Goal: Task Accomplishment & Management: Complete application form

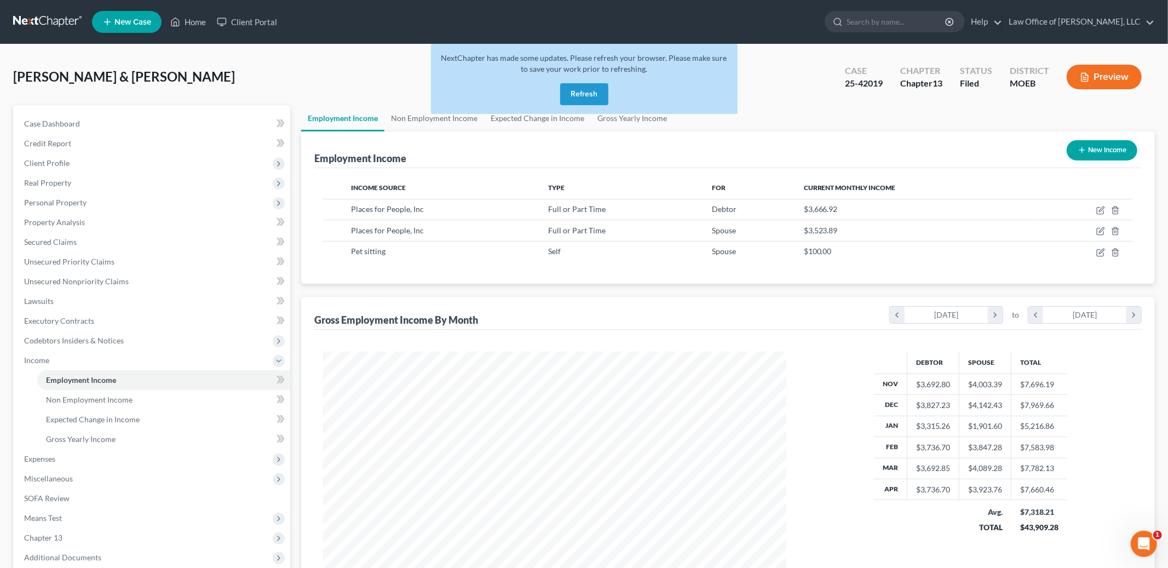
scroll to position [231, 485]
click at [580, 95] on button "Refresh" at bounding box center [584, 94] width 48 height 22
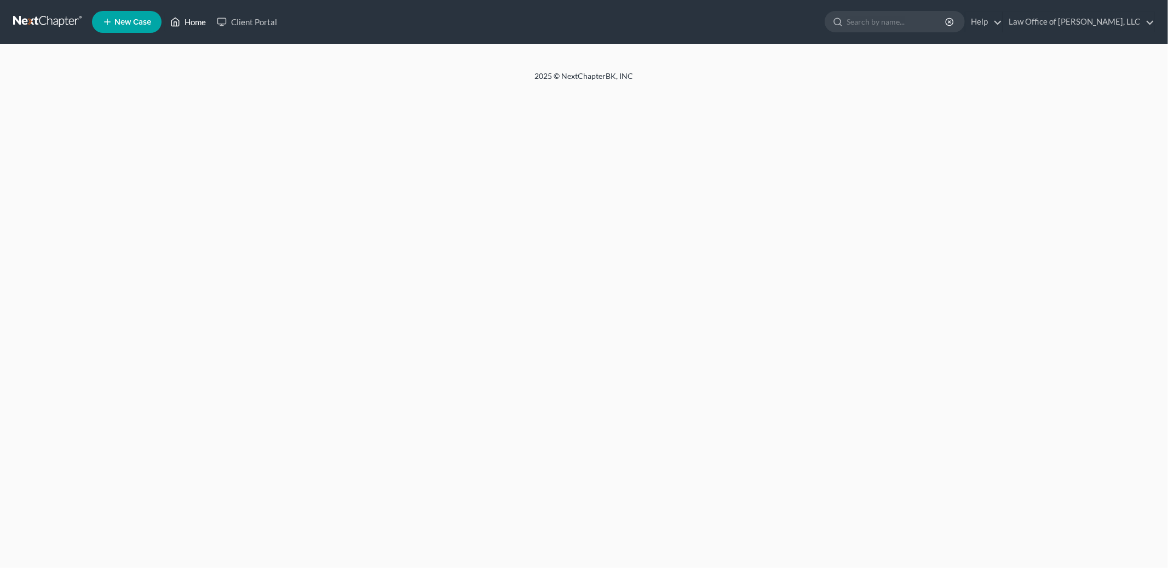
click at [195, 22] on link "Home" at bounding box center [188, 22] width 47 height 20
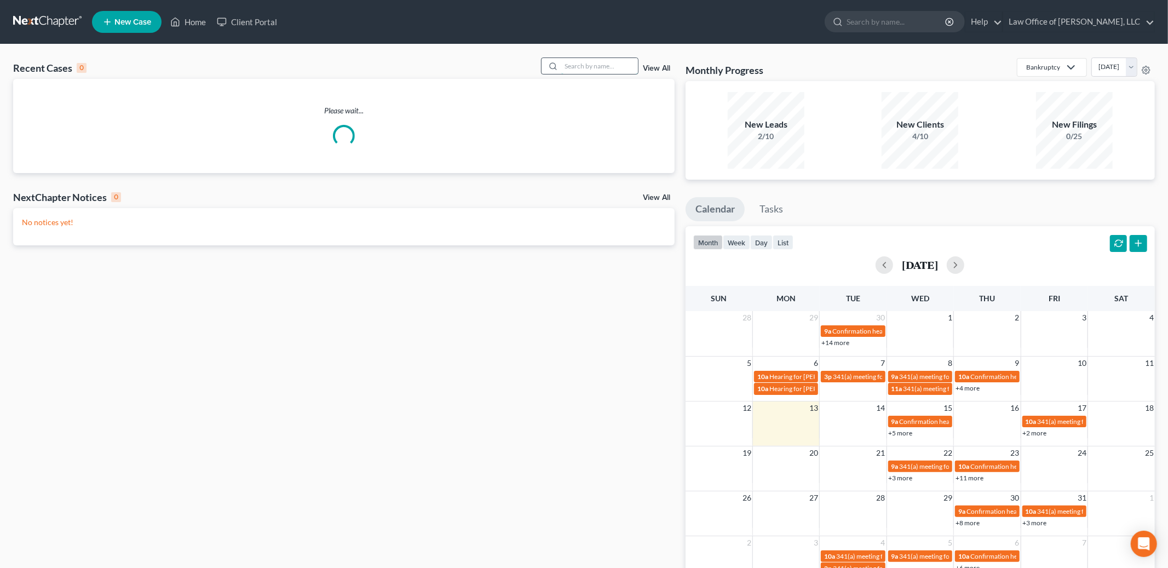
click at [589, 64] on input "search" at bounding box center [599, 66] width 77 height 16
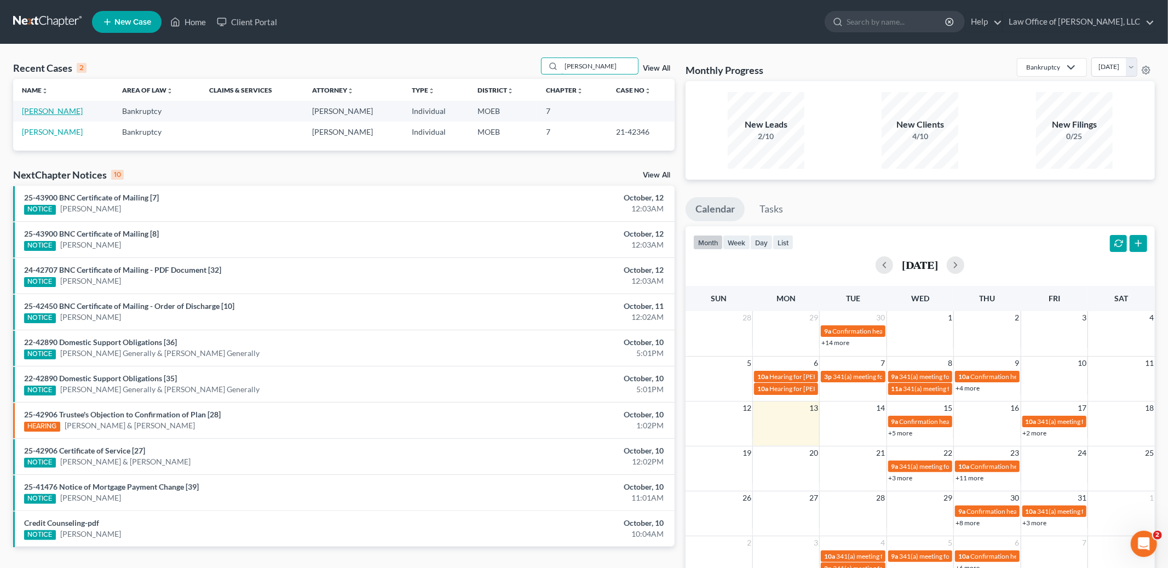
type input "[PERSON_NAME]"
click at [63, 110] on link "[PERSON_NAME]" at bounding box center [52, 110] width 61 height 9
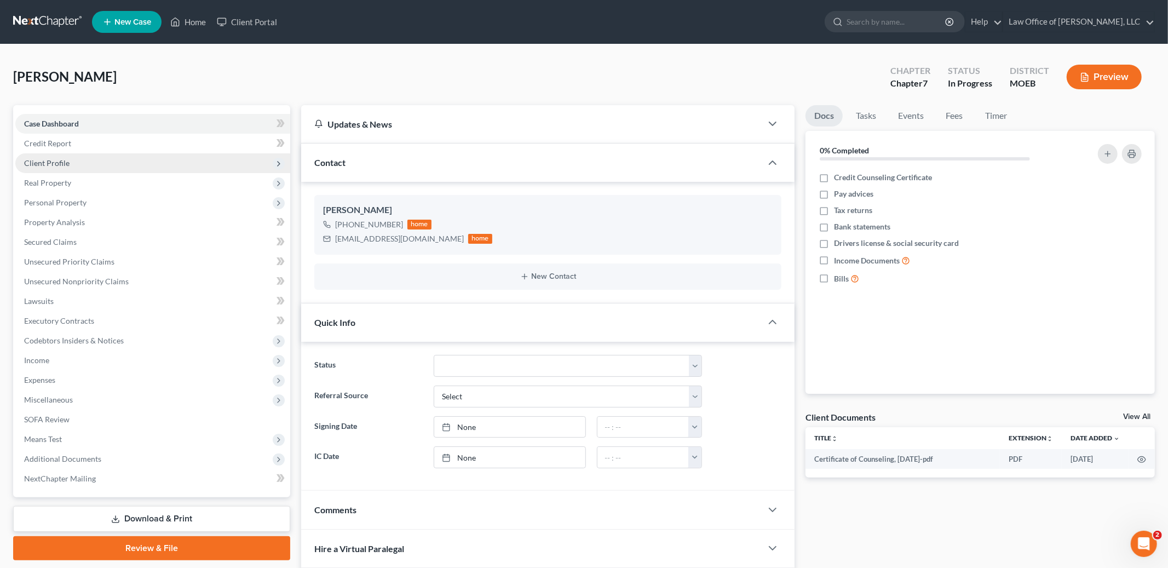
click at [124, 164] on span "Client Profile" at bounding box center [152, 163] width 275 height 20
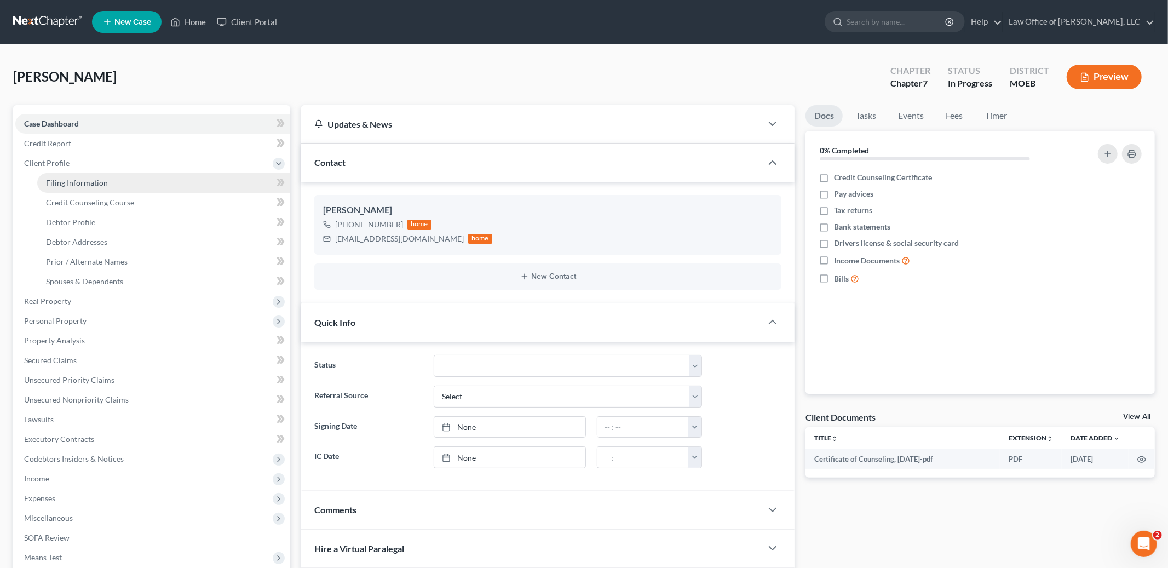
click at [110, 184] on link "Filing Information" at bounding box center [163, 183] width 253 height 20
select select "1"
select select "0"
select select "26"
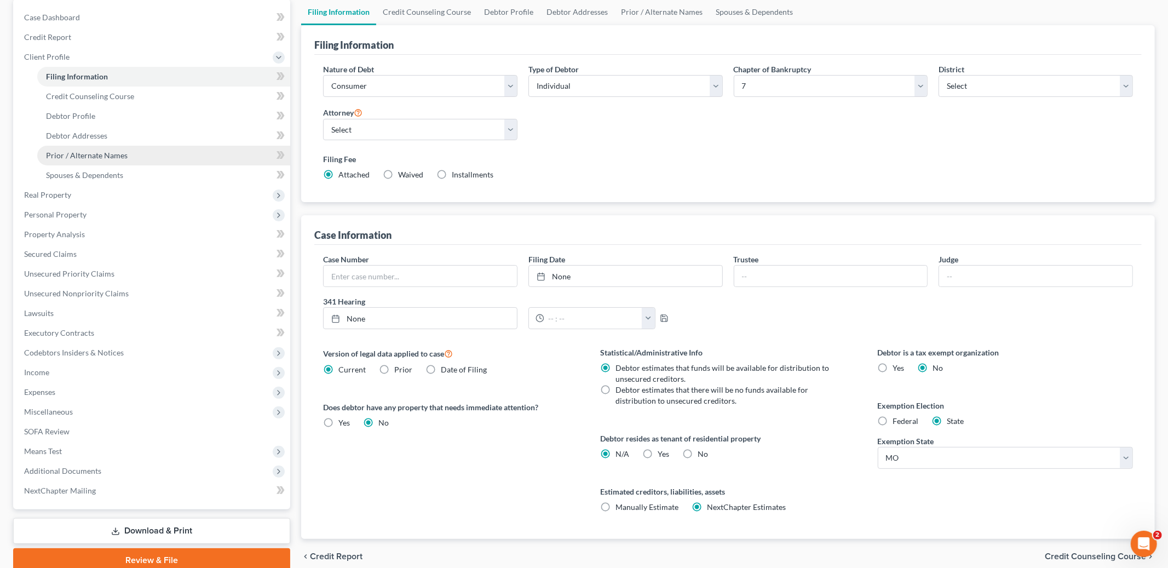
scroll to position [153, 0]
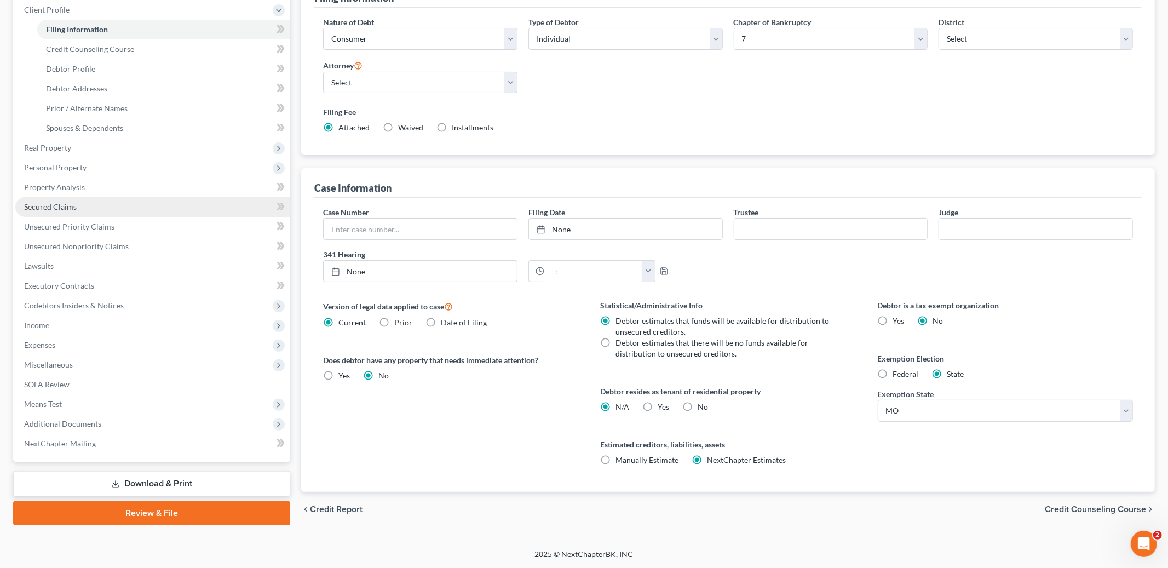
click at [68, 204] on span "Secured Claims" at bounding box center [50, 206] width 53 height 9
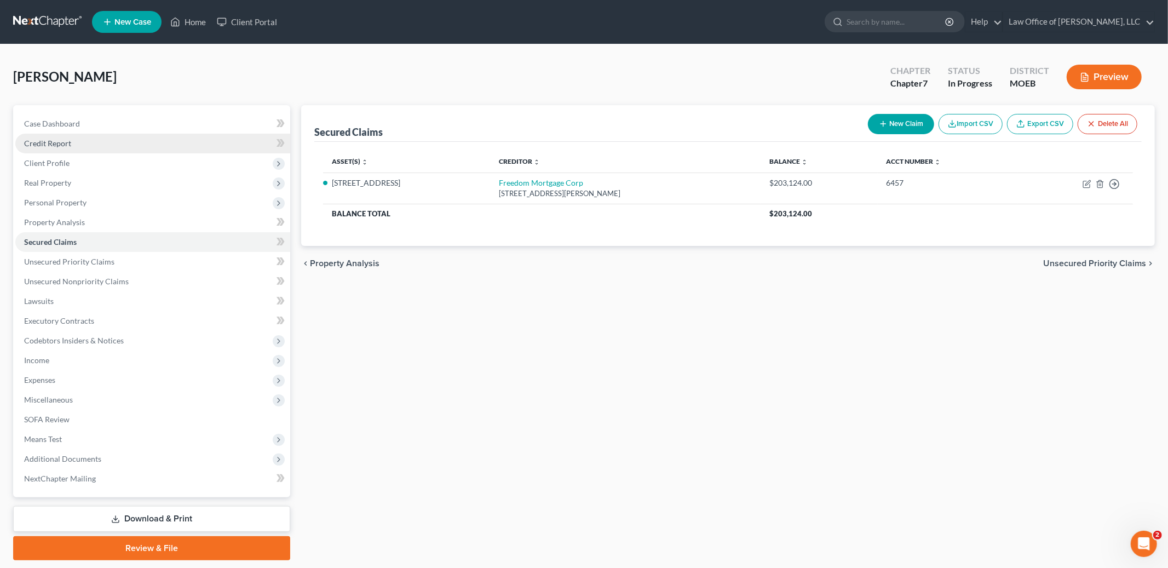
click at [73, 139] on link "Credit Report" at bounding box center [152, 144] width 275 height 20
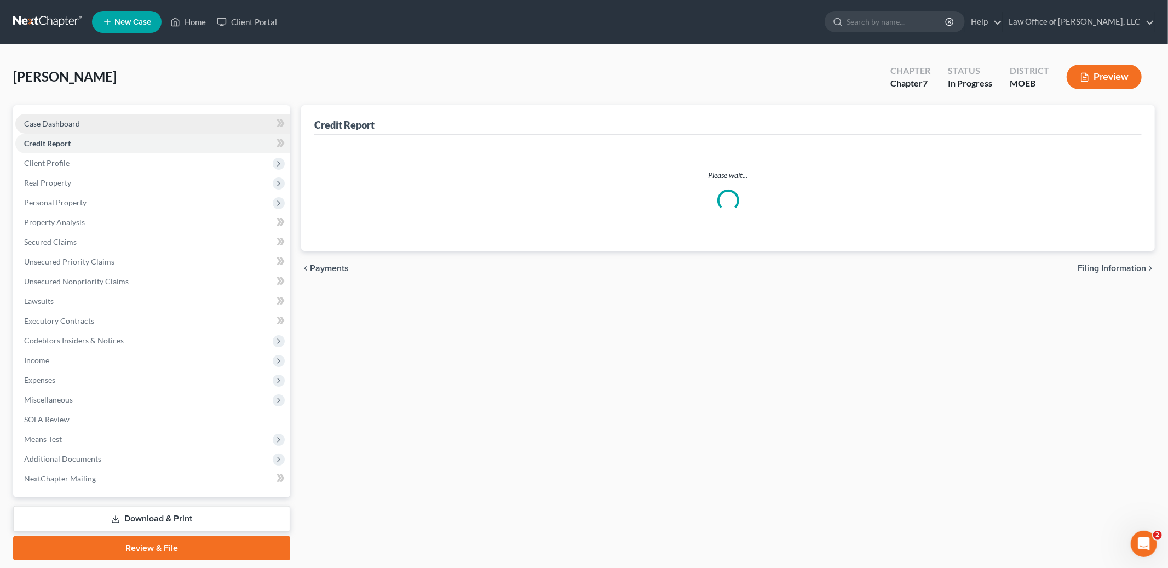
click at [74, 125] on span "Case Dashboard" at bounding box center [52, 123] width 56 height 9
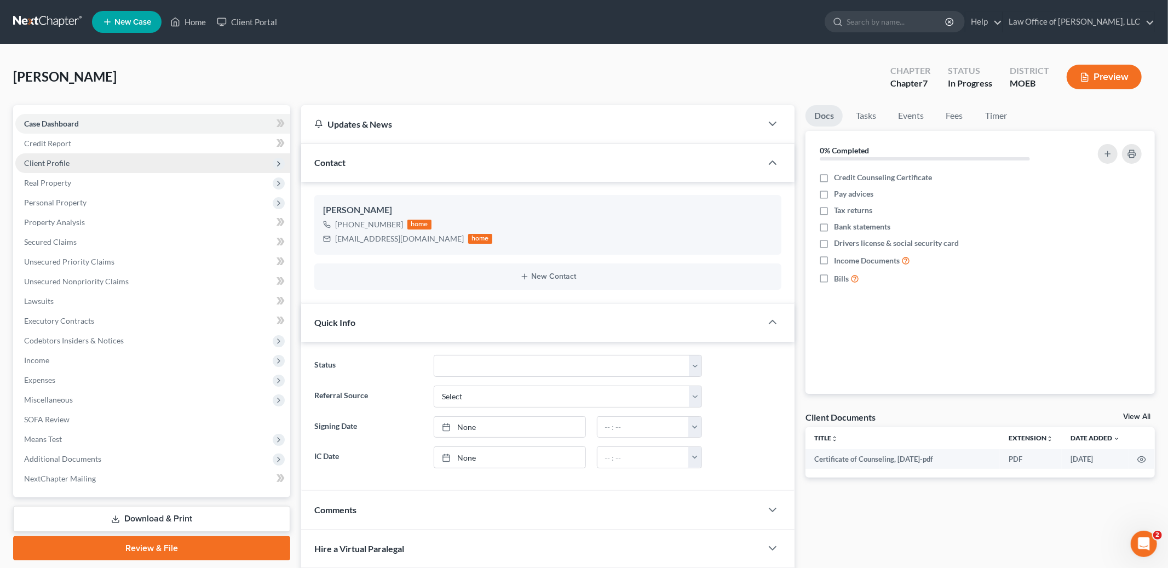
click at [73, 156] on span "Client Profile" at bounding box center [152, 163] width 275 height 20
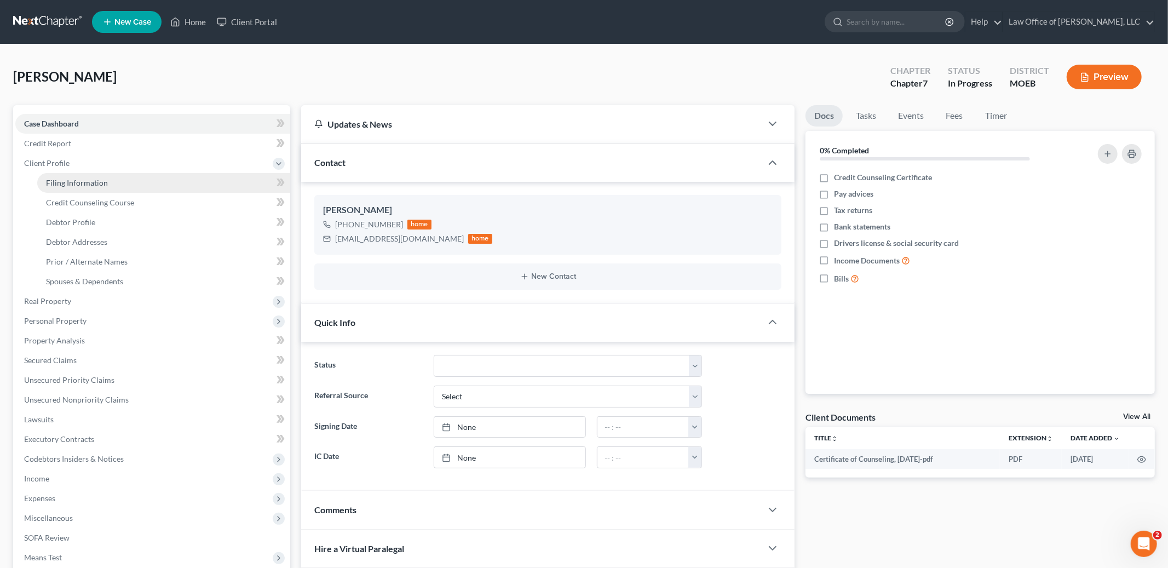
click at [79, 178] on span "Filing Information" at bounding box center [77, 182] width 62 height 9
select select "1"
select select "0"
select select "45"
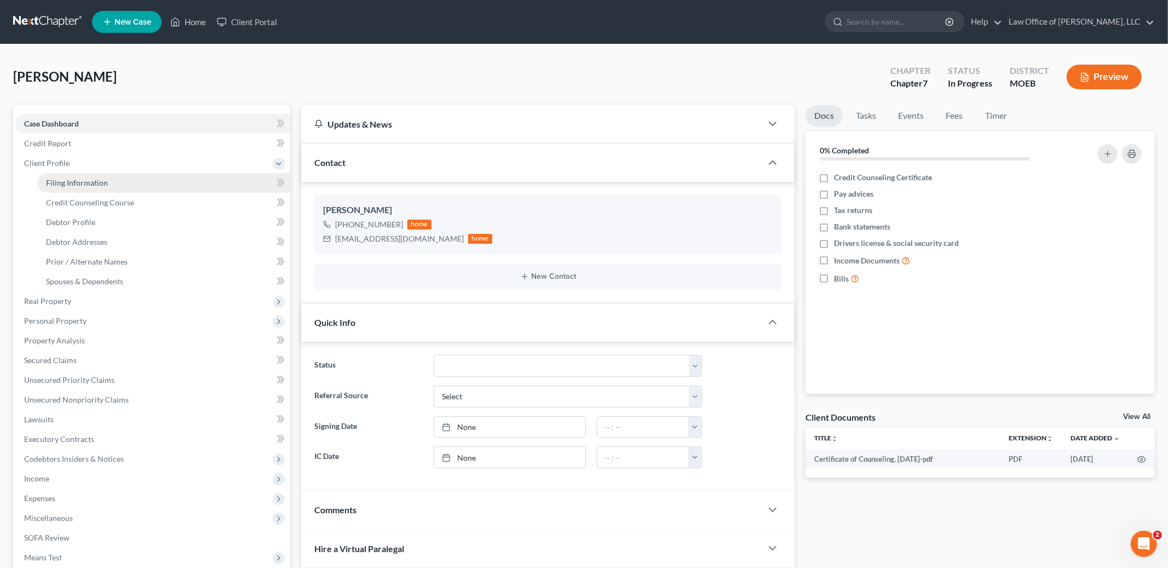
select select "0"
select select "26"
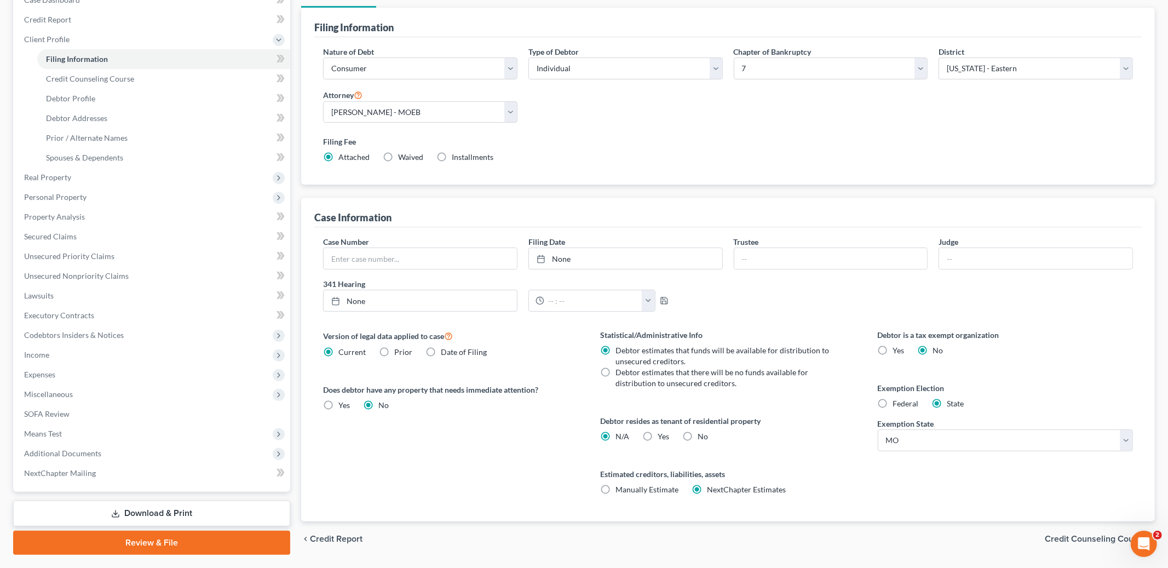
scroll to position [118, 0]
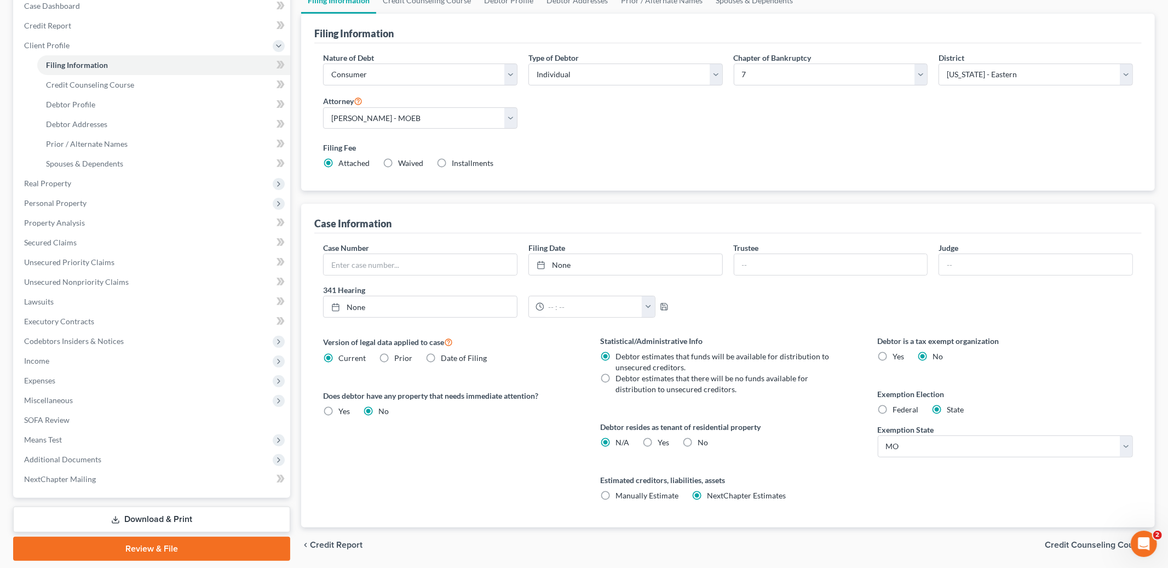
click at [1076, 537] on div "chevron_left Credit Report Credit Counseling Course chevron_right" at bounding box center [728, 544] width 854 height 35
click at [1073, 542] on span "Credit Counseling Course" at bounding box center [1095, 545] width 101 height 9
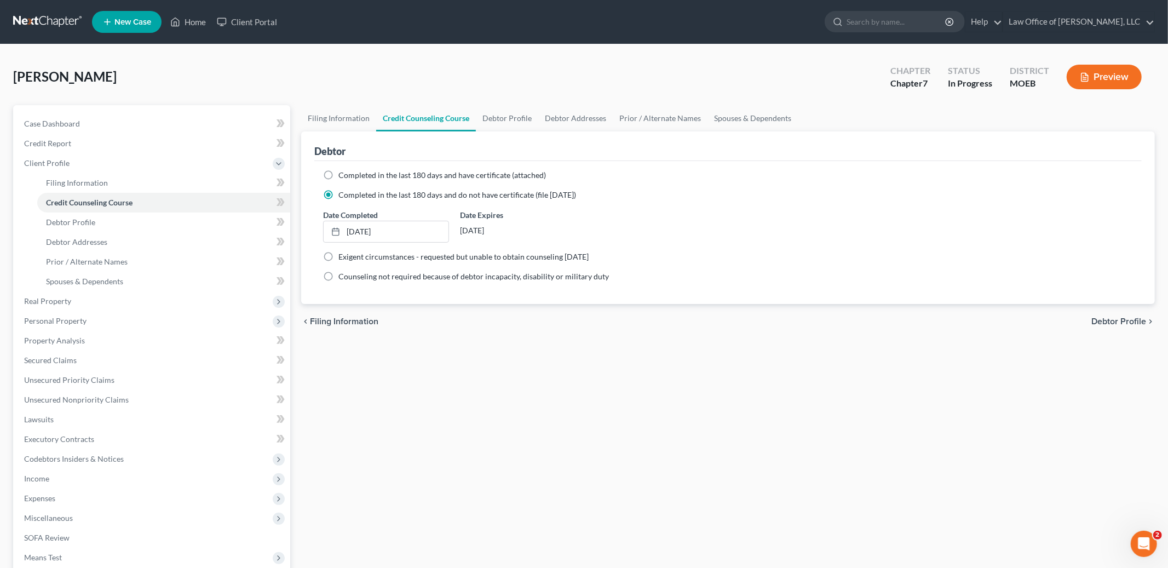
click at [1124, 323] on span "Debtor Profile" at bounding box center [1119, 321] width 55 height 9
select select "1"
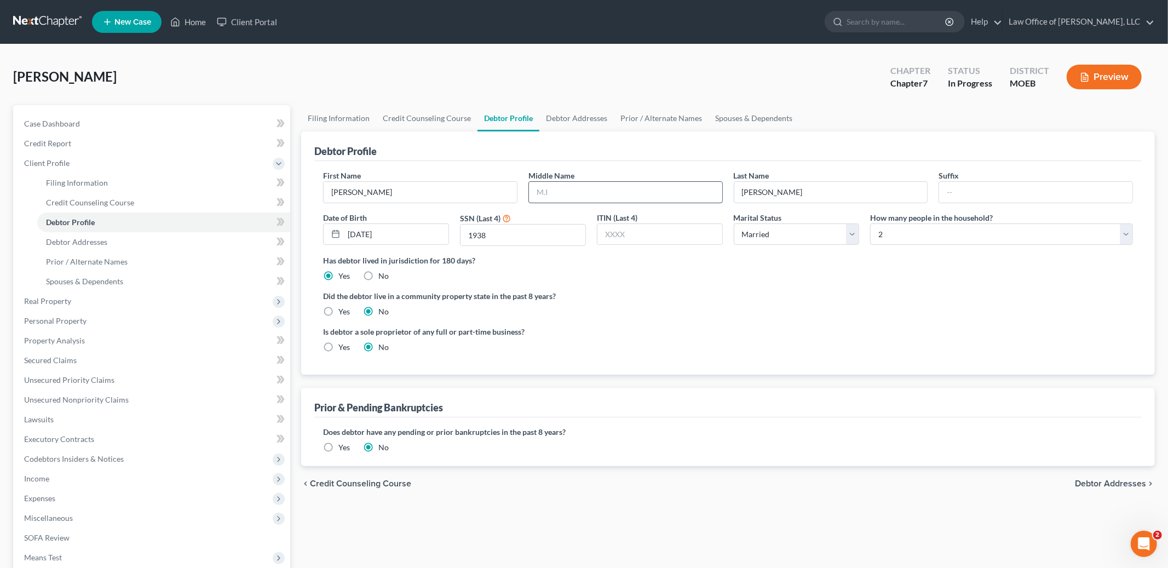
click at [586, 190] on input "text" at bounding box center [625, 192] width 193 height 21
type input "R."
click at [340, 120] on link "Filing Information" at bounding box center [338, 118] width 75 height 26
select select "1"
select select "0"
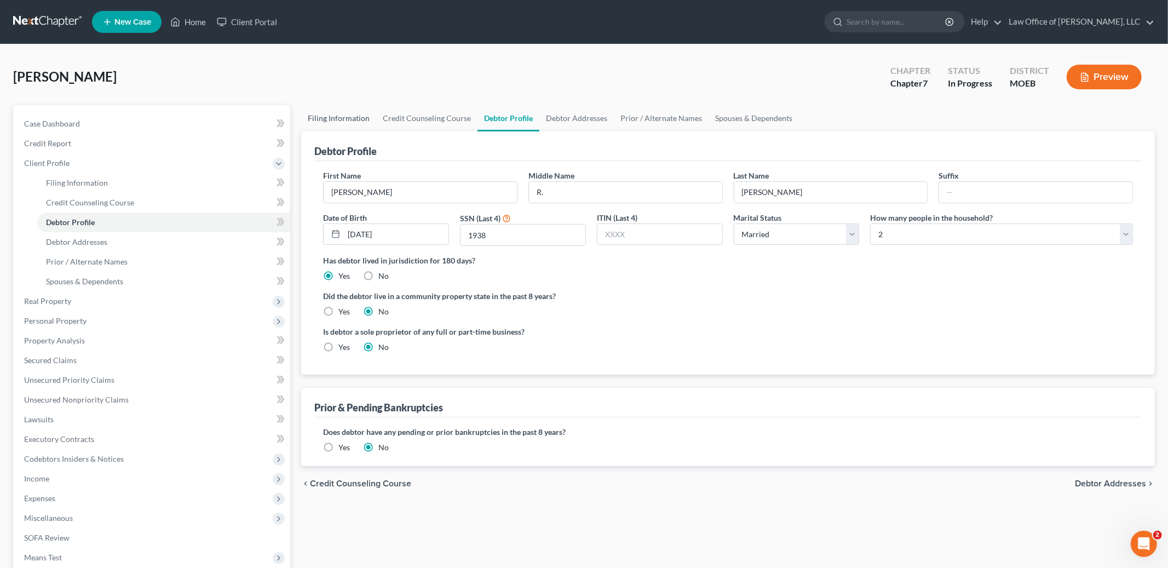
select select "0"
select select "45"
select select "0"
select select "26"
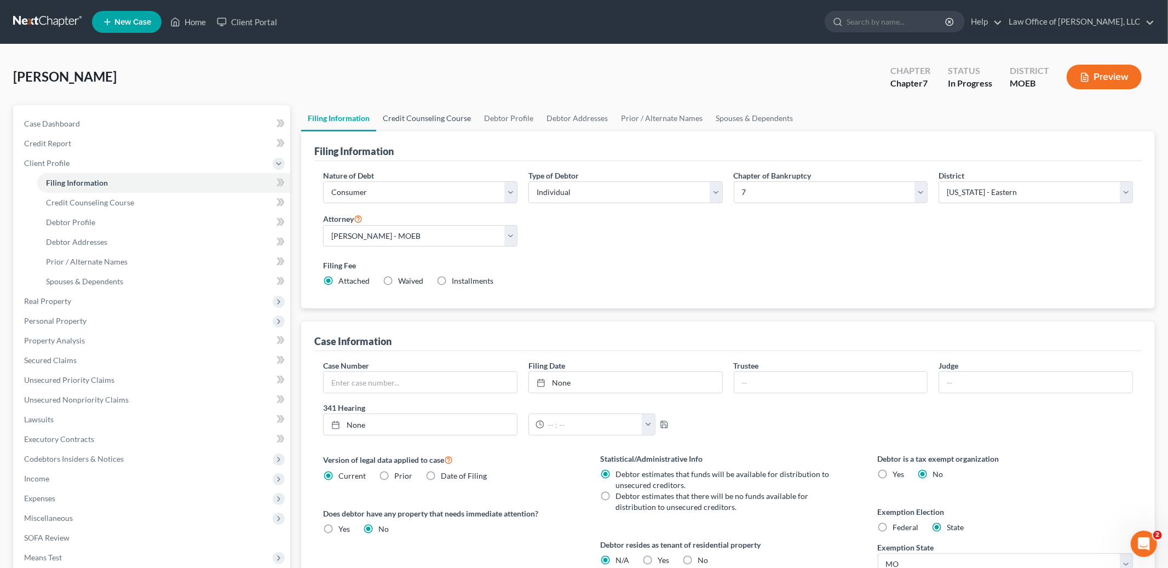
click at [442, 105] on link "Credit Counseling Course" at bounding box center [426, 118] width 101 height 26
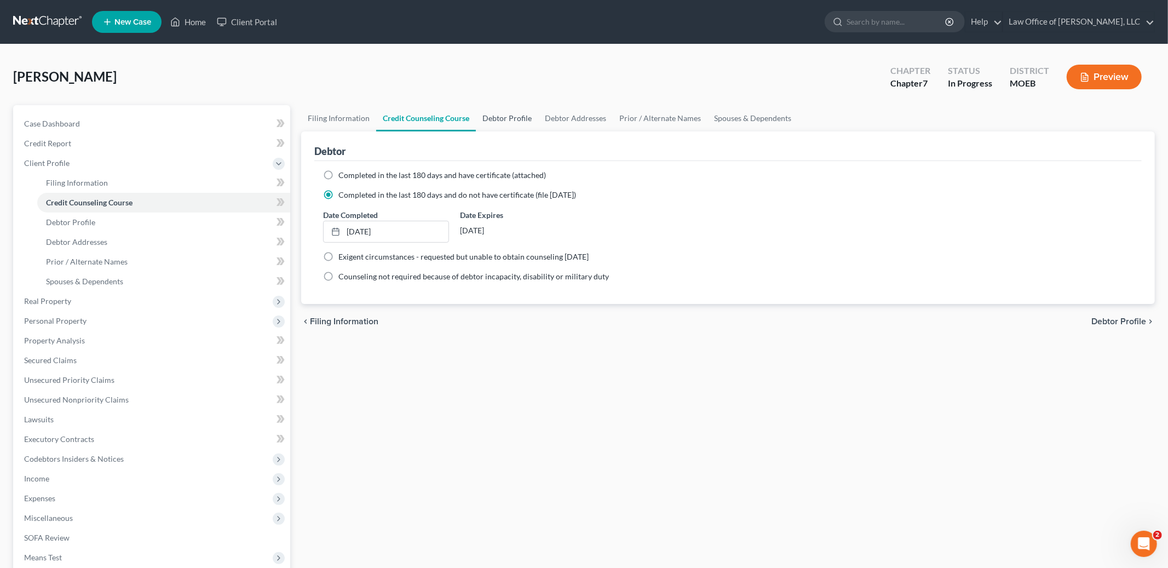
click at [490, 105] on link "Debtor Profile" at bounding box center [507, 118] width 62 height 26
select select "1"
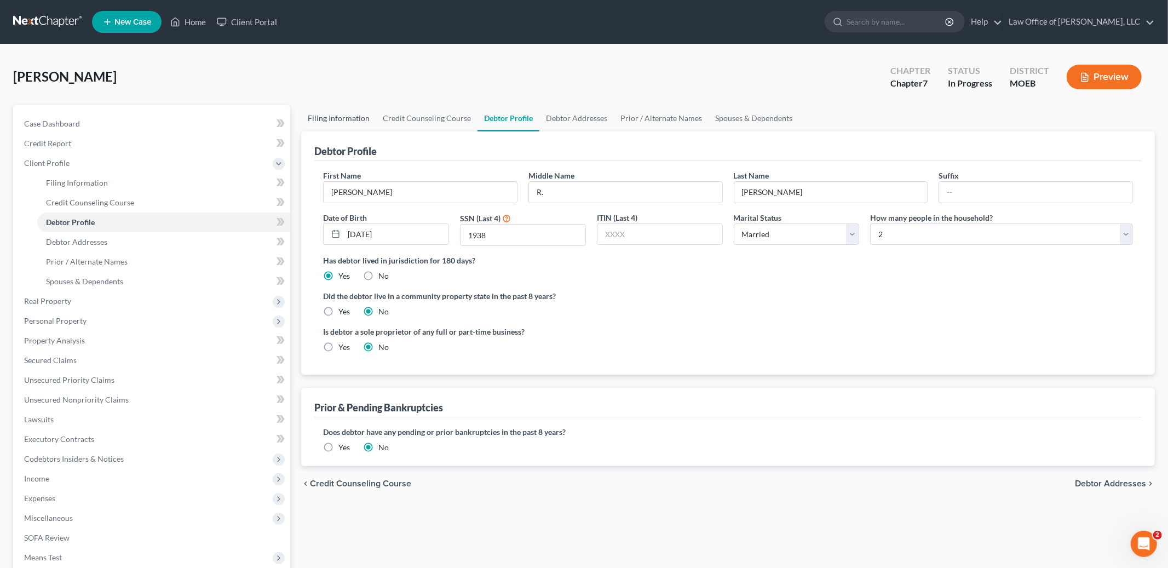
click at [341, 113] on link "Filing Information" at bounding box center [338, 118] width 75 height 26
select select "1"
select select "0"
select select "45"
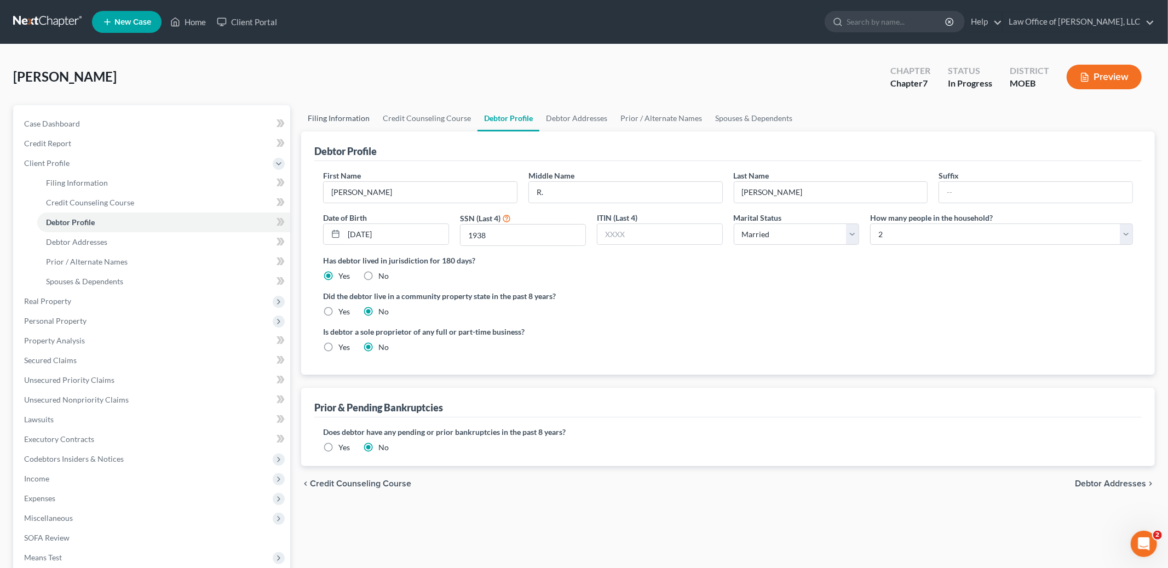
select select "0"
select select "26"
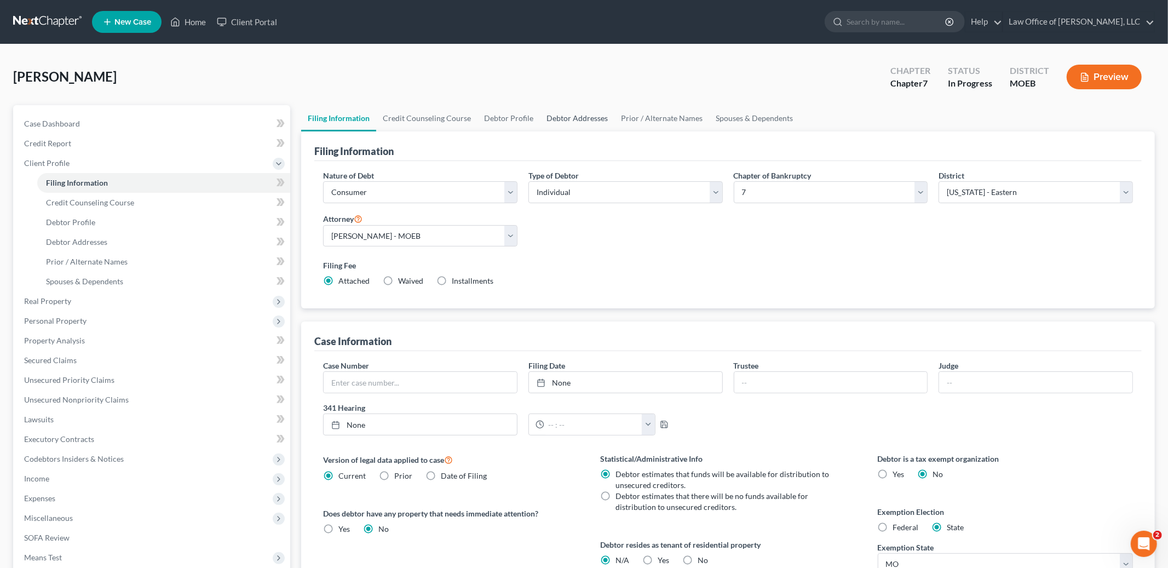
click at [574, 107] on link "Debtor Addresses" at bounding box center [577, 118] width 74 height 26
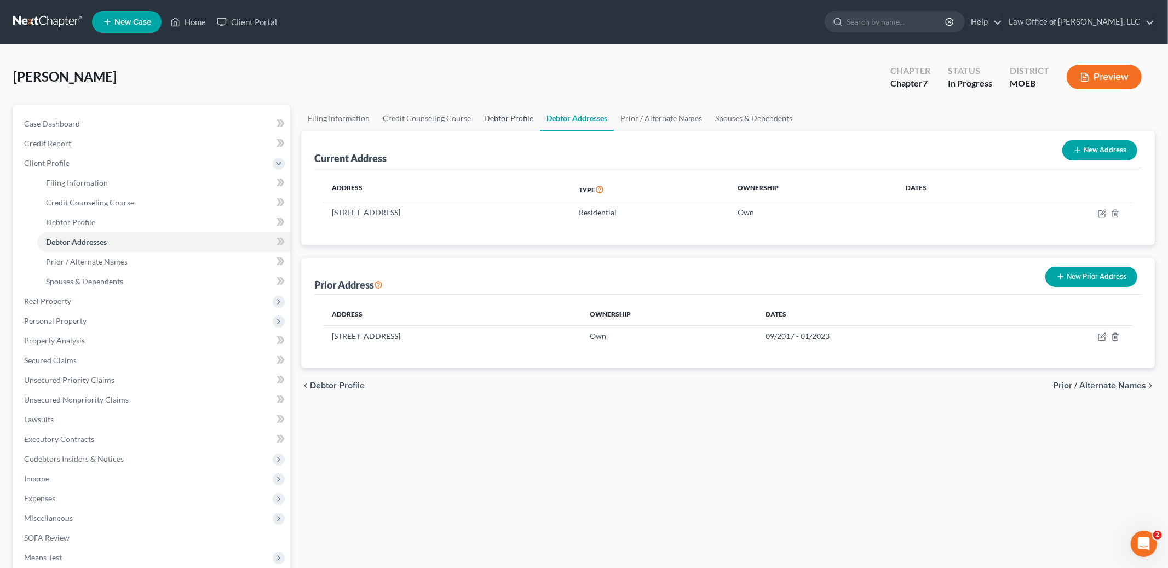
click at [509, 116] on link "Debtor Profile" at bounding box center [509, 118] width 62 height 26
select select "1"
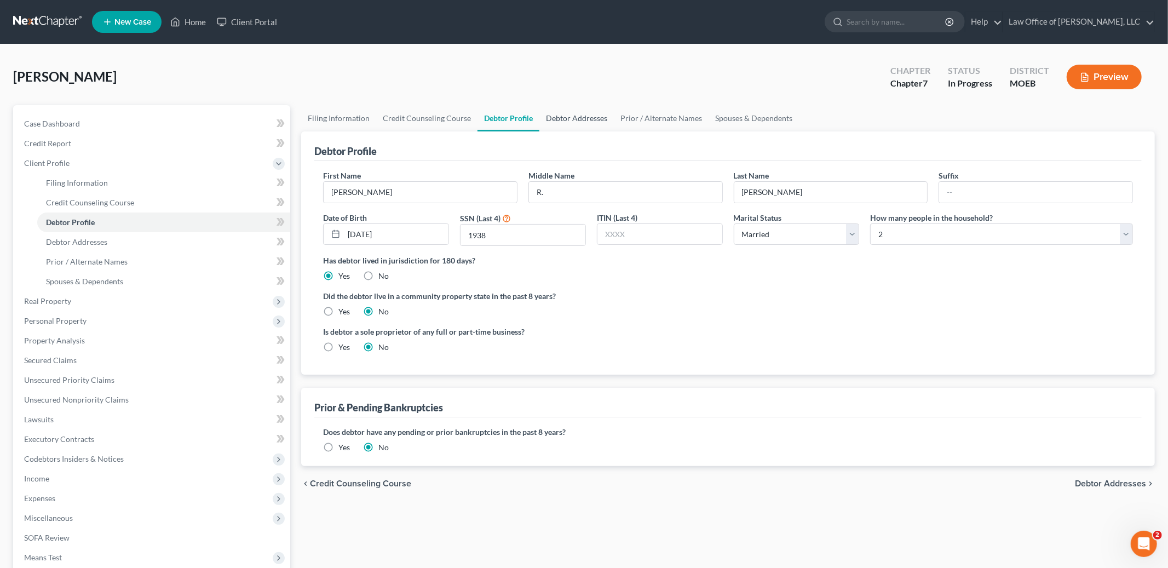
click at [563, 119] on link "Debtor Addresses" at bounding box center [577, 118] width 74 height 26
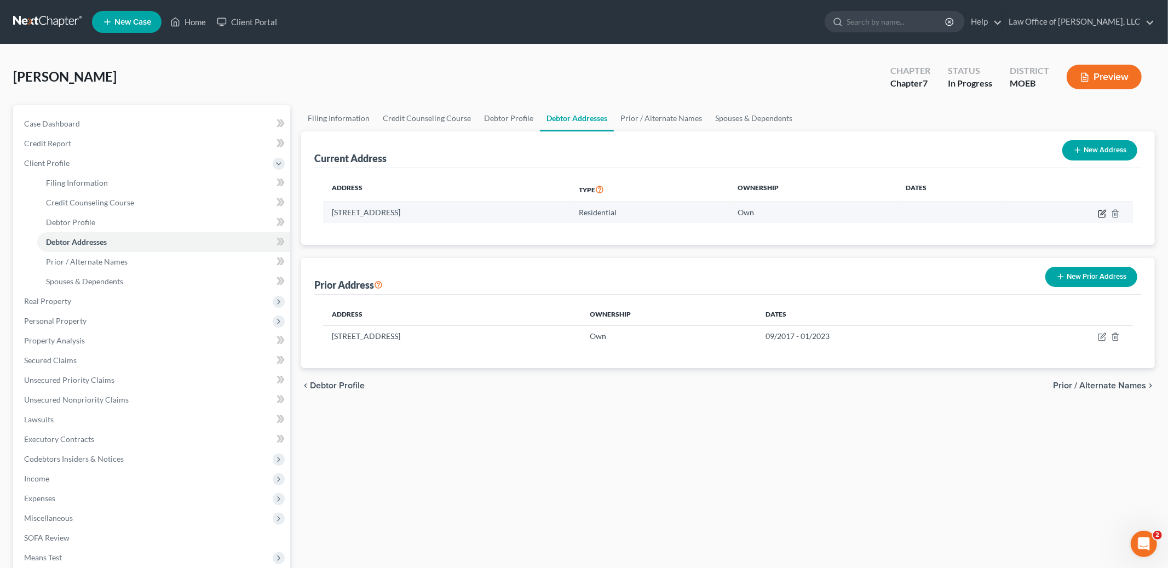
click at [1100, 216] on icon "button" at bounding box center [1102, 213] width 7 height 7
select select "26"
select select "0"
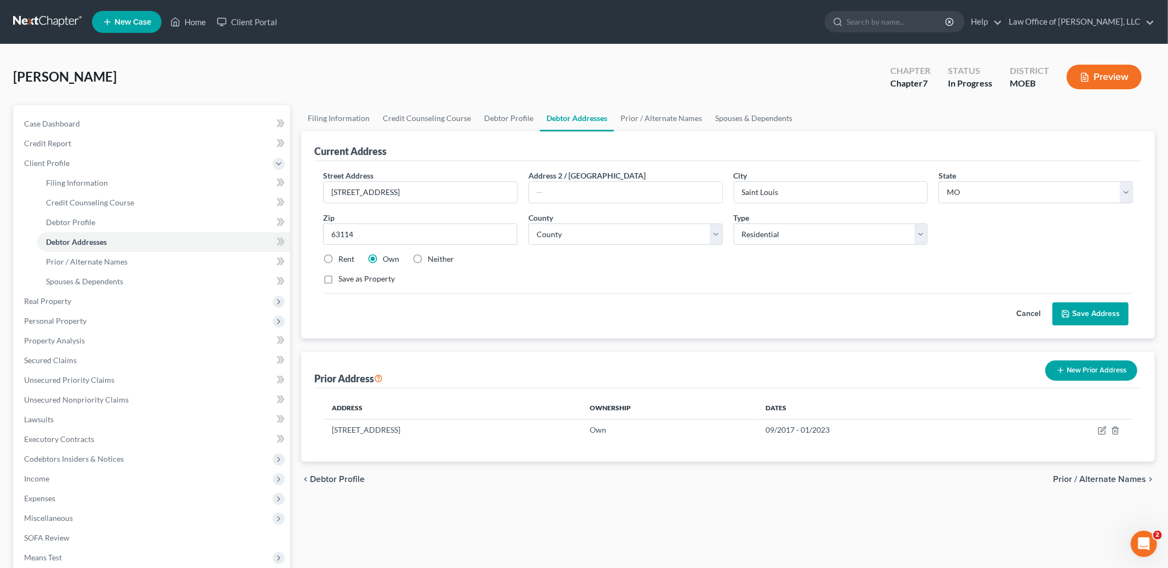
click at [1074, 479] on span "Prior / Alternate Names" at bounding box center [1099, 479] width 93 height 9
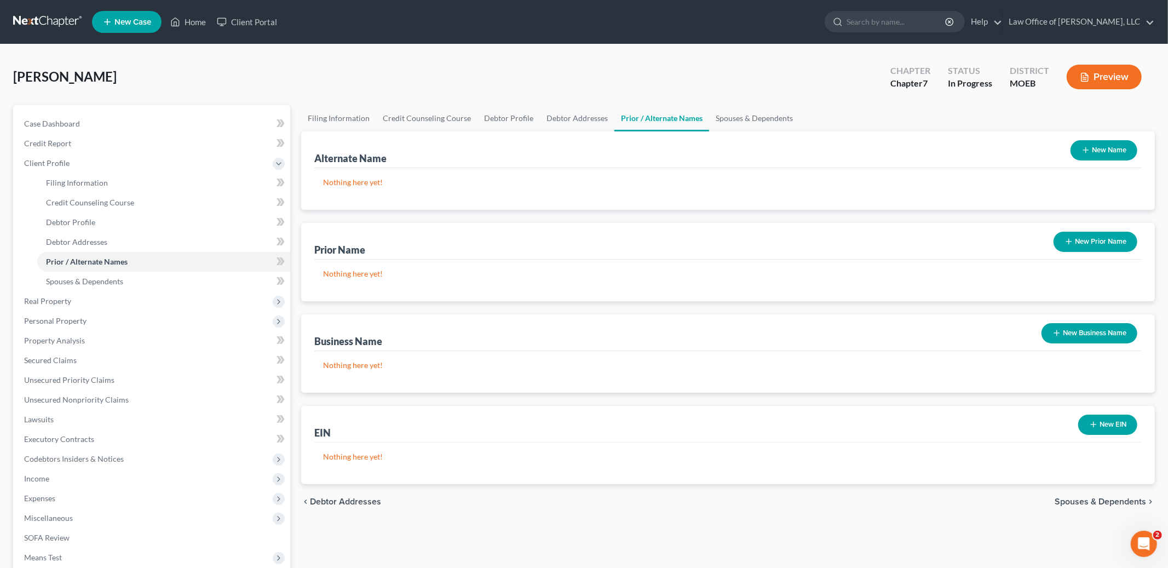
click at [1062, 501] on span "Spouses & Dependents" at bounding box center [1100, 501] width 91 height 9
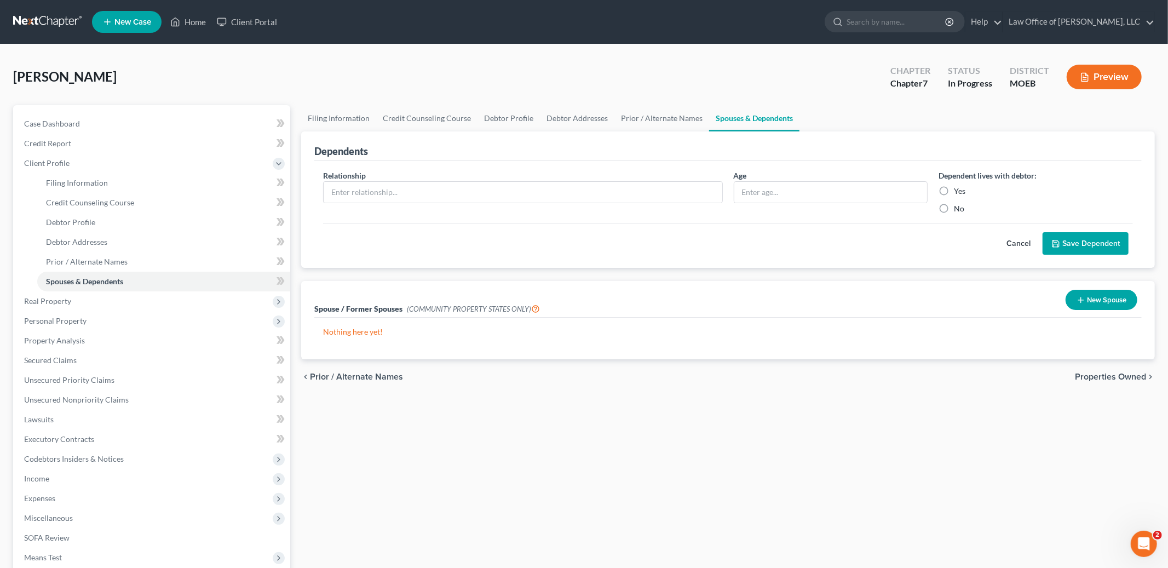
drag, startPoint x: 1102, startPoint y: 393, endPoint x: 1102, endPoint y: 383, distance: 9.3
click at [1102, 393] on div "chevron_left Prior / Alternate Names Properties Owned chevron_right" at bounding box center [728, 376] width 854 height 35
click at [1102, 381] on span "Properties Owned" at bounding box center [1110, 376] width 71 height 9
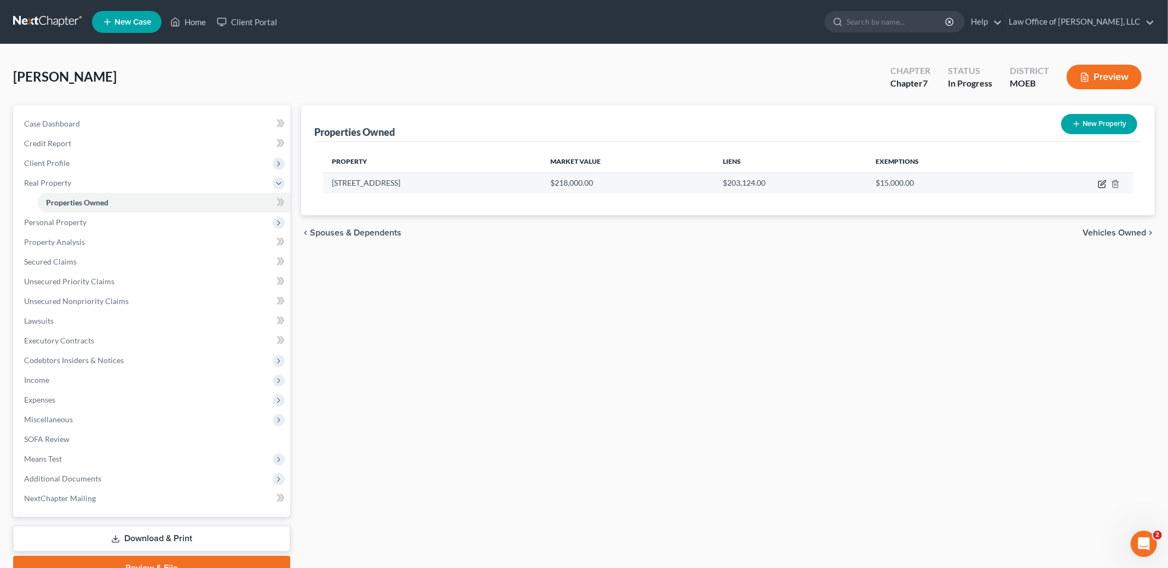
click at [1098, 185] on icon "button" at bounding box center [1102, 184] width 9 height 9
select select "26"
select select "100"
select select "3"
select select "1"
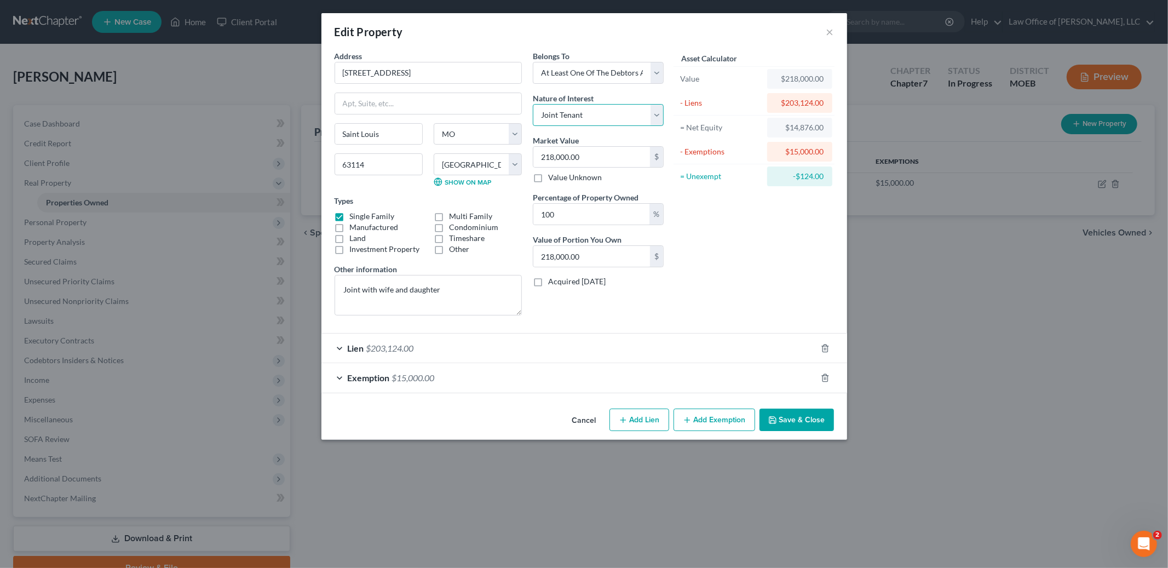
click at [655, 114] on select "Select Fee Simple Joint Tenant Life Estate Equitable Interest Future Interest T…" at bounding box center [598, 115] width 131 height 22
click at [807, 430] on button "Save & Close" at bounding box center [797, 420] width 74 height 23
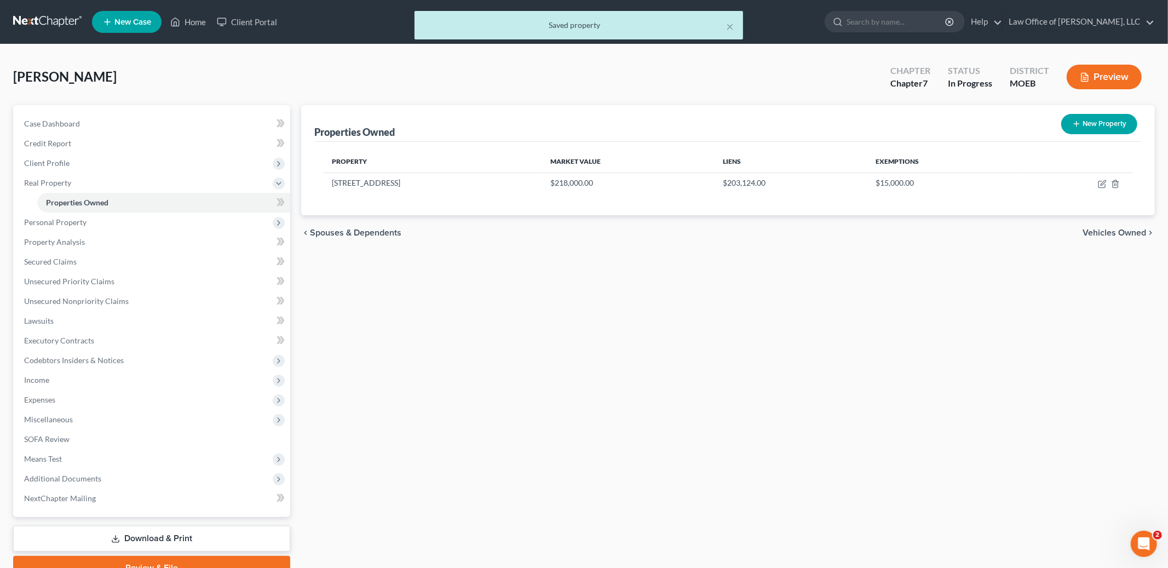
click at [1114, 232] on span "Vehicles Owned" at bounding box center [1115, 232] width 64 height 9
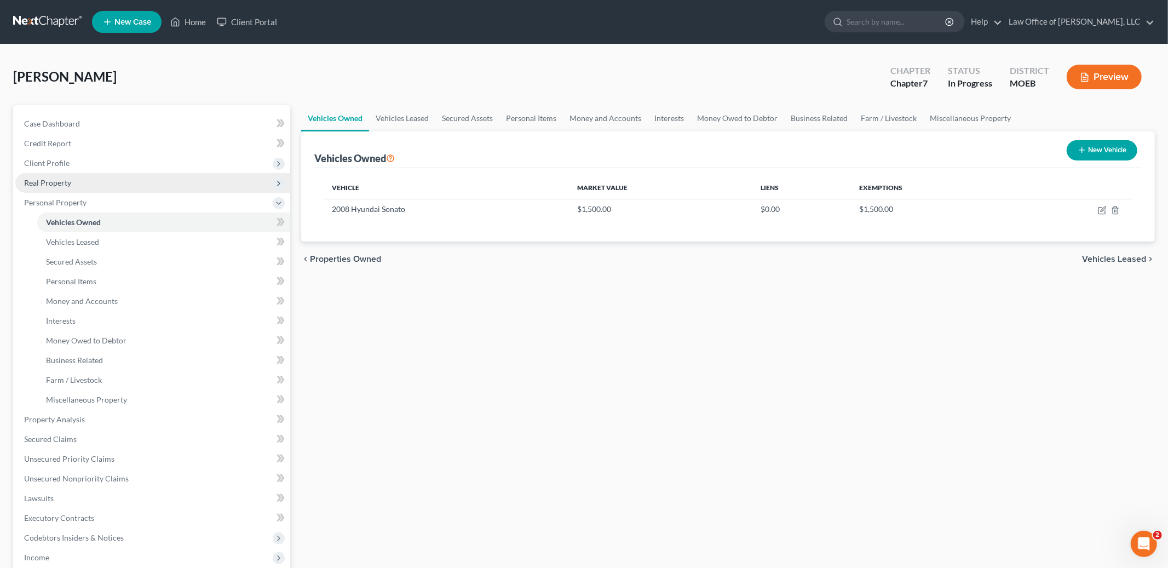
click at [67, 178] on span "Real Property" at bounding box center [47, 182] width 47 height 9
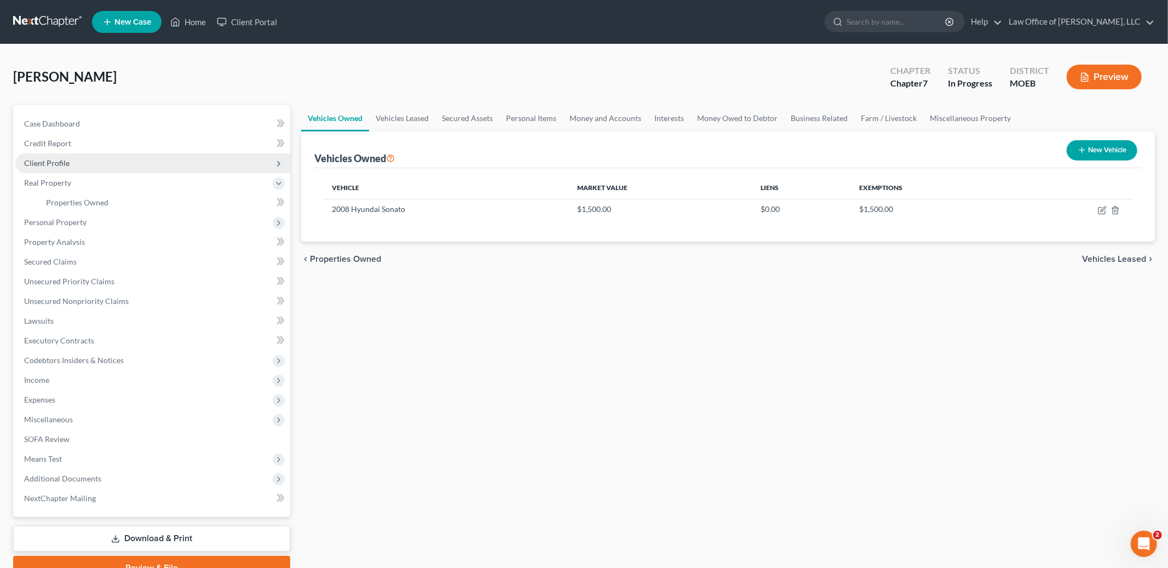
click at [71, 170] on span "Client Profile" at bounding box center [152, 163] width 275 height 20
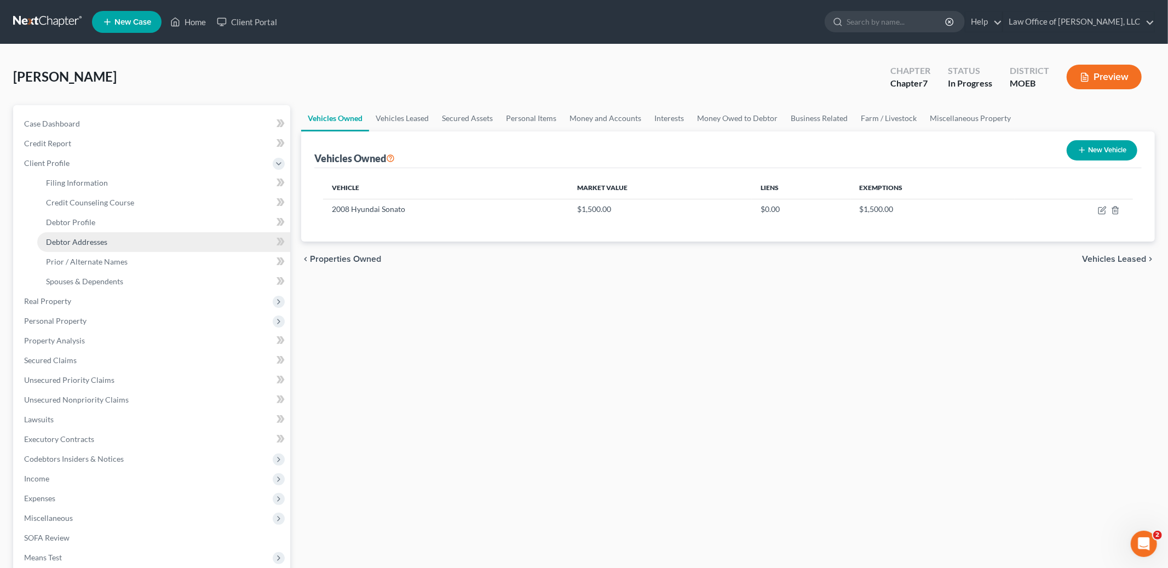
click at [98, 245] on span "Debtor Addresses" at bounding box center [76, 241] width 61 height 9
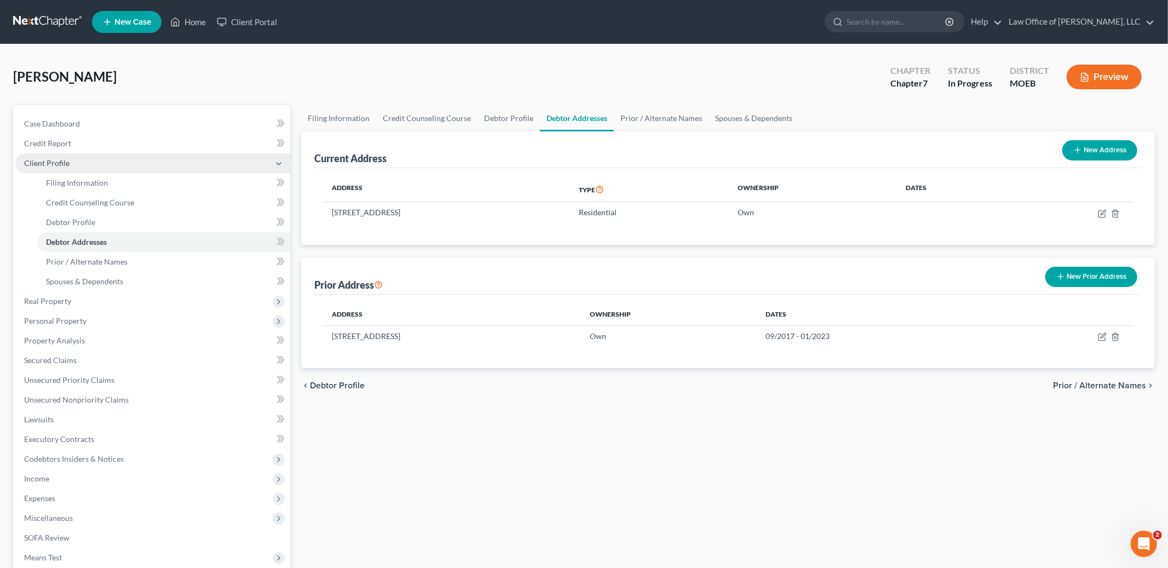
click at [78, 171] on span "Client Profile" at bounding box center [152, 163] width 275 height 20
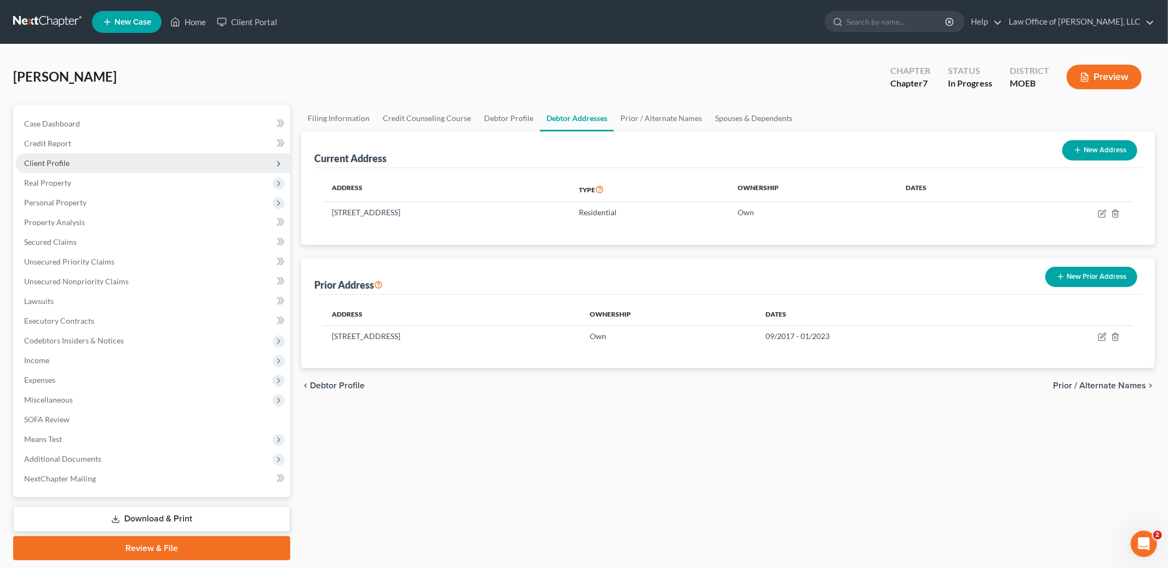
click at [85, 163] on span "Client Profile" at bounding box center [152, 163] width 275 height 20
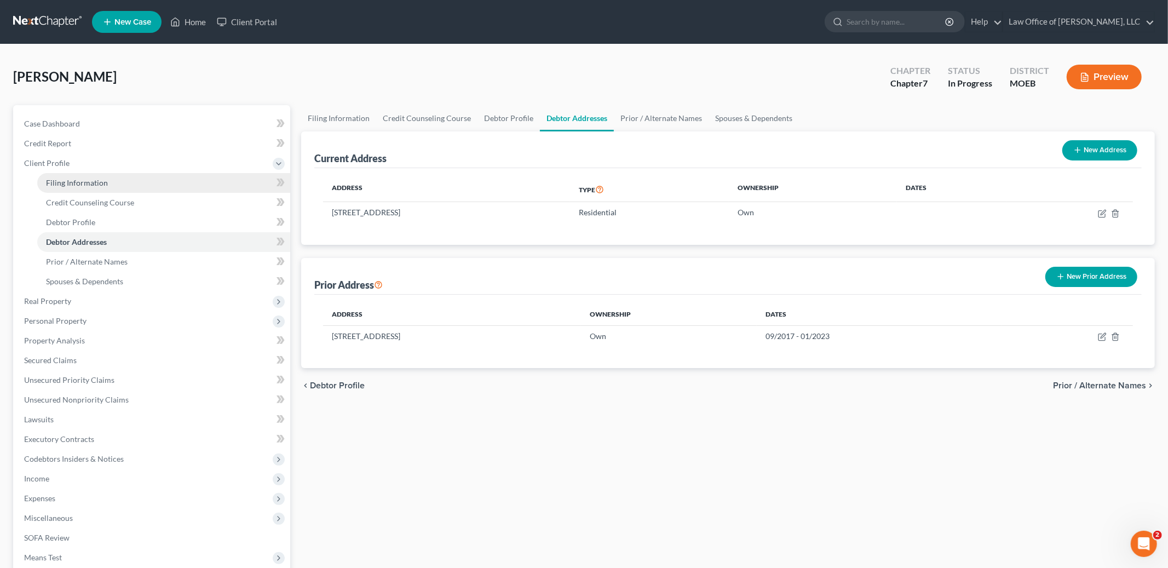
click at [85, 185] on span "Filing Information" at bounding box center [77, 182] width 62 height 9
select select "1"
select select "0"
select select "45"
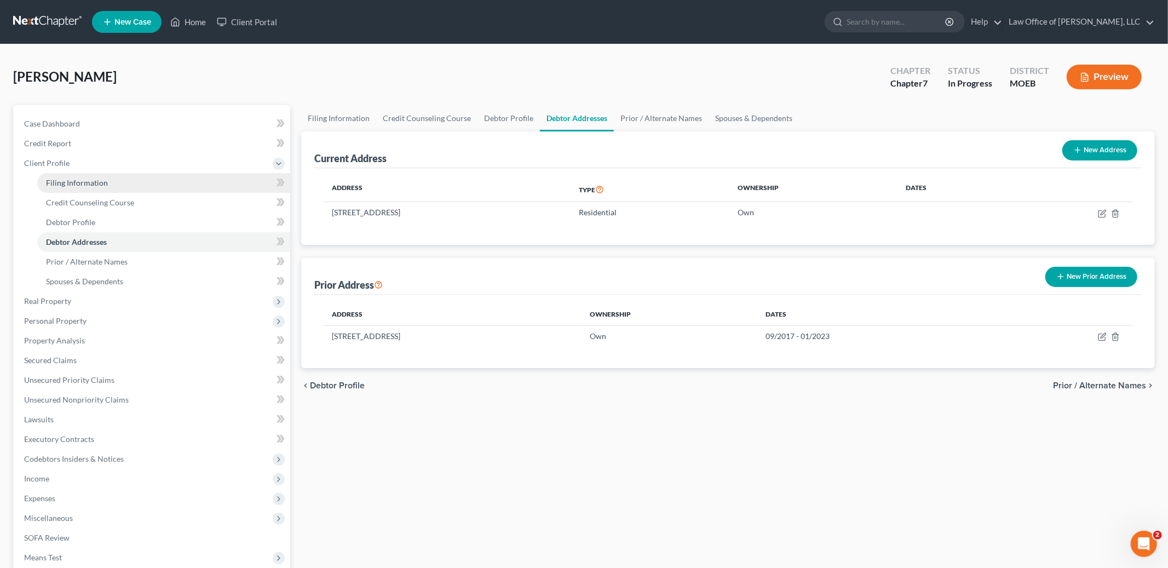
select select "0"
select select "26"
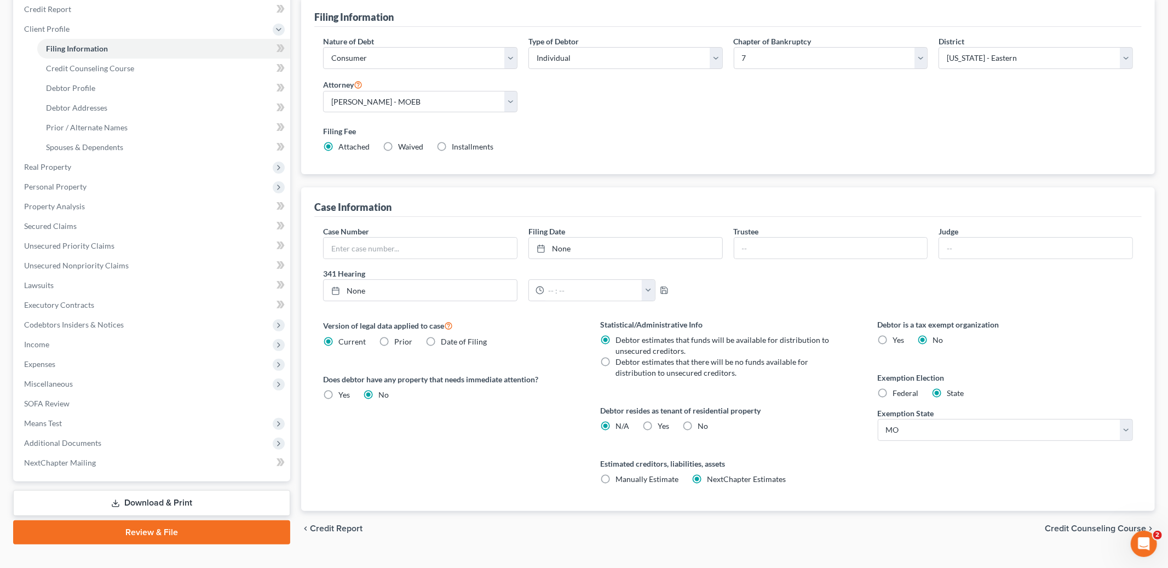
scroll to position [153, 0]
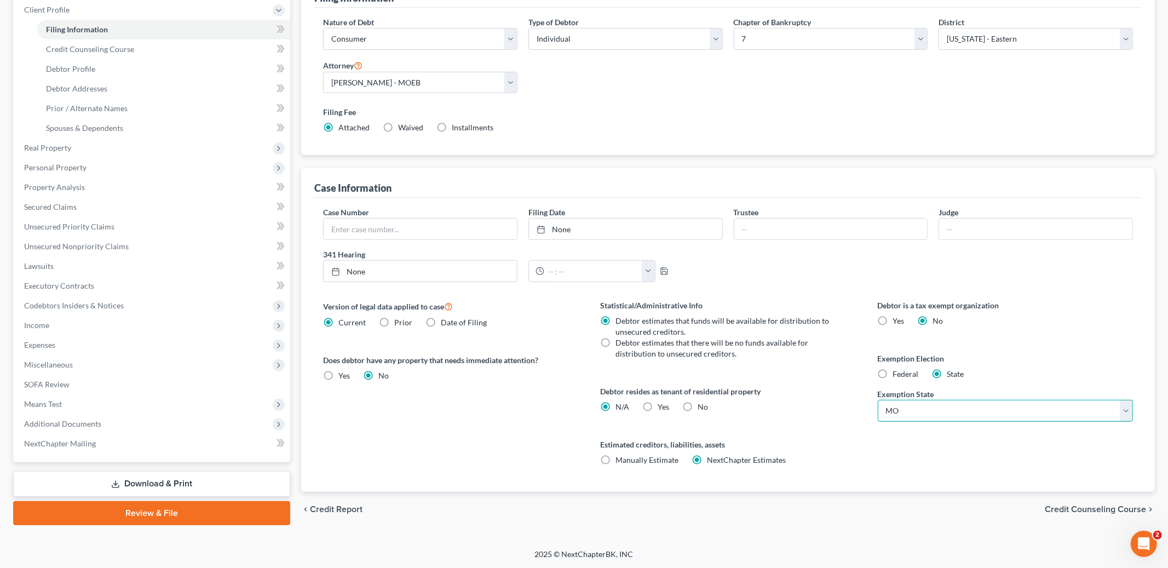
click at [1130, 407] on select "State [US_STATE] AK AR AZ CA CO CT DE DC [GEOGRAPHIC_DATA] [GEOGRAPHIC_DATA] GU…" at bounding box center [1005, 411] width 255 height 22
click at [893, 373] on label "Federal" at bounding box center [906, 374] width 26 height 11
click at [898, 373] on input "Federal" at bounding box center [901, 372] width 7 height 7
radio input "true"
radio input "false"
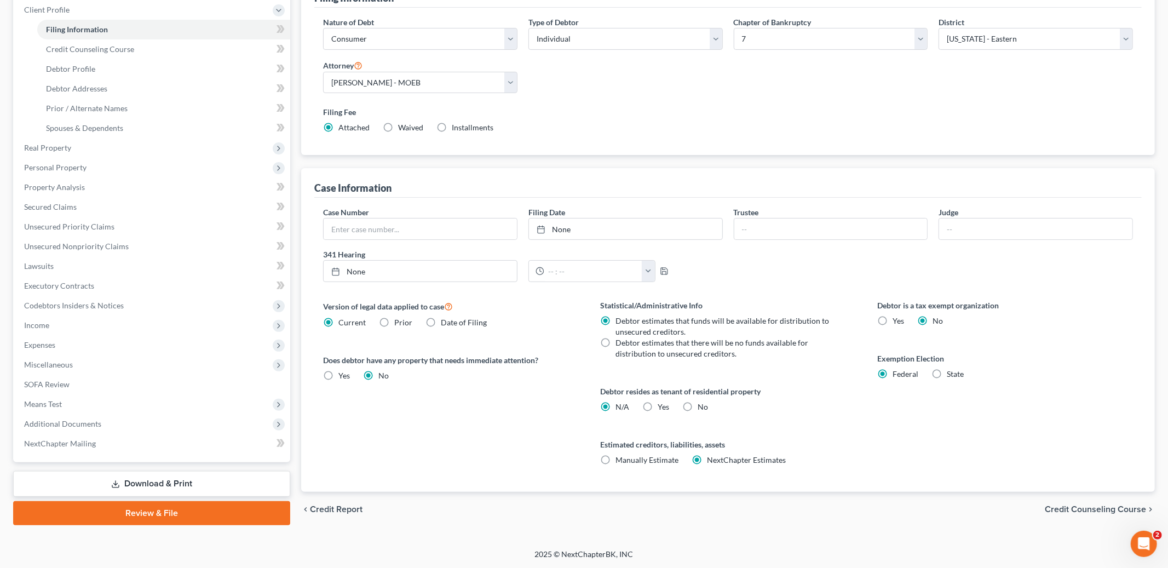
click at [1085, 508] on span "Credit Counseling Course" at bounding box center [1095, 509] width 101 height 9
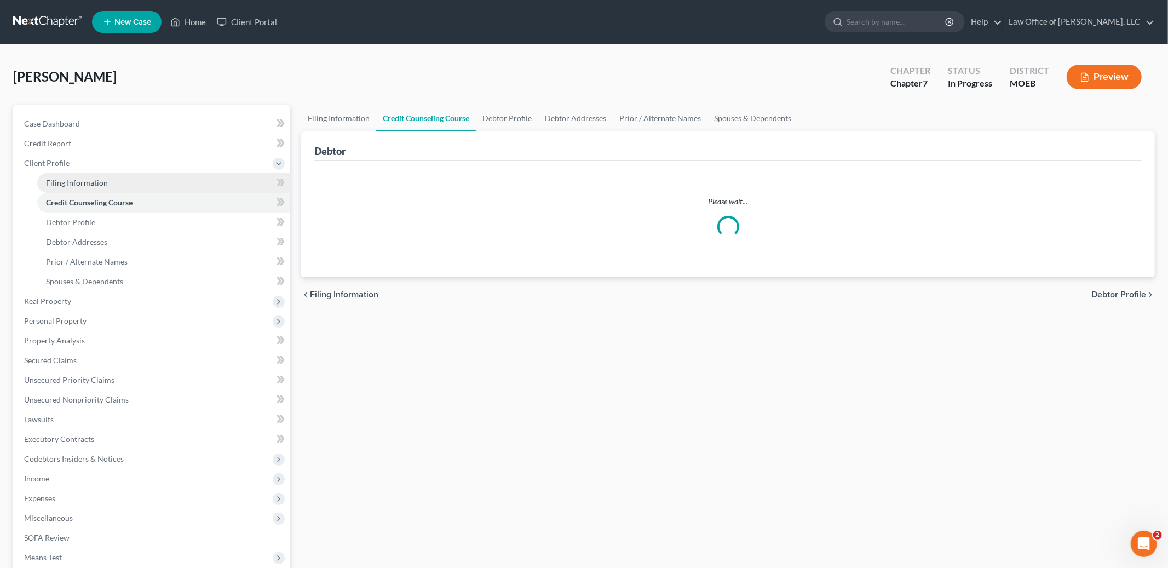
click at [136, 183] on link "Filing Information" at bounding box center [163, 183] width 253 height 20
select select "1"
select select "0"
select select "45"
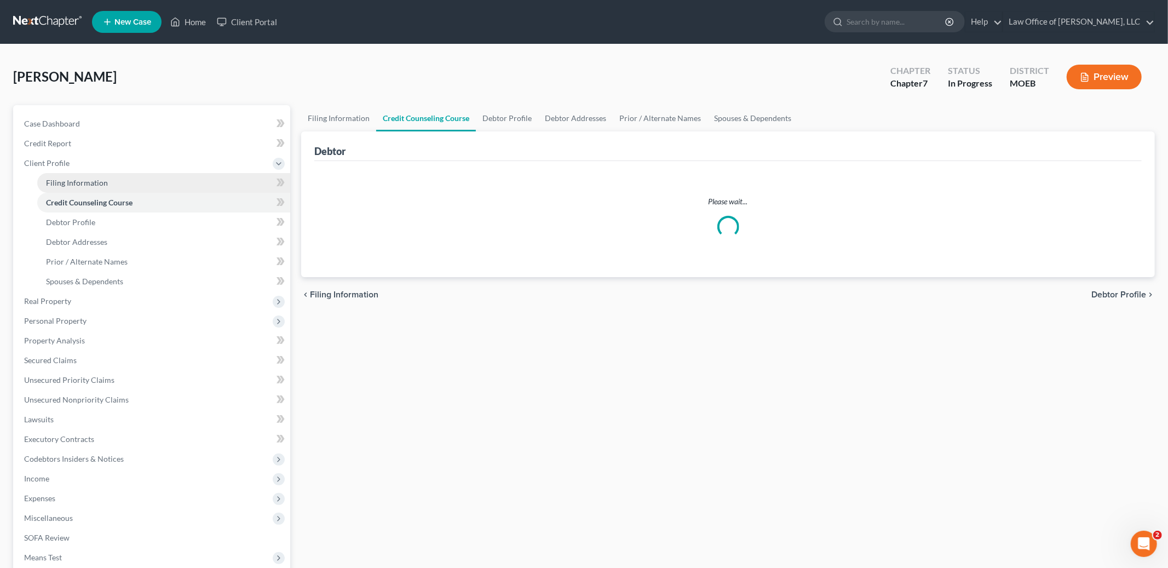
select select "0"
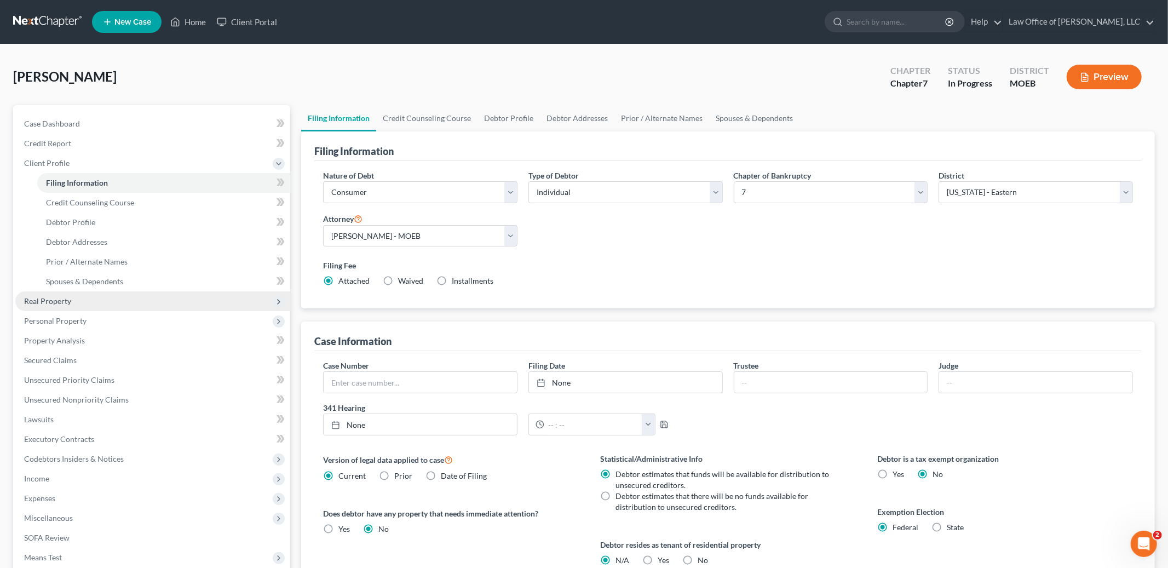
click at [78, 298] on span "Real Property" at bounding box center [152, 301] width 275 height 20
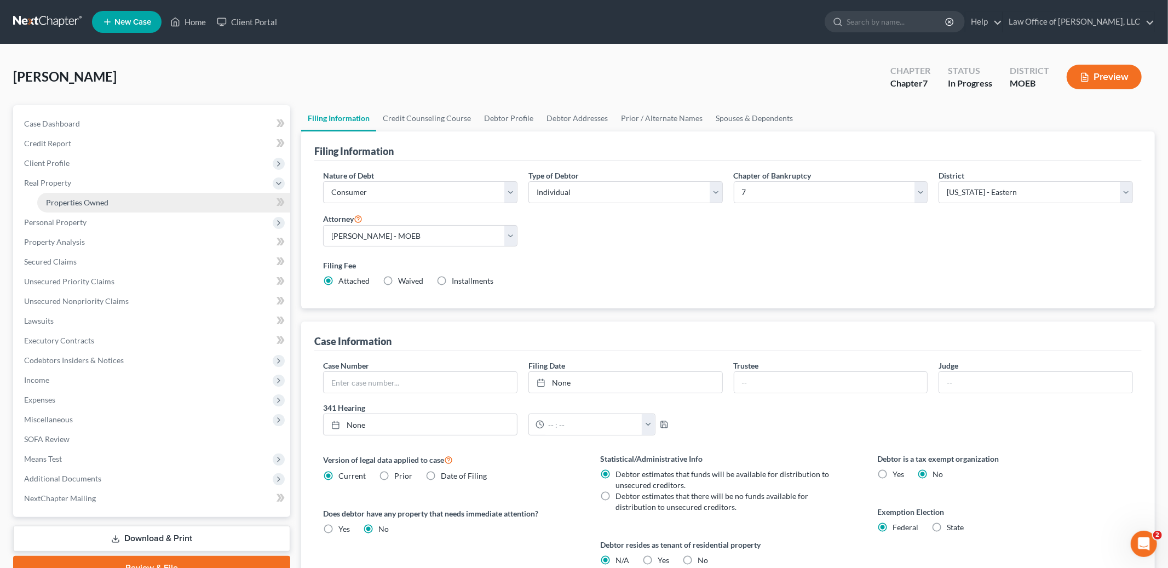
click at [88, 198] on span "Properties Owned" at bounding box center [77, 202] width 62 height 9
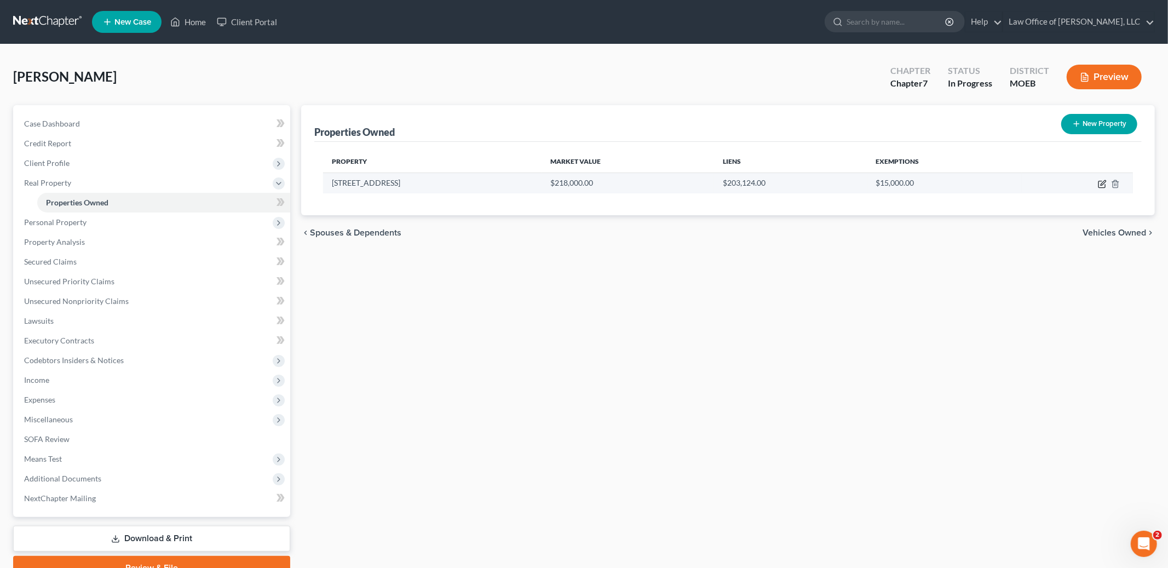
click at [1108, 186] on td at bounding box center [1077, 183] width 111 height 21
click at [1104, 183] on icon "button" at bounding box center [1103, 182] width 5 height 5
select select "26"
select select "100"
select select "3"
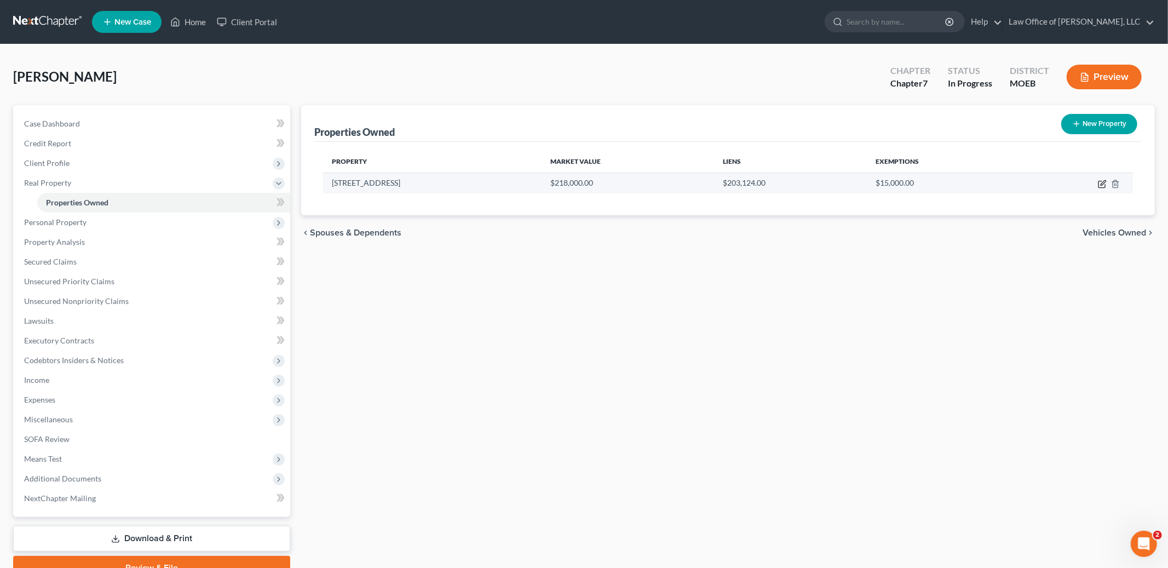
select select "1"
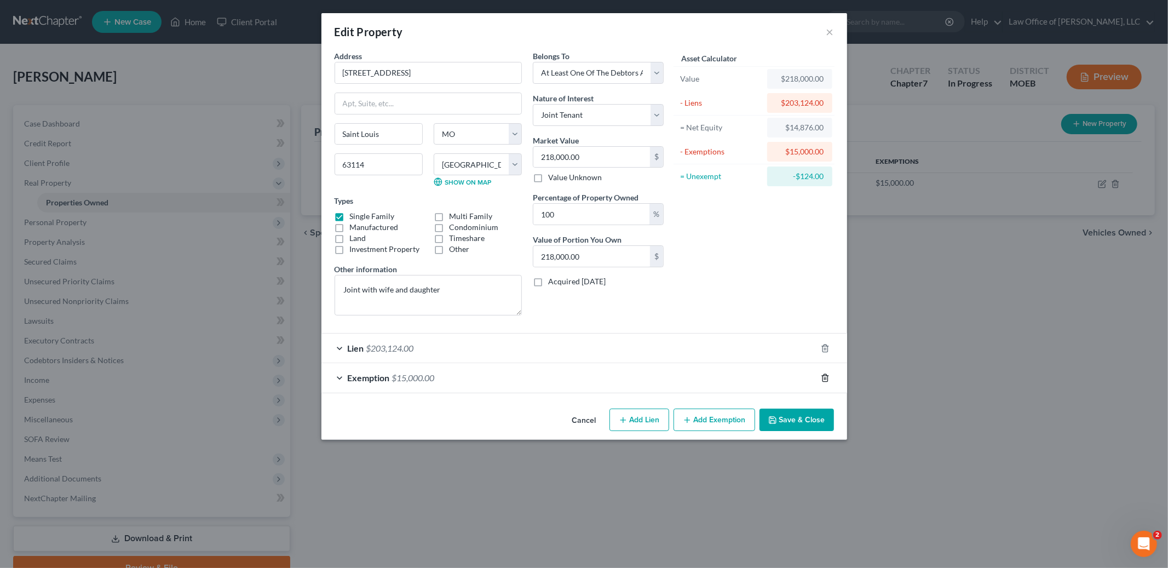
click at [827, 376] on icon "button" at bounding box center [825, 377] width 5 height 7
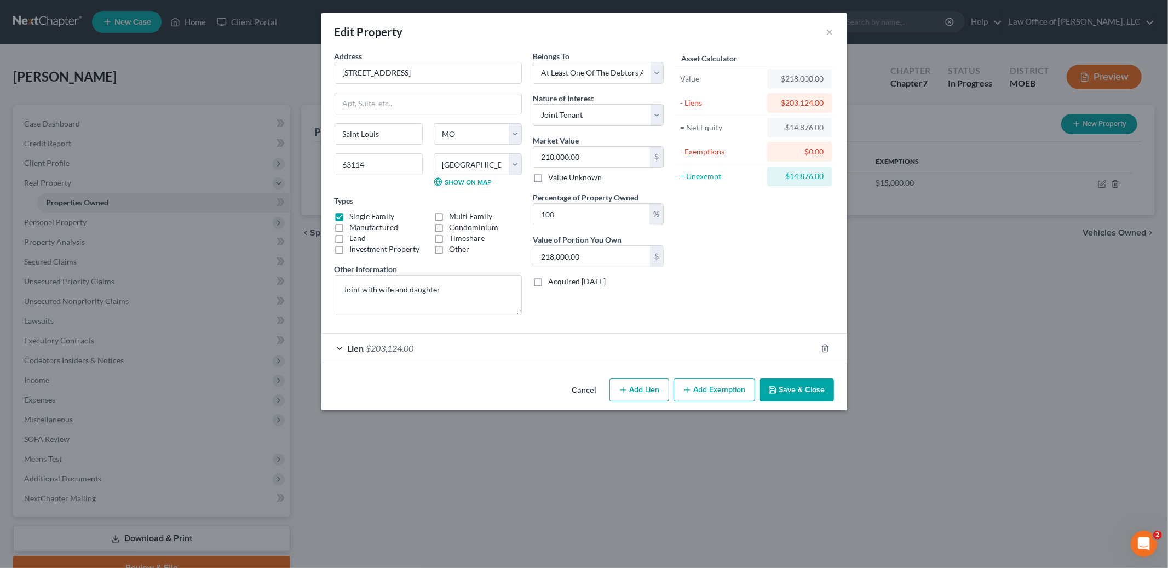
click at [714, 391] on button "Add Exemption" at bounding box center [715, 390] width 82 height 23
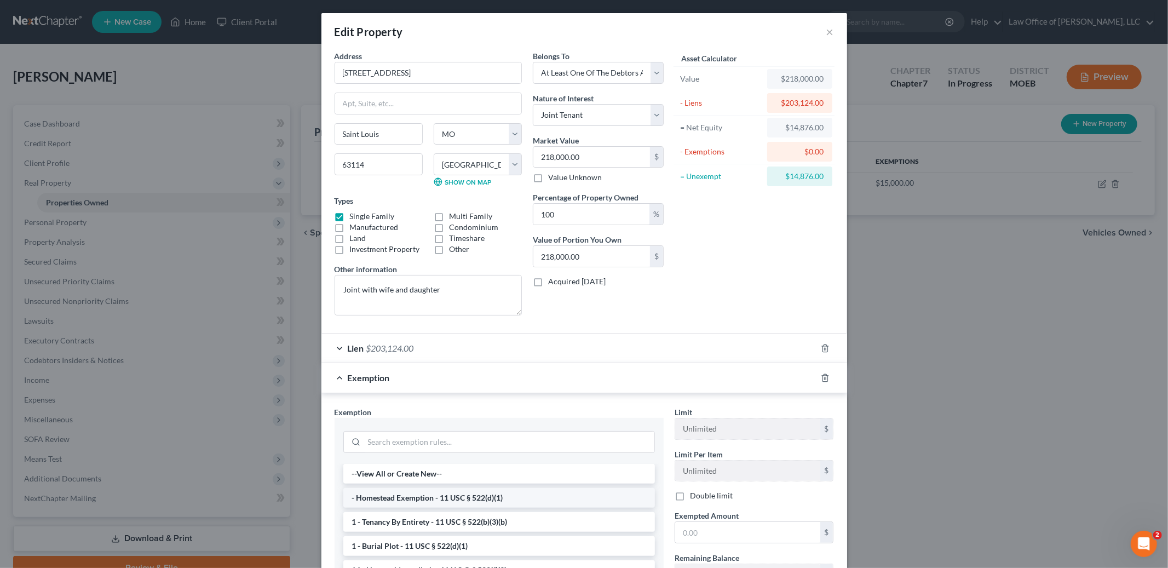
click at [574, 497] on li "- Homestead Exemption - 11 USC § 522(d)(1)" at bounding box center [499, 498] width 312 height 20
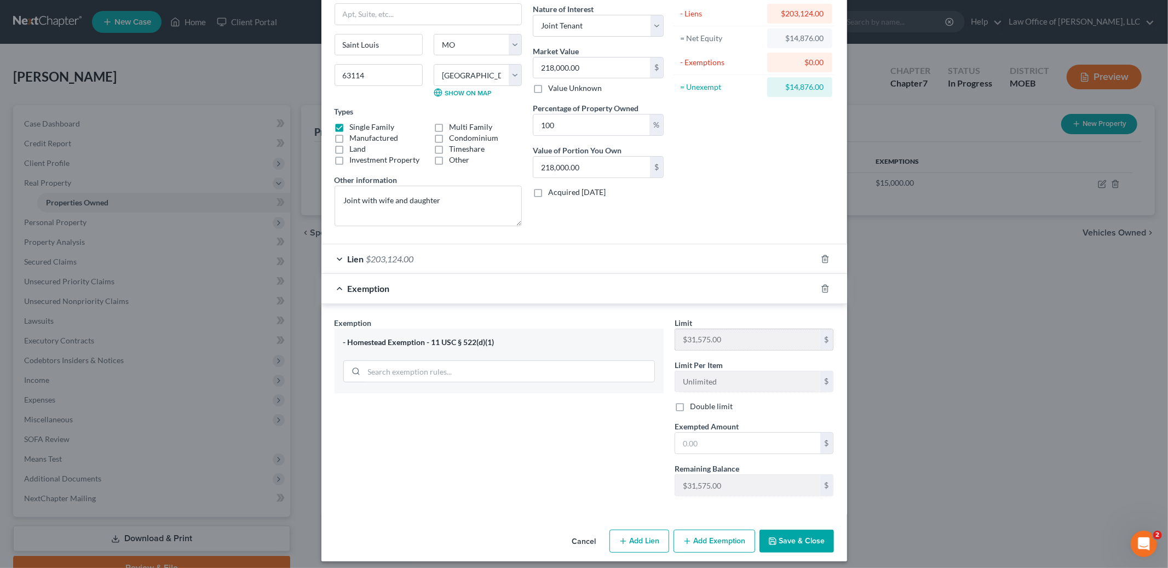
scroll to position [96, 0]
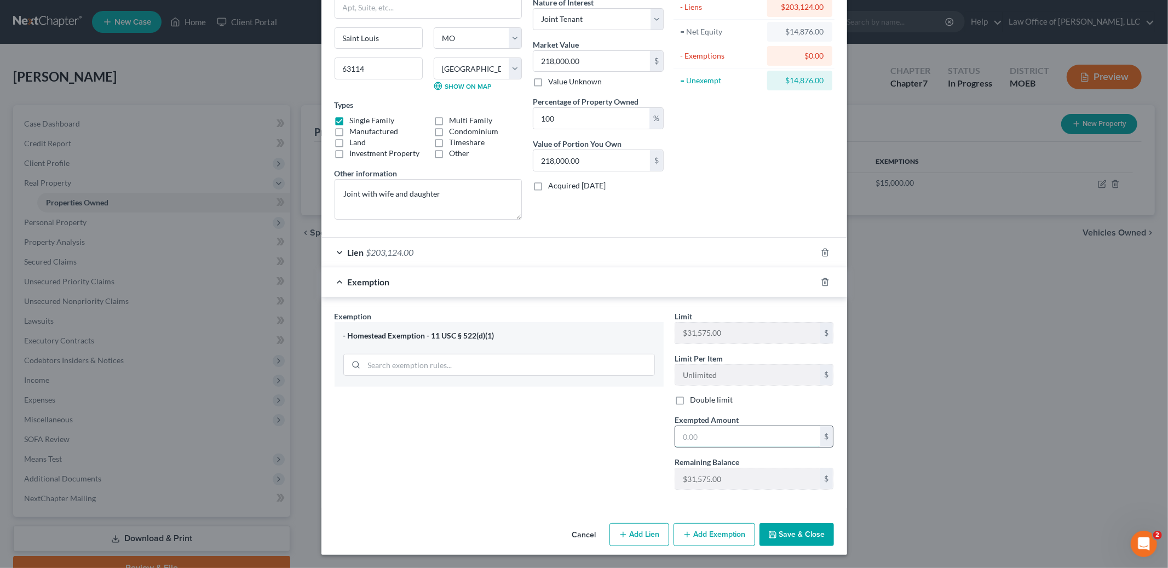
click at [703, 439] on input "text" at bounding box center [747, 436] width 145 height 21
type input "14,876.00"
click at [787, 546] on div "Cancel Add Lien Add Lease Add Exemption Save & Close" at bounding box center [585, 537] width 526 height 36
click at [787, 541] on button "Save & Close" at bounding box center [797, 534] width 74 height 23
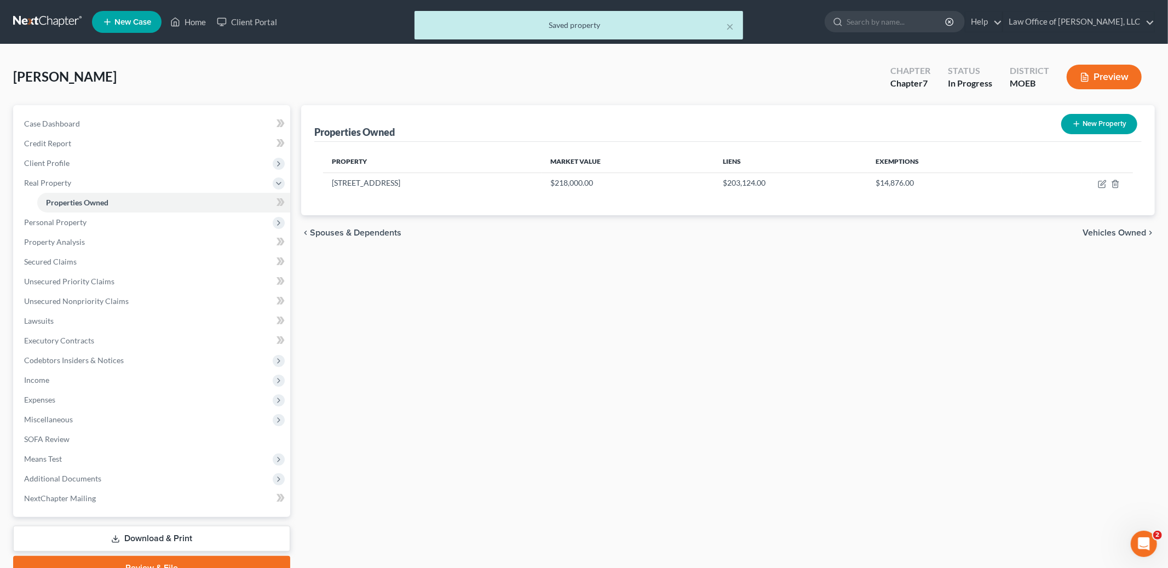
click at [1113, 234] on span "Vehicles Owned" at bounding box center [1115, 232] width 64 height 9
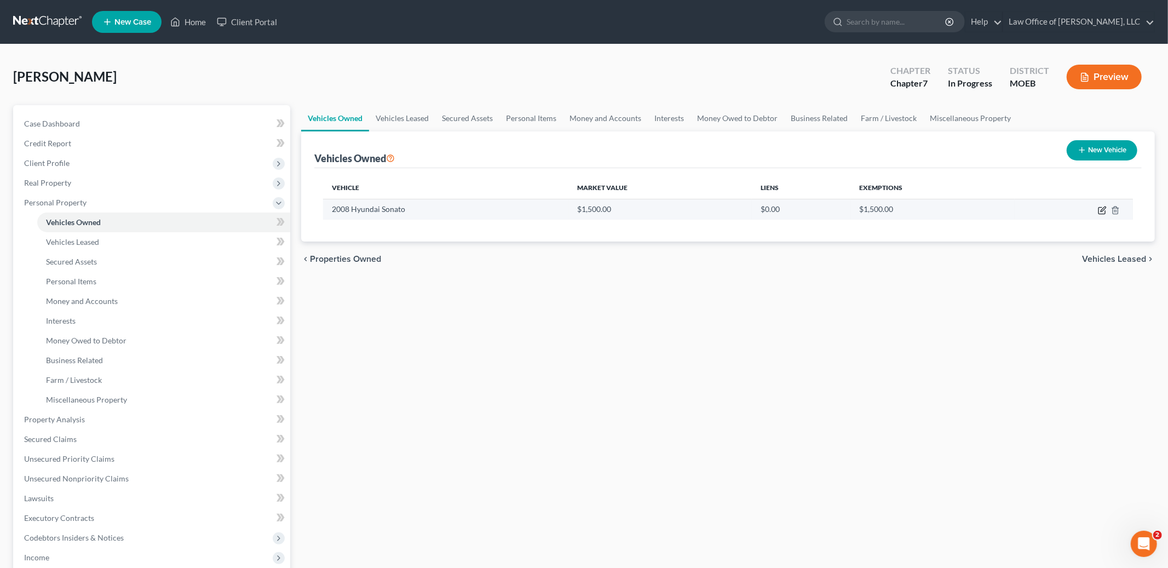
click at [1101, 210] on icon "button" at bounding box center [1103, 209] width 5 height 5
select select "0"
select select "18"
select select "2"
select select "0"
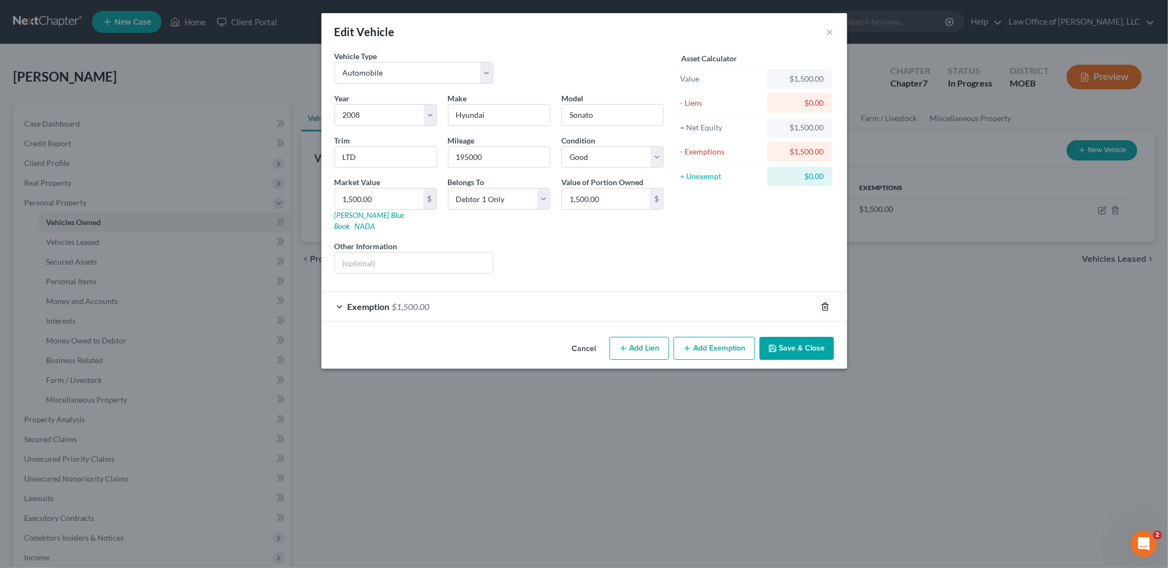
click at [821, 302] on icon "button" at bounding box center [825, 306] width 9 height 9
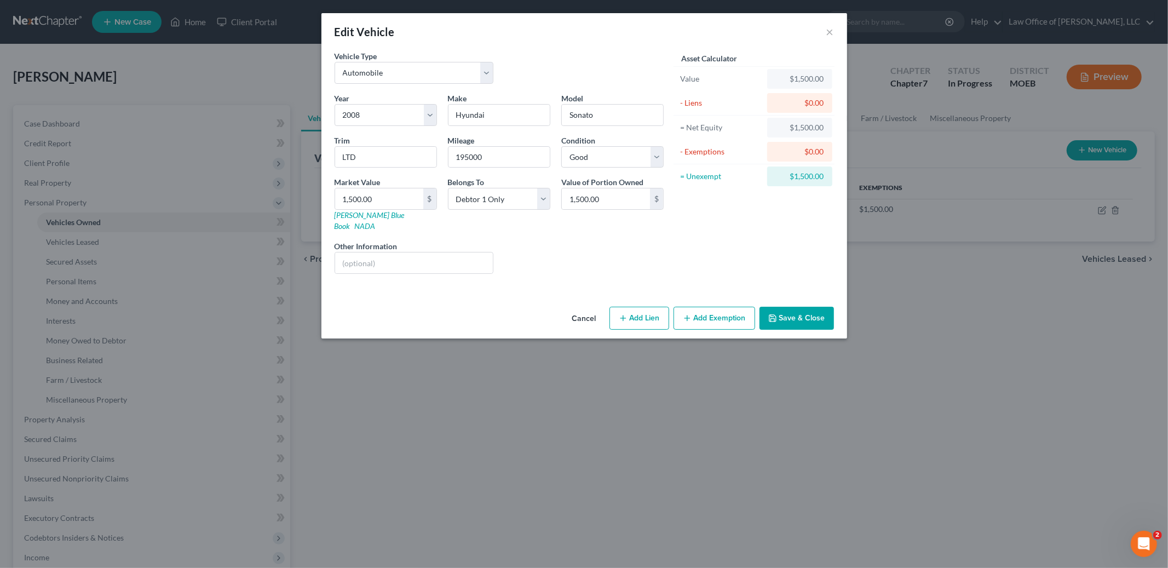
click at [715, 313] on button "Add Exemption" at bounding box center [715, 318] width 82 height 23
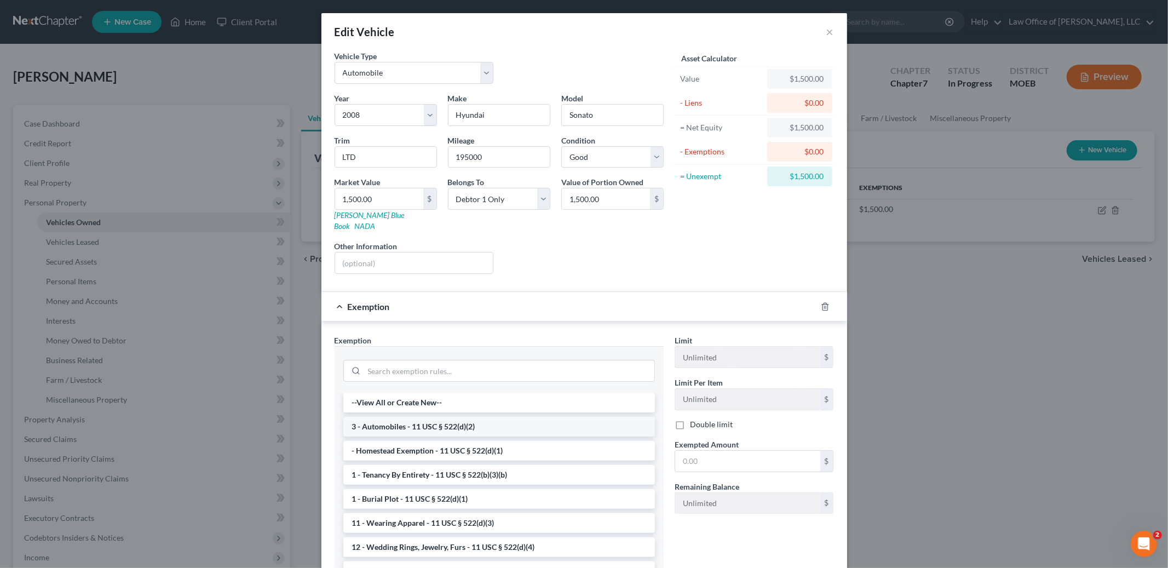
click at [515, 418] on li "3 - Automobiles - 11 USC § 522(d)(2)" at bounding box center [499, 427] width 312 height 20
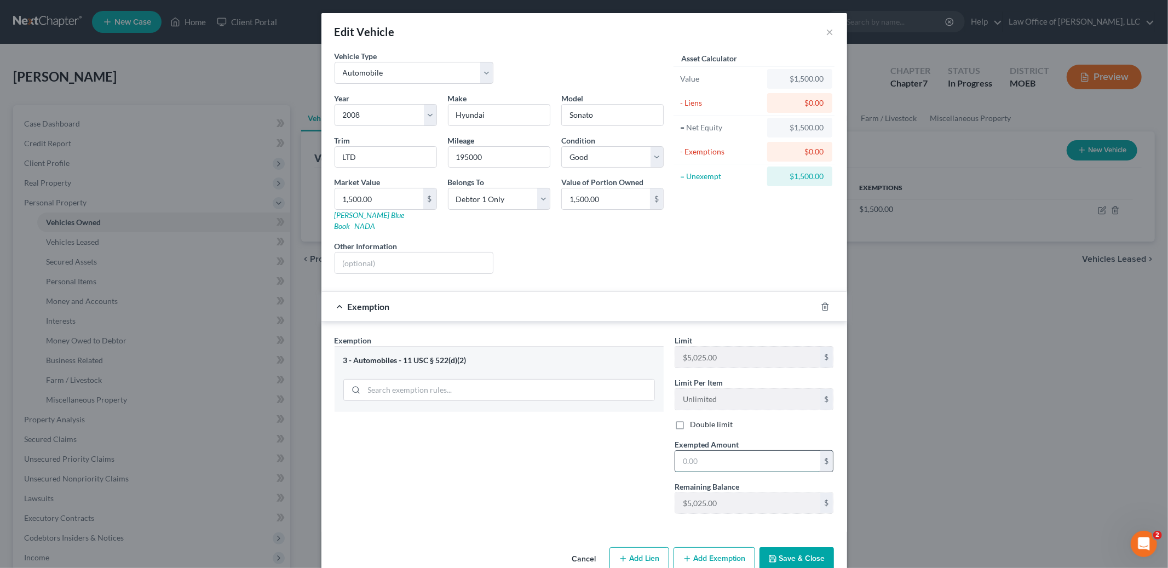
click at [704, 454] on input "text" at bounding box center [747, 461] width 145 height 21
type input "1,500.00"
click at [804, 547] on button "Save & Close" at bounding box center [797, 558] width 74 height 23
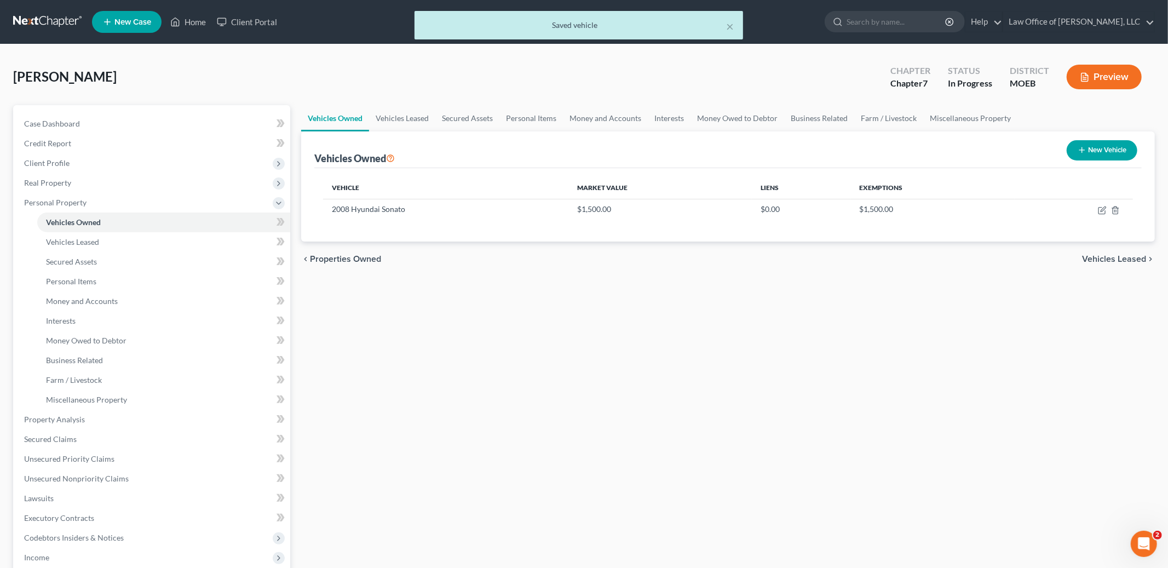
click at [1110, 261] on span "Vehicles Leased" at bounding box center [1114, 259] width 64 height 9
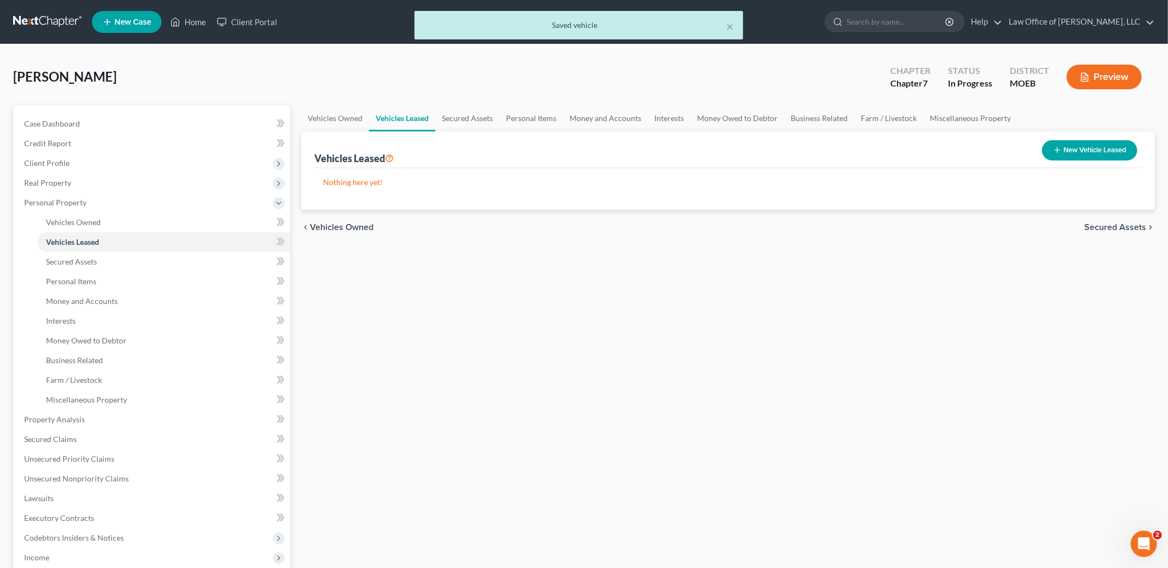
click at [1108, 223] on span "Secured Assets" at bounding box center [1116, 227] width 62 height 9
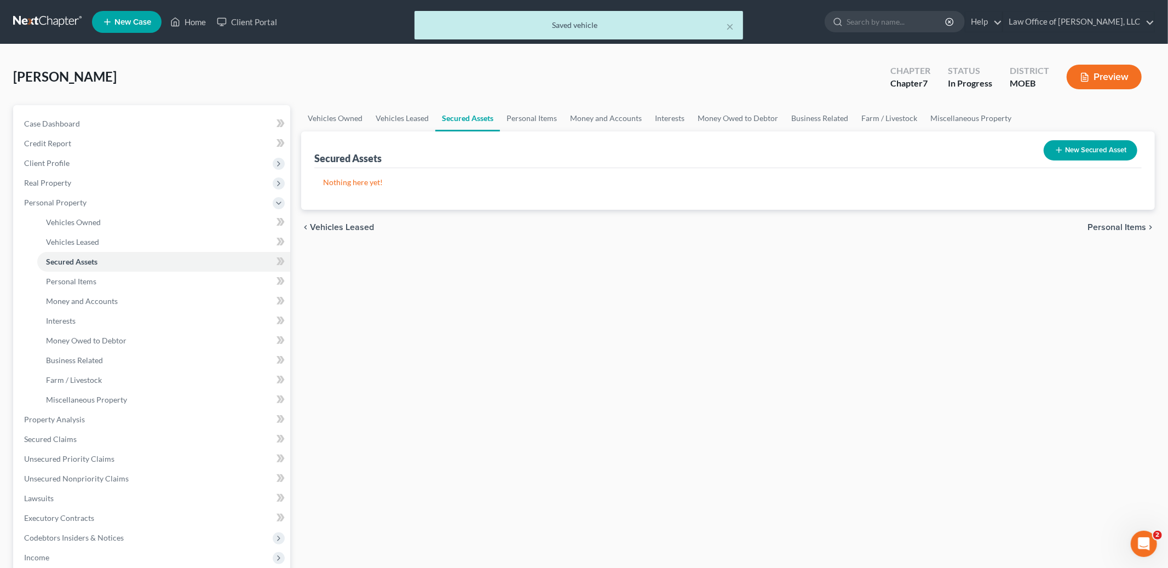
click at [1105, 223] on span "Personal Items" at bounding box center [1117, 227] width 59 height 9
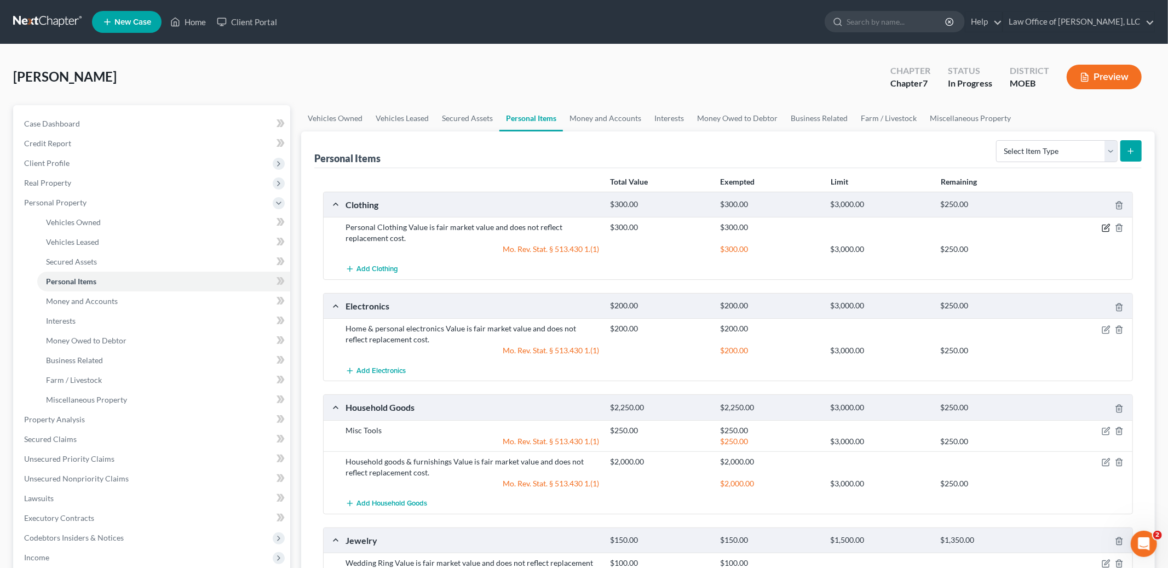
click at [1105, 225] on icon "button" at bounding box center [1106, 227] width 9 height 9
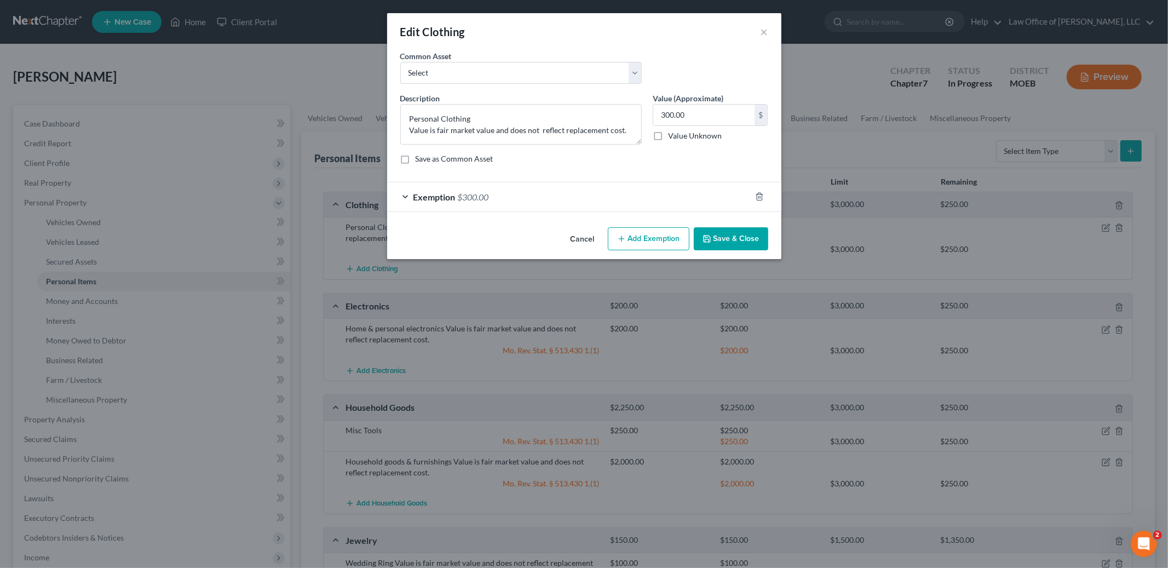
click at [765, 202] on div at bounding box center [766, 197] width 31 height 18
click at [758, 199] on icon "button" at bounding box center [759, 196] width 9 height 9
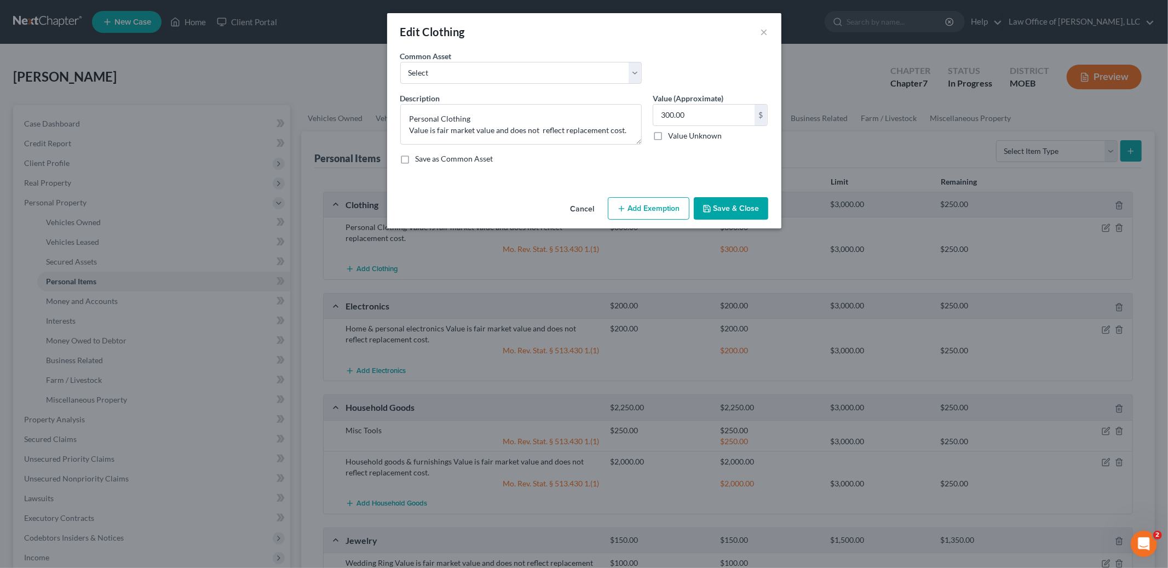
click at [646, 218] on button "Add Exemption" at bounding box center [649, 208] width 82 height 23
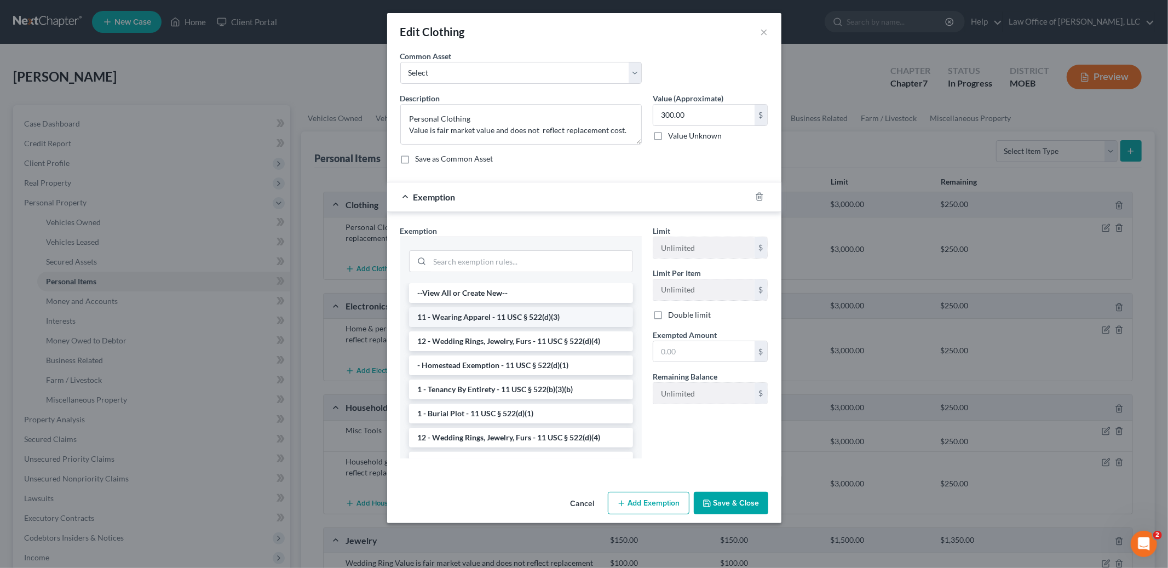
click at [575, 317] on li "11 - Wearing Apparel - 11 USC § 522(d)(3)" at bounding box center [521, 317] width 224 height 20
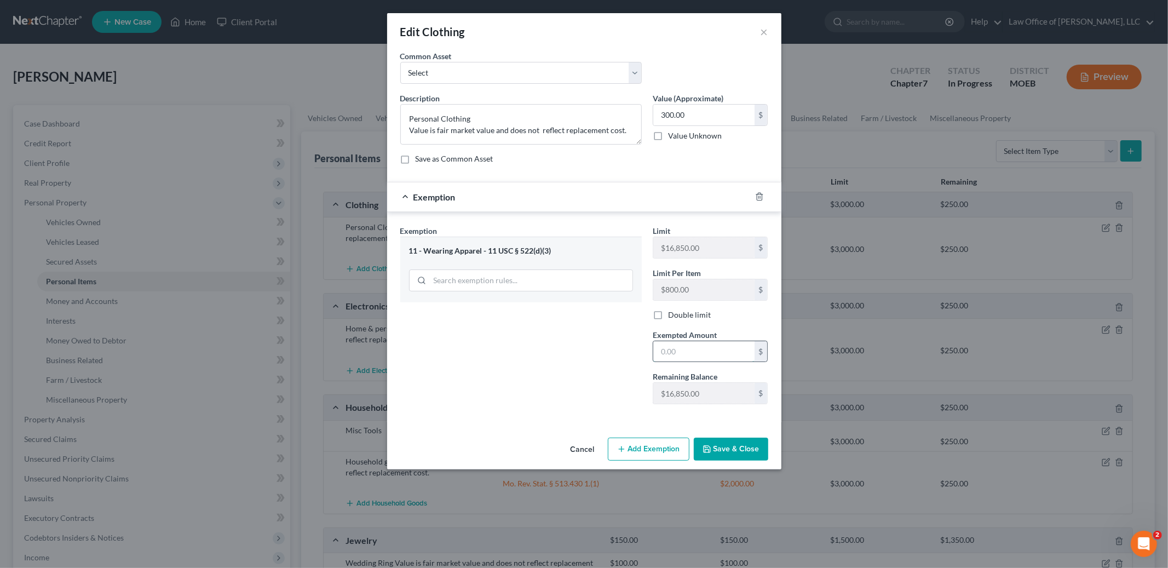
click at [683, 352] on input "text" at bounding box center [703, 351] width 101 height 21
type input "300.00"
click at [742, 446] on button "Save & Close" at bounding box center [731, 449] width 74 height 23
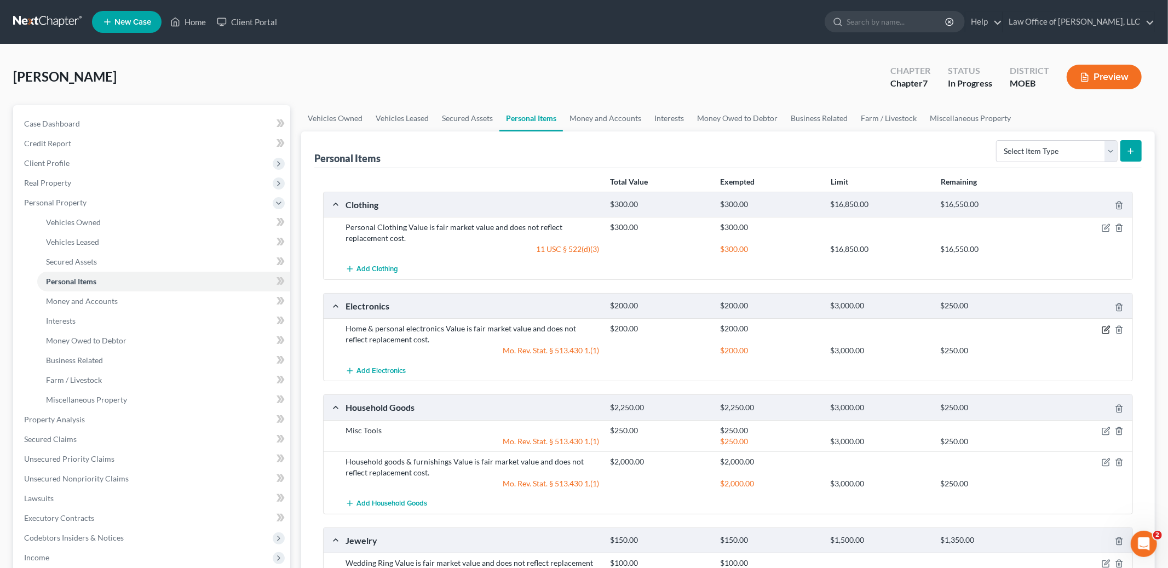
click at [1104, 331] on icon "button" at bounding box center [1106, 329] width 9 height 9
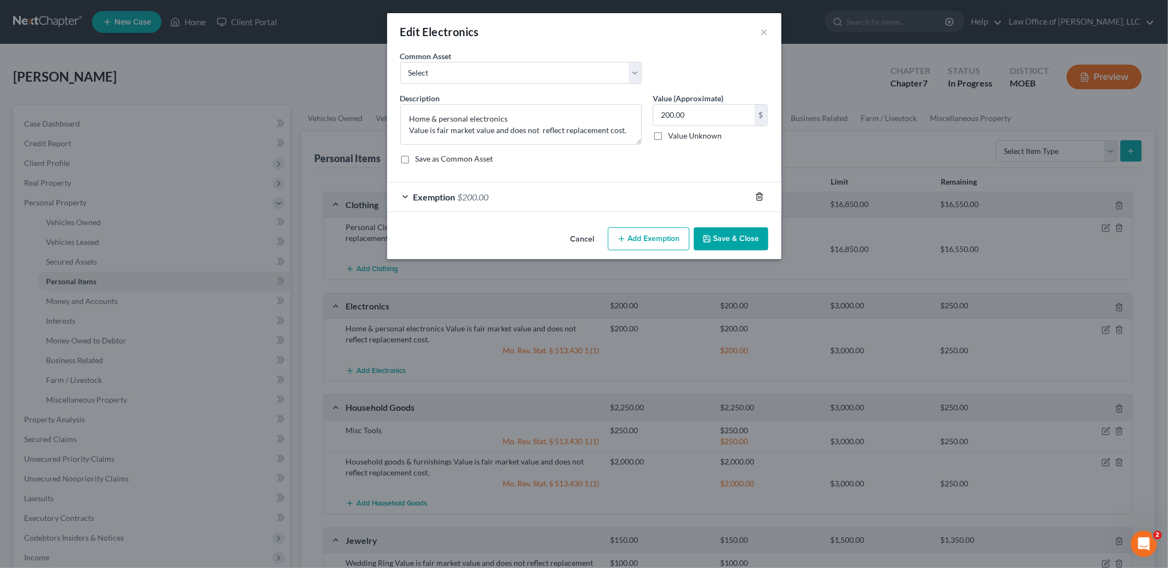
click at [761, 197] on icon "button" at bounding box center [759, 196] width 9 height 9
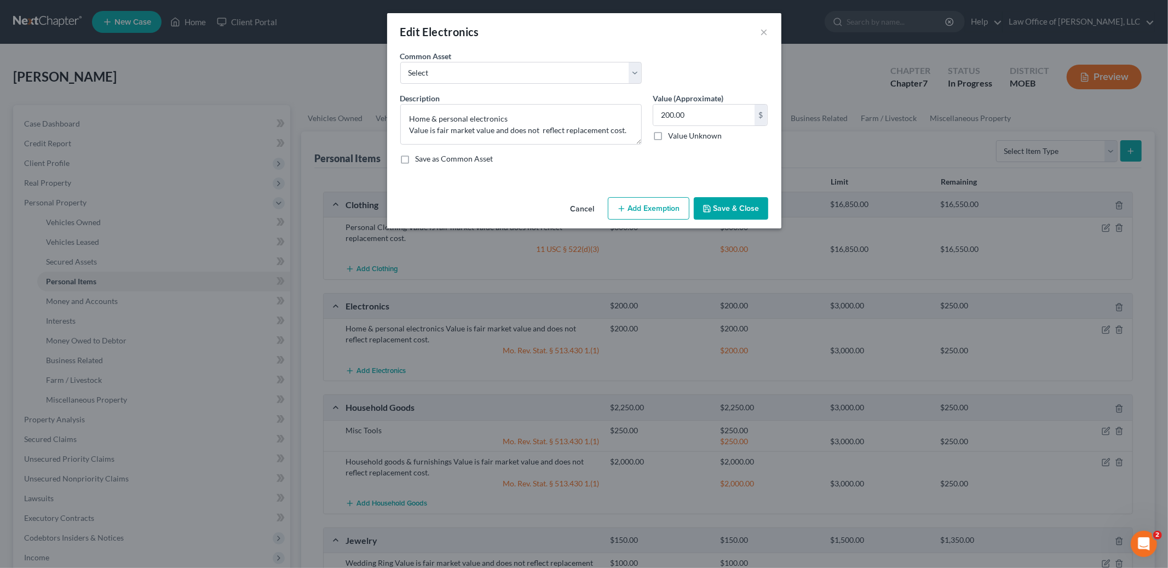
click at [628, 209] on button "Add Exemption" at bounding box center [649, 208] width 82 height 23
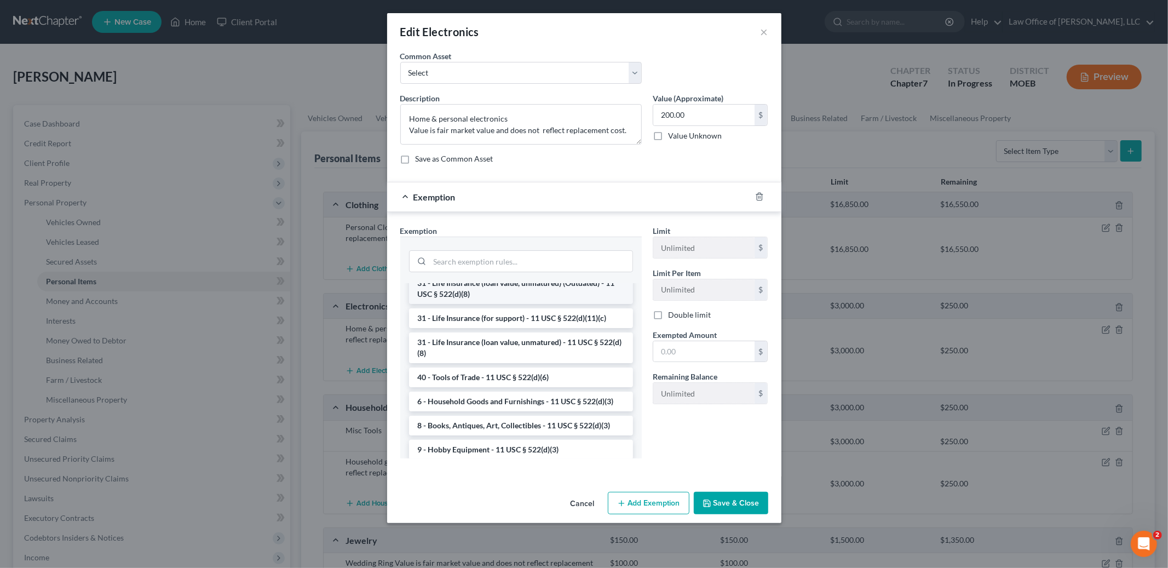
scroll to position [846, 0]
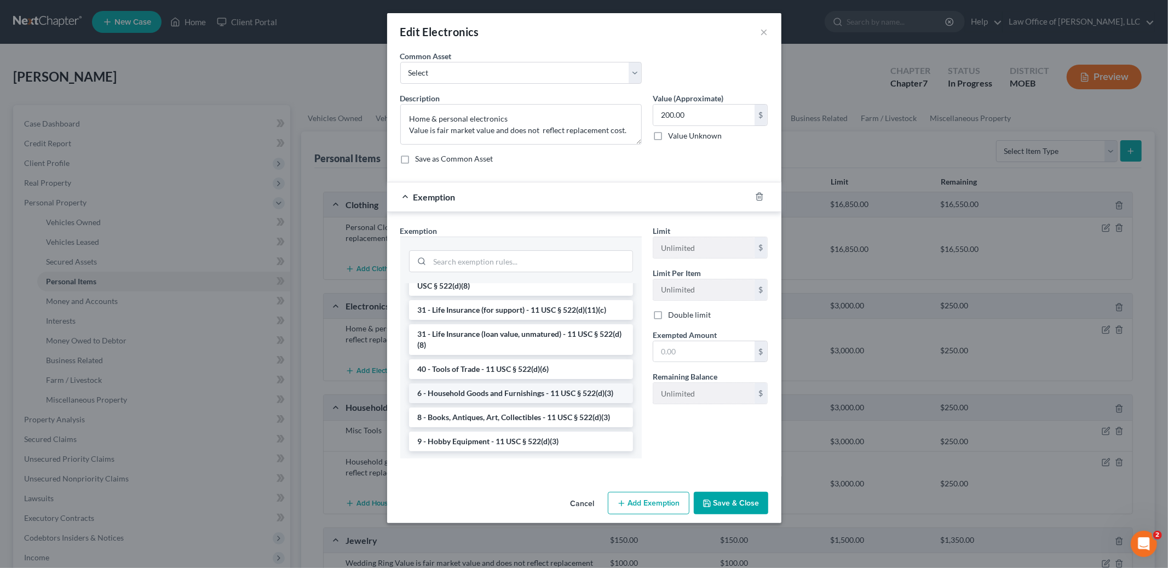
click at [560, 393] on li "6 - Household Goods and Furnishings - 11 USC § 522(d)(3)" at bounding box center [521, 393] width 224 height 20
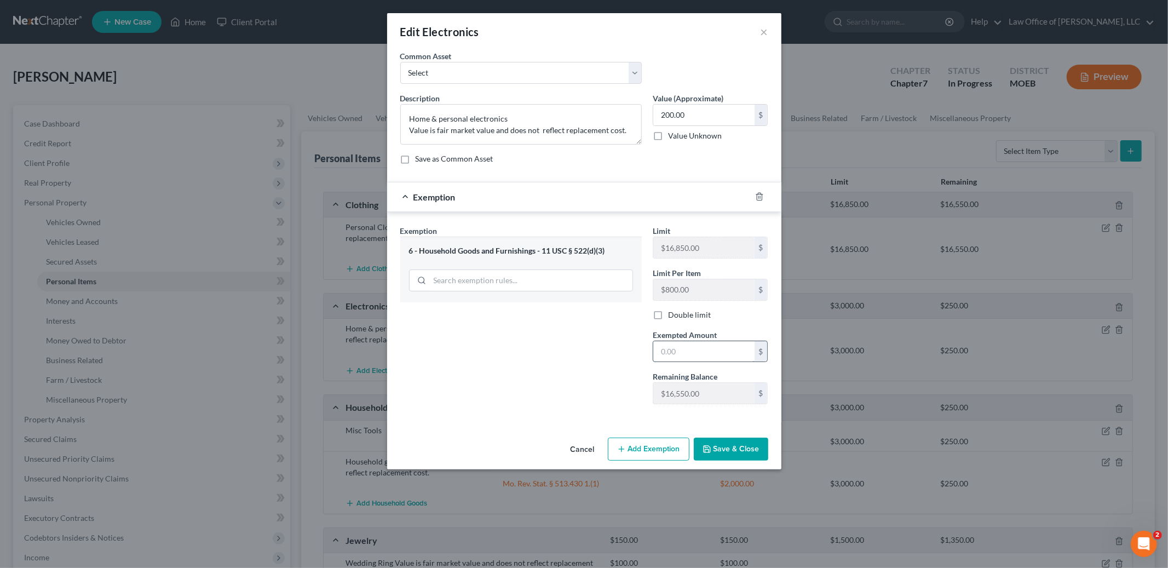
click at [688, 355] on input "text" at bounding box center [703, 351] width 101 height 21
type input "200.00"
click at [741, 453] on button "Save & Close" at bounding box center [731, 449] width 74 height 23
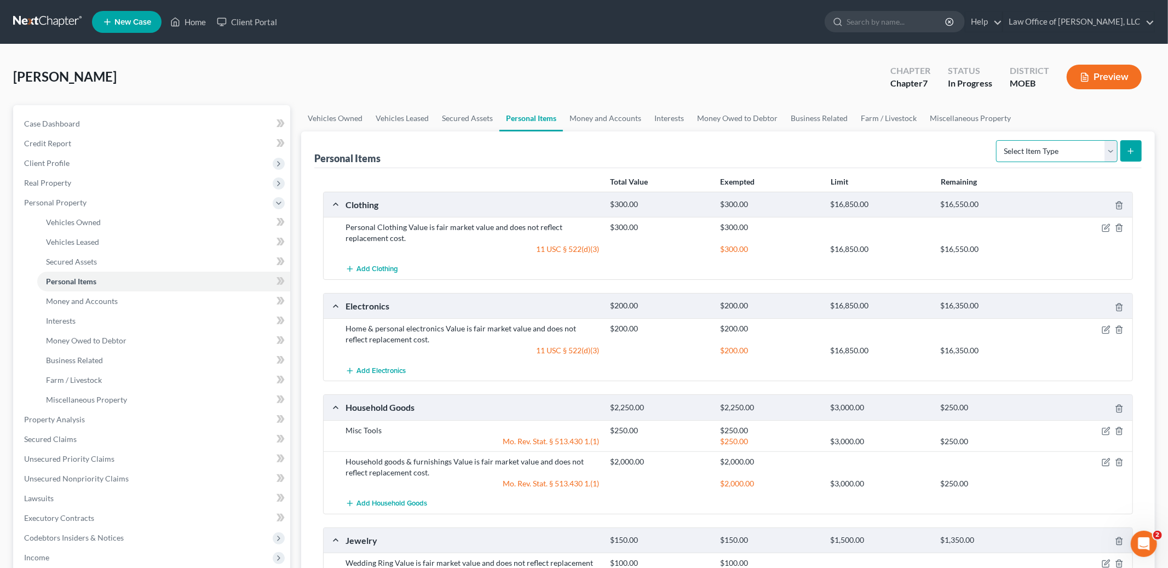
click at [1064, 154] on select "Select Item Type Clothing Collectibles Of Value Electronics Firearms Household …" at bounding box center [1057, 151] width 122 height 22
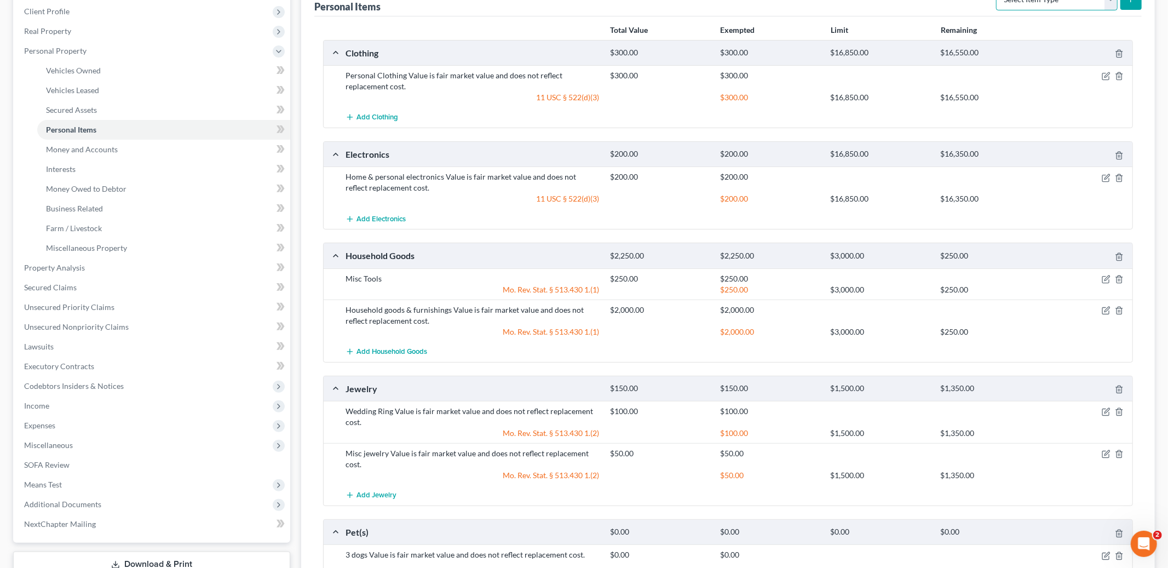
scroll to position [199, 0]
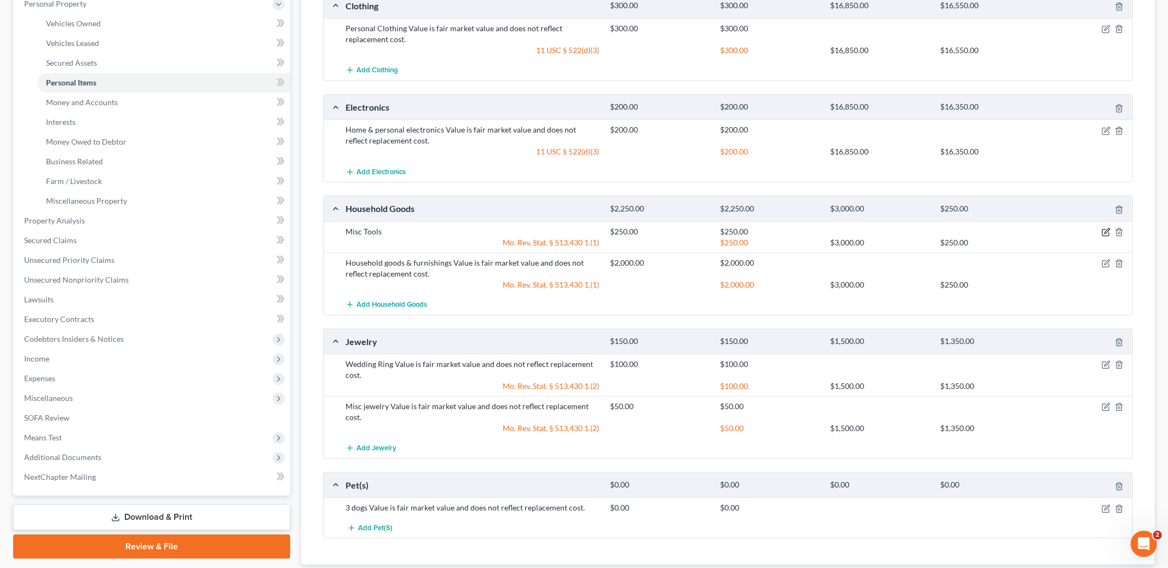
click at [1104, 233] on icon "button" at bounding box center [1106, 232] width 9 height 9
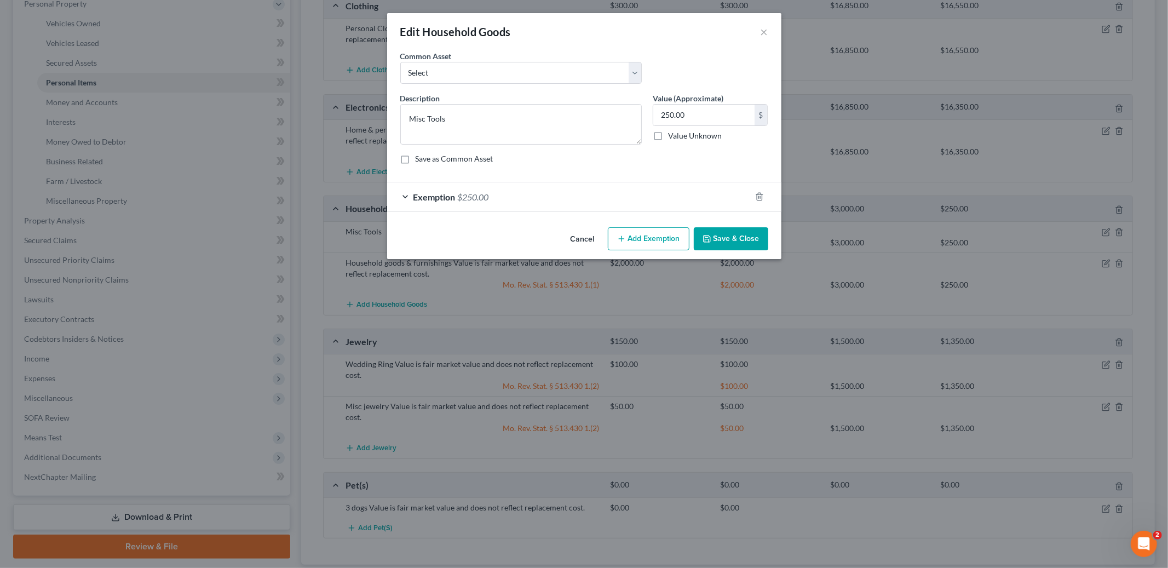
click at [755, 202] on div at bounding box center [766, 197] width 31 height 18
click at [761, 194] on polyline "button" at bounding box center [759, 194] width 7 height 0
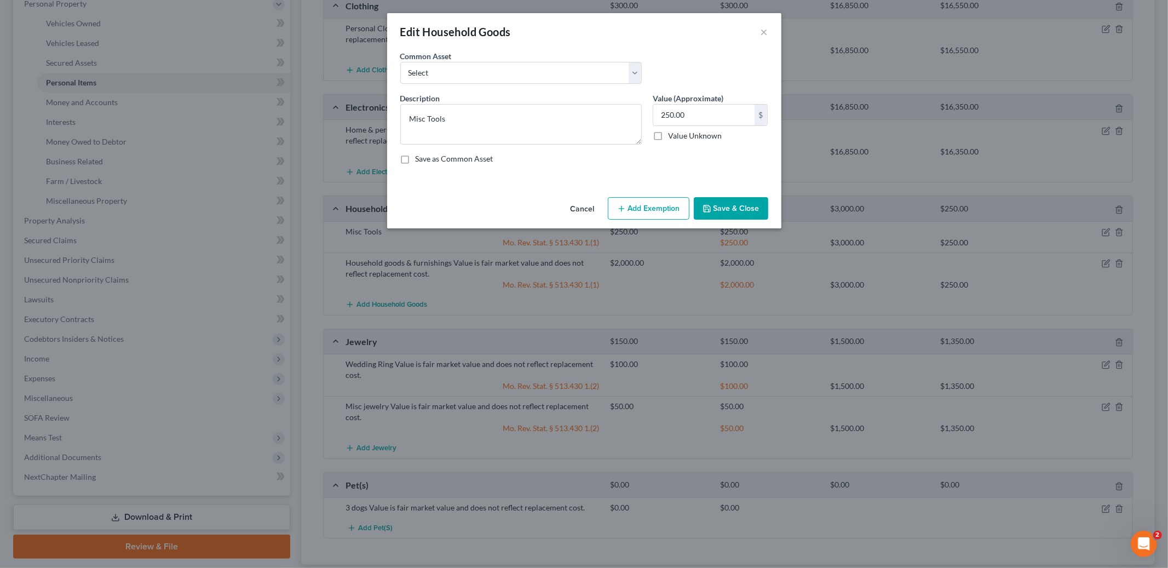
click at [658, 210] on button "Add Exemption" at bounding box center [649, 208] width 82 height 23
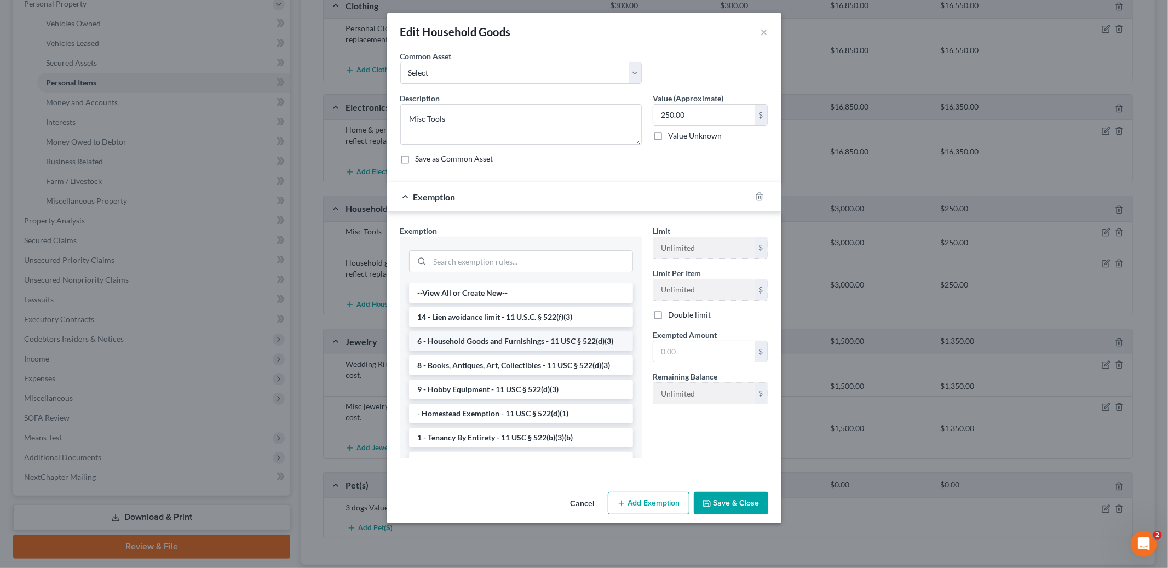
click at [571, 342] on li "6 - Household Goods and Furnishings - 11 USC § 522(d)(3)" at bounding box center [521, 341] width 224 height 20
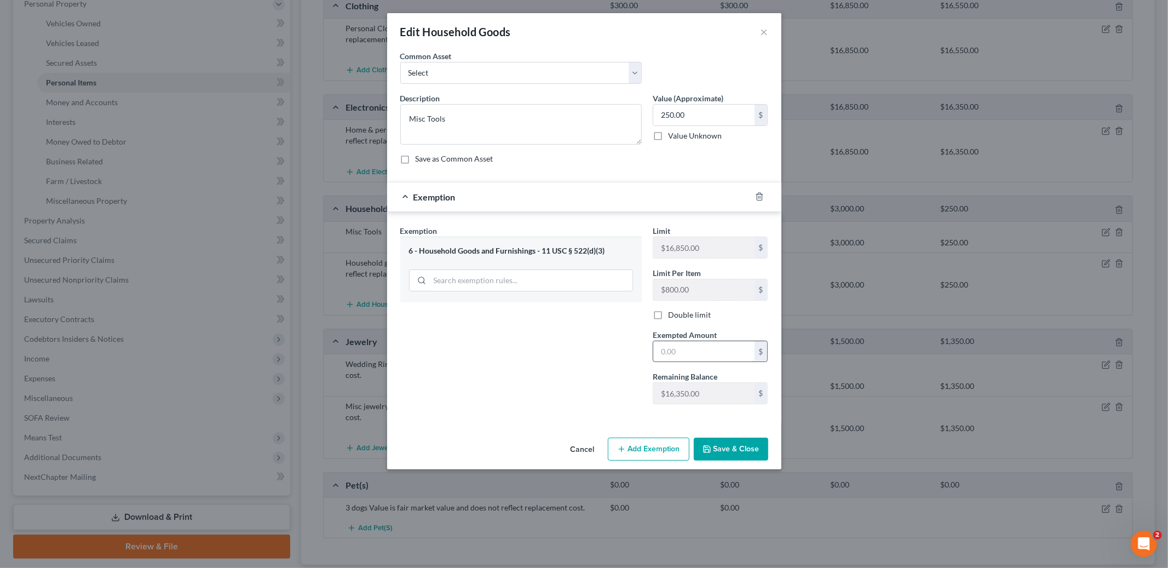
click at [690, 353] on input "text" at bounding box center [703, 351] width 101 height 21
type input "250.00"
click at [724, 441] on button "Save & Close" at bounding box center [731, 449] width 74 height 23
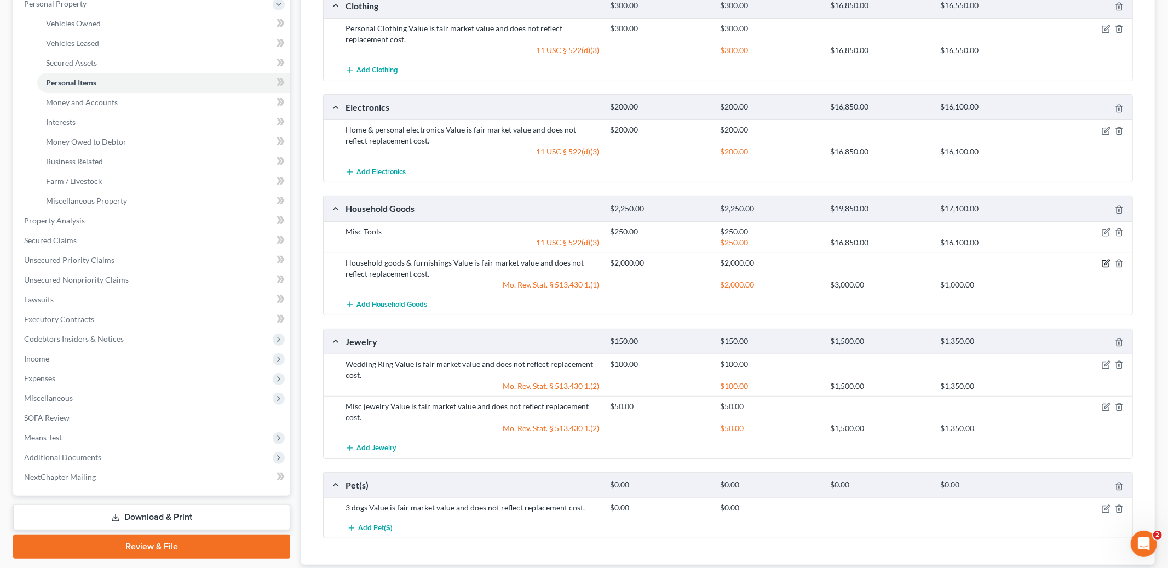
click at [1103, 262] on icon "button" at bounding box center [1106, 264] width 7 height 7
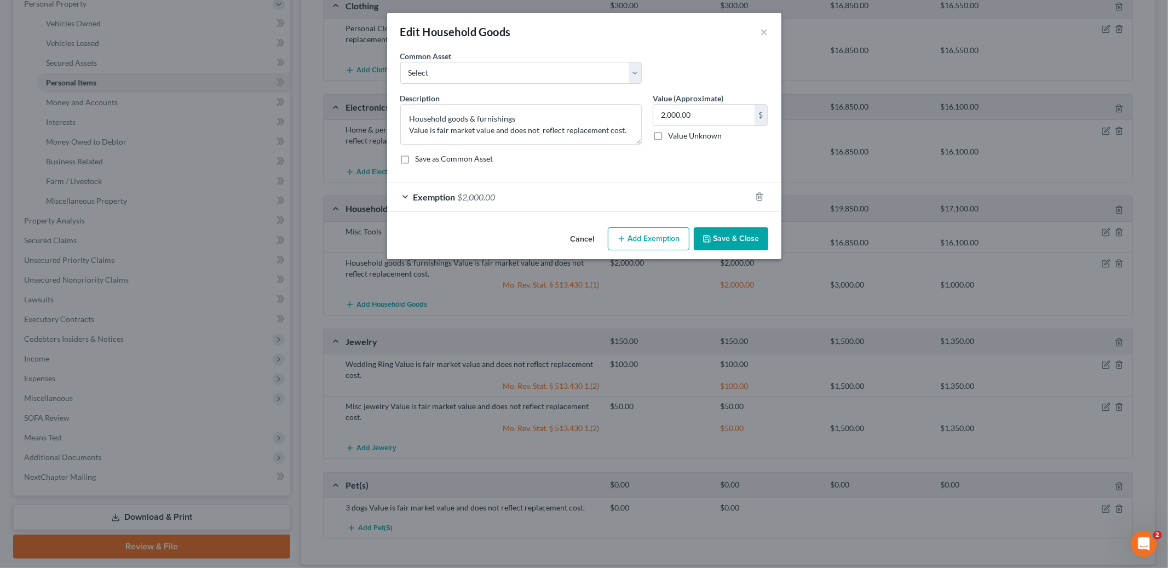
click at [660, 197] on div "Exemption $2,000.00" at bounding box center [569, 196] width 364 height 29
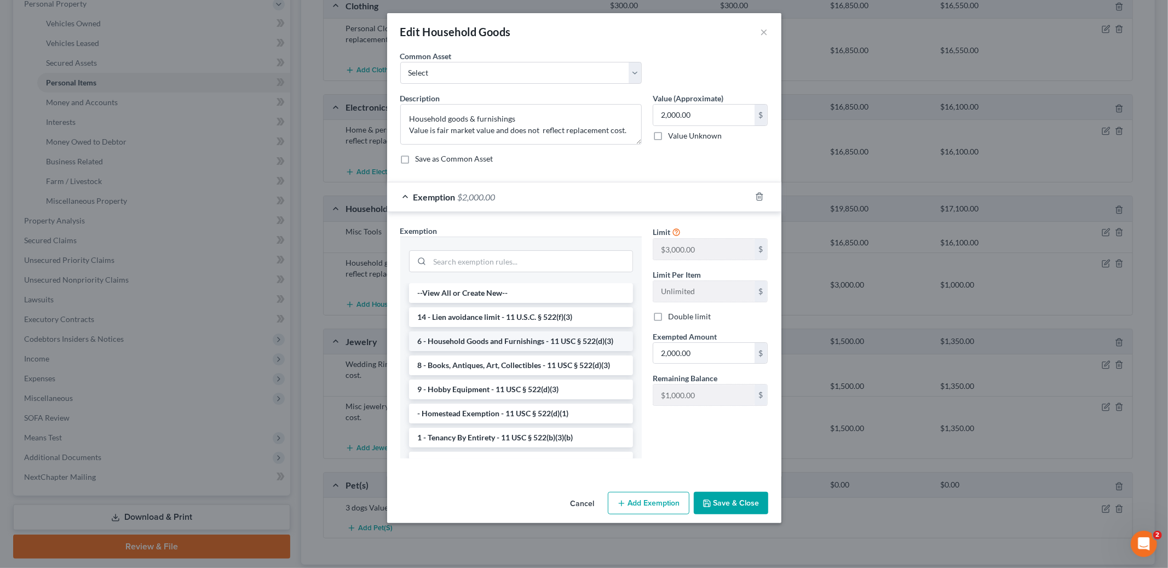
click at [585, 343] on li "6 - Household Goods and Furnishings - 11 USC § 522(d)(3)" at bounding box center [521, 341] width 224 height 20
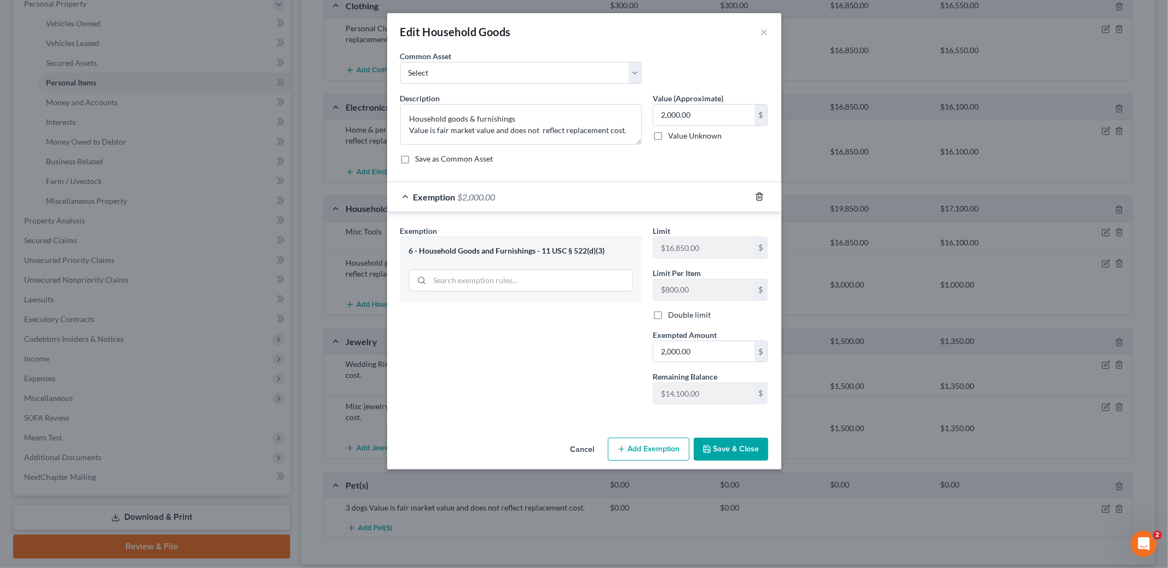
click at [759, 195] on icon "button" at bounding box center [759, 196] width 9 height 9
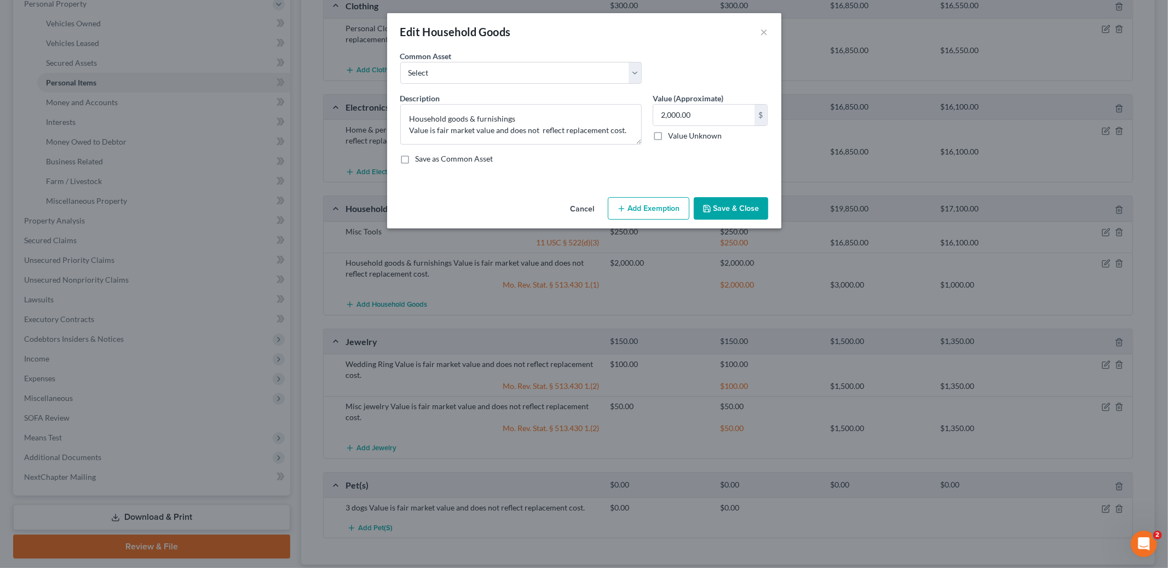
click at [657, 204] on button "Add Exemption" at bounding box center [649, 208] width 82 height 23
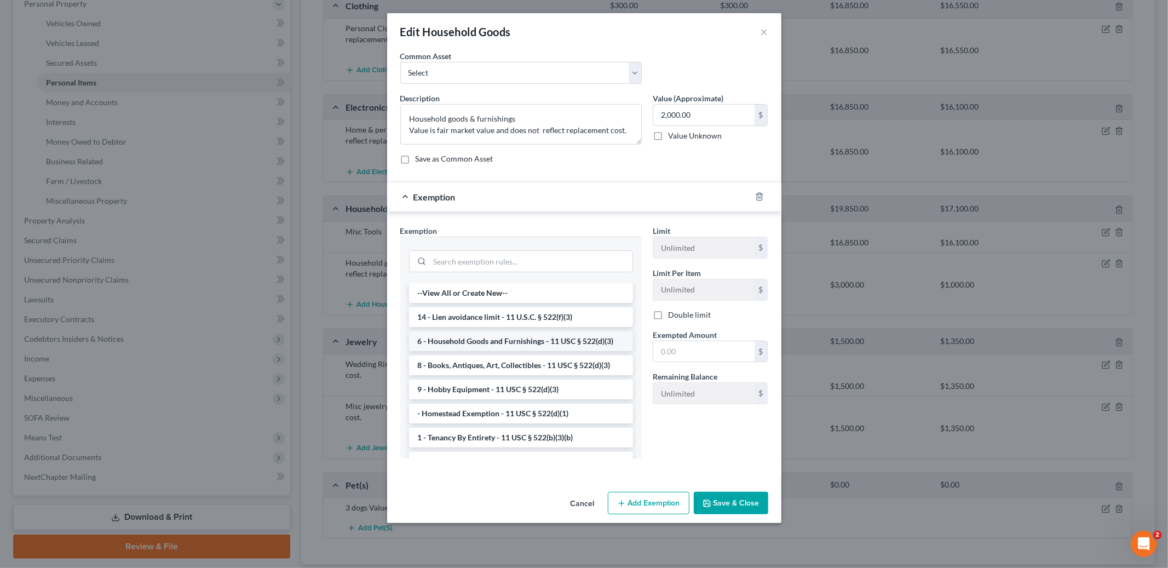
click at [574, 339] on li "6 - Household Goods and Furnishings - 11 USC § 522(d)(3)" at bounding box center [521, 341] width 224 height 20
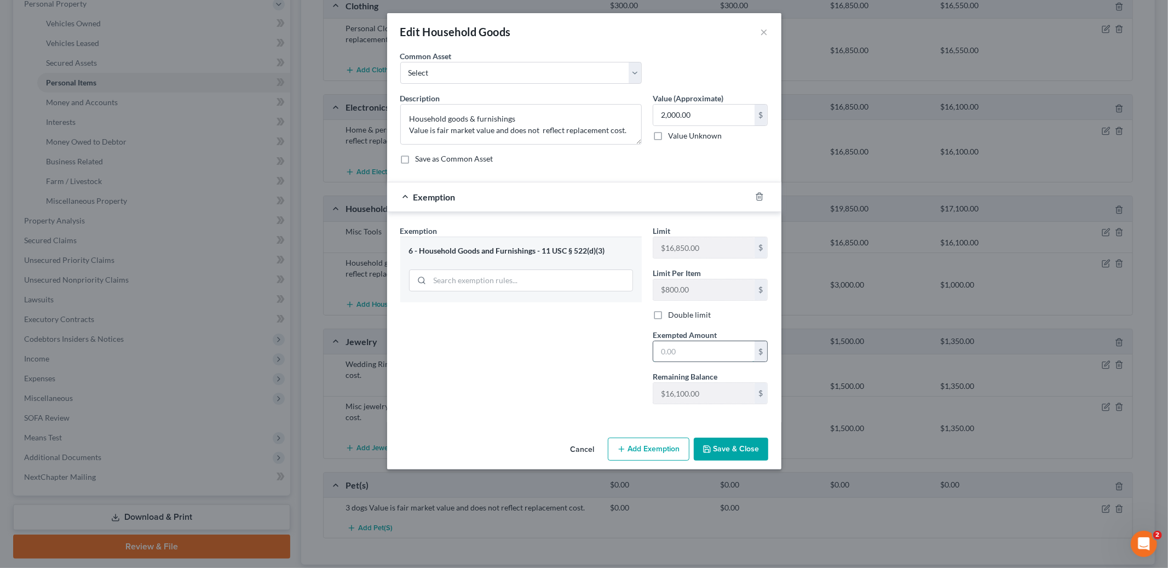
click at [695, 350] on input "text" at bounding box center [703, 351] width 101 height 21
type input "2,000.00"
click at [734, 449] on button "Save & Close" at bounding box center [731, 449] width 74 height 23
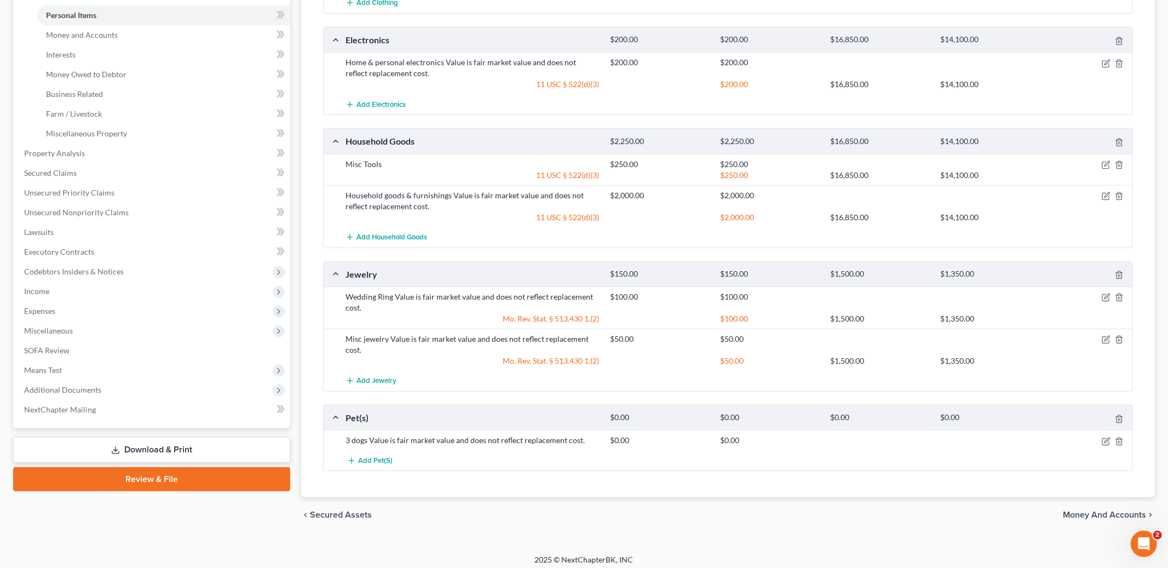
scroll to position [272, 0]
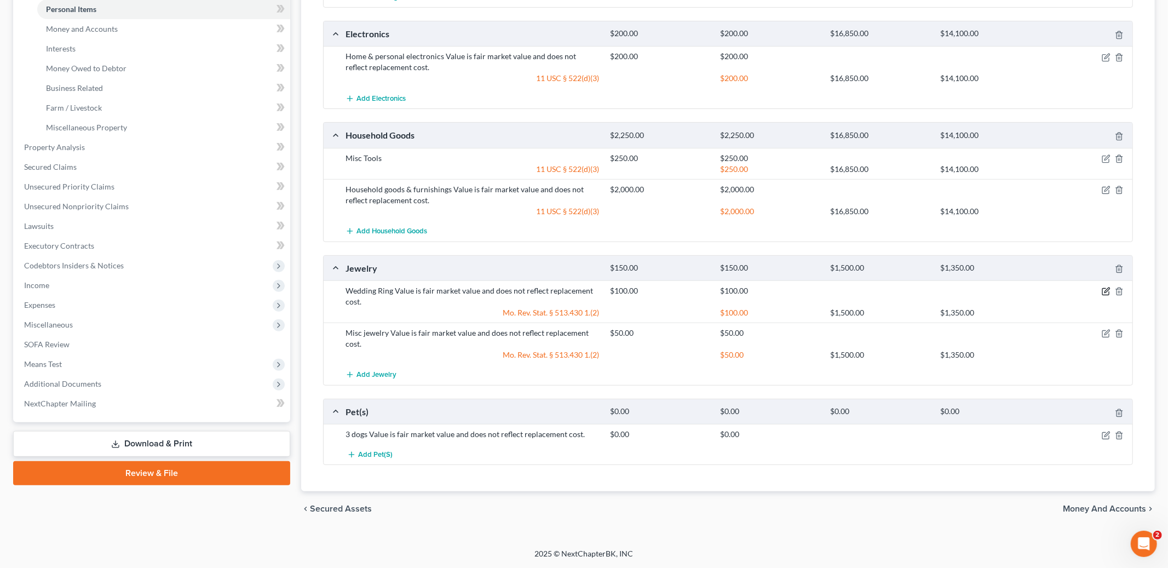
click at [1105, 291] on icon "button" at bounding box center [1106, 291] width 9 height 9
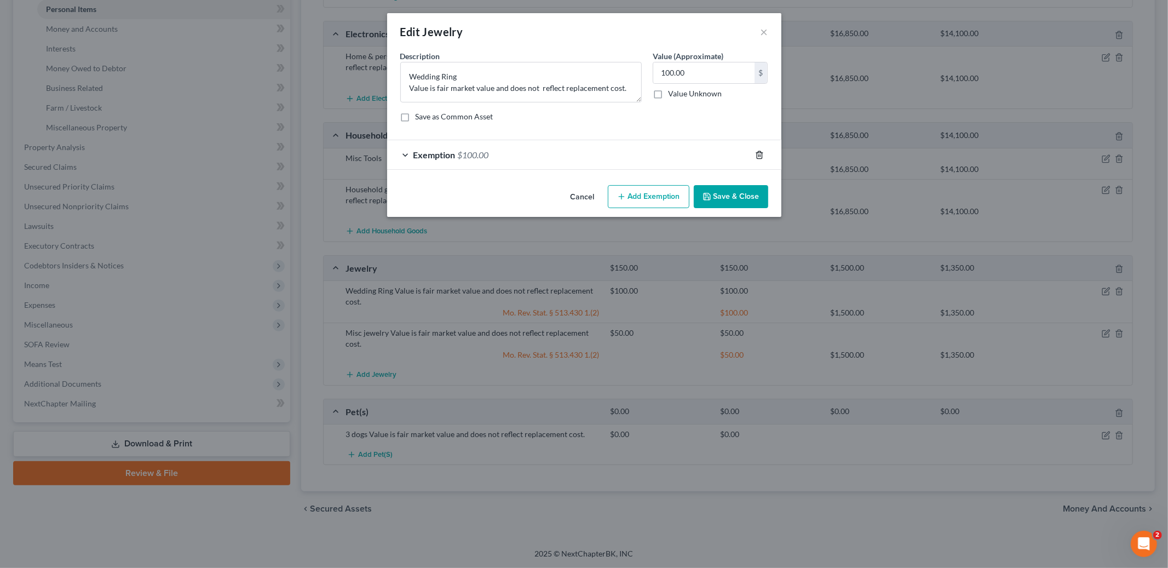
click at [760, 152] on form "An exemption set must first be selected from the Filing Information section. Co…" at bounding box center [584, 109] width 368 height 119
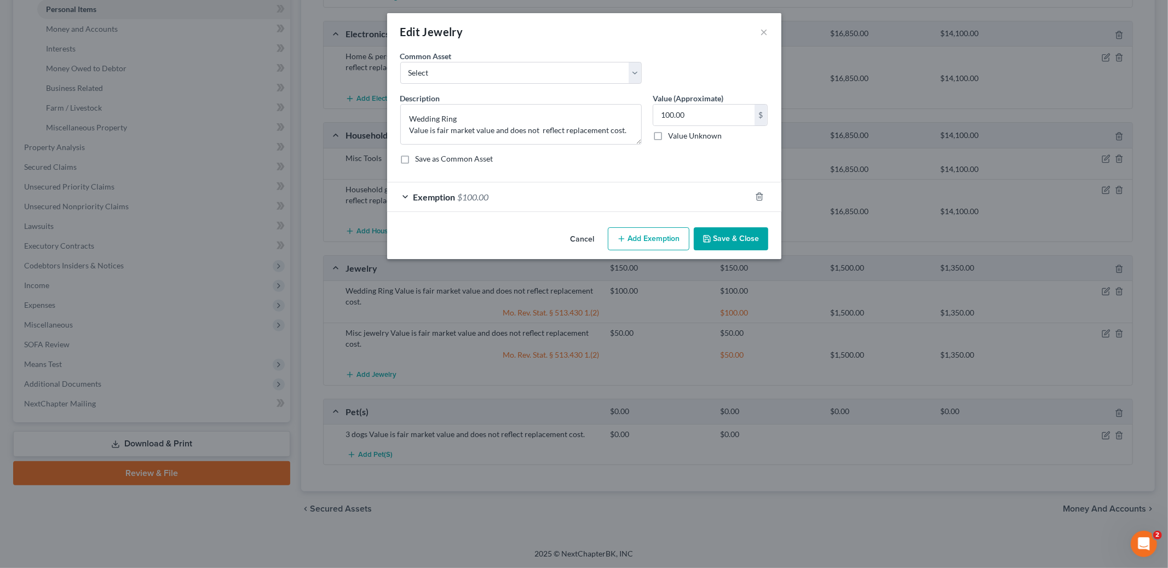
click at [649, 242] on button "Add Exemption" at bounding box center [649, 238] width 82 height 23
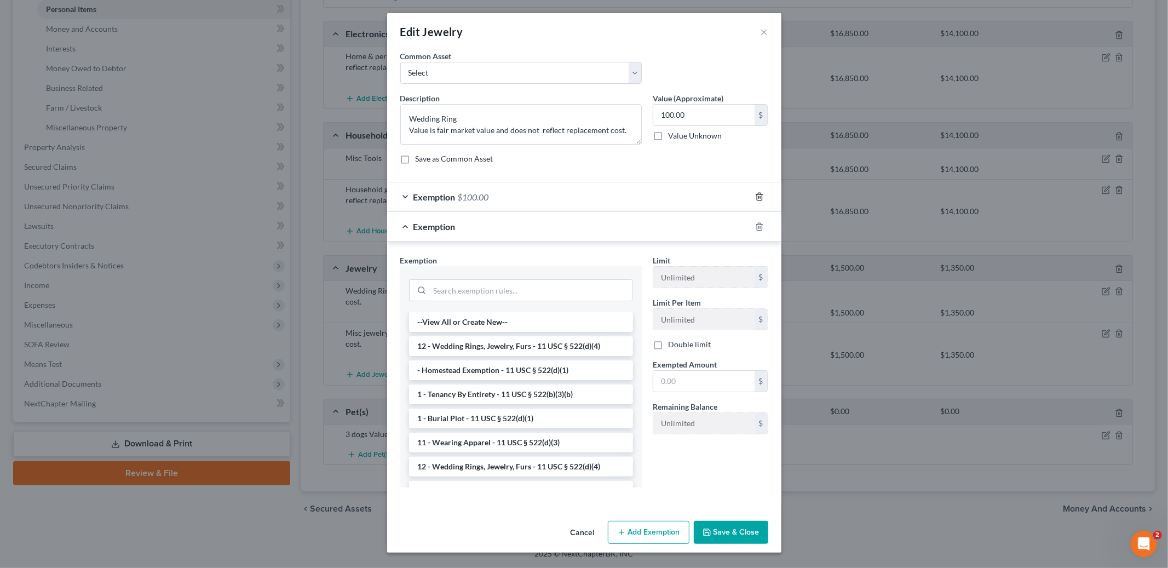
click at [761, 194] on icon "button" at bounding box center [759, 196] width 9 height 9
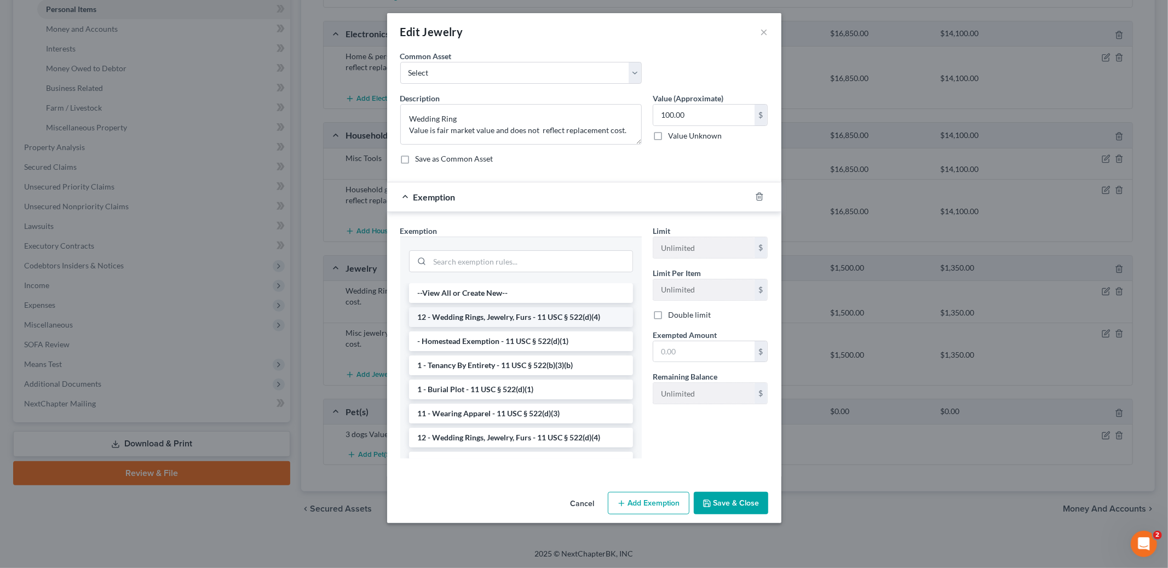
click at [549, 323] on li "12 - Wedding Rings, Jewelry, Furs - 11 USC § 522(d)(4)" at bounding box center [521, 317] width 224 height 20
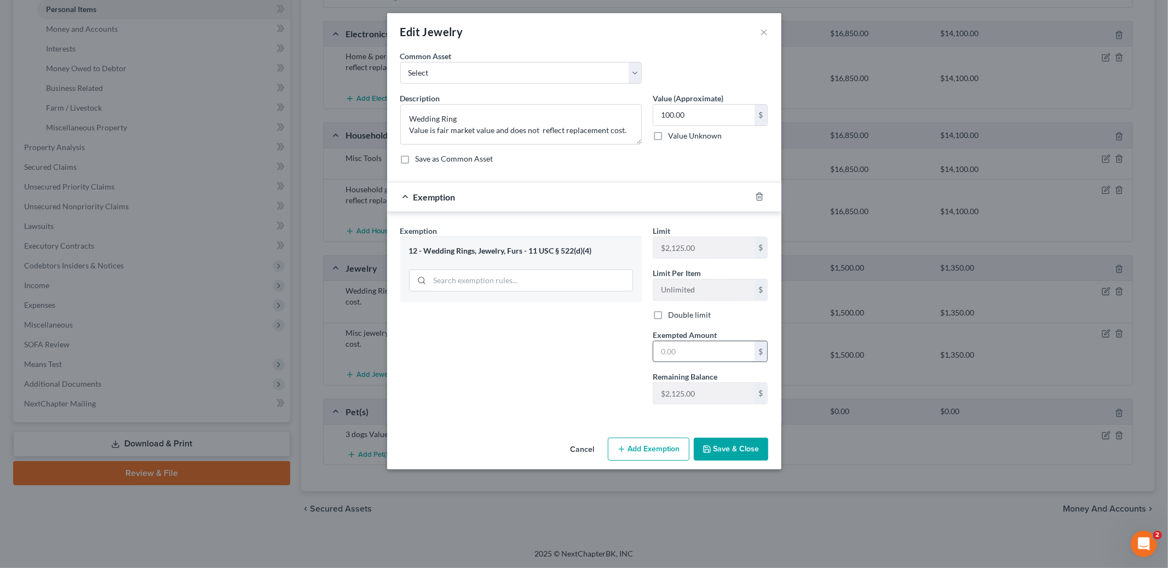
click at [683, 353] on input "text" at bounding box center [703, 351] width 101 height 21
type input "100.00"
click at [729, 449] on button "Save & Close" at bounding box center [731, 449] width 74 height 23
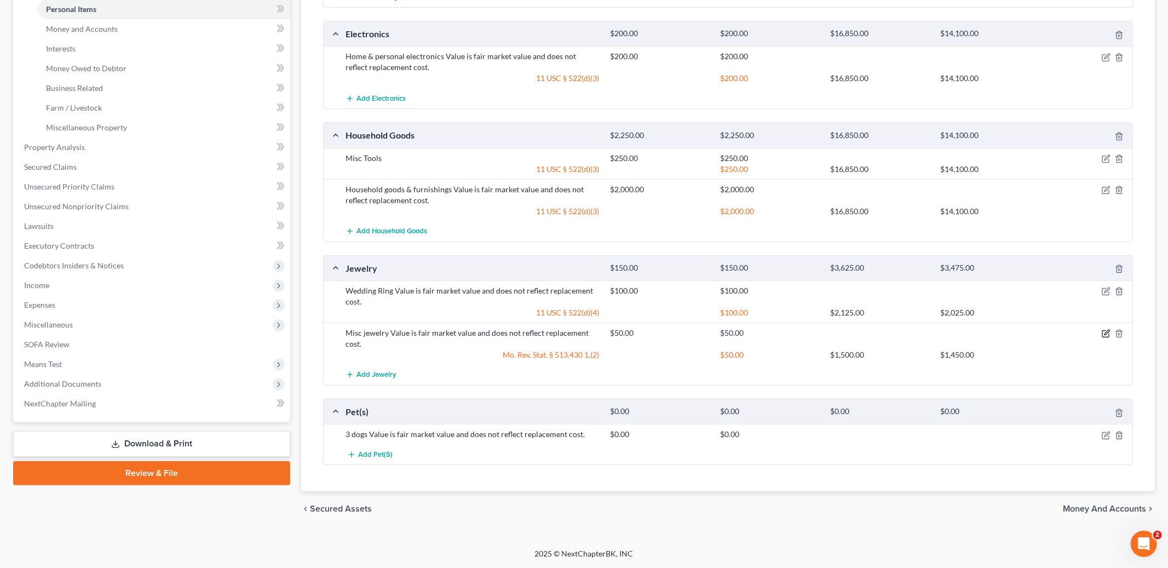
click at [1103, 335] on icon "button" at bounding box center [1106, 334] width 7 height 7
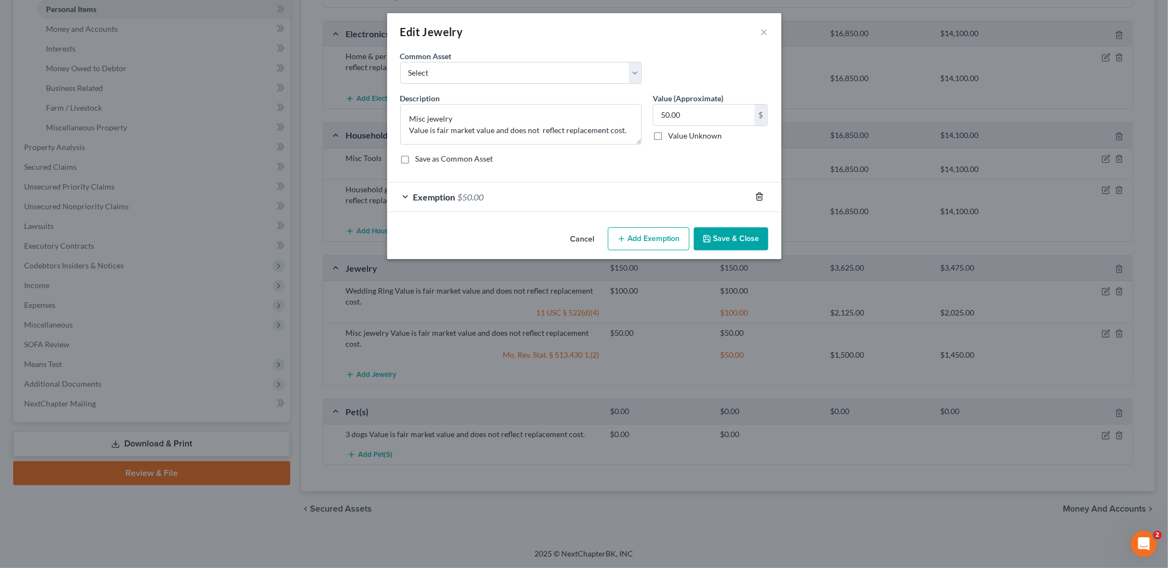
click at [757, 197] on icon "button" at bounding box center [759, 196] width 5 height 7
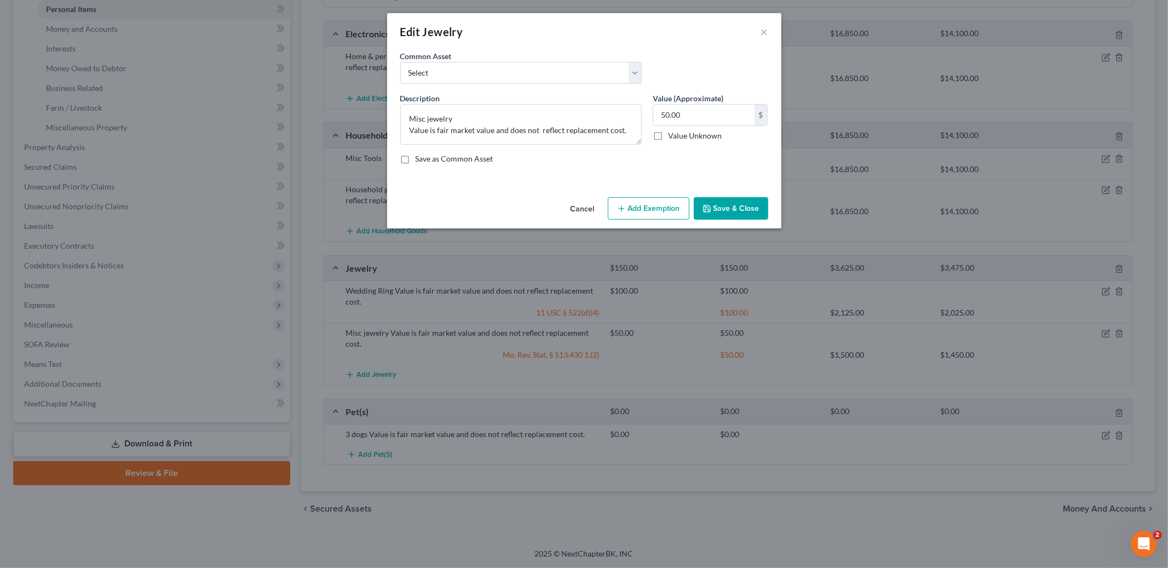
click at [629, 213] on button "Add Exemption" at bounding box center [649, 208] width 82 height 23
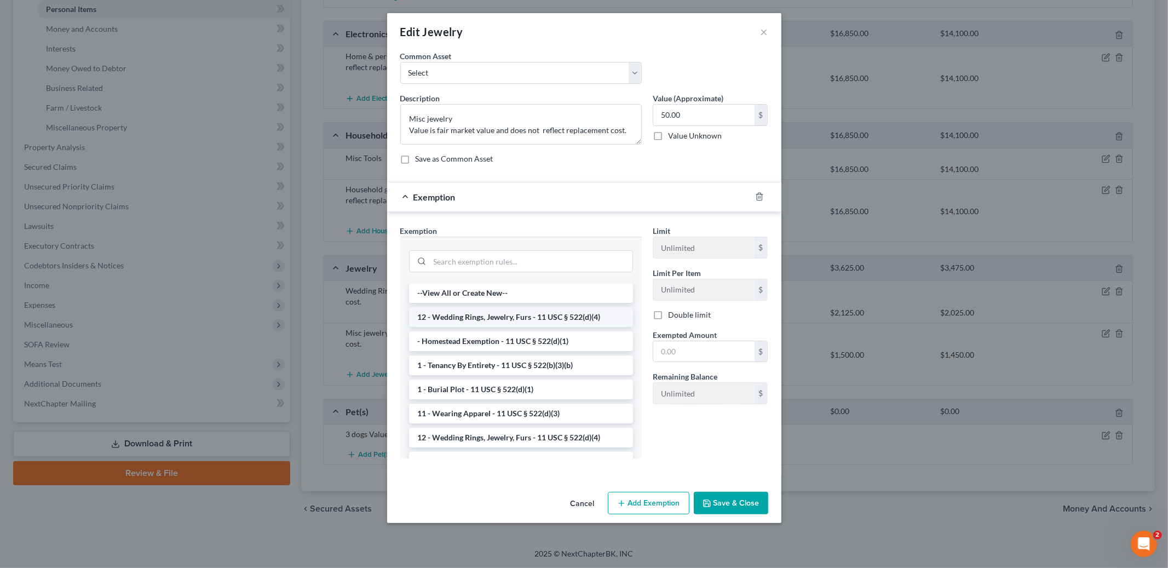
click at [537, 314] on li "12 - Wedding Rings, Jewelry, Furs - 11 USC § 522(d)(4)" at bounding box center [521, 317] width 224 height 20
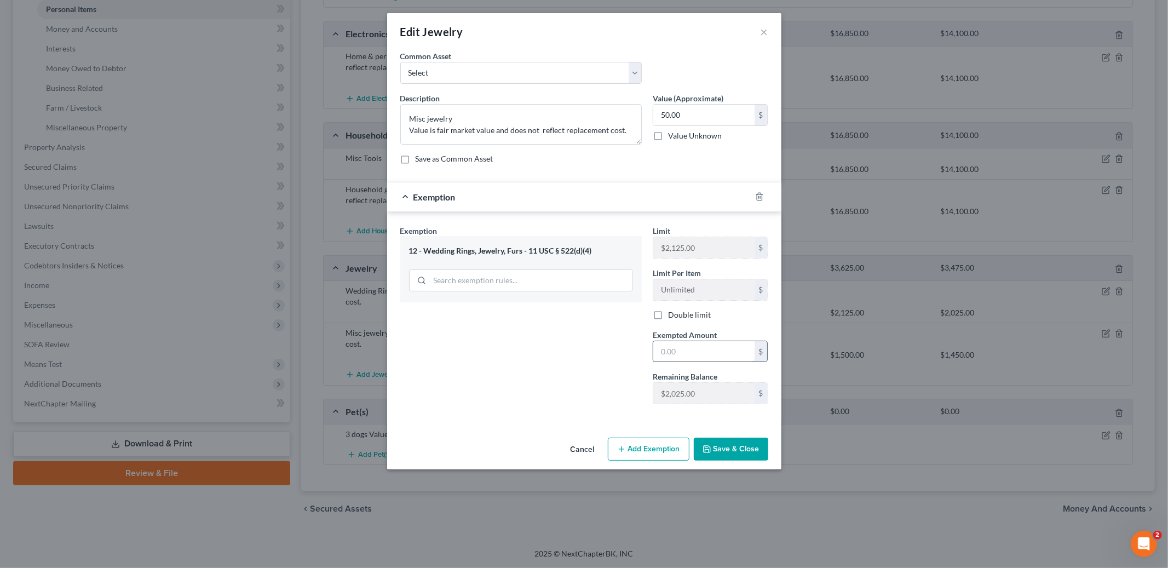
click at [680, 348] on input "text" at bounding box center [703, 351] width 101 height 21
type input "50.00"
click at [716, 447] on button "Save & Close" at bounding box center [731, 449] width 74 height 23
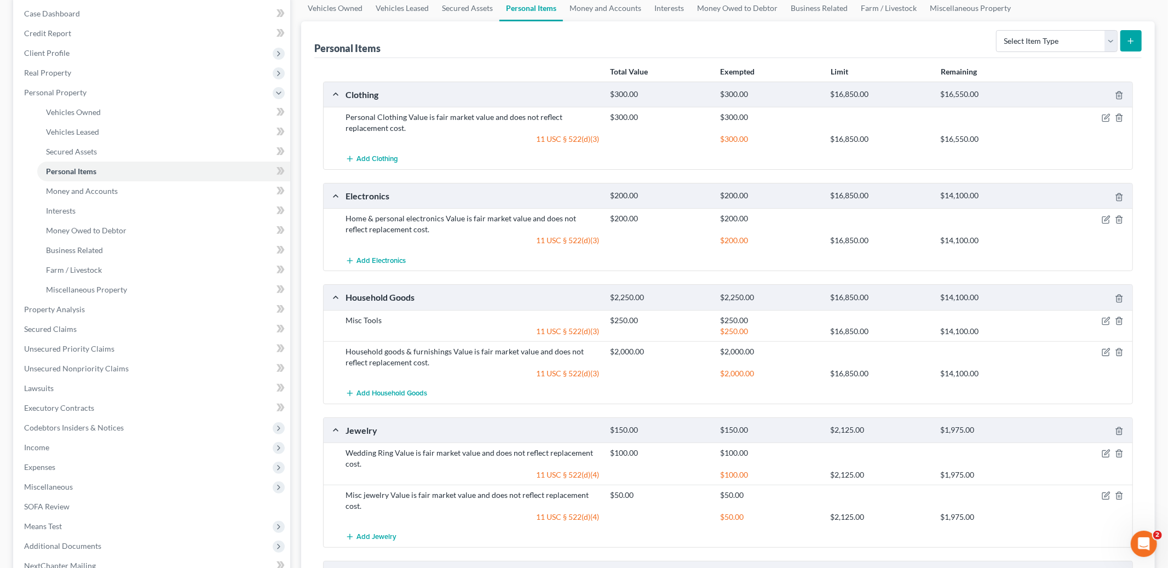
scroll to position [42, 0]
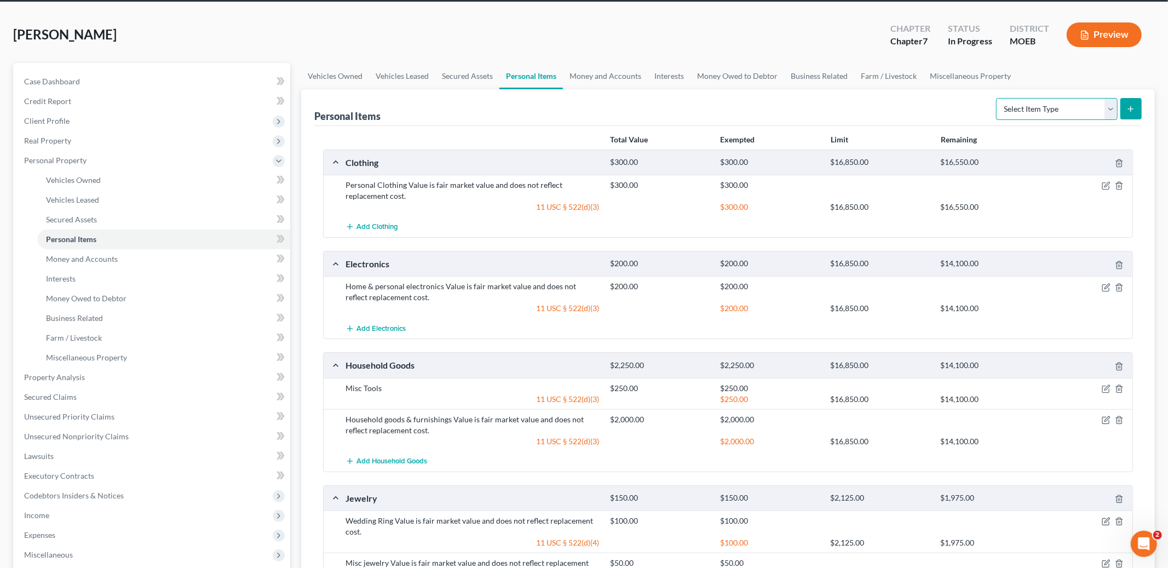
click at [1041, 113] on select "Select Item Type Clothing Collectibles Of Value Electronics Firearms Household …" at bounding box center [1057, 109] width 122 height 22
click at [598, 71] on link "Money and Accounts" at bounding box center [605, 76] width 85 height 26
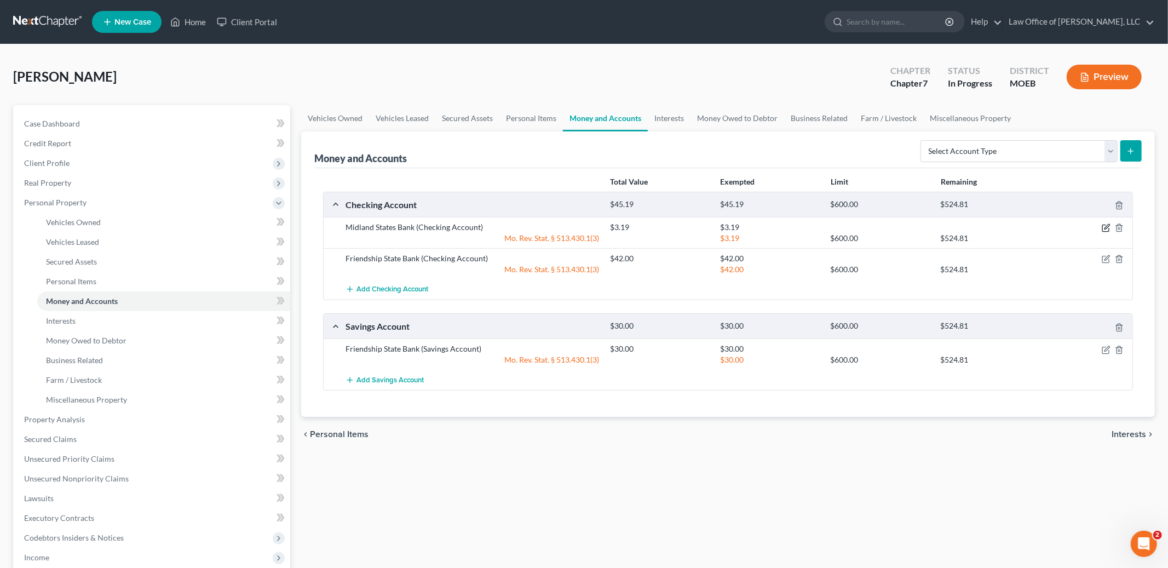
click at [1105, 228] on icon "button" at bounding box center [1106, 227] width 9 height 9
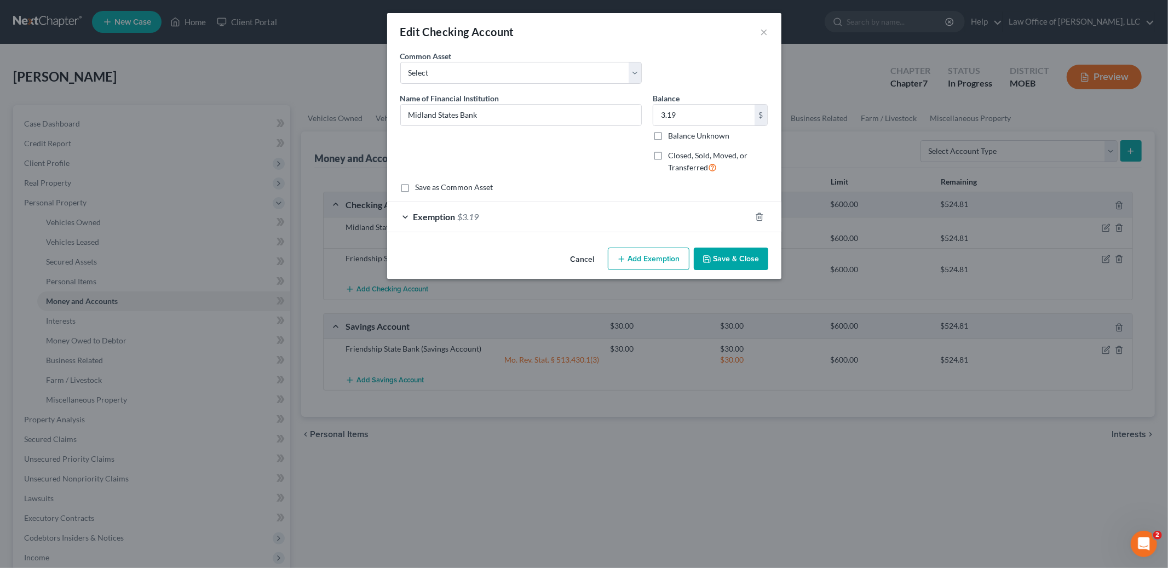
click at [765, 215] on div at bounding box center [766, 217] width 31 height 18
click at [757, 215] on icon "button" at bounding box center [759, 216] width 5 height 7
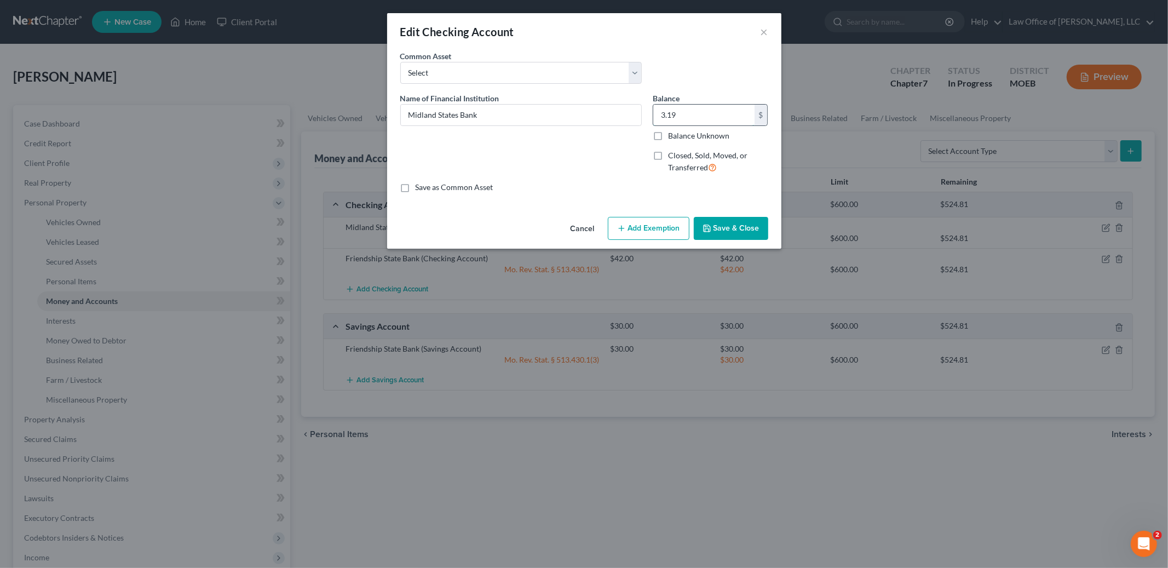
click at [686, 121] on input "3.19" at bounding box center [703, 115] width 101 height 21
type input "0.00"
click at [733, 233] on button "Save & Close" at bounding box center [731, 228] width 74 height 23
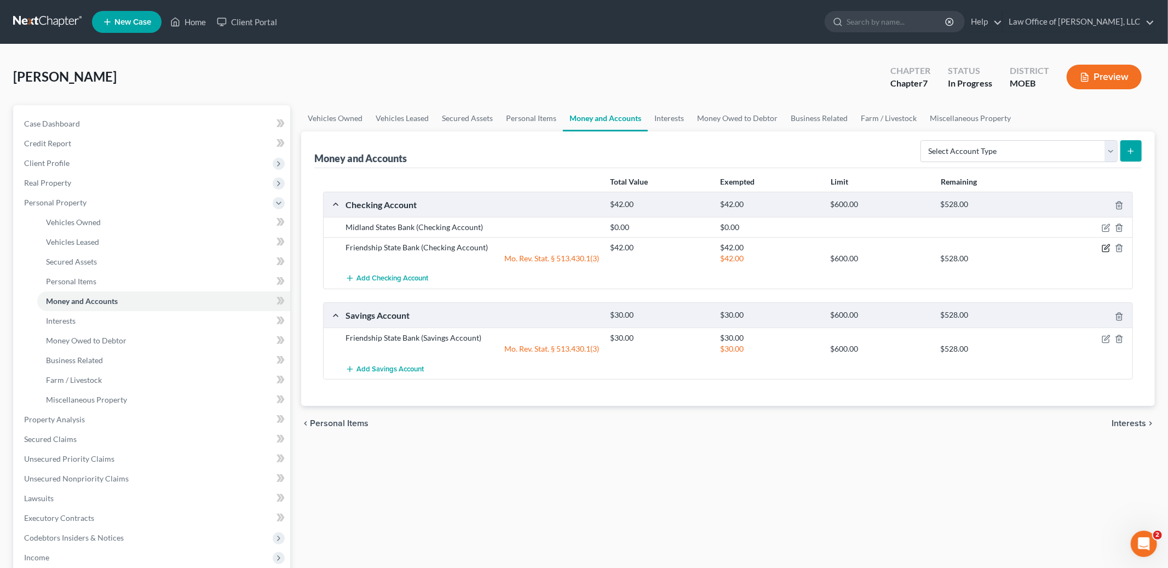
click at [1106, 244] on icon "button" at bounding box center [1106, 248] width 9 height 9
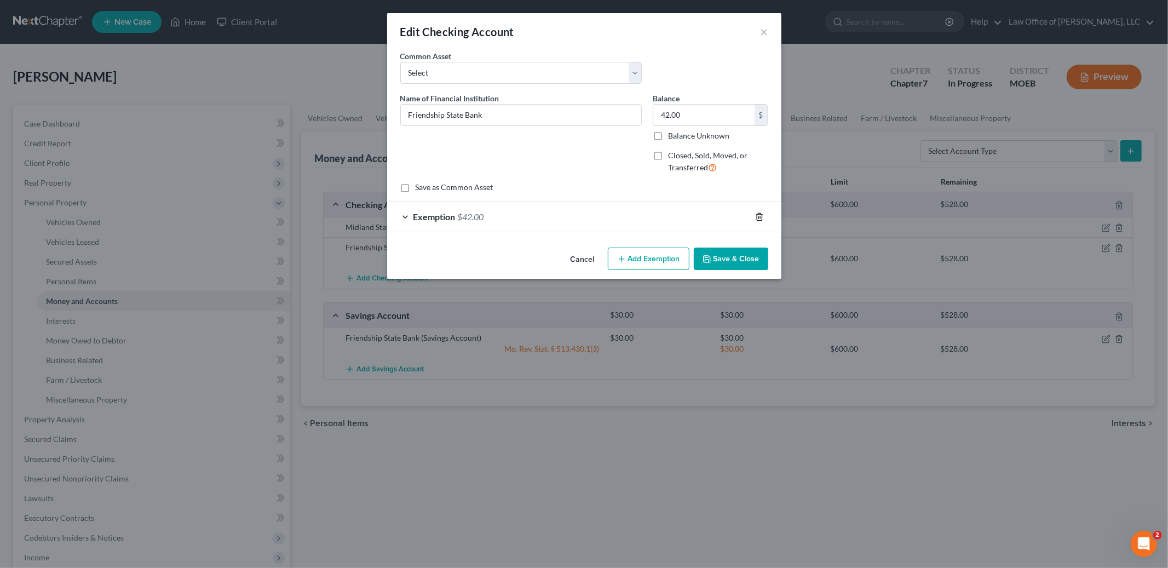
click at [761, 219] on icon "button" at bounding box center [759, 217] width 9 height 9
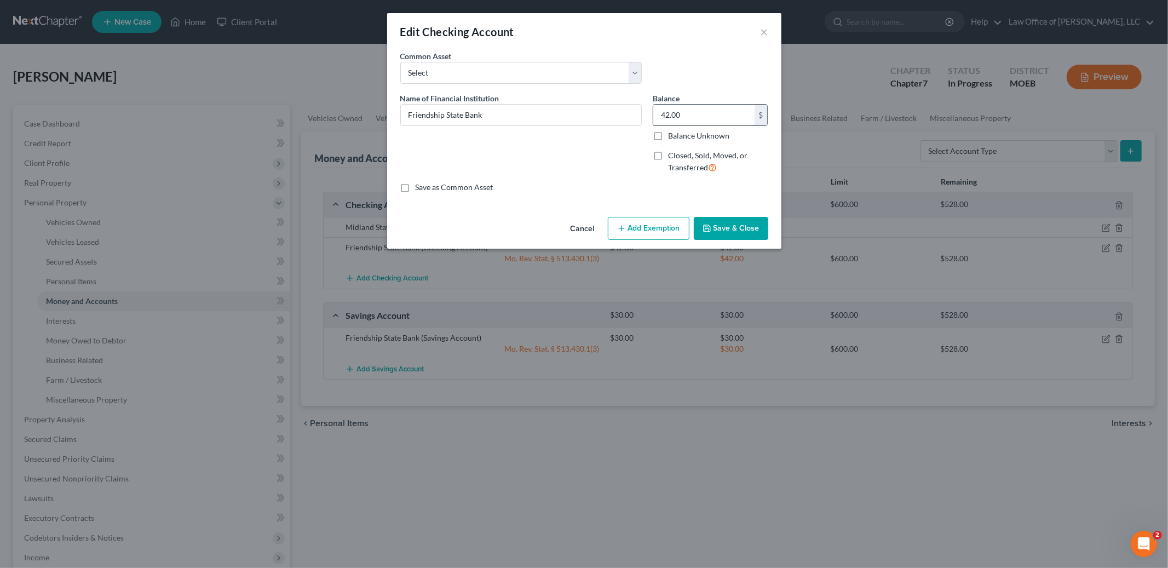
click at [695, 119] on input "42.00" at bounding box center [703, 115] width 101 height 21
type input "411.00"
click at [660, 227] on button "Add Exemption" at bounding box center [649, 228] width 82 height 23
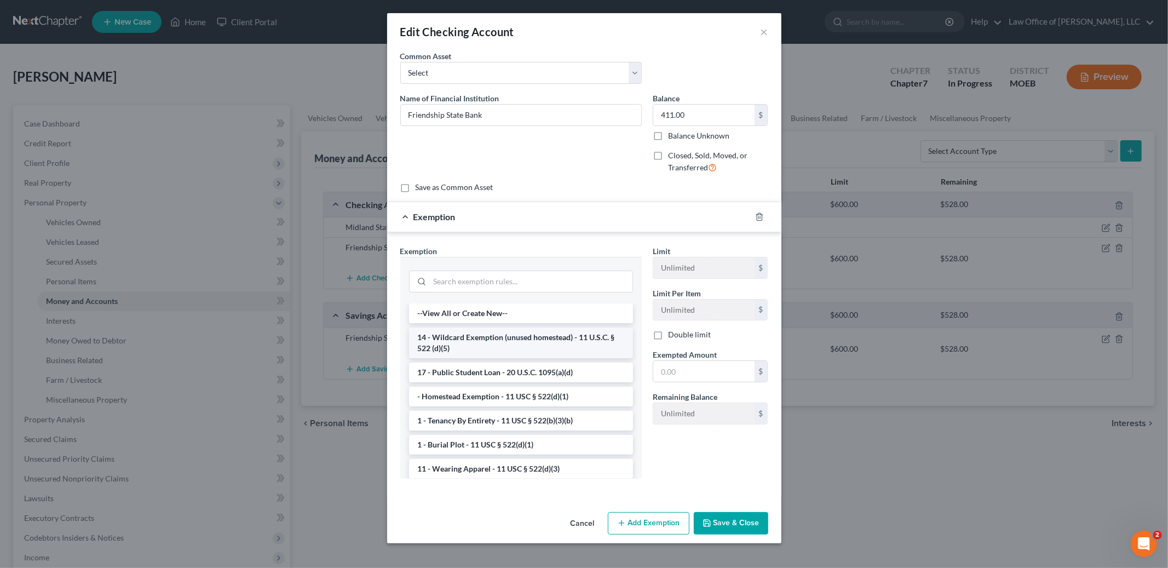
click at [571, 337] on li "14 - Wildcard Exemption (unused homestead) - 11 U.S.C. § 522 (d)(5)" at bounding box center [521, 343] width 224 height 31
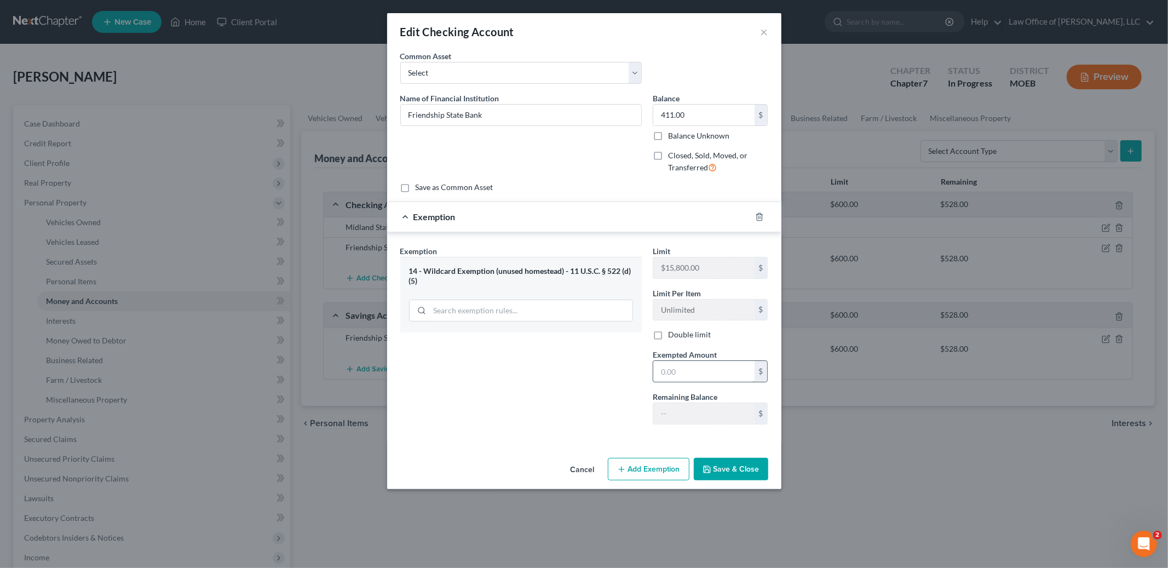
click at [710, 370] on input "text" at bounding box center [703, 371] width 101 height 21
type input "411.00"
click at [718, 480] on button "Save & Close" at bounding box center [731, 469] width 74 height 23
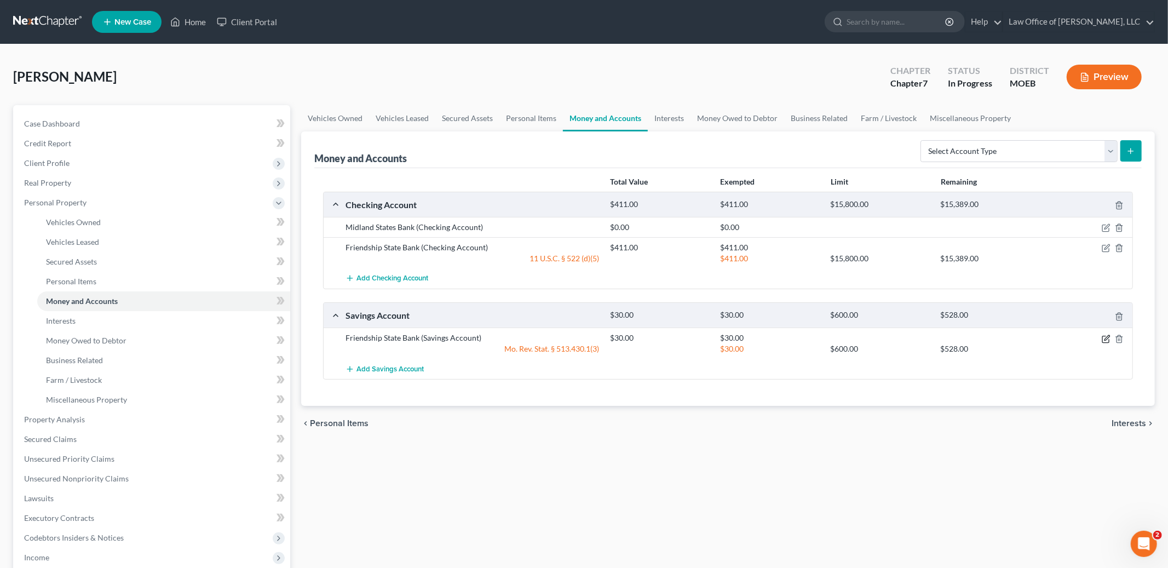
click at [1104, 340] on icon "button" at bounding box center [1106, 339] width 9 height 9
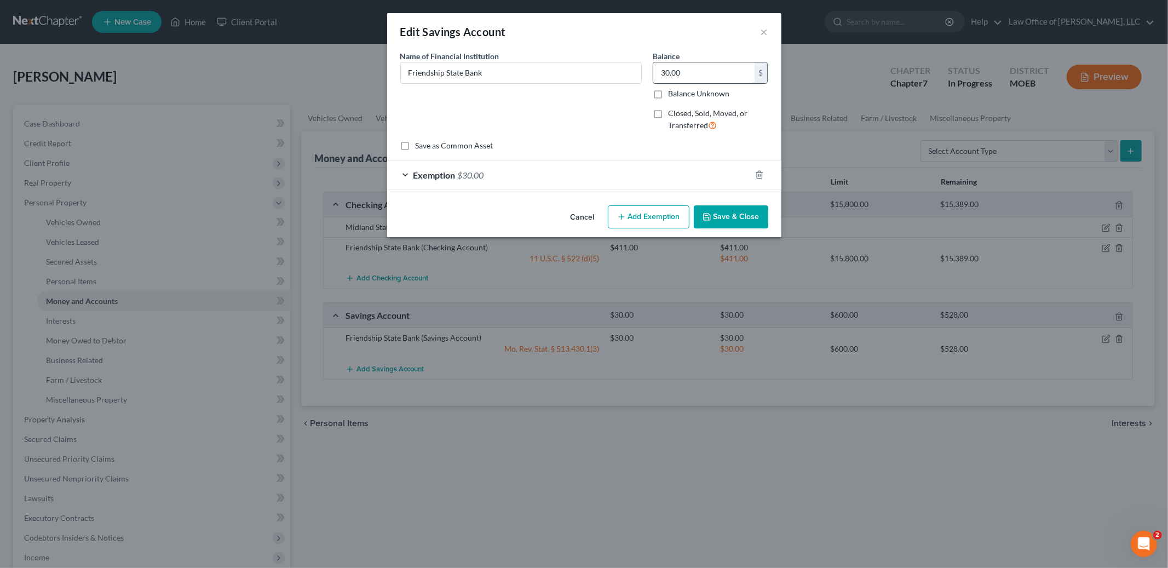
click at [733, 78] on input "30.00" at bounding box center [703, 72] width 101 height 21
type input "0.00"
click at [765, 167] on div at bounding box center [766, 175] width 31 height 18
click at [758, 174] on icon "button" at bounding box center [759, 174] width 9 height 9
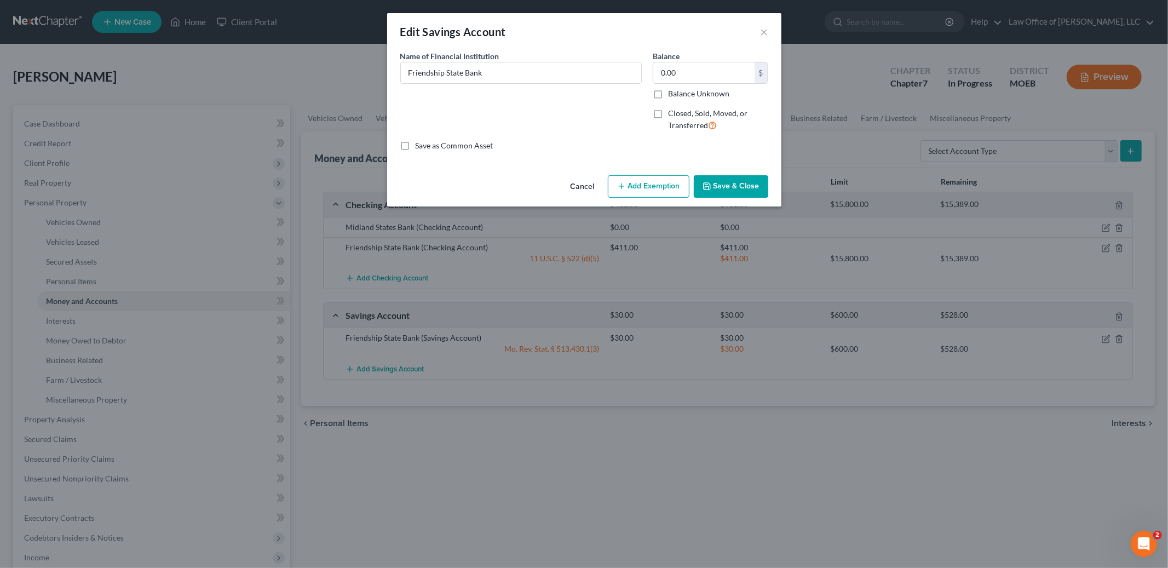
click at [747, 182] on button "Save & Close" at bounding box center [731, 186] width 74 height 23
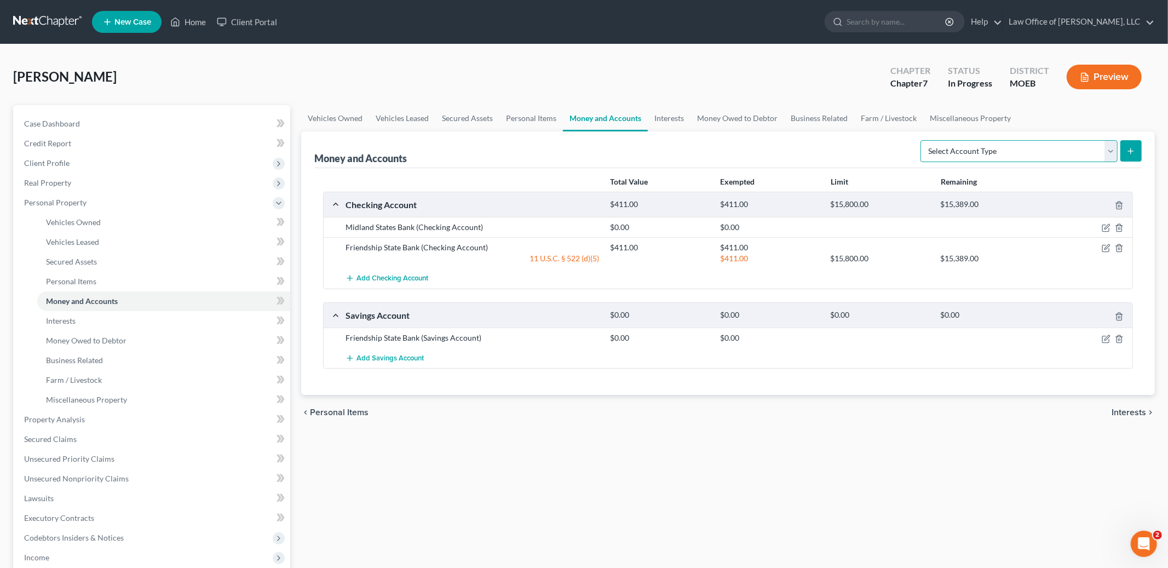
click at [979, 141] on select "Select Account Type Brokerage Cash on Hand Certificates of Deposit Checking Acc…" at bounding box center [1019, 151] width 197 height 22
click at [666, 121] on link "Interests" at bounding box center [669, 118] width 43 height 26
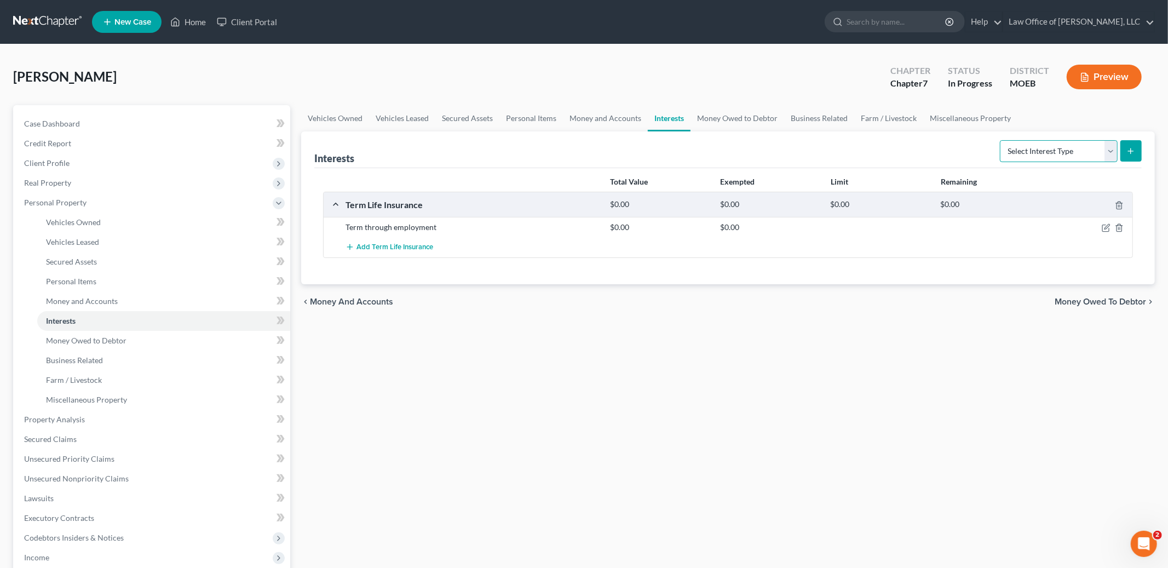
click at [1054, 147] on select "Select Interest Type 401K Annuity Bond Education IRA Government Bond Government…" at bounding box center [1059, 151] width 118 height 22
select select "401k"
click at [1001, 140] on select "Select Interest Type 401K Annuity Bond Education IRA Government Bond Government…" at bounding box center [1059, 151] width 118 height 22
click at [921, 147] on div "Interests Select Interest Type 401K Annuity Bond Education IRA Government Bond …" at bounding box center [728, 149] width 828 height 37
click at [1068, 144] on select "Select Interest Type 401K Annuity Bond Education IRA Government Bond Government…" at bounding box center [1059, 151] width 118 height 22
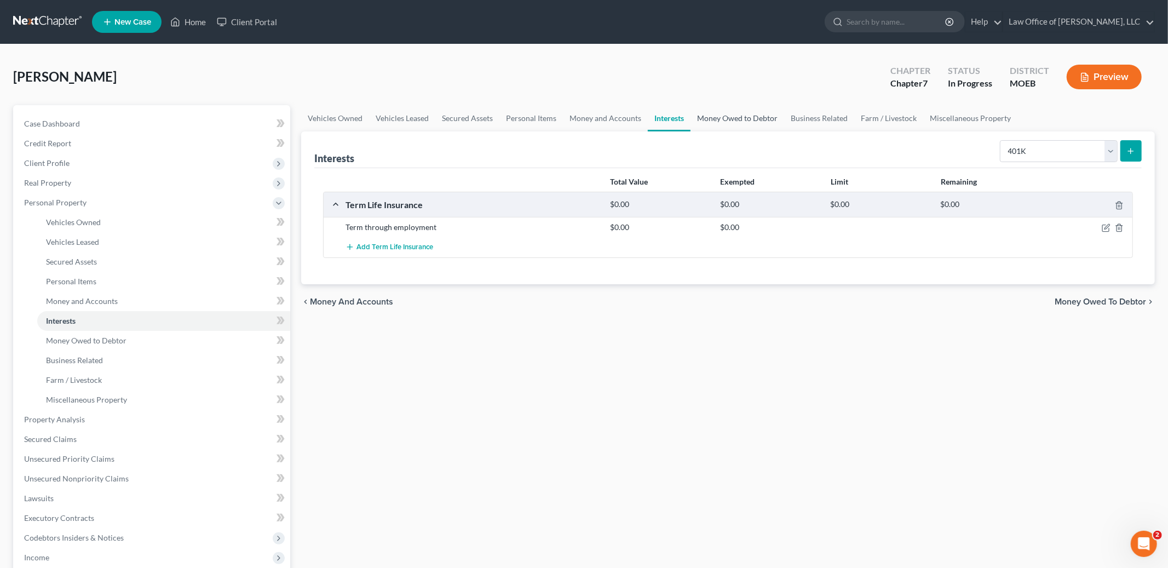
click at [746, 120] on link "Money Owed to Debtor" at bounding box center [738, 118] width 94 height 26
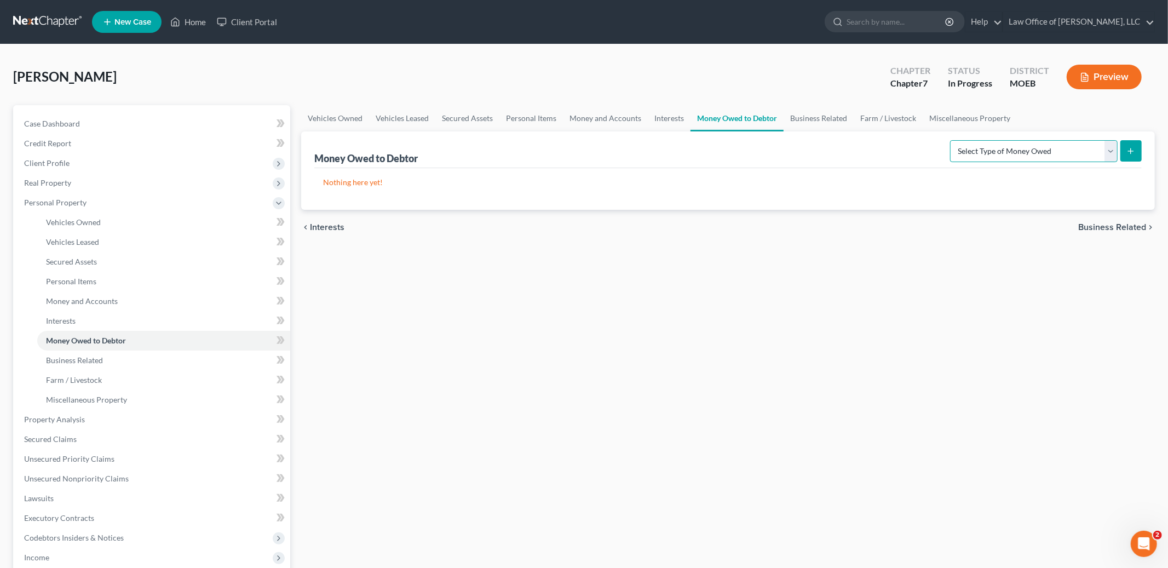
click at [1052, 149] on select "Select Type of Money Owed Accounts Receivable Alimony Child Support Claims Agai…" at bounding box center [1034, 151] width 168 height 22
click at [818, 118] on link "Business Related" at bounding box center [819, 118] width 70 height 26
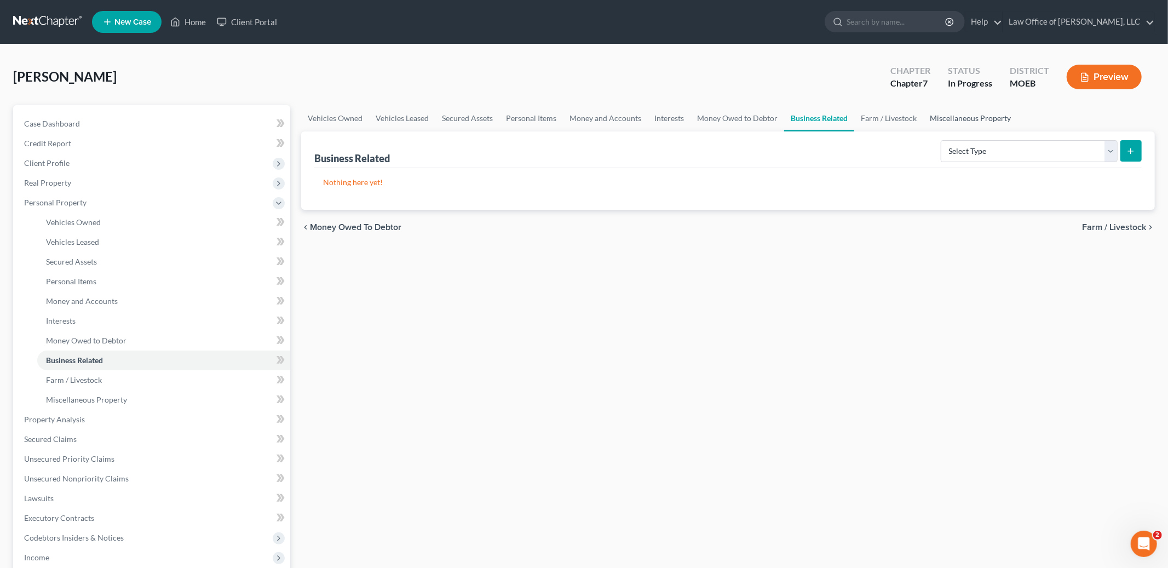
click at [982, 109] on link "Miscellaneous Property" at bounding box center [971, 118] width 94 height 26
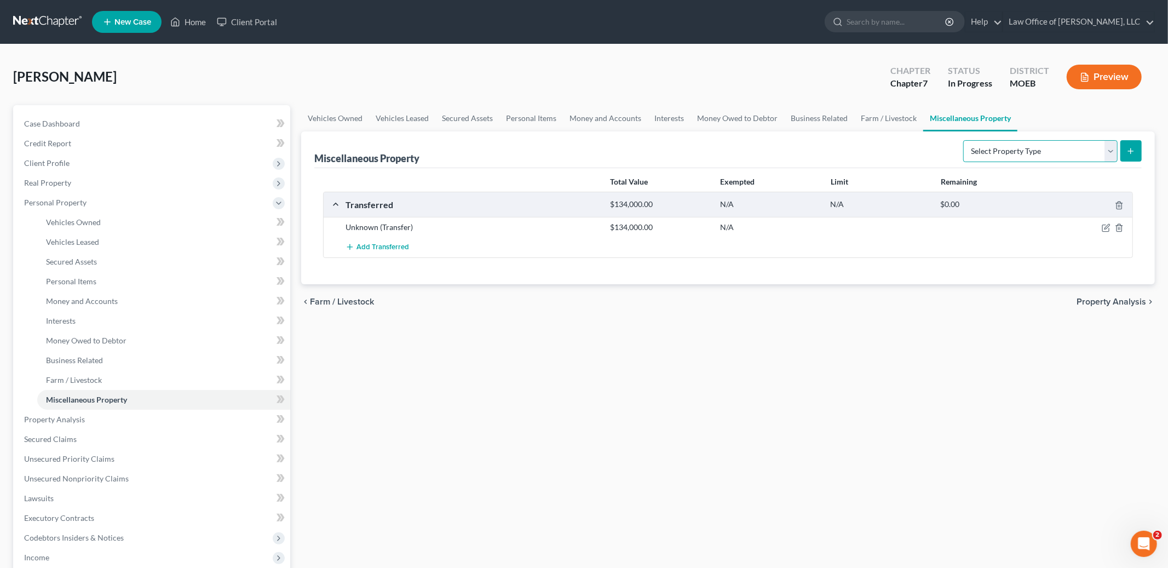
click at [999, 156] on select "Select Property Type Assigned for Creditor Benefit [DATE] Holding for Another N…" at bounding box center [1041, 151] width 154 height 22
click at [1103, 230] on icon "button" at bounding box center [1106, 227] width 9 height 9
select select "Ordinary ([DATE])"
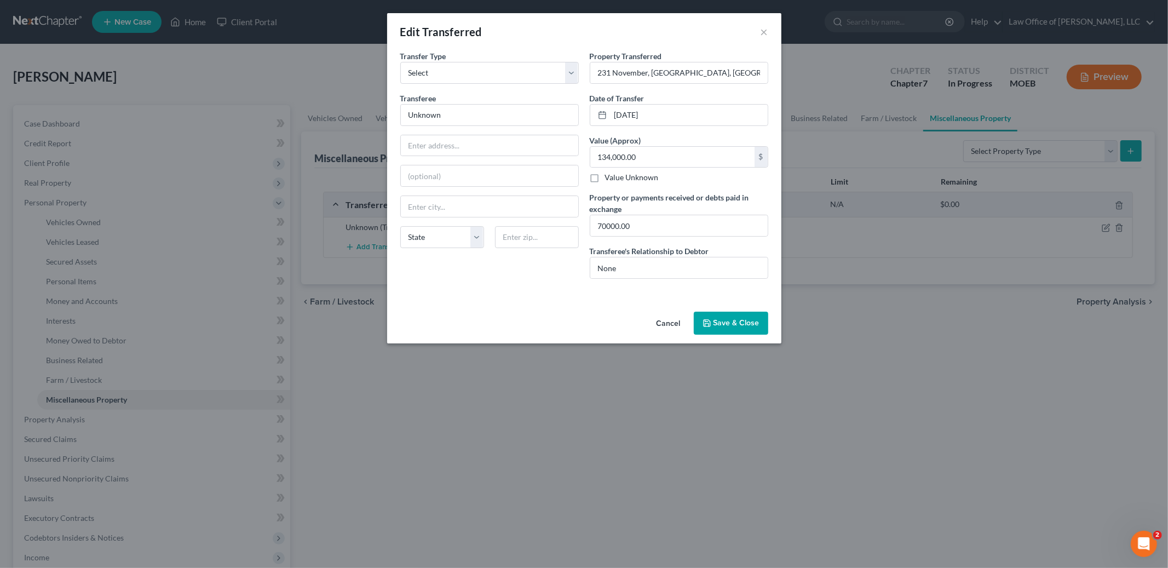
click at [734, 325] on button "Save & Close" at bounding box center [731, 323] width 74 height 23
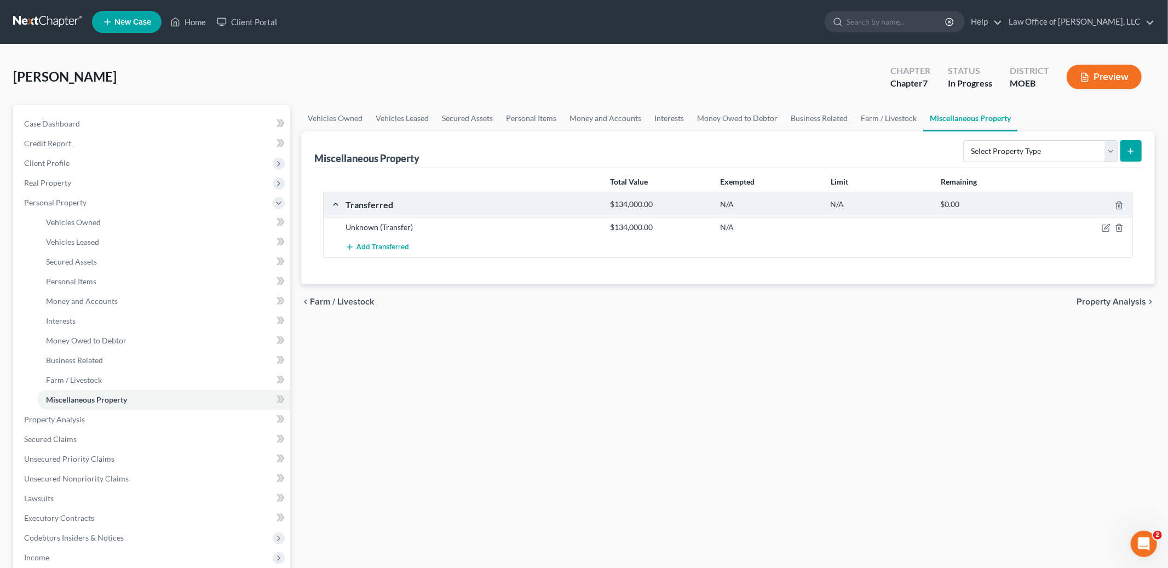
click at [1100, 305] on span "Property Analysis" at bounding box center [1112, 301] width 70 height 9
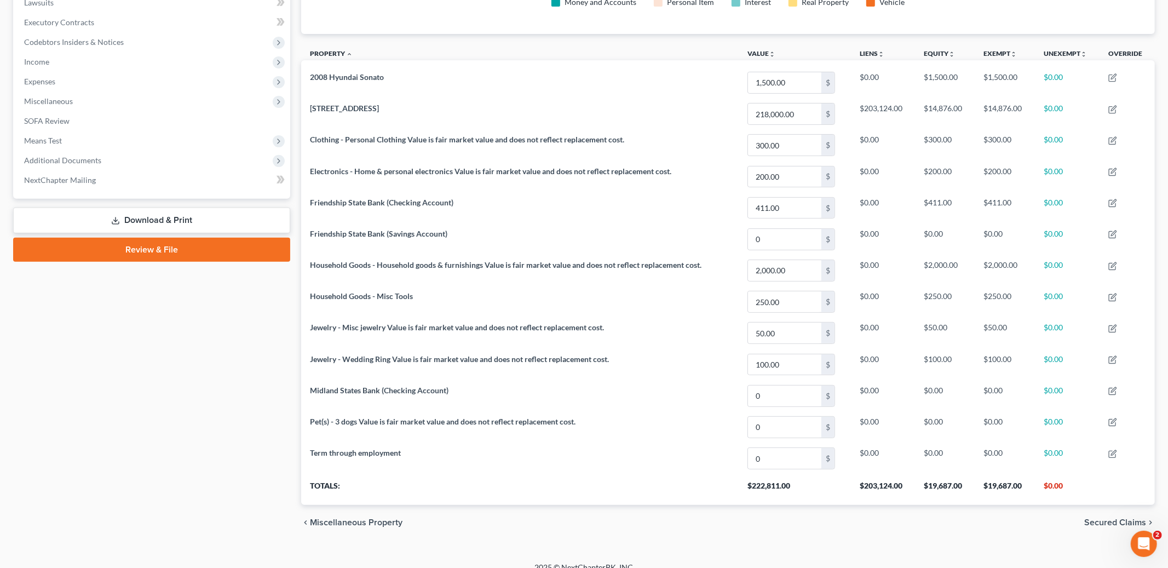
scroll to position [313, 0]
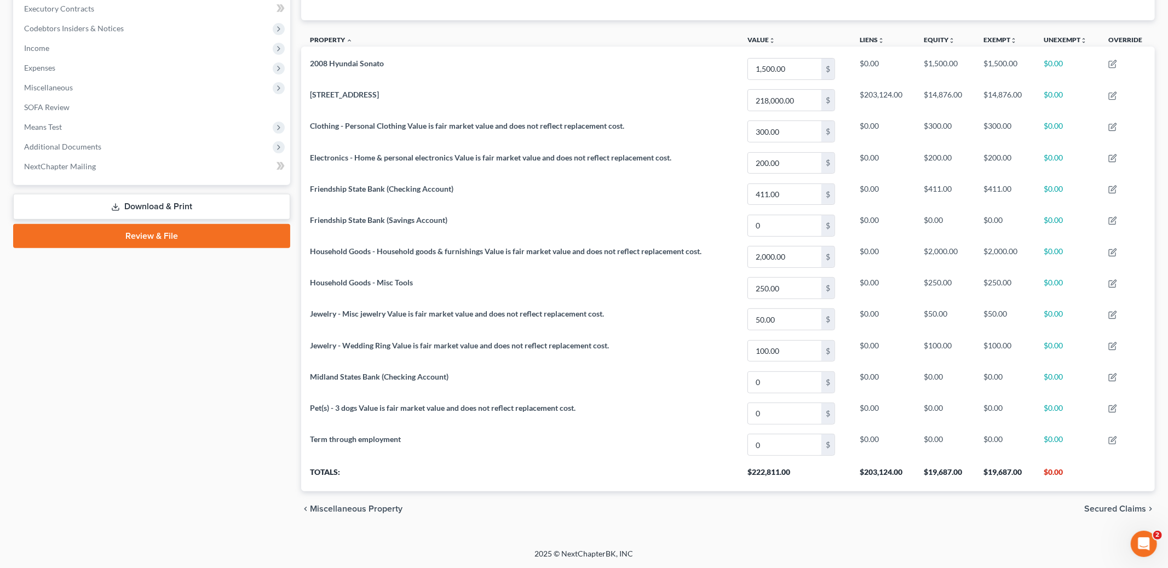
click at [1097, 511] on span "Secured Claims" at bounding box center [1116, 508] width 62 height 9
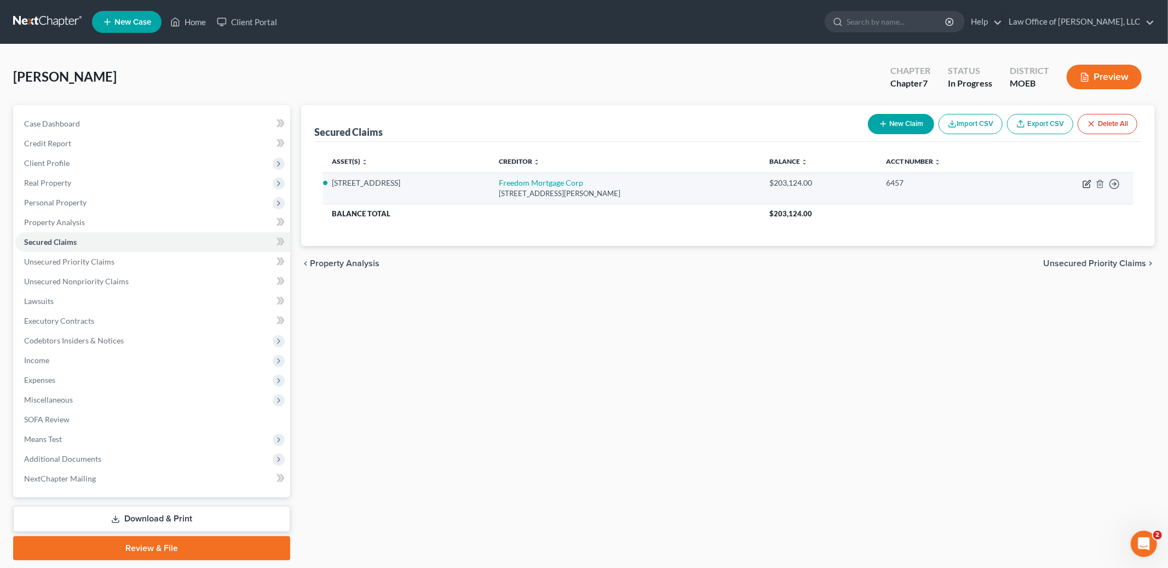
click at [1083, 184] on icon "button" at bounding box center [1086, 184] width 7 height 7
select select "15"
select select "2"
select select "3"
select select "0"
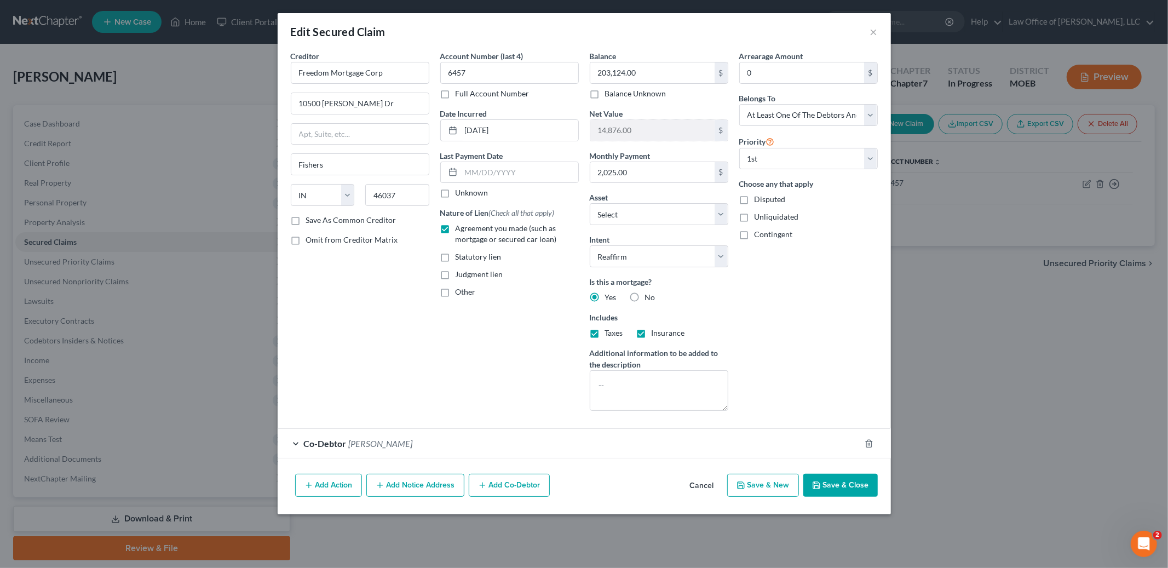
click at [841, 450] on div "Co-Debtor [PERSON_NAME]" at bounding box center [569, 443] width 583 height 29
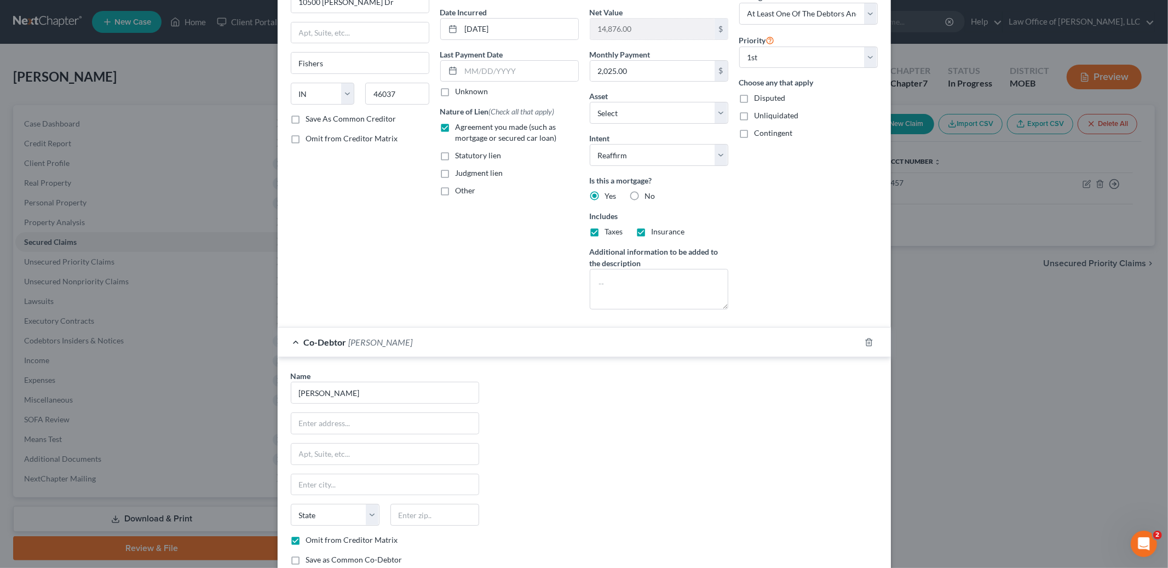
scroll to position [185, 0]
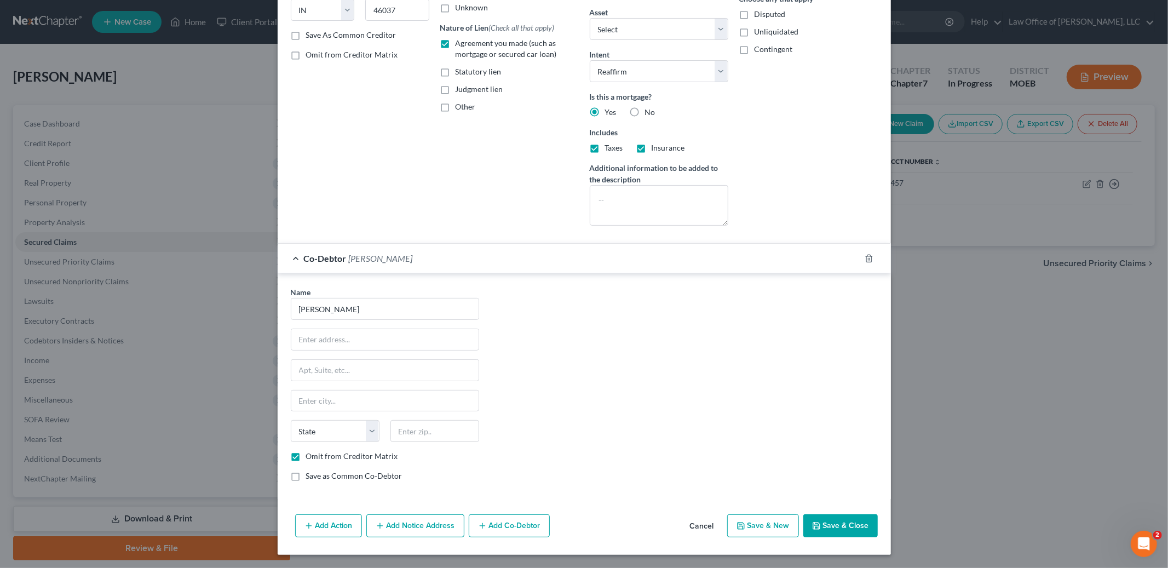
click at [835, 534] on button "Save & Close" at bounding box center [841, 525] width 74 height 23
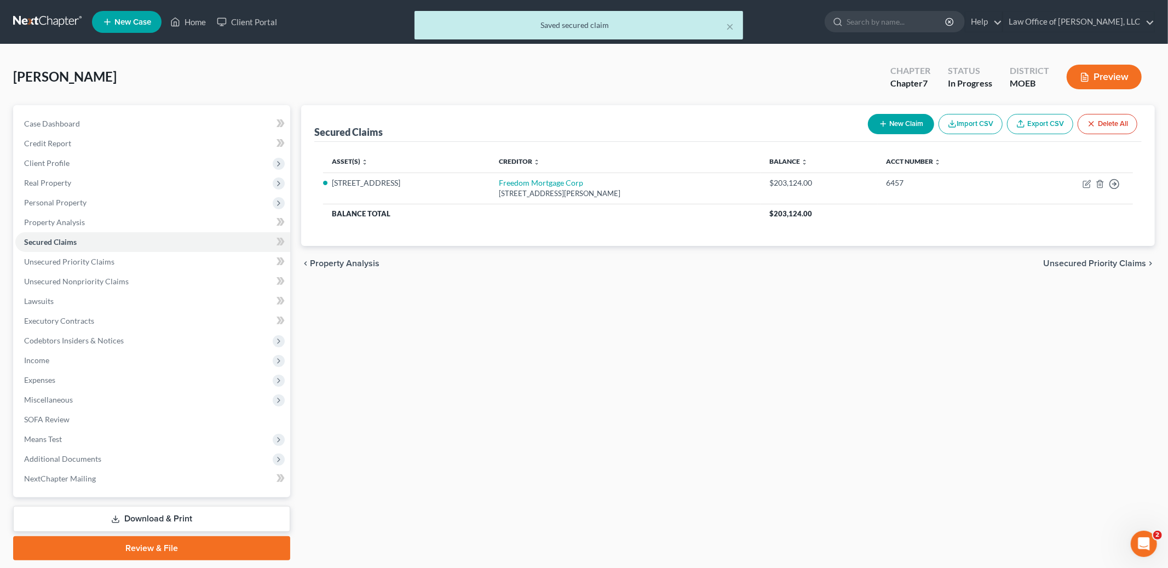
click at [1066, 261] on span "Unsecured Priority Claims" at bounding box center [1094, 263] width 103 height 9
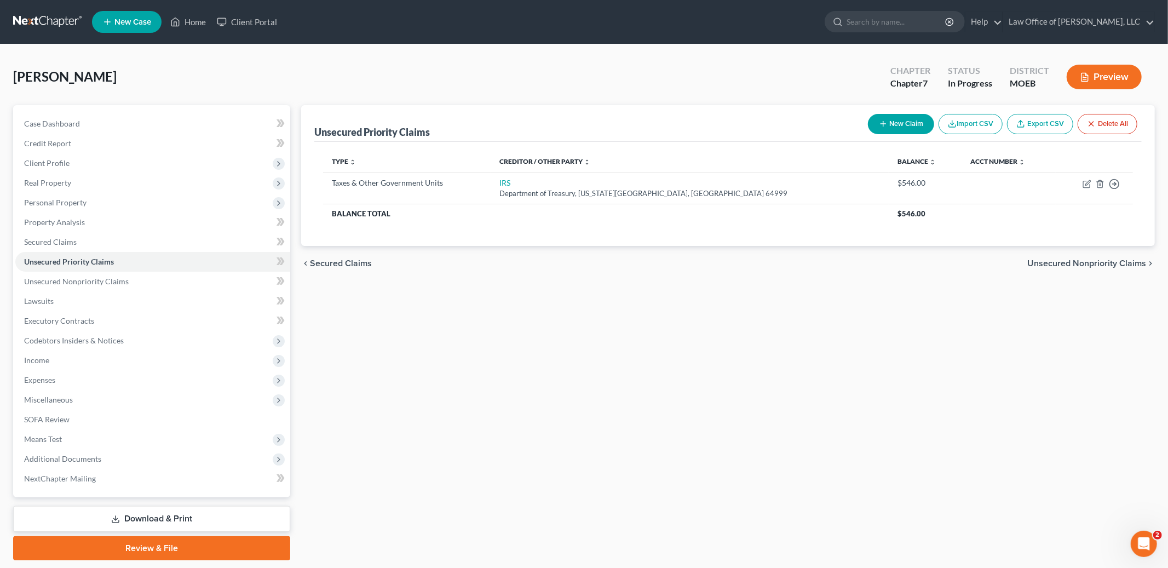
click at [1074, 260] on span "Unsecured Nonpriority Claims" at bounding box center [1087, 263] width 119 height 9
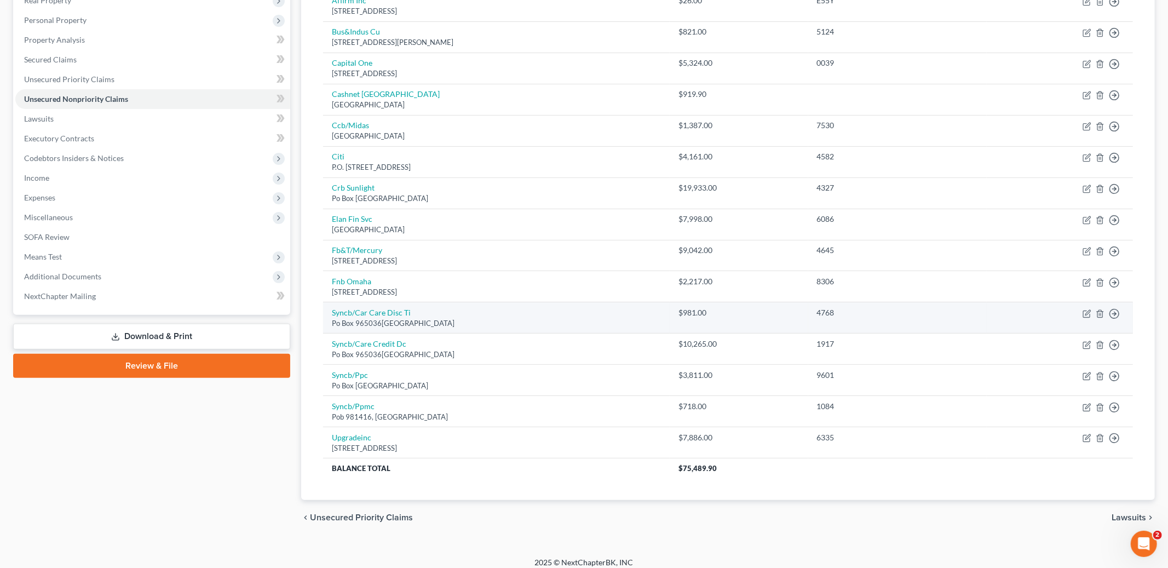
scroll to position [192, 0]
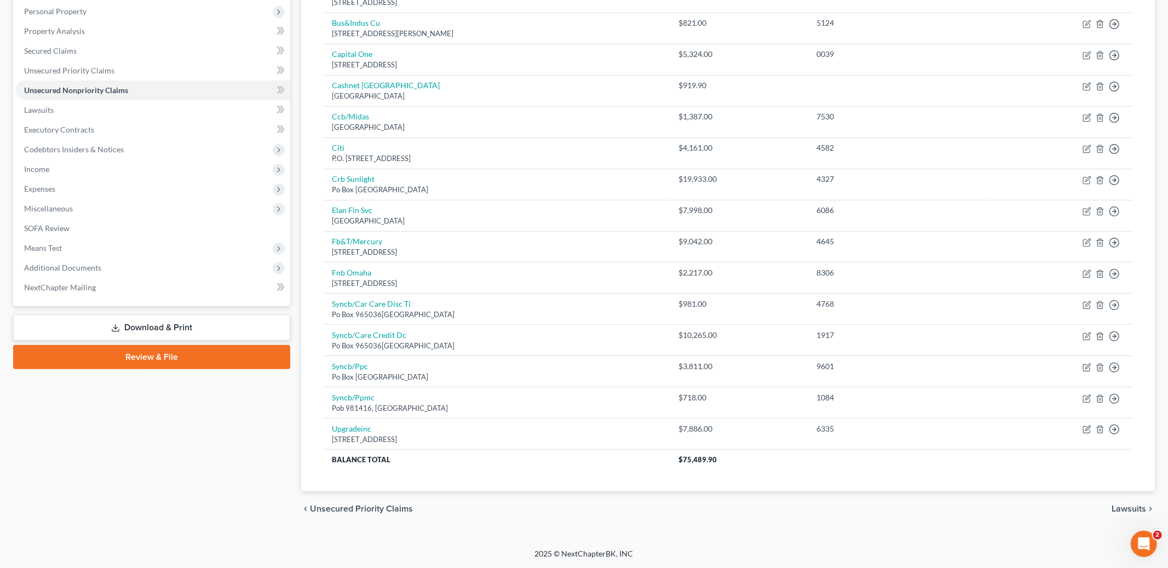
click at [1122, 504] on span "Lawsuits" at bounding box center [1129, 508] width 35 height 9
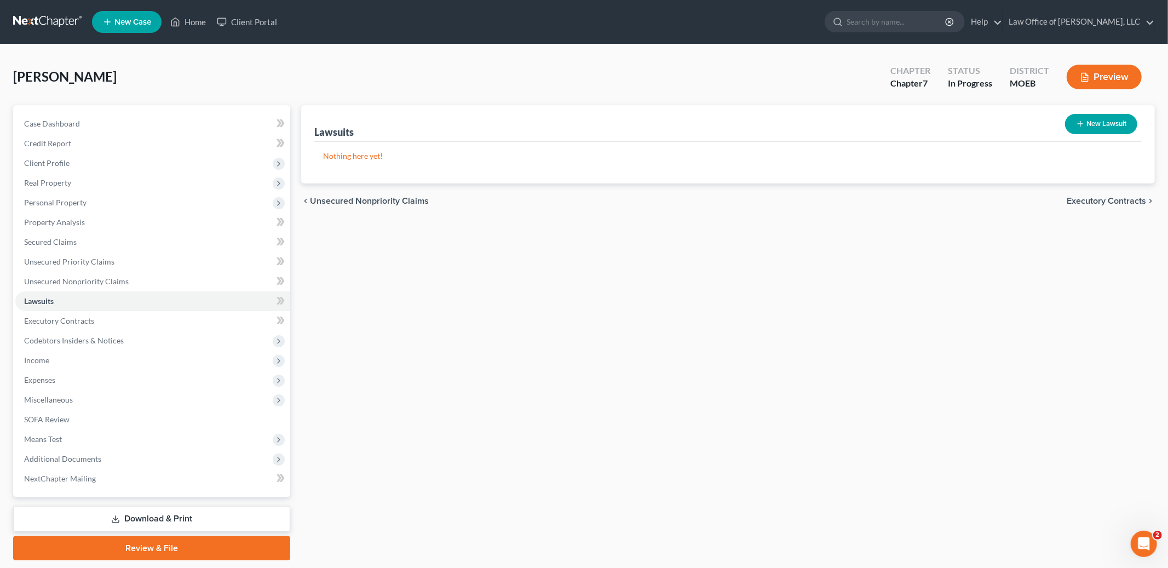
click at [1100, 193] on div "chevron_left Unsecured Nonpriority Claims Executory Contracts chevron_right" at bounding box center [728, 201] width 854 height 35
click at [1097, 202] on span "Executory Contracts" at bounding box center [1106, 201] width 79 height 9
click at [1118, 199] on span "Codebtors" at bounding box center [1125, 201] width 41 height 9
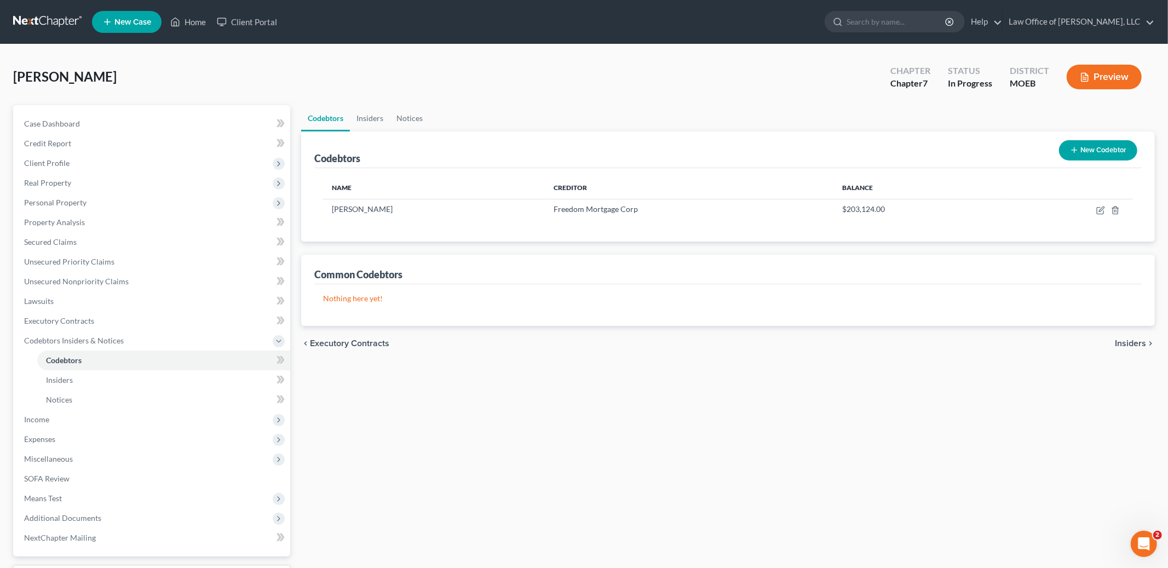
click at [1125, 346] on span "Insiders" at bounding box center [1130, 343] width 31 height 9
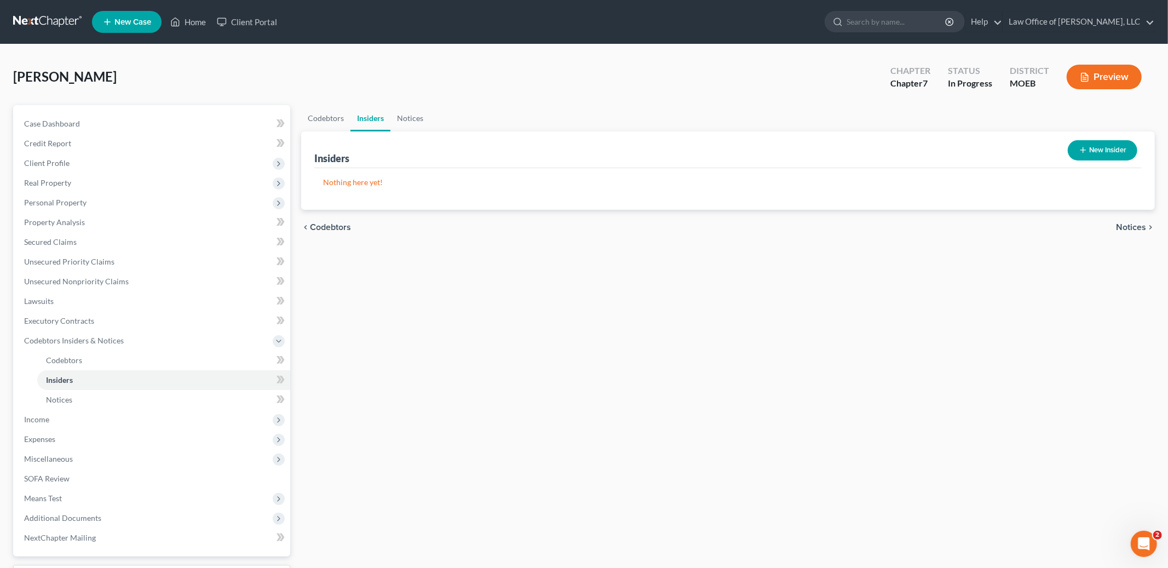
click at [1128, 230] on span "Notices" at bounding box center [1131, 227] width 30 height 9
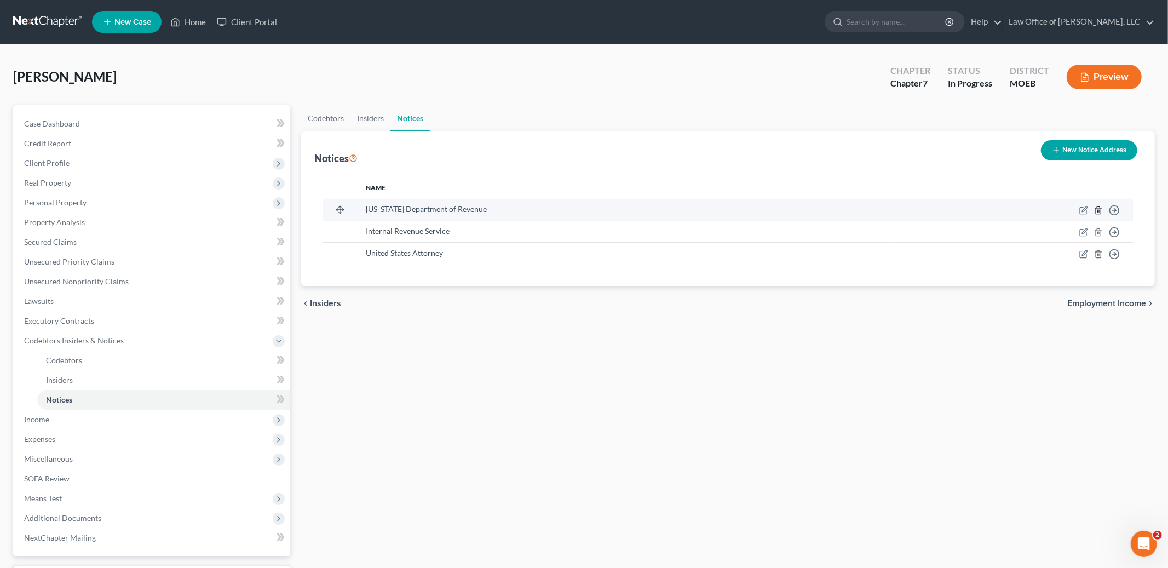
click at [1097, 210] on icon "button" at bounding box center [1098, 210] width 9 height 9
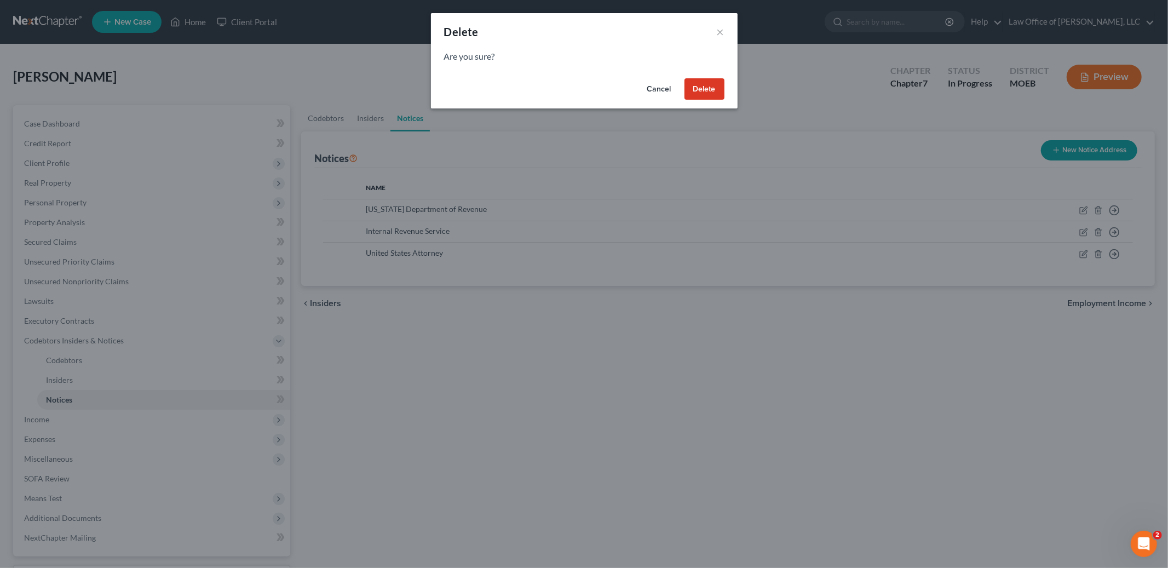
click at [710, 96] on button "Delete" at bounding box center [705, 89] width 40 height 22
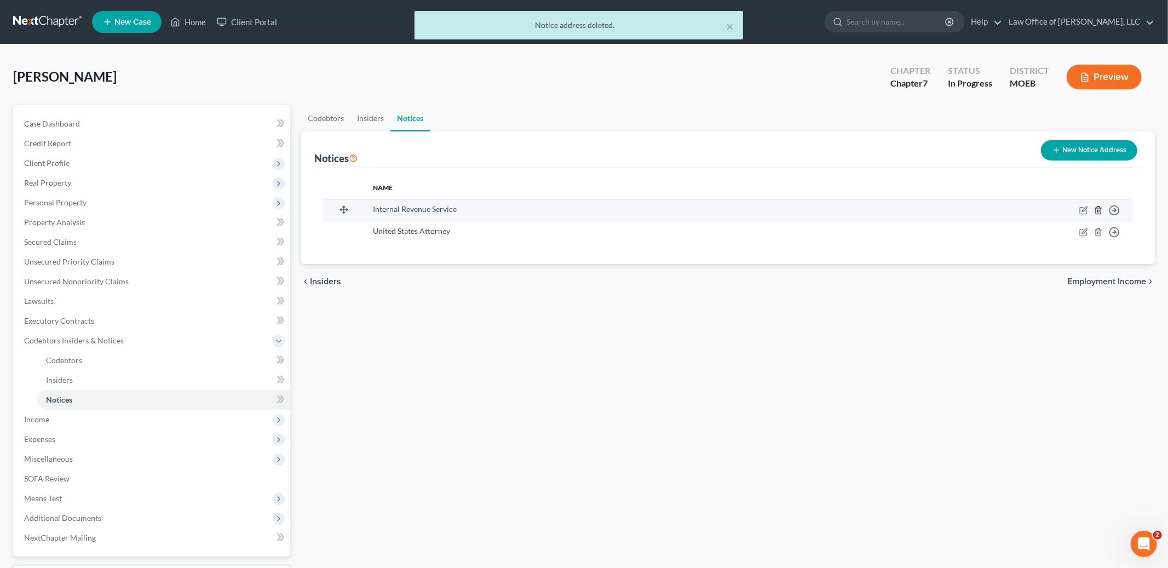
click at [1098, 209] on icon "button" at bounding box center [1098, 210] width 9 height 9
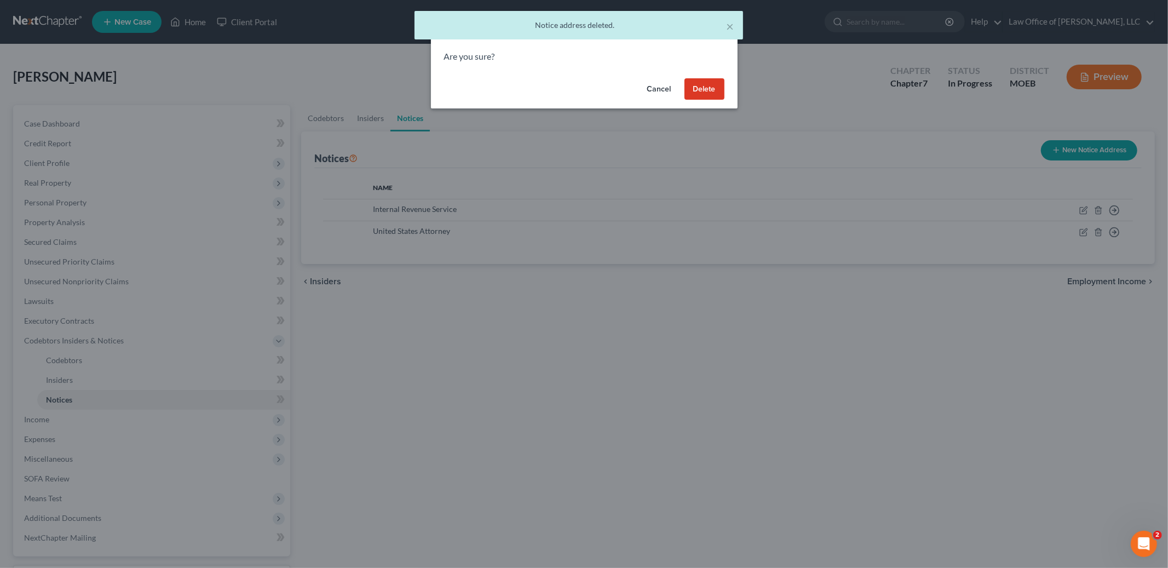
click at [702, 87] on button "Delete" at bounding box center [705, 89] width 40 height 22
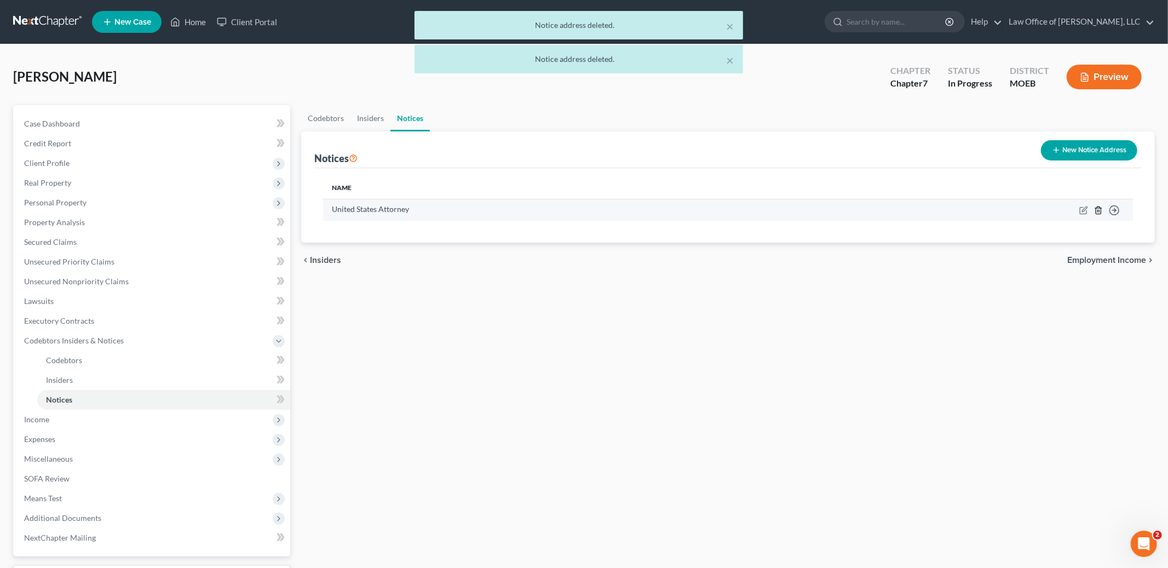
click at [1099, 210] on icon "button" at bounding box center [1098, 210] width 9 height 9
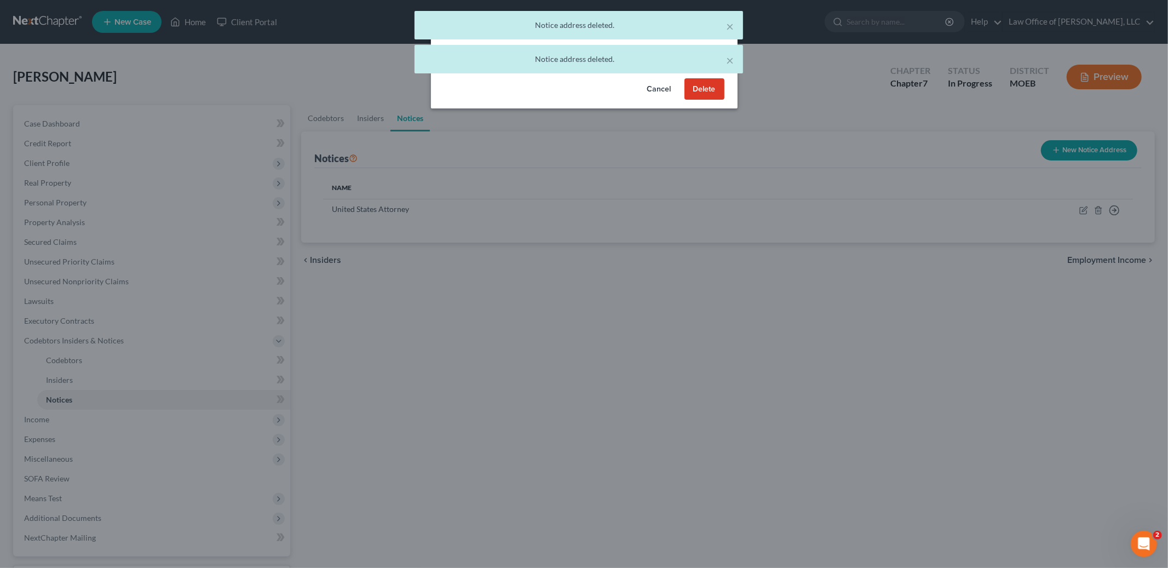
click at [703, 91] on button "Delete" at bounding box center [705, 89] width 40 height 22
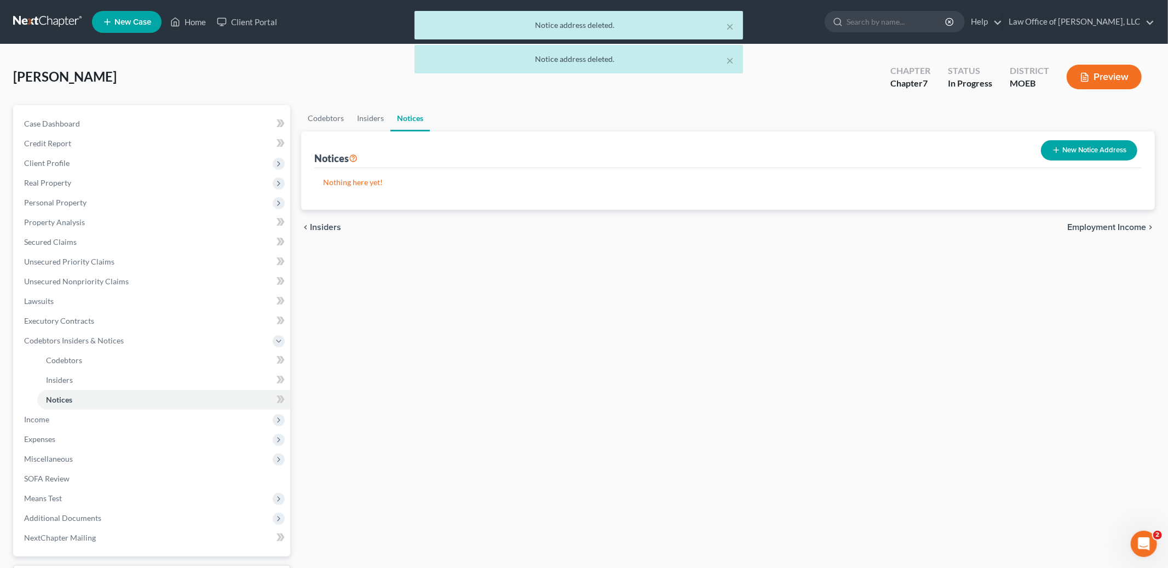
click at [1085, 223] on span "Employment Income" at bounding box center [1107, 227] width 79 height 9
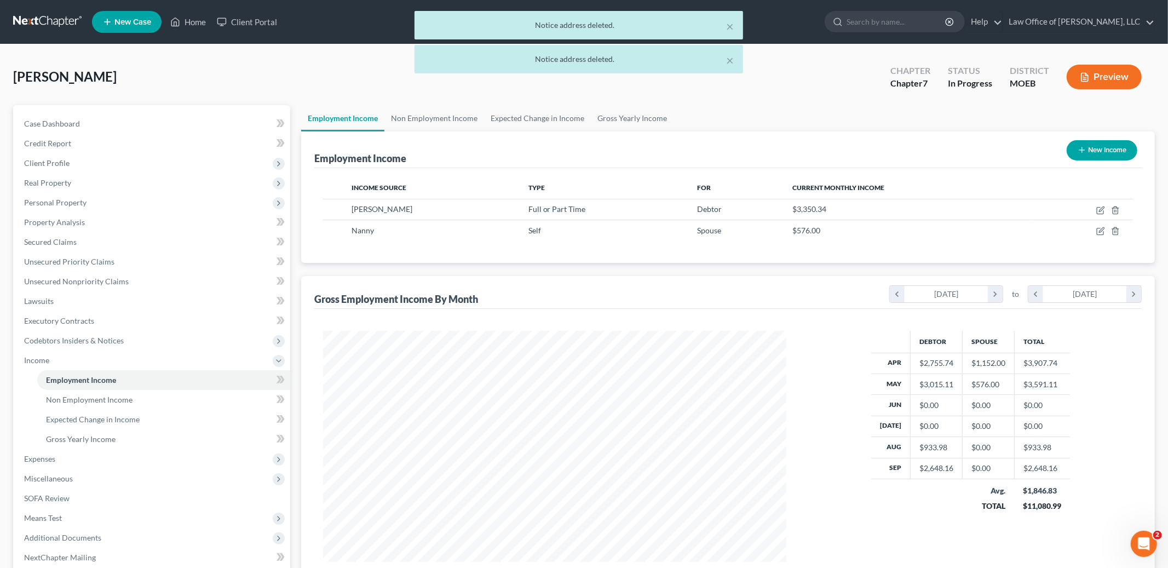
scroll to position [231, 485]
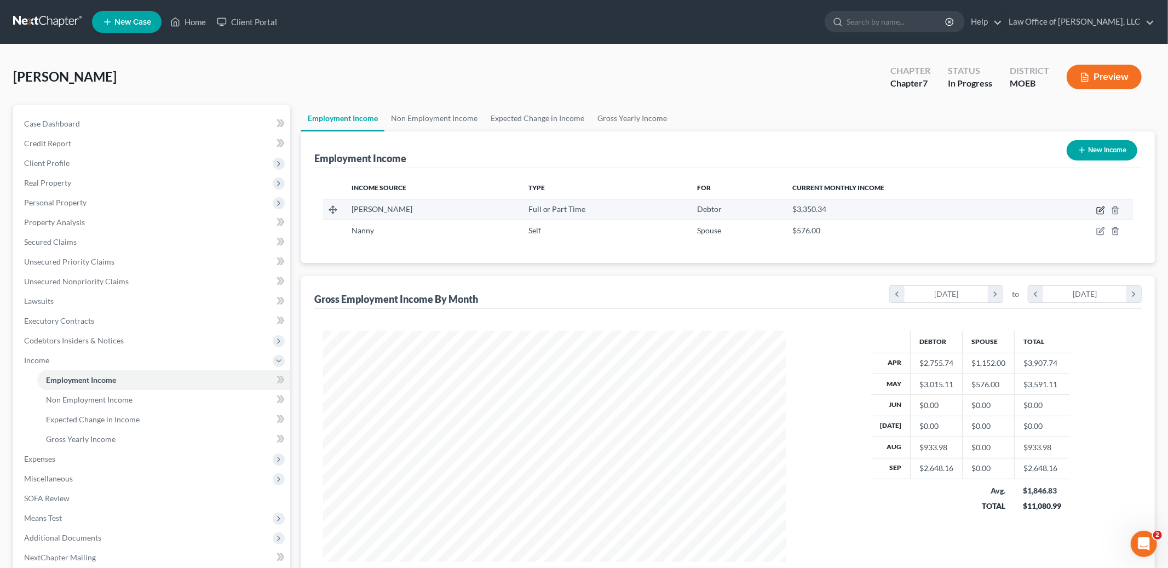
click at [1101, 208] on icon "button" at bounding box center [1101, 210] width 9 height 9
select select "0"
select select "26"
select select "2"
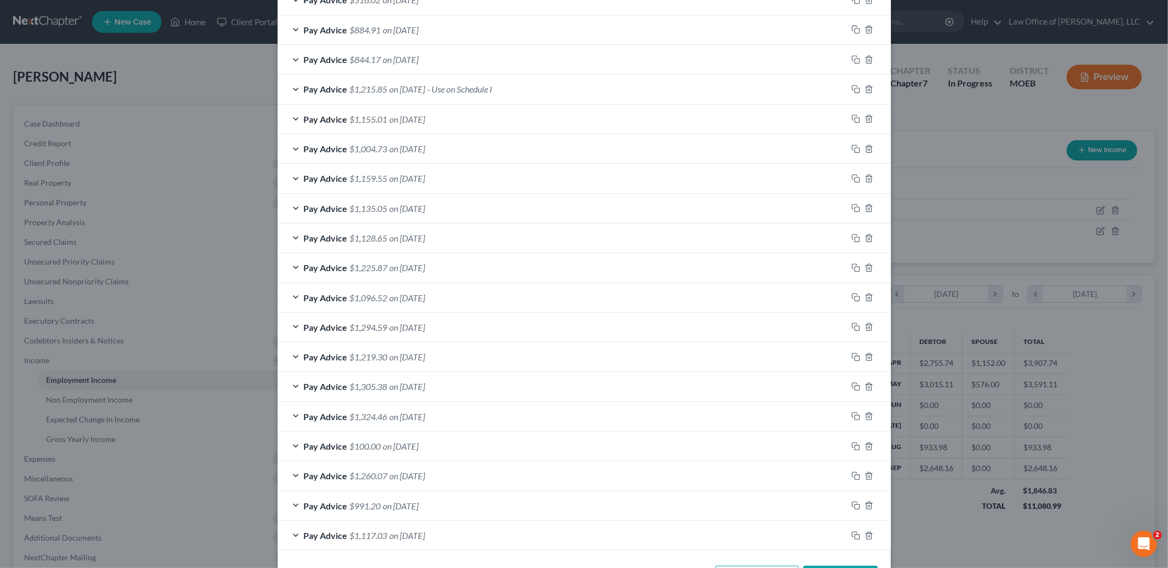
scroll to position [431, 0]
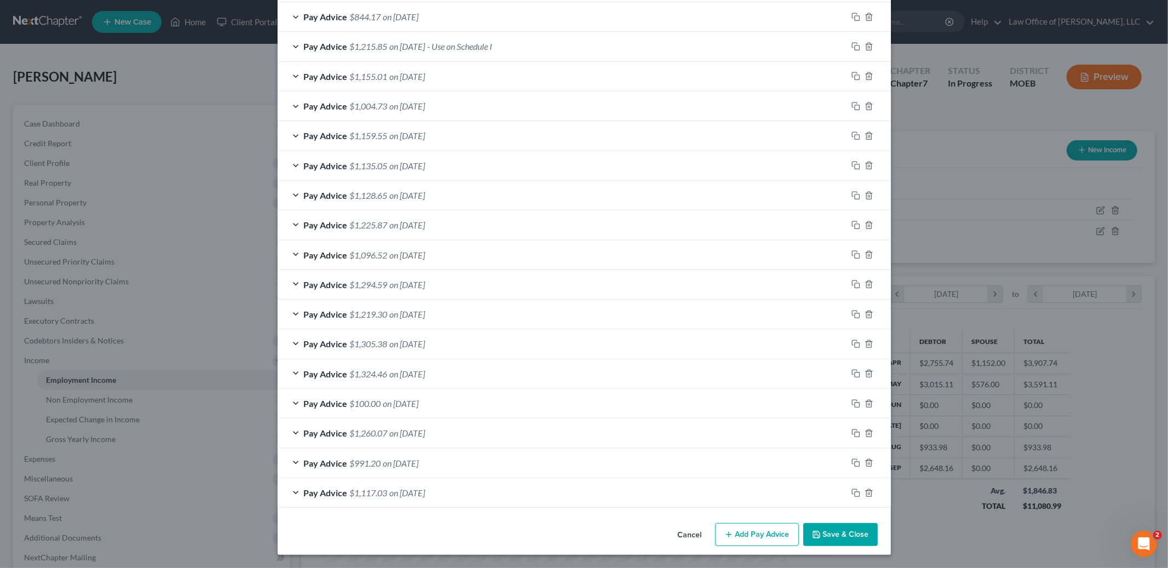
click at [834, 543] on button "Save & Close" at bounding box center [841, 534] width 74 height 23
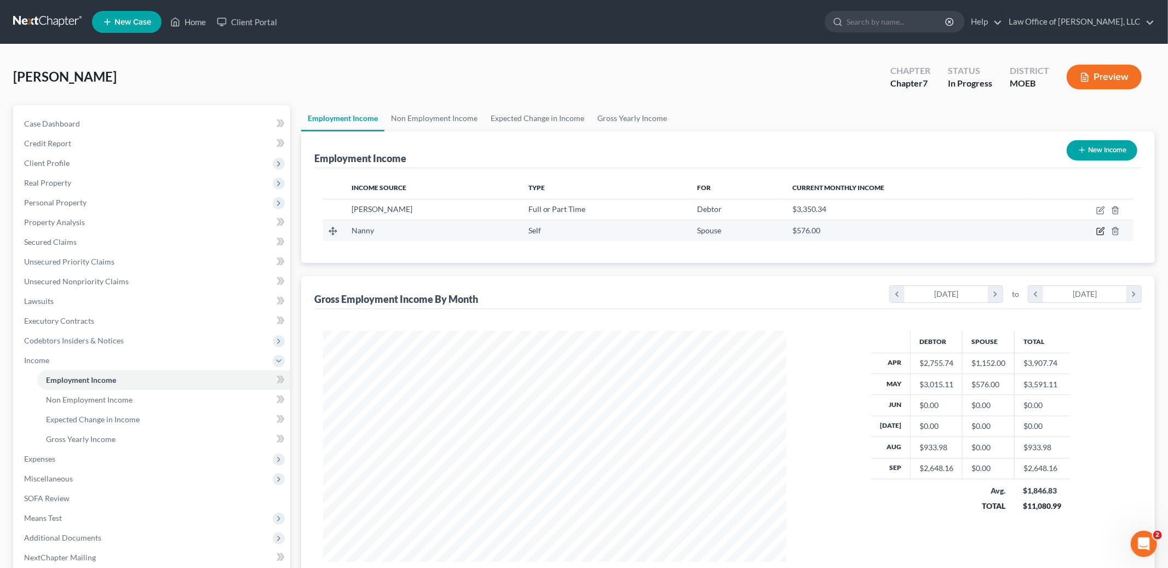
click at [1100, 232] on icon "button" at bounding box center [1101, 230] width 5 height 5
select select "1"
select select "0"
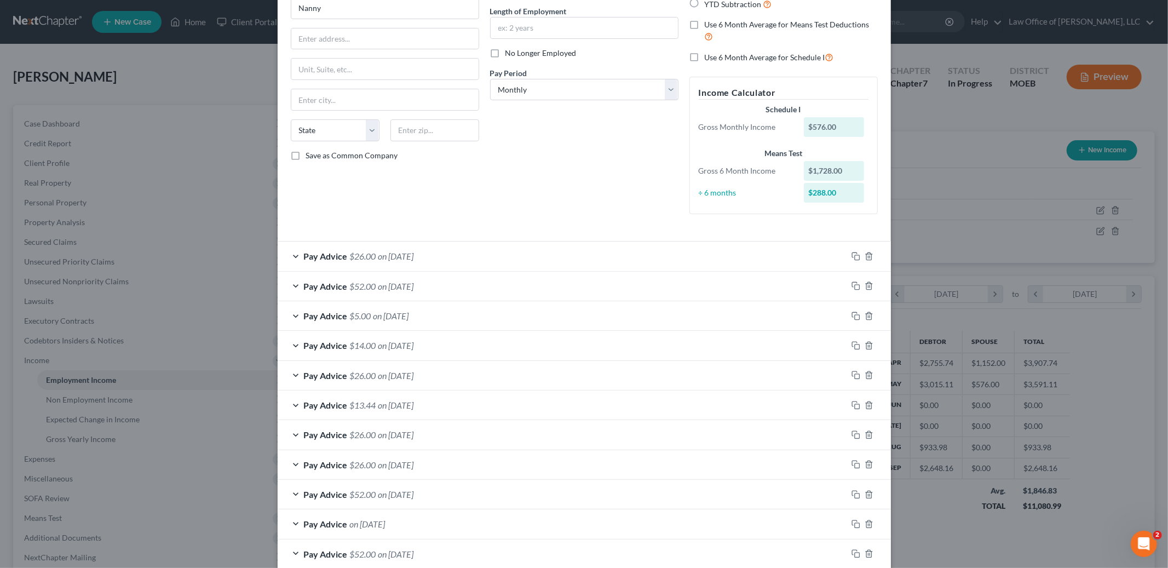
scroll to position [111, 0]
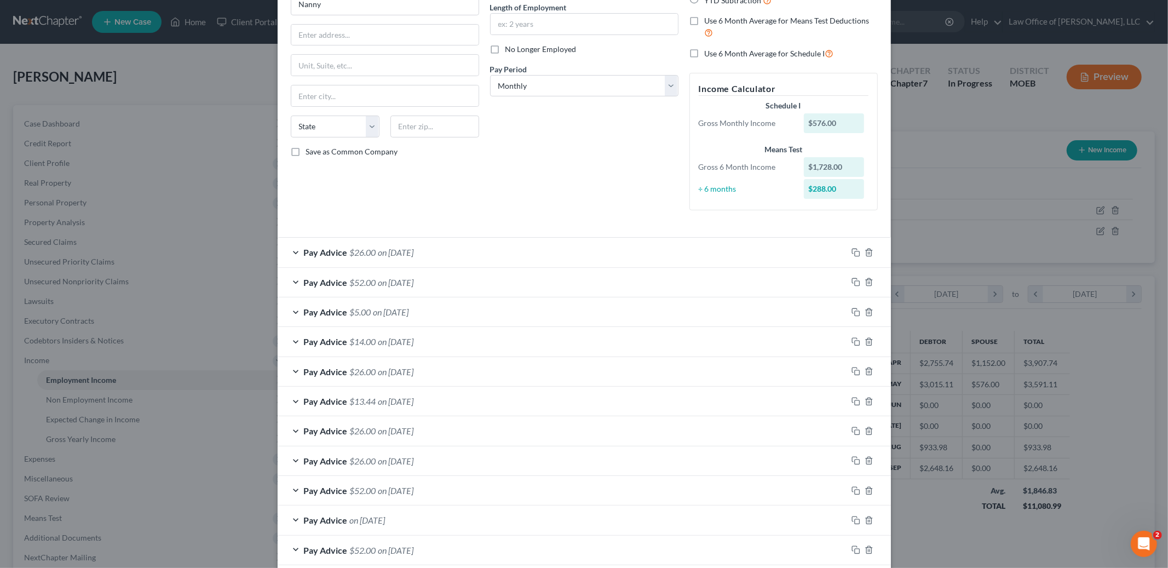
click at [521, 272] on div "Pay Advice $52.00 on [DATE]" at bounding box center [563, 282] width 570 height 29
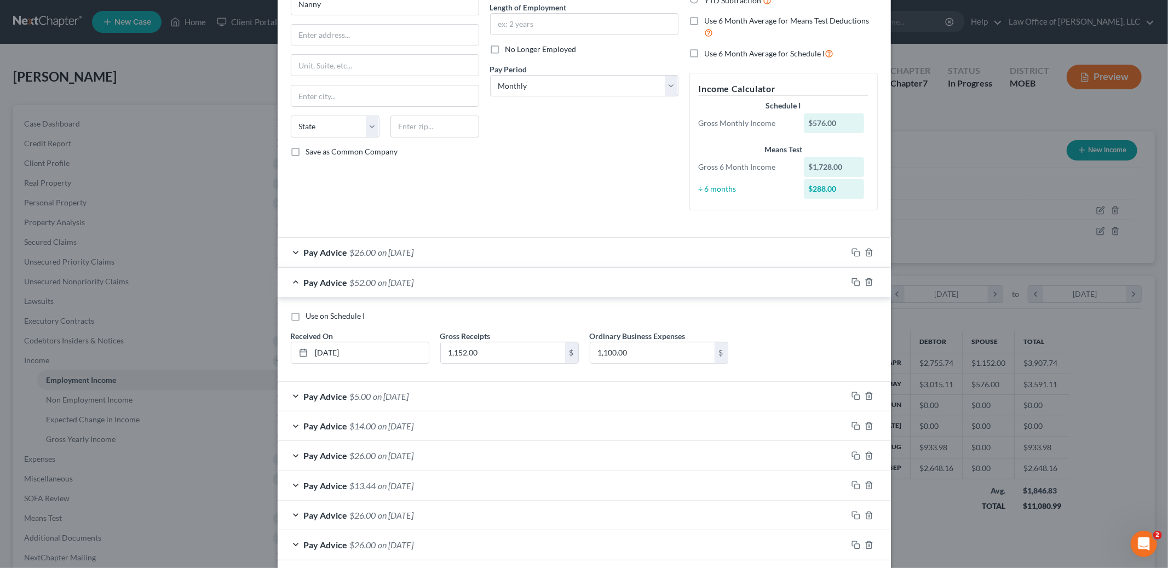
click at [519, 237] on div "Pay Advice $26.00 on [DATE]" at bounding box center [584, 252] width 613 height 30
click at [514, 242] on div "Pay Advice $26.00 on [DATE]" at bounding box center [563, 252] width 570 height 29
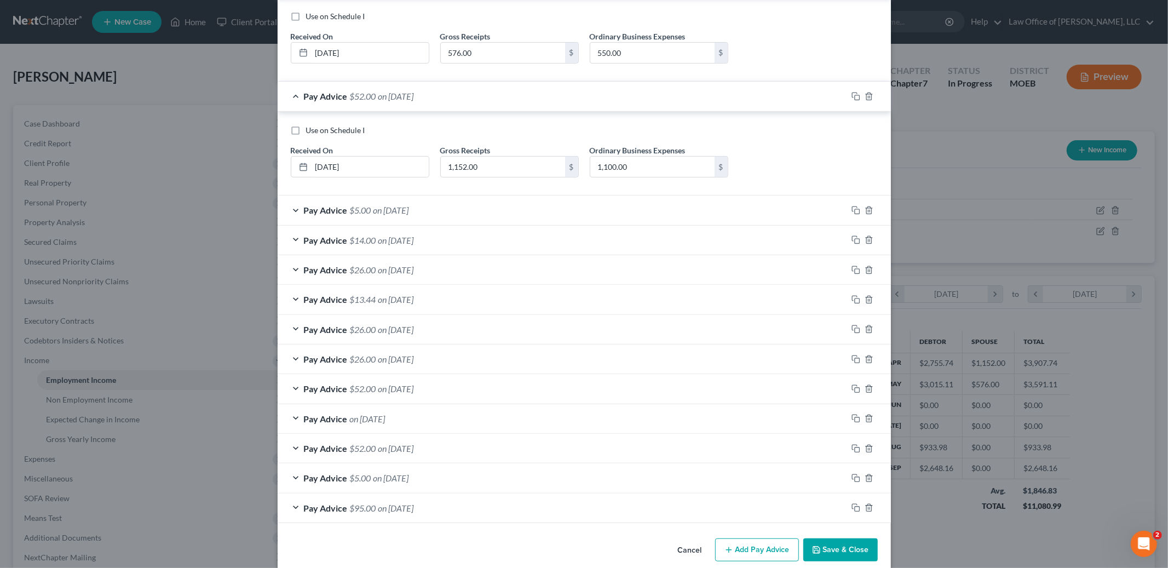
scroll to position [397, 0]
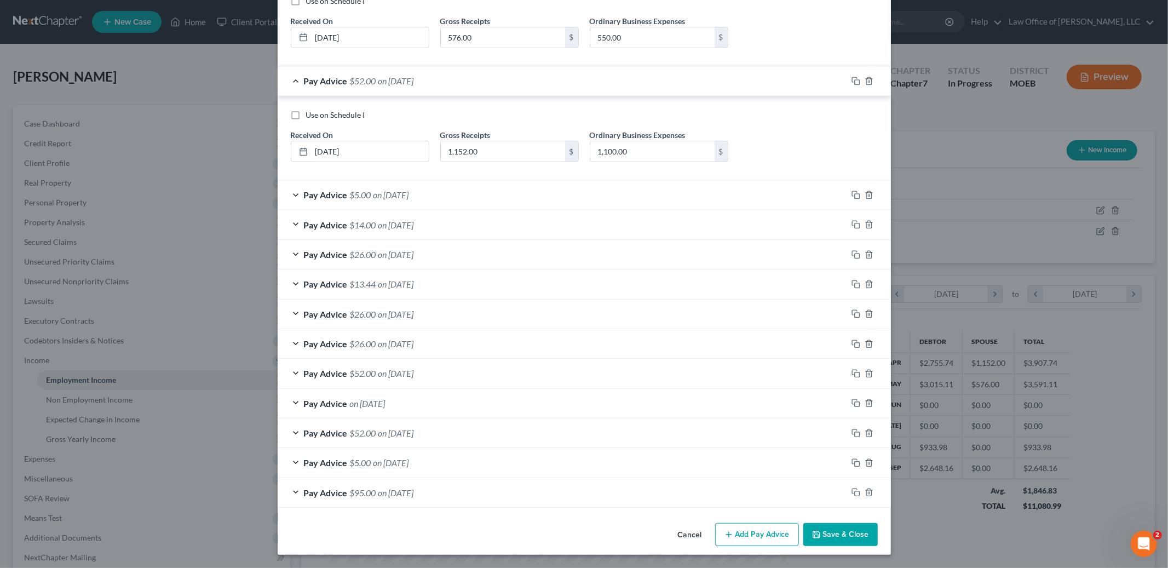
click at [842, 534] on button "Save & Close" at bounding box center [841, 534] width 74 height 23
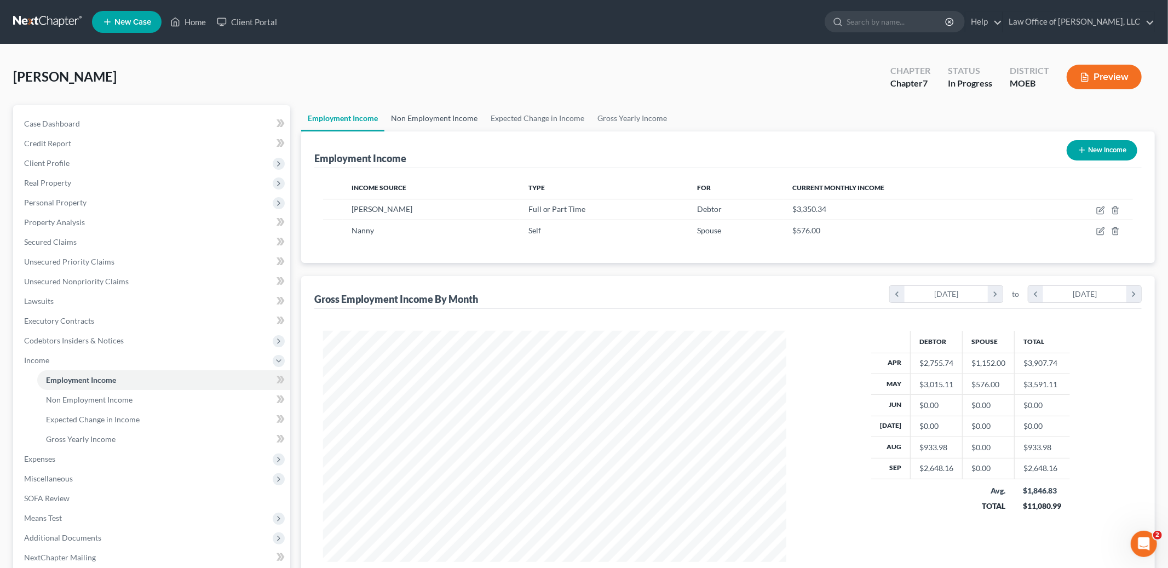
click at [442, 108] on link "Non Employment Income" at bounding box center [435, 118] width 100 height 26
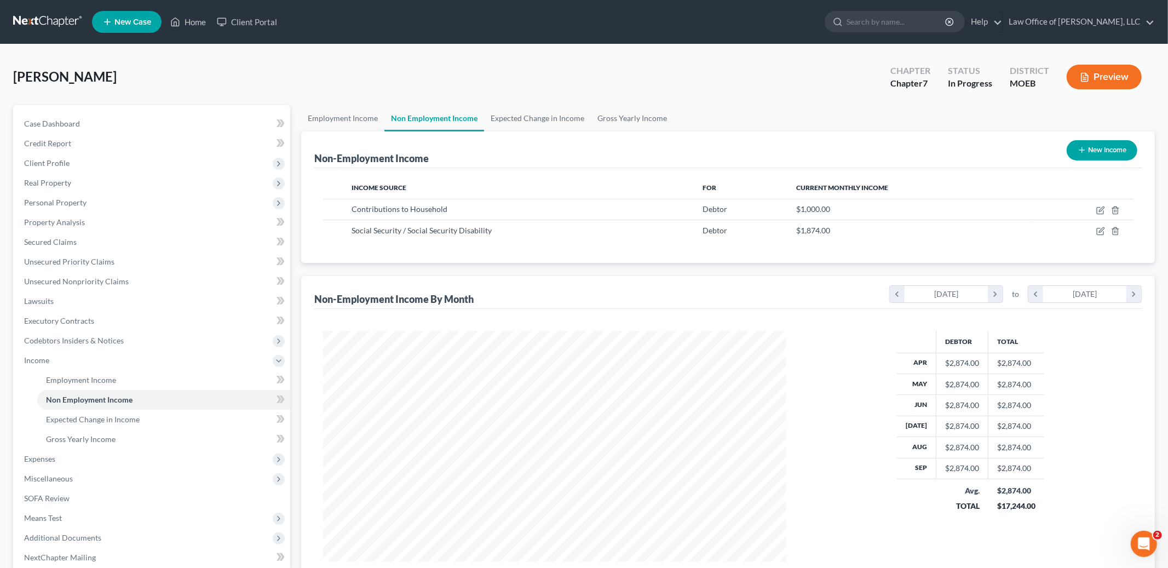
scroll to position [231, 485]
click at [1100, 207] on icon "button" at bounding box center [1101, 210] width 9 height 9
select select "8"
select select "0"
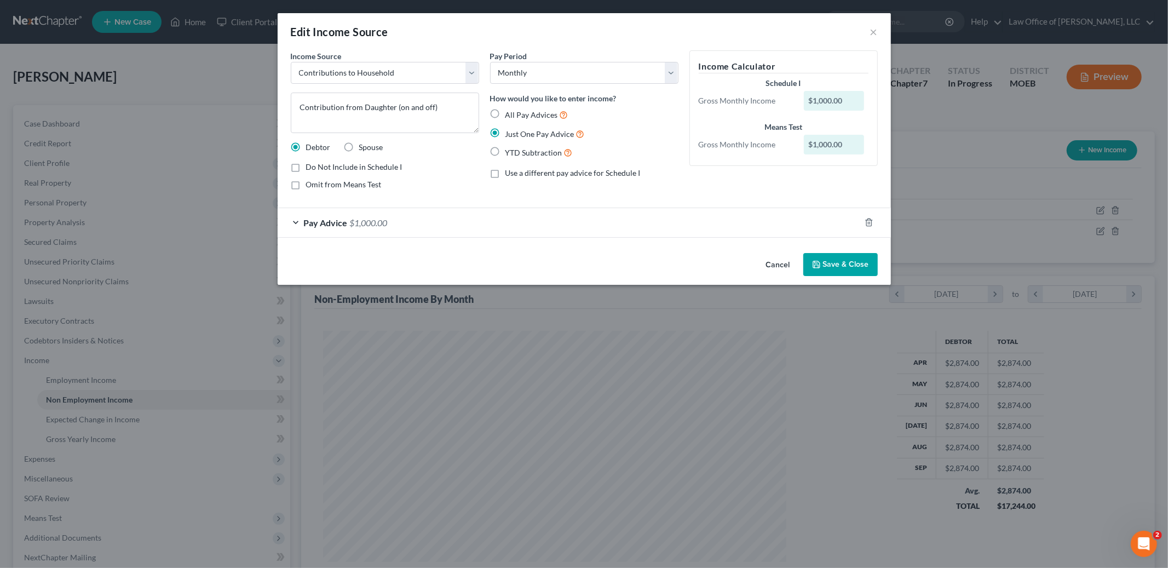
click at [506, 114] on label "All Pay Advices" at bounding box center [537, 114] width 63 height 13
click at [510, 114] on input "All Pay Advices" at bounding box center [513, 111] width 7 height 7
radio input "true"
click at [497, 141] on div "All Pay Advices Just One Pay Advice YTD Subtraction" at bounding box center [584, 133] width 188 height 51
click at [506, 132] on label "Just One Pay Advice" at bounding box center [545, 134] width 79 height 13
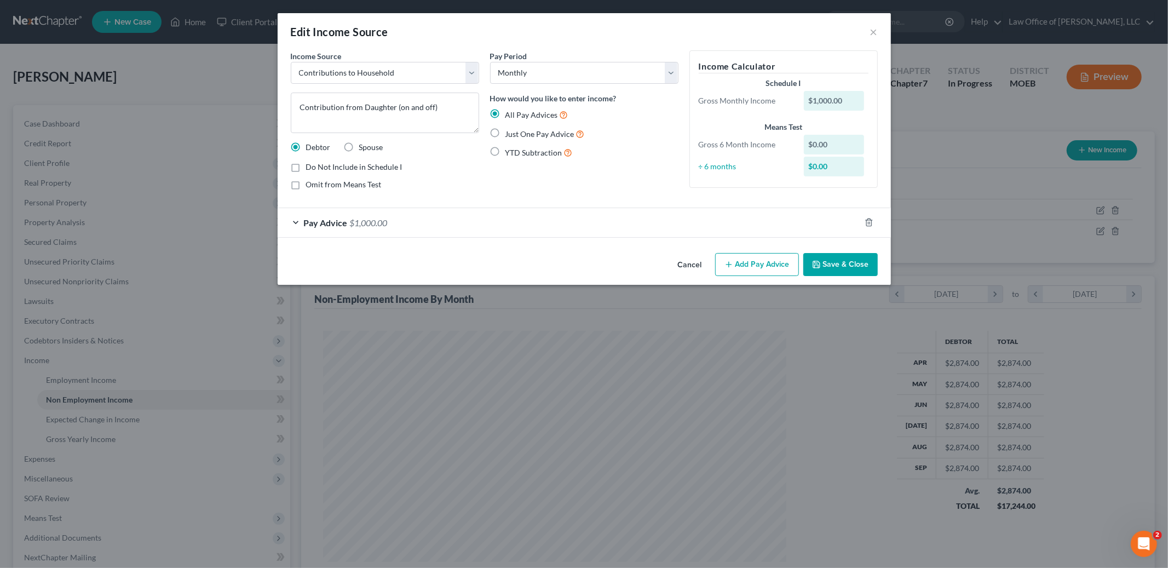
click at [510, 132] on input "Just One Pay Advice" at bounding box center [513, 131] width 7 height 7
radio input "true"
click at [460, 237] on div "Pay Advice $1,000.00" at bounding box center [584, 223] width 613 height 30
click at [461, 223] on div "Pay Advice $1,000.00" at bounding box center [569, 222] width 583 height 29
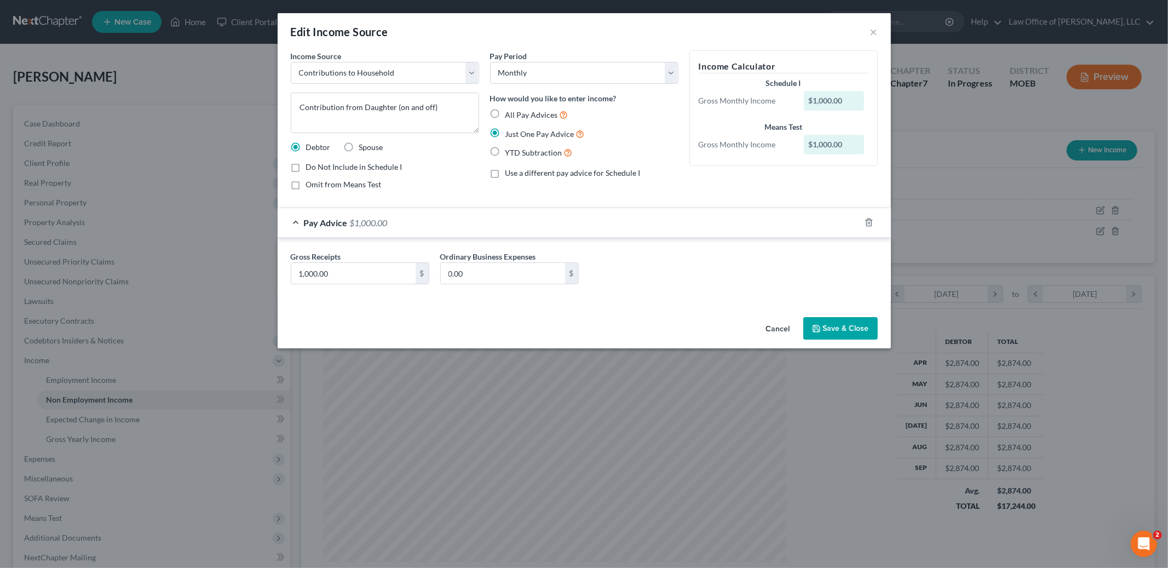
click at [506, 115] on label "All Pay Advices" at bounding box center [537, 114] width 63 height 13
click at [510, 115] on input "All Pay Advices" at bounding box center [513, 111] width 7 height 7
radio input "true"
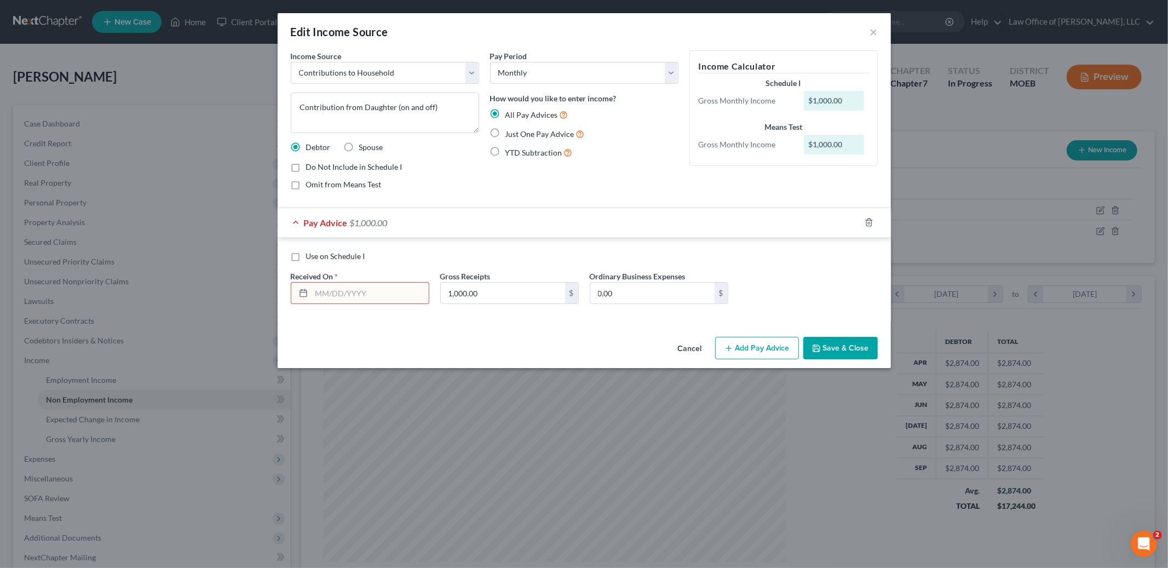
click at [403, 296] on input "text" at bounding box center [370, 293] width 117 height 21
type input "[DATE]"
type input "300.00"
click at [836, 348] on button "Save & Close" at bounding box center [841, 348] width 74 height 23
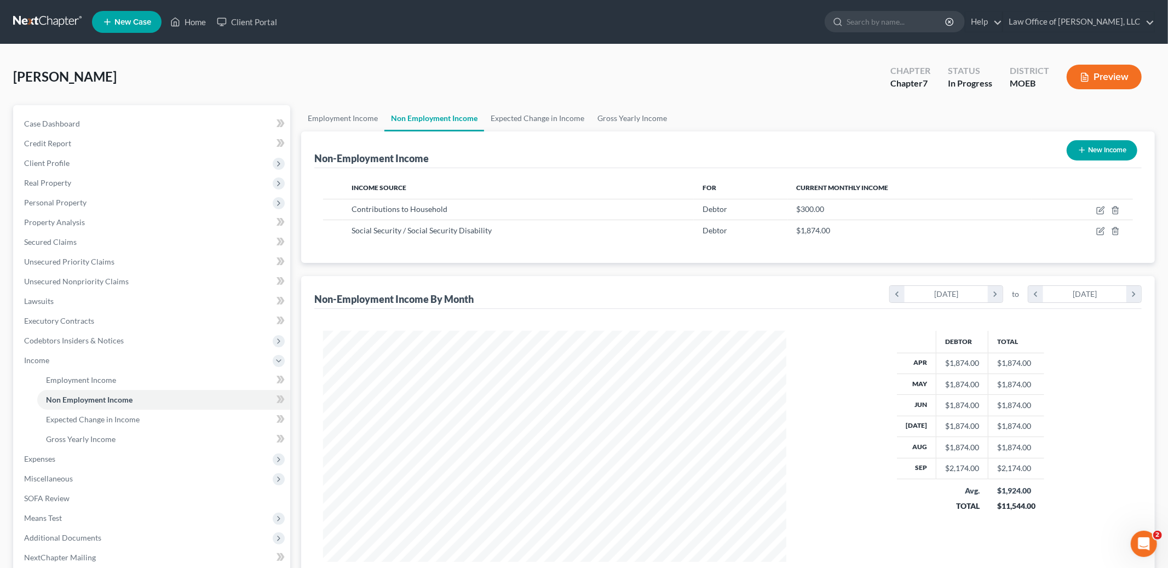
click at [1085, 147] on button "New Income" at bounding box center [1102, 150] width 71 height 20
select select "0"
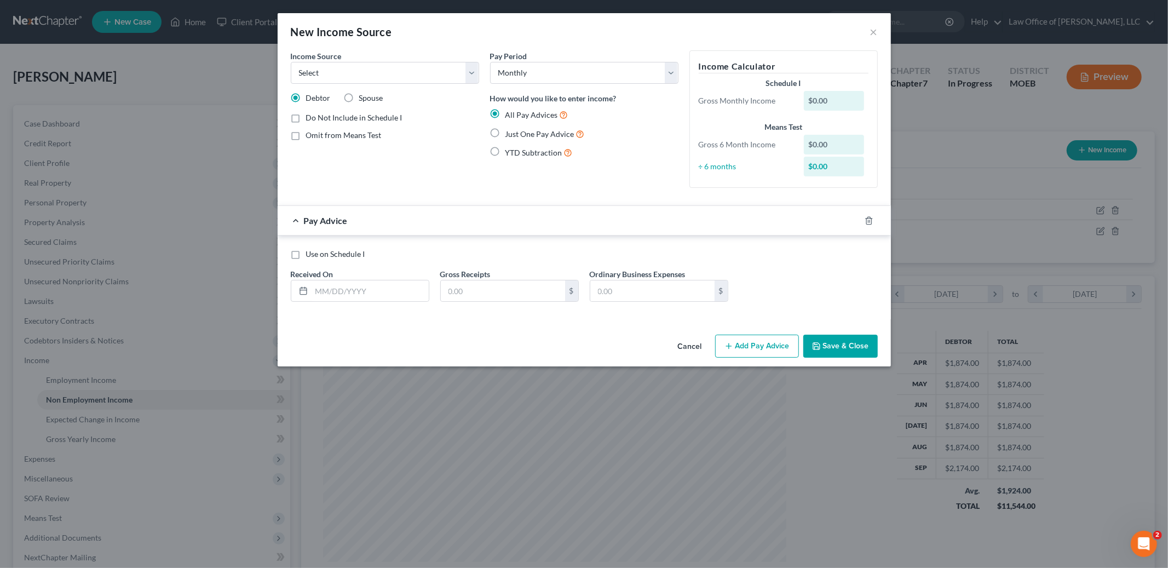
click at [869, 26] on div "New Income Source ×" at bounding box center [584, 31] width 613 height 37
click at [870, 29] on button "×" at bounding box center [874, 31] width 8 height 13
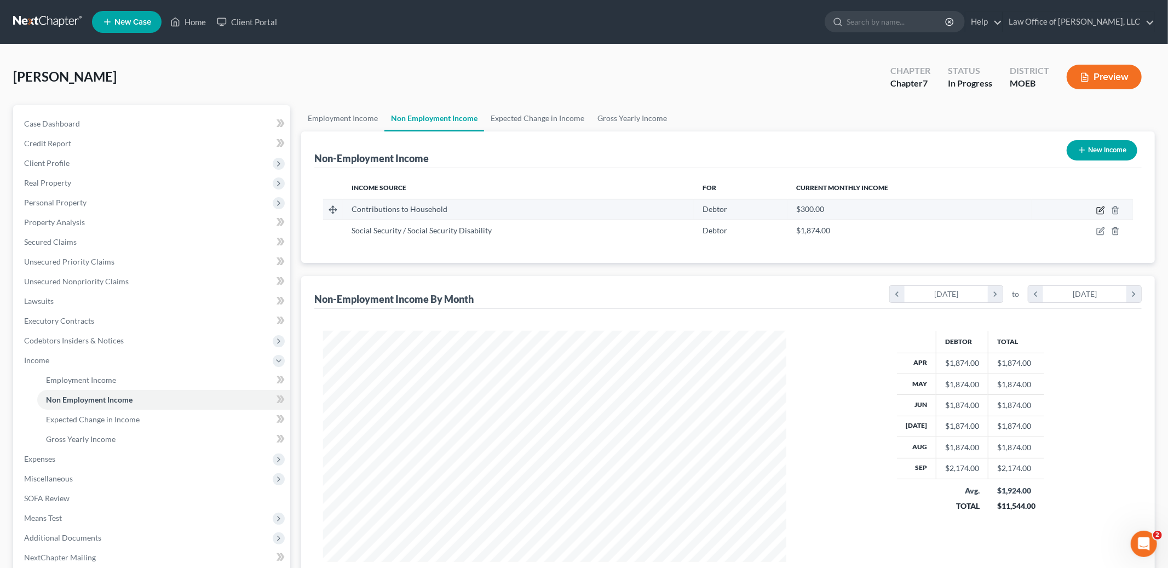
click at [1099, 209] on icon "button" at bounding box center [1101, 210] width 9 height 9
select select "8"
select select "0"
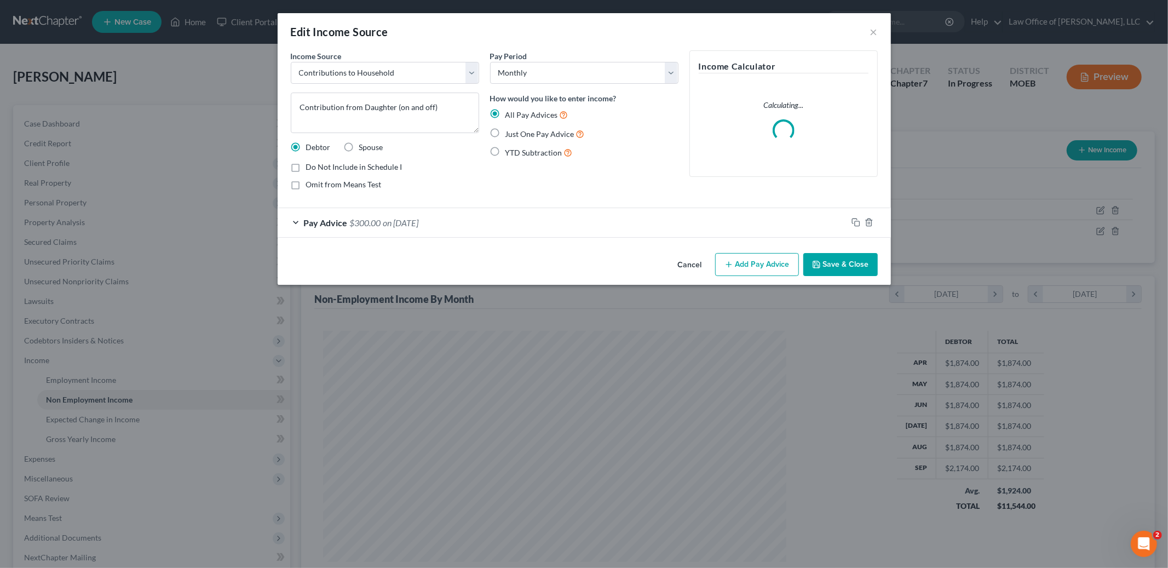
click at [758, 267] on button "Add Pay Advice" at bounding box center [757, 264] width 84 height 23
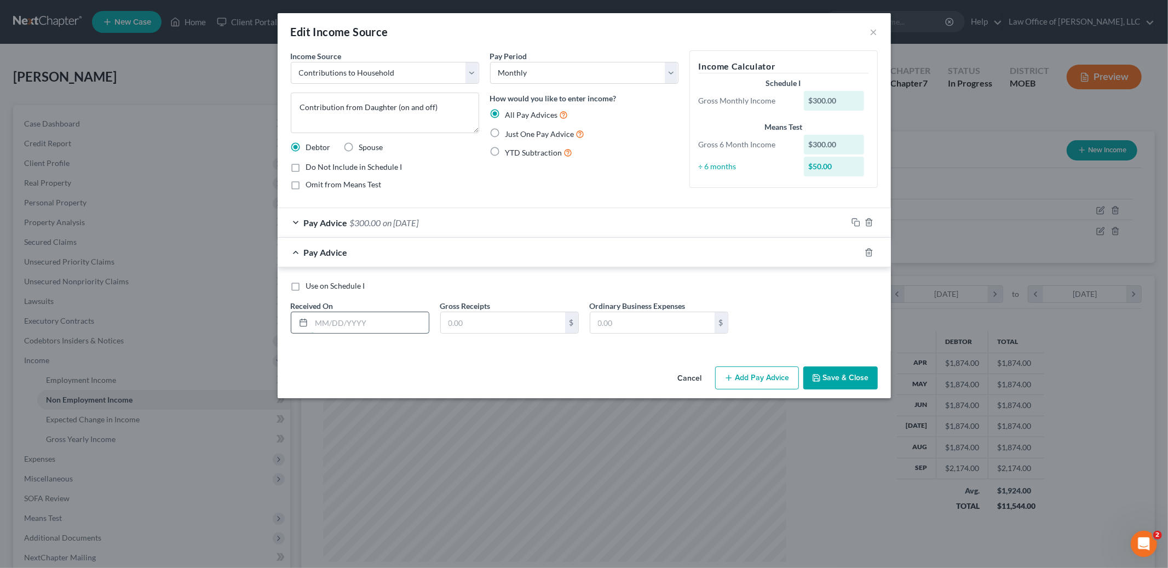
click at [395, 324] on input "text" at bounding box center [370, 322] width 117 height 21
type input "[DATE]"
type input "300.00"
click at [835, 380] on button "Save & Close" at bounding box center [841, 377] width 74 height 23
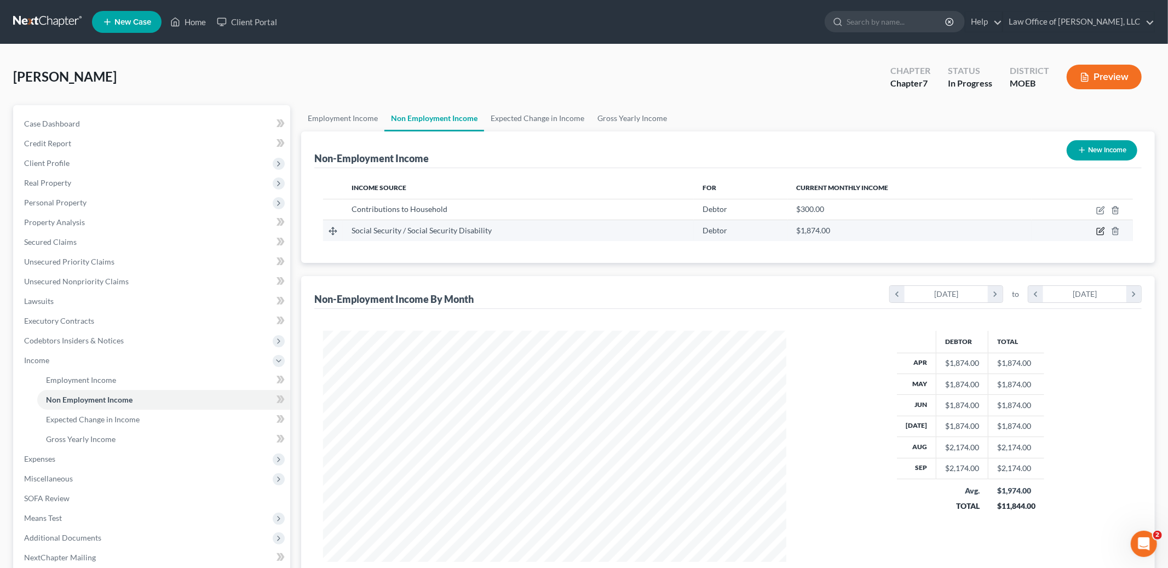
click at [1099, 231] on icon "button" at bounding box center [1101, 231] width 9 height 9
select select "4"
select select "0"
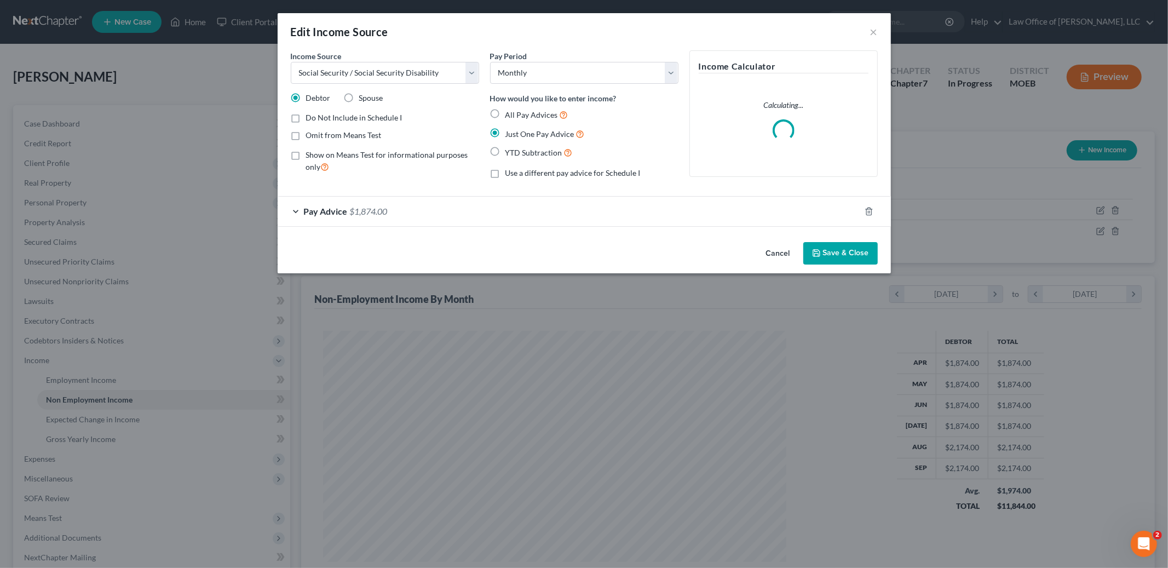
click at [778, 250] on button "Cancel" at bounding box center [779, 254] width 42 height 22
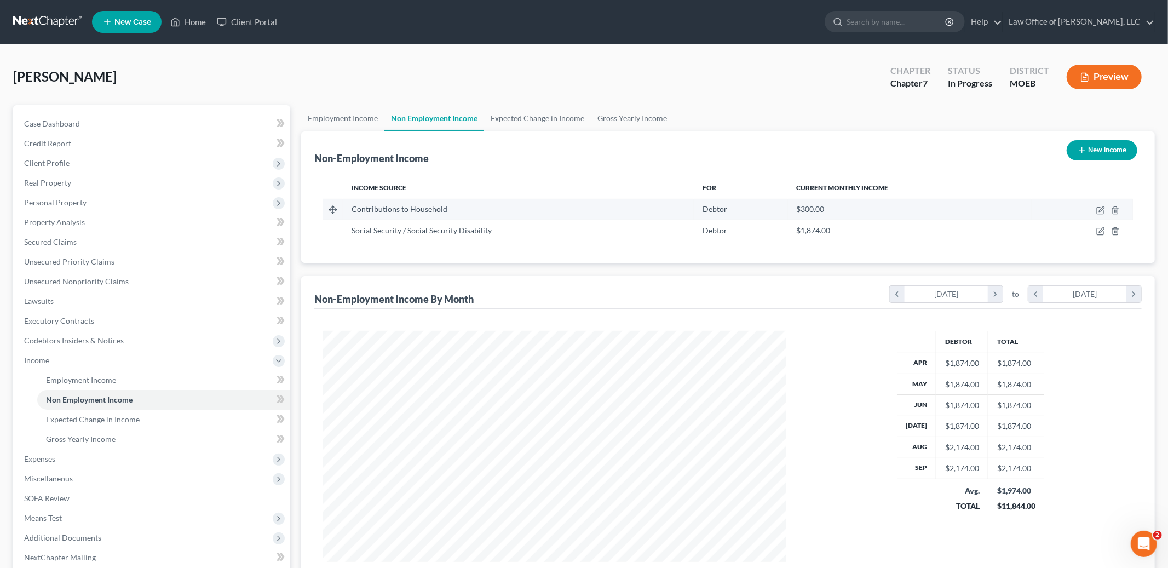
click at [1096, 205] on td at bounding box center [1082, 209] width 101 height 21
click at [1098, 211] on icon "button" at bounding box center [1101, 210] width 9 height 9
select select "8"
select select "0"
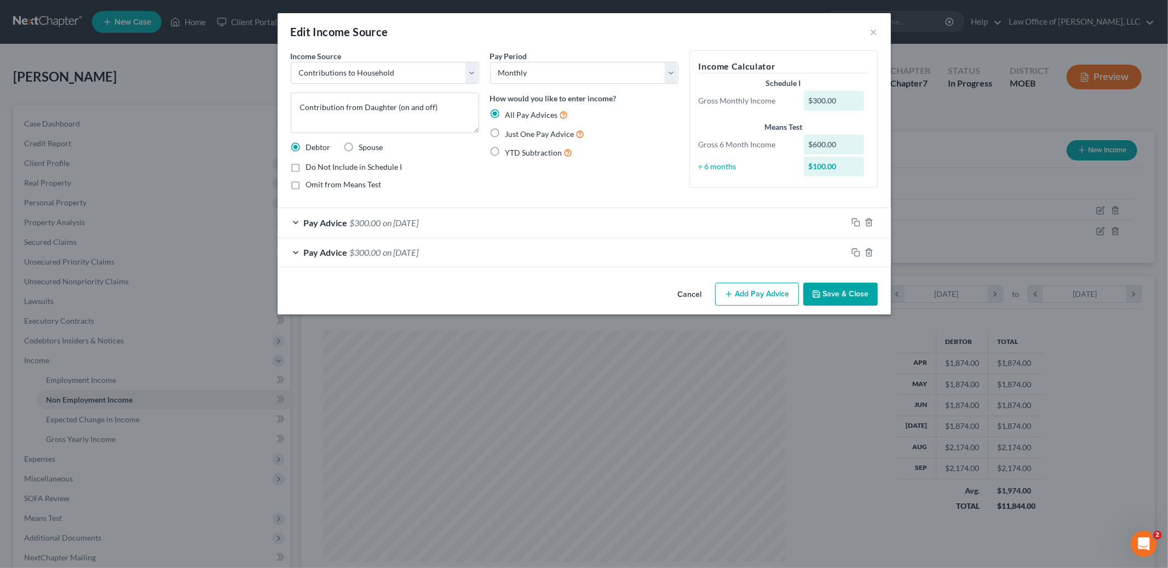
click at [749, 297] on button "Add Pay Advice" at bounding box center [757, 294] width 84 height 23
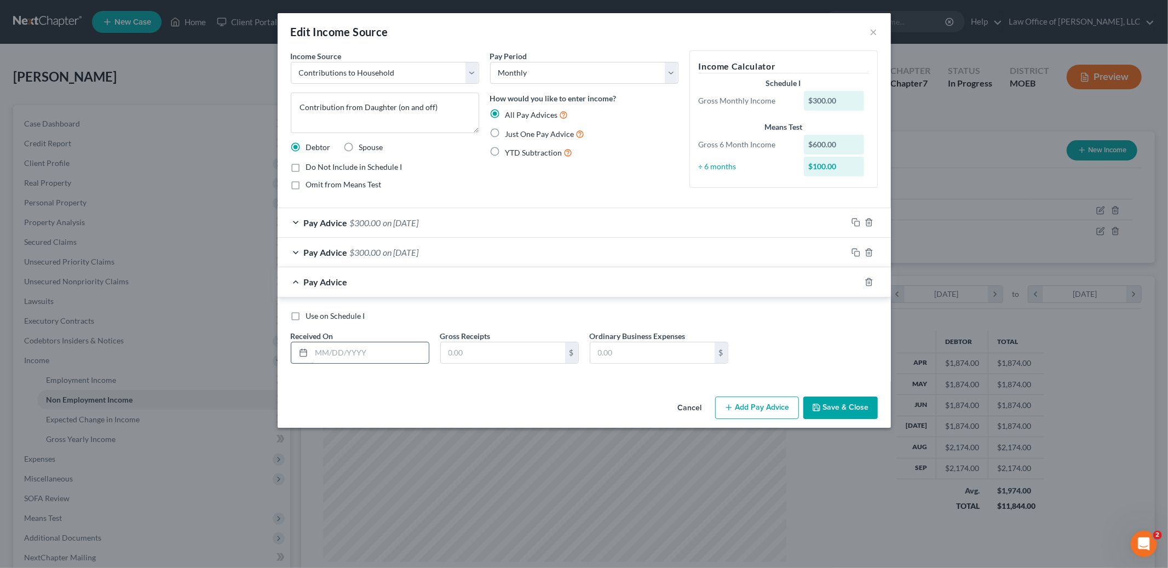
click at [407, 354] on input "text" at bounding box center [370, 352] width 117 height 21
type input "[DATE]"
type input "300.00"
click at [844, 405] on button "Save & Close" at bounding box center [841, 408] width 74 height 23
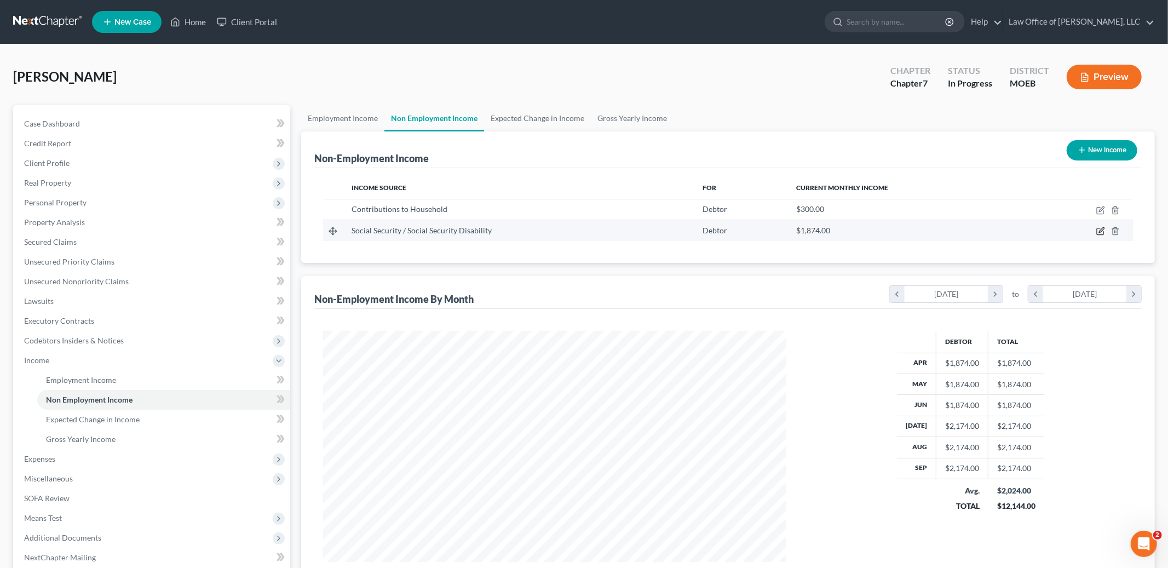
click at [1097, 227] on icon "button" at bounding box center [1101, 231] width 9 height 9
select select "4"
select select "0"
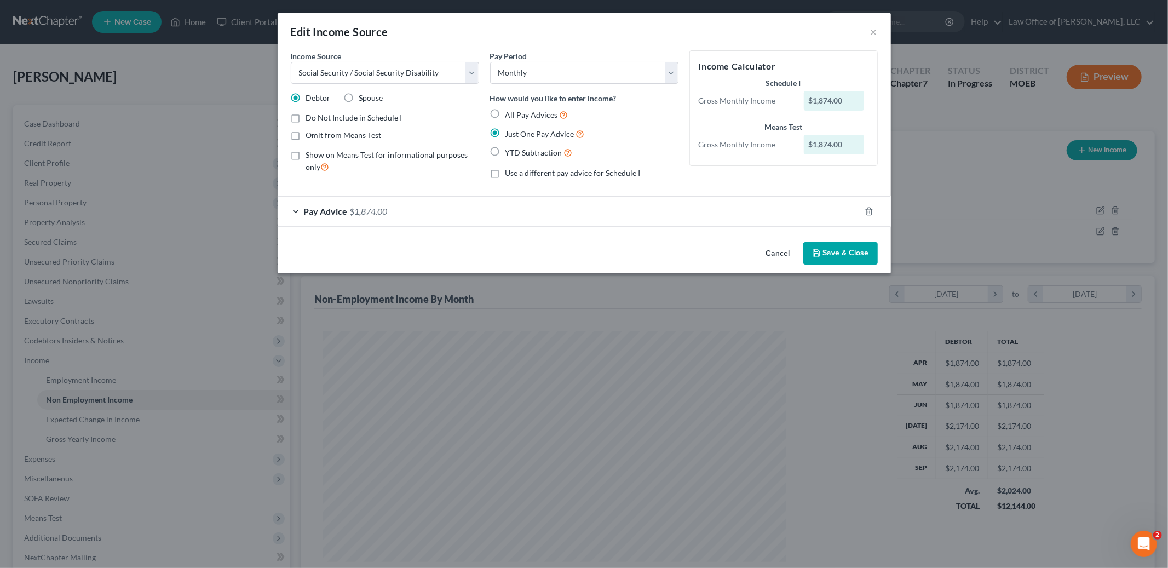
click at [832, 249] on button "Save & Close" at bounding box center [841, 253] width 74 height 23
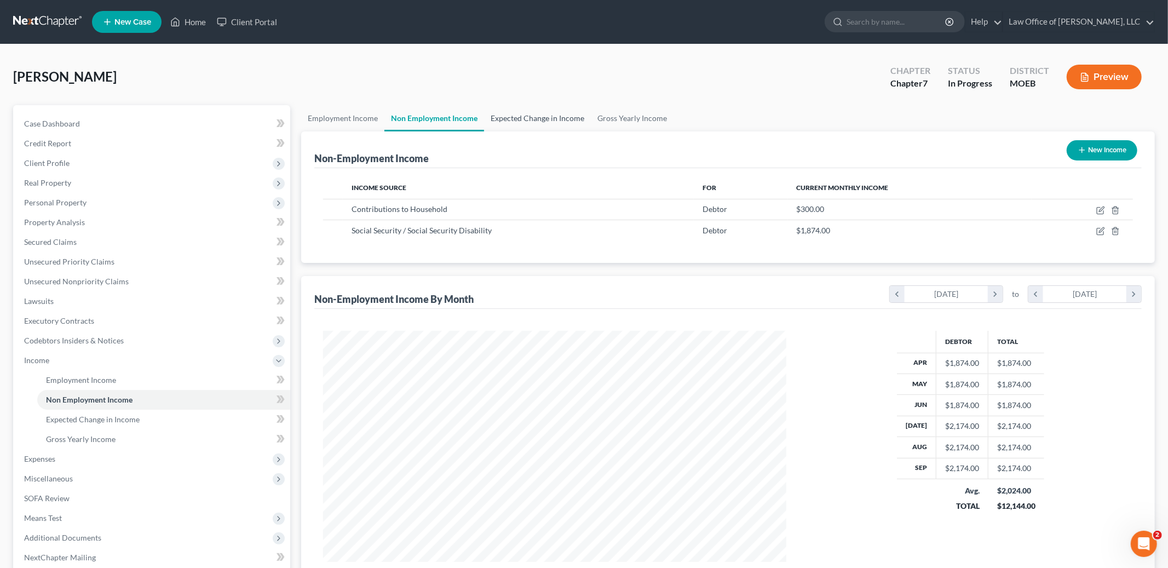
click at [532, 117] on link "Expected Change in Income" at bounding box center [537, 118] width 107 height 26
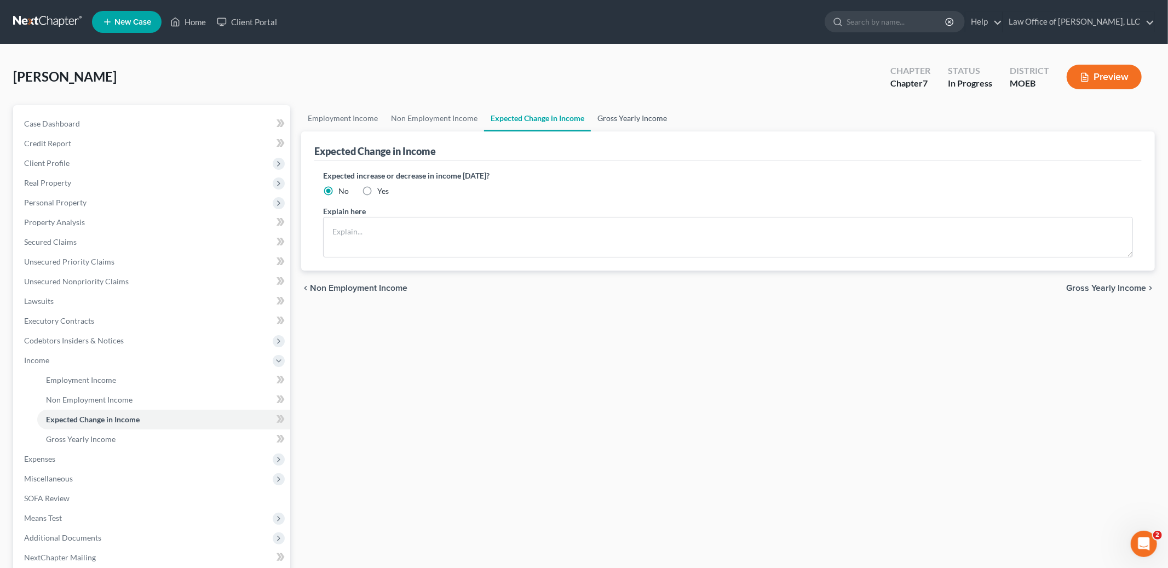
click at [610, 116] on link "Gross Yearly Income" at bounding box center [632, 118] width 83 height 26
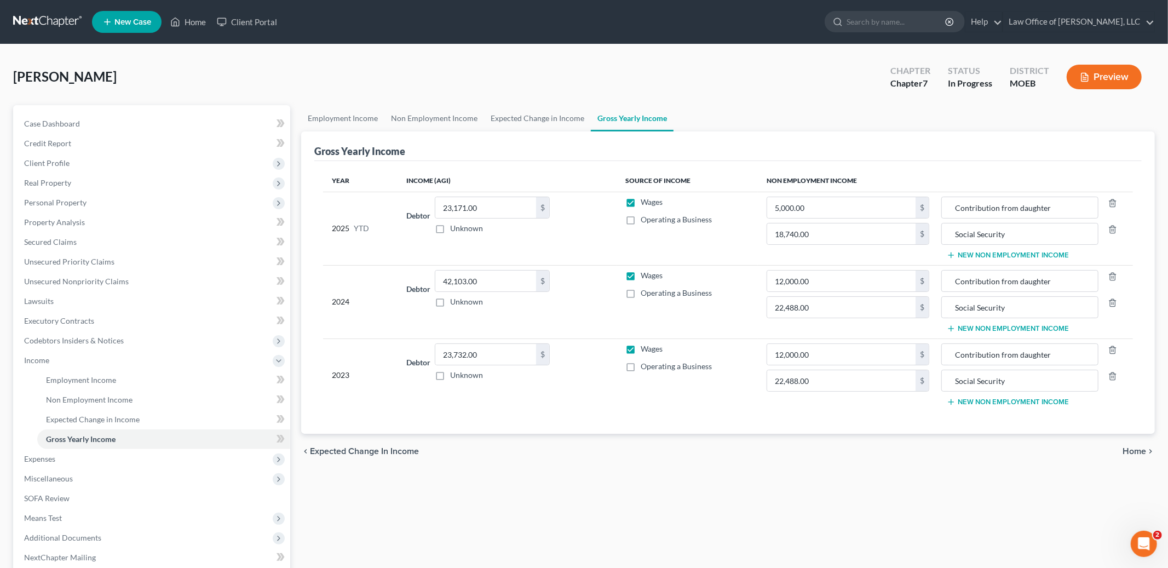
drag, startPoint x: 1111, startPoint y: 460, endPoint x: 1132, endPoint y: 452, distance: 22.5
click at [1120, 454] on div "chevron_left Expected Change in Income Home chevron_right" at bounding box center [728, 451] width 854 height 35
click at [1137, 452] on span "Home" at bounding box center [1135, 451] width 24 height 9
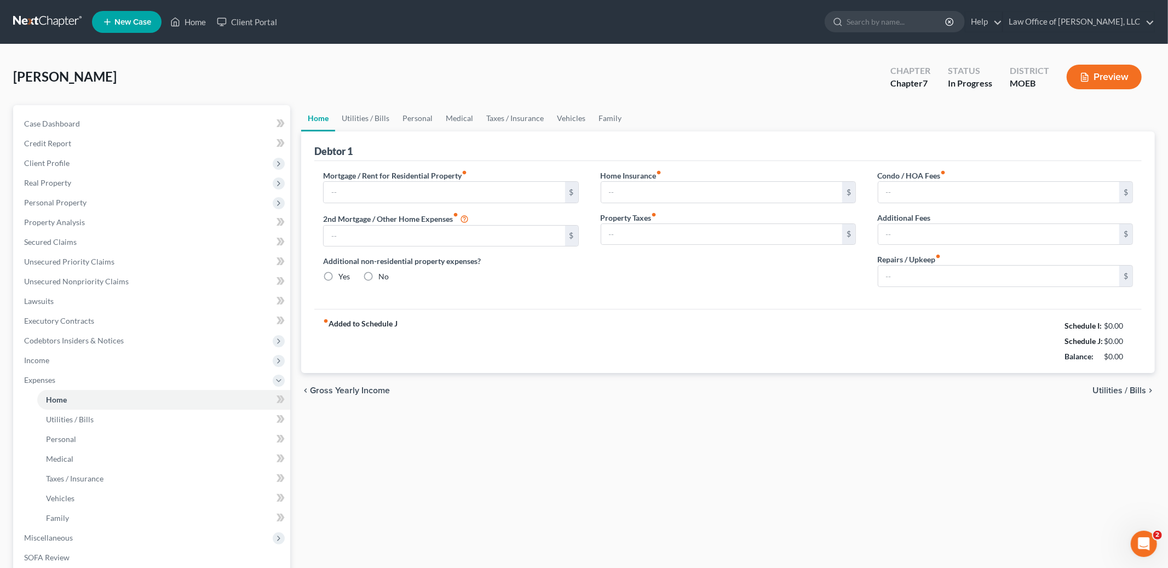
type input "2,025.00"
type input "0.00"
radio input "true"
type input "0.00"
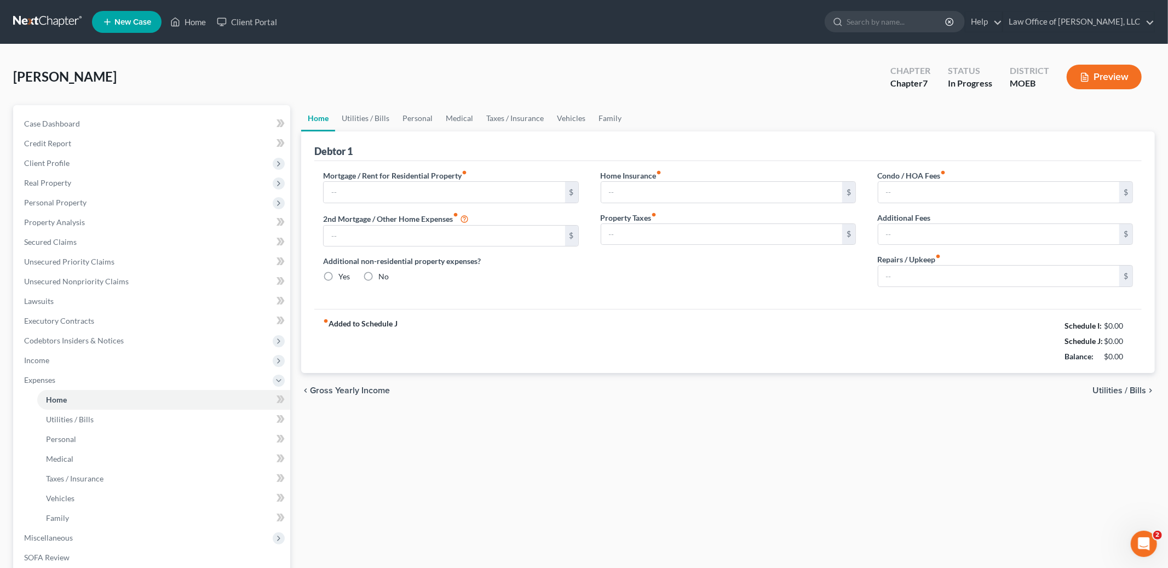
type input "0.00"
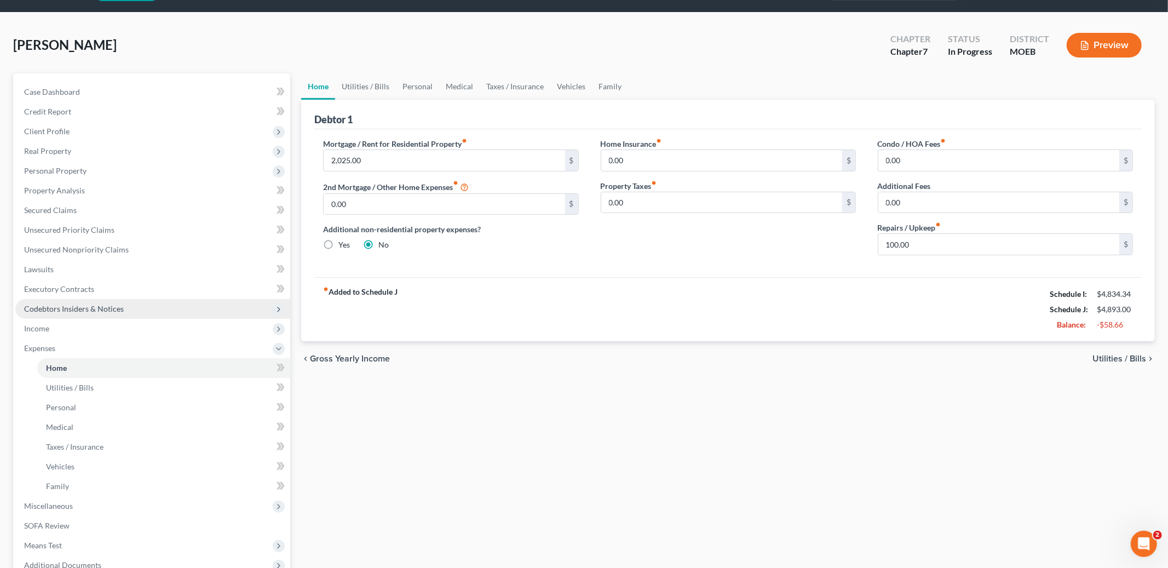
scroll to position [35, 0]
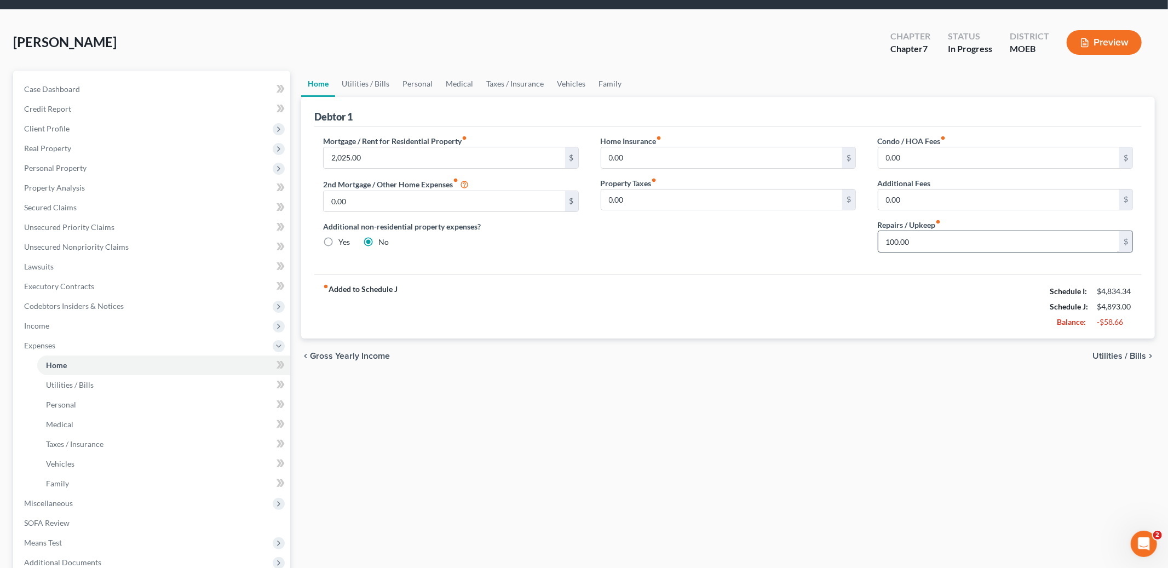
drag, startPoint x: 925, startPoint y: 253, endPoint x: 925, endPoint y: 247, distance: 6.0
click at [925, 248] on div "Condo / HOA Fees fiber_manual_record 0.00 $ Additional Fees 0.00 $ Repairs / Up…" at bounding box center [1005, 198] width 277 height 126
click at [925, 244] on input "100.00" at bounding box center [999, 241] width 241 height 21
type input "150.00"
click at [364, 81] on link "Utilities / Bills" at bounding box center [365, 84] width 61 height 26
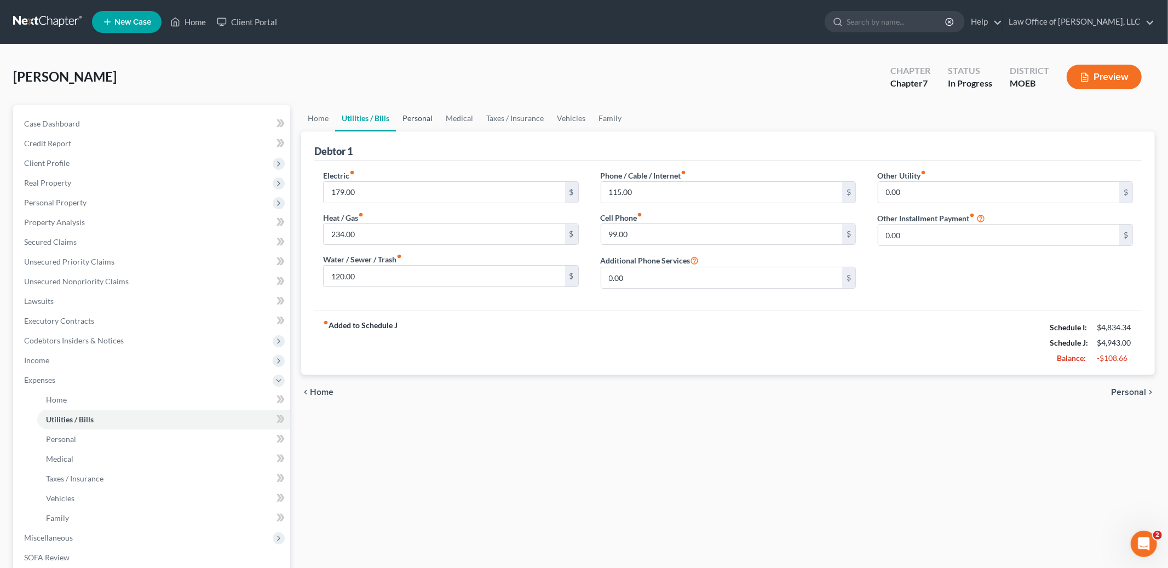
click at [420, 112] on link "Personal" at bounding box center [417, 118] width 43 height 26
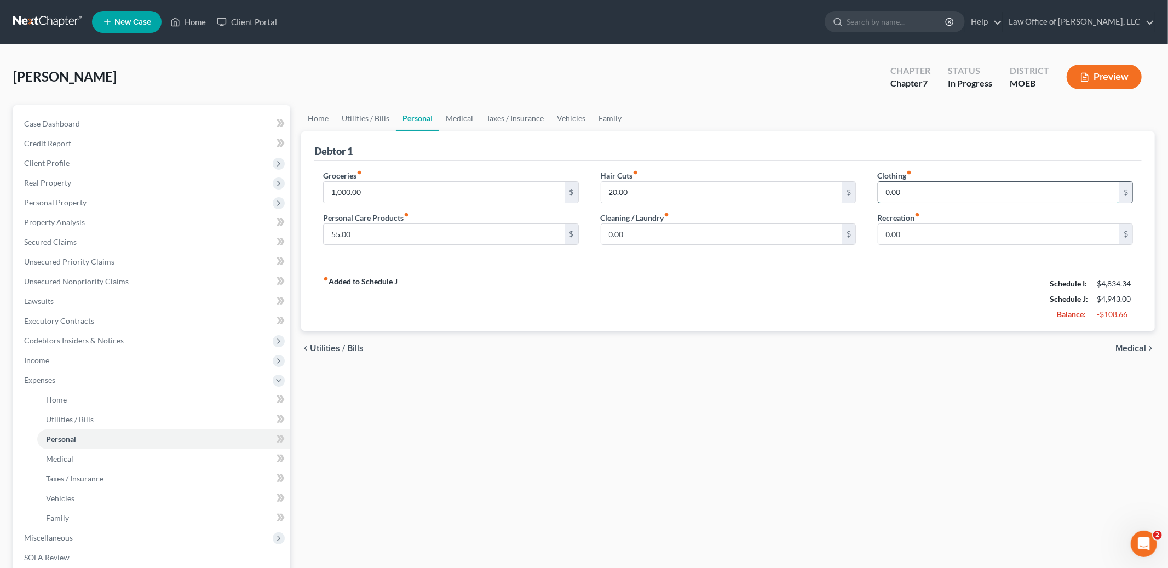
click at [897, 192] on input "0.00" at bounding box center [999, 192] width 241 height 21
type input "150.00"
click at [669, 239] on input "0.00" at bounding box center [721, 234] width 241 height 21
type input "30.00"
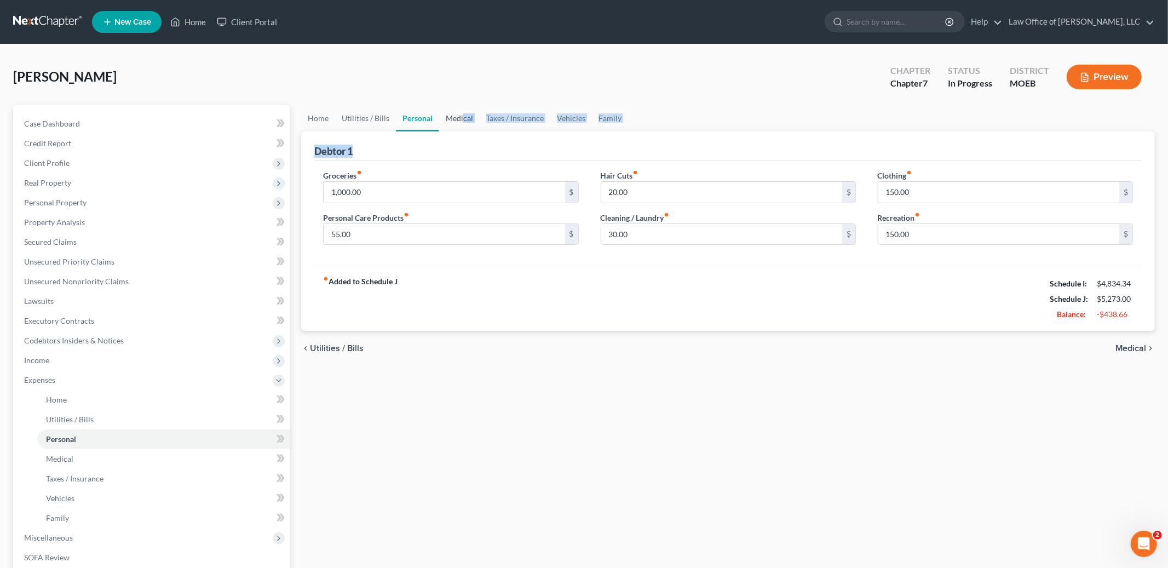
drag, startPoint x: 520, startPoint y: 138, endPoint x: 463, endPoint y: 117, distance: 60.7
click at [463, 117] on ui-view "Home Utilities / Bills Personal Medical Taxes / Insurance Vehicles Family Debto…" at bounding box center [728, 235] width 854 height 261
click at [463, 117] on link "Medical" at bounding box center [459, 118] width 41 height 26
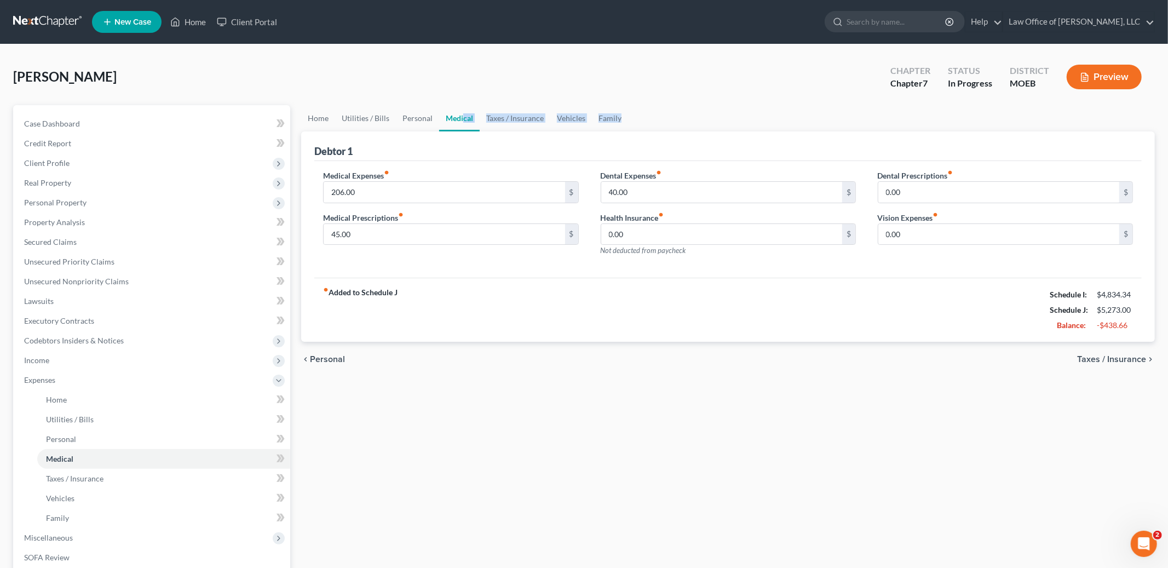
click at [463, 115] on link "Medical" at bounding box center [459, 118] width 41 height 26
click at [449, 115] on link "Medical" at bounding box center [459, 118] width 41 height 26
click at [448, 69] on div "[PERSON_NAME] Upgraded Chapter Chapter 7 Status In Progress District MOEB Previ…" at bounding box center [584, 82] width 1142 height 48
click at [456, 111] on link "Medical" at bounding box center [459, 118] width 41 height 26
click at [515, 116] on link "Taxes / Insurance" at bounding box center [515, 118] width 71 height 26
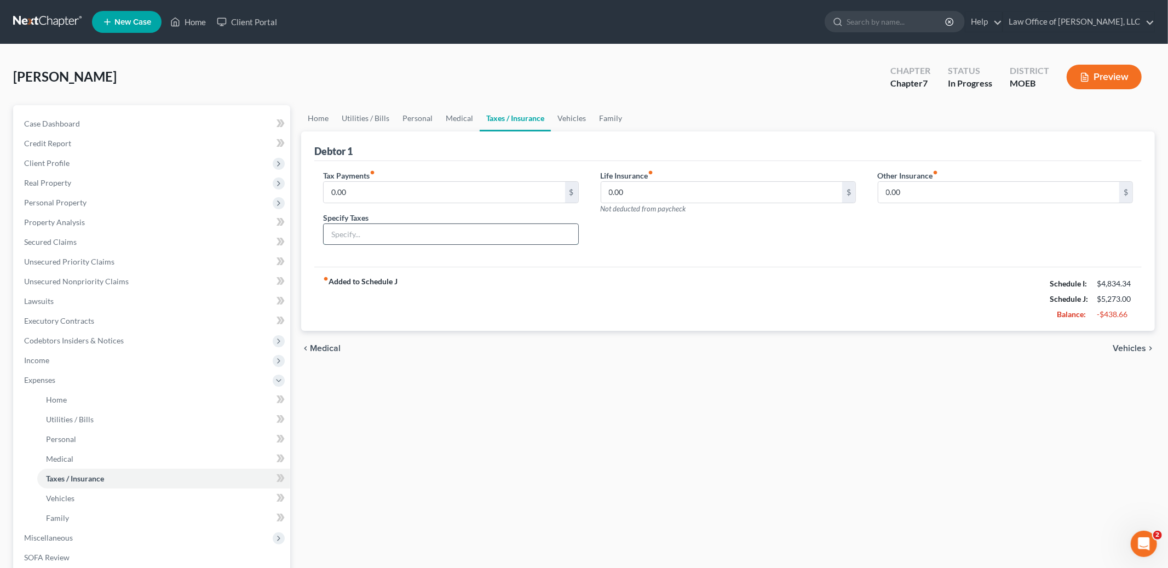
click at [400, 232] on input "text" at bounding box center [451, 234] width 254 height 21
type input "Personal Property Tax"
click at [355, 192] on input "0.00" at bounding box center [444, 192] width 241 height 21
type input "20.00"
click at [560, 117] on link "Vehicles" at bounding box center [572, 118] width 42 height 26
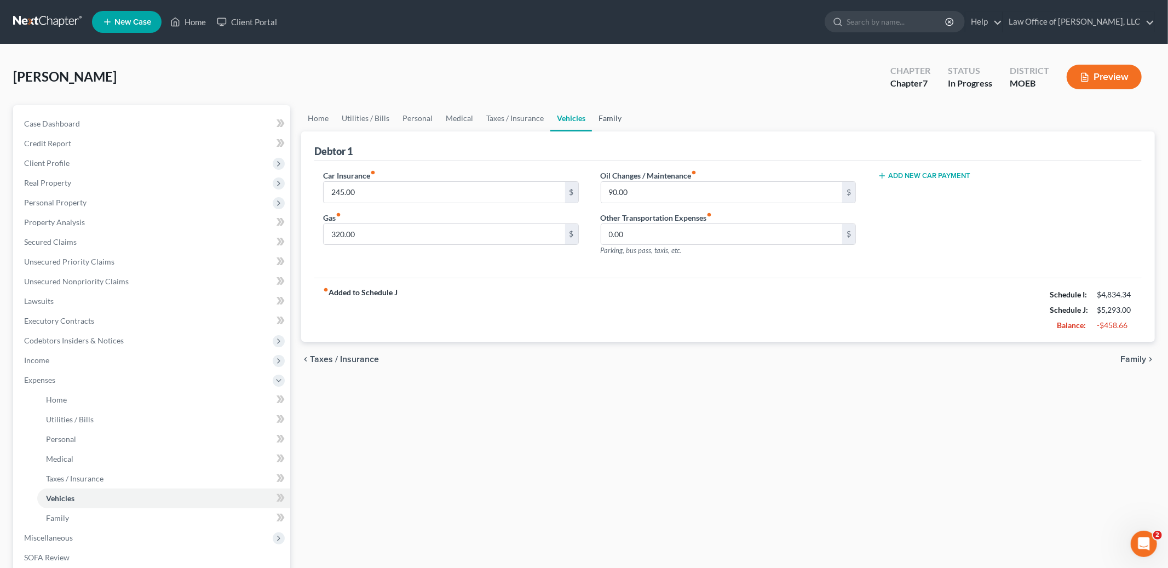
click at [601, 118] on link "Family" at bounding box center [610, 118] width 36 height 26
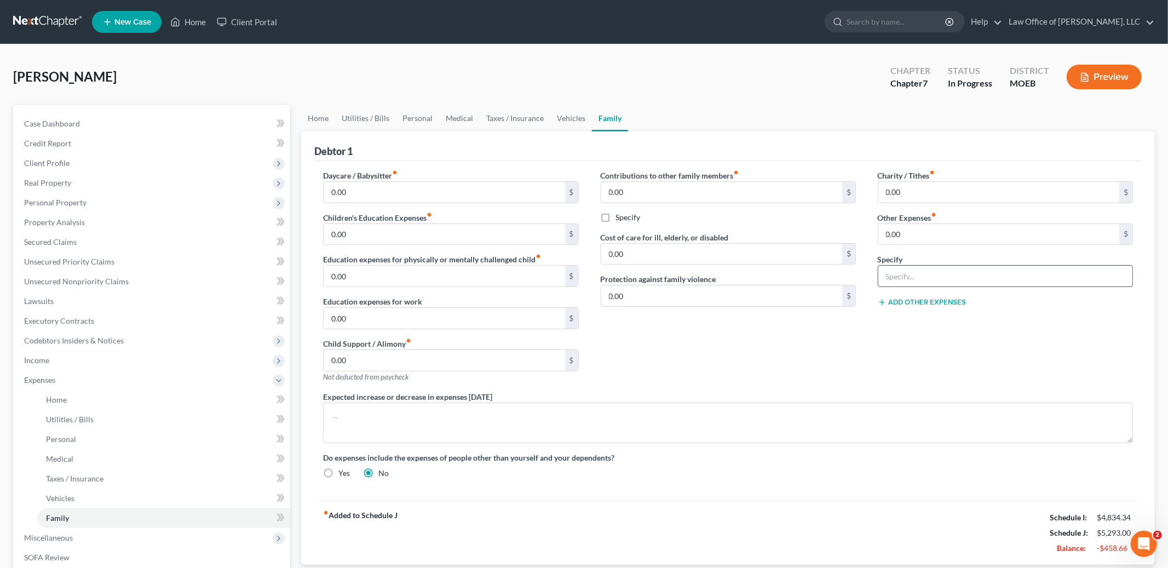
click at [936, 284] on input "text" at bounding box center [1006, 276] width 254 height 21
type input "Pet Expenses"
click at [909, 232] on input "0.00" at bounding box center [999, 234] width 241 height 21
type input "300.00"
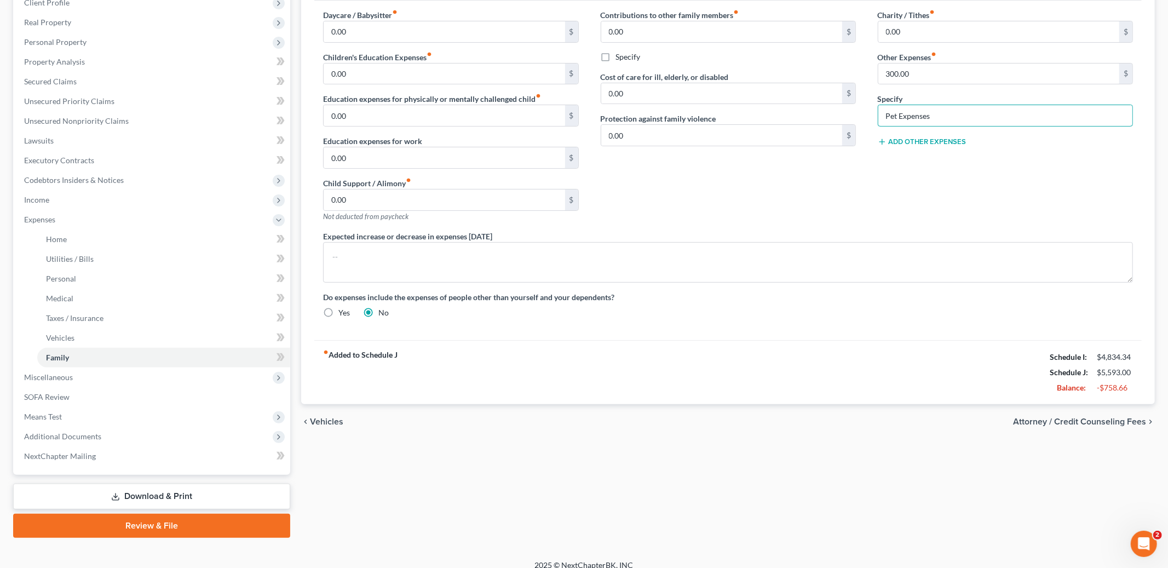
scroll to position [170, 0]
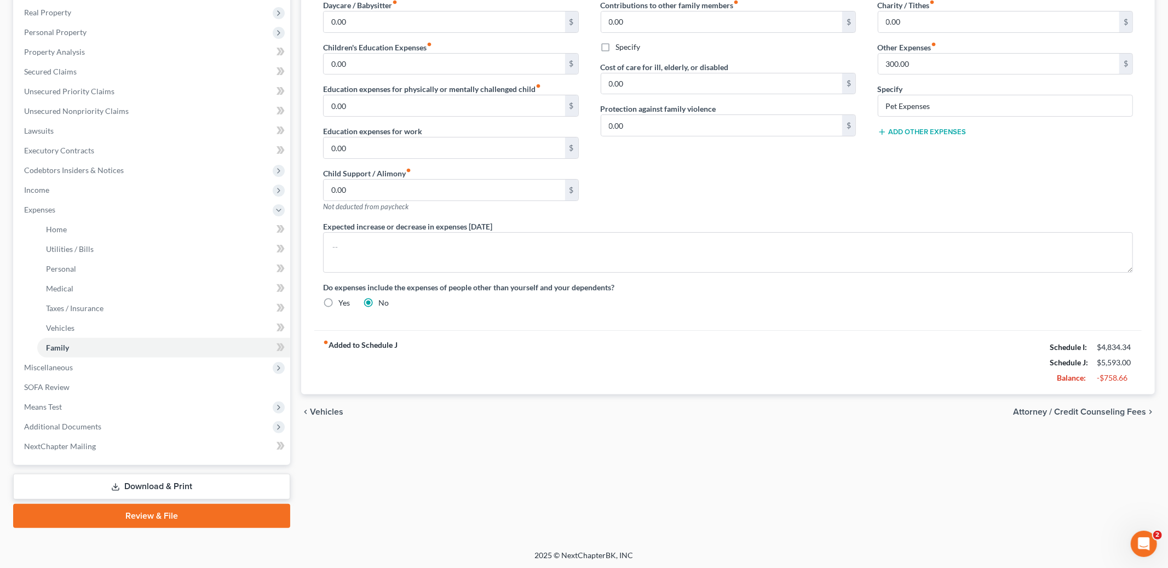
click at [1049, 410] on span "Attorney / Credit Counseling Fees" at bounding box center [1079, 412] width 133 height 9
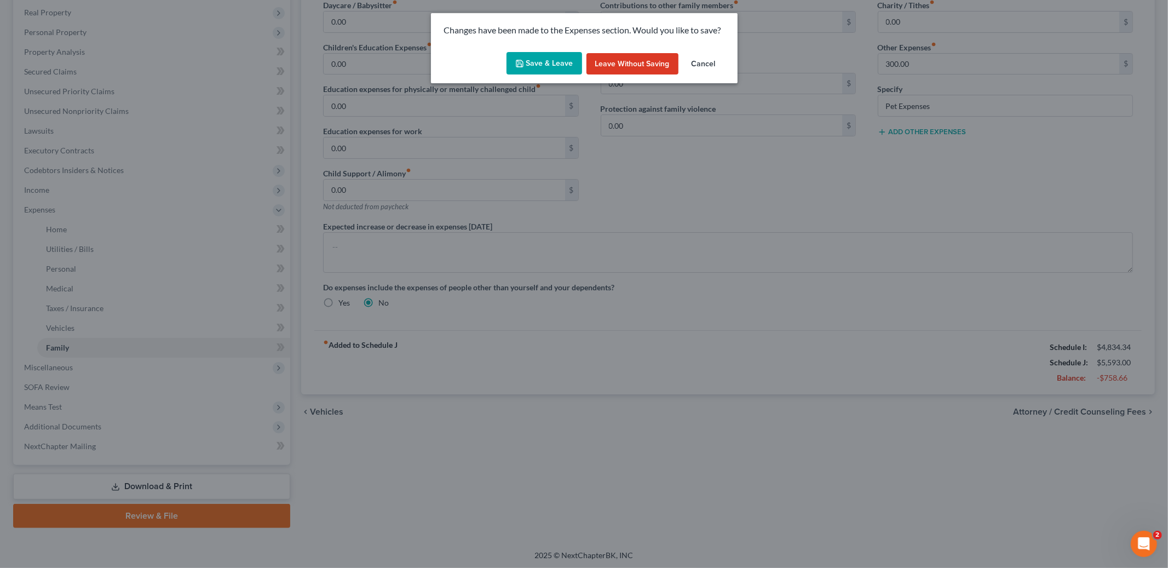
drag, startPoint x: 547, startPoint y: 58, endPoint x: 547, endPoint y: 64, distance: 6.6
click at [547, 64] on button "Save & Leave" at bounding box center [545, 63] width 76 height 23
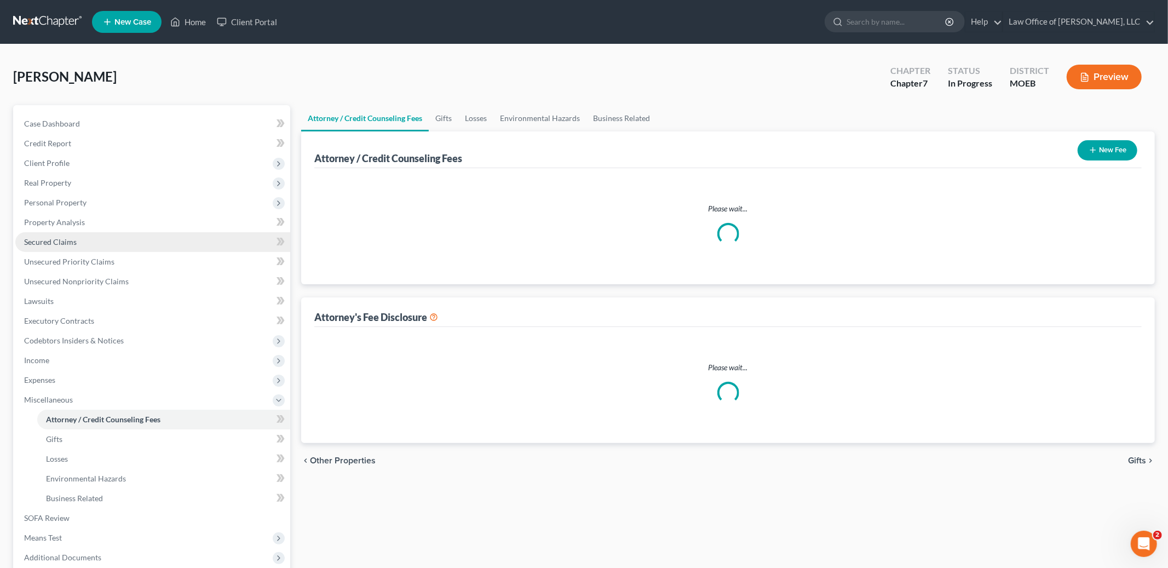
select select "0"
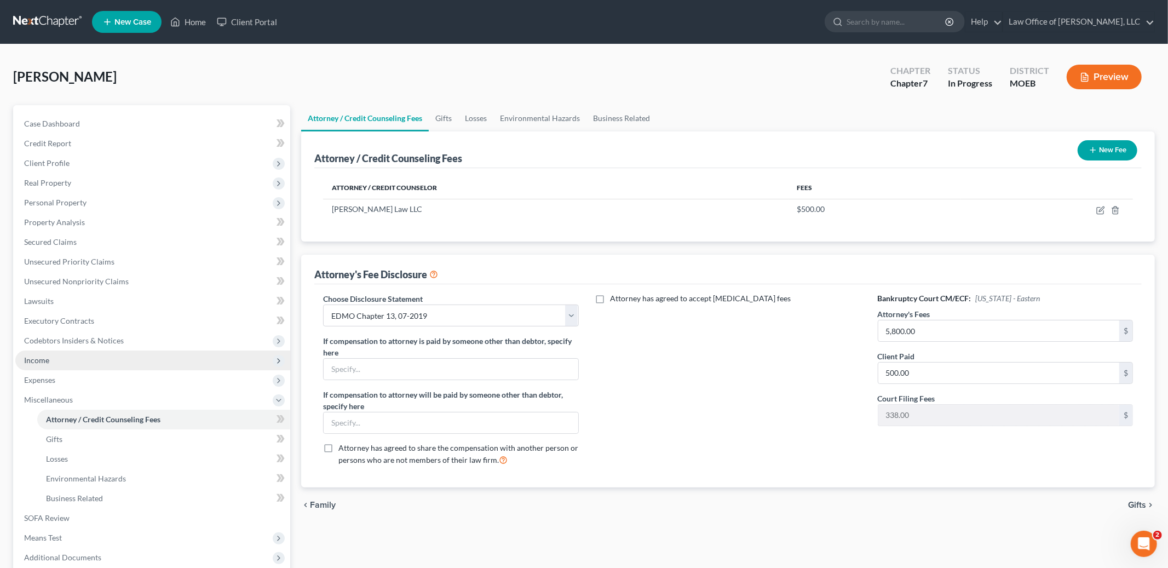
click at [70, 364] on span "Income" at bounding box center [152, 361] width 275 height 20
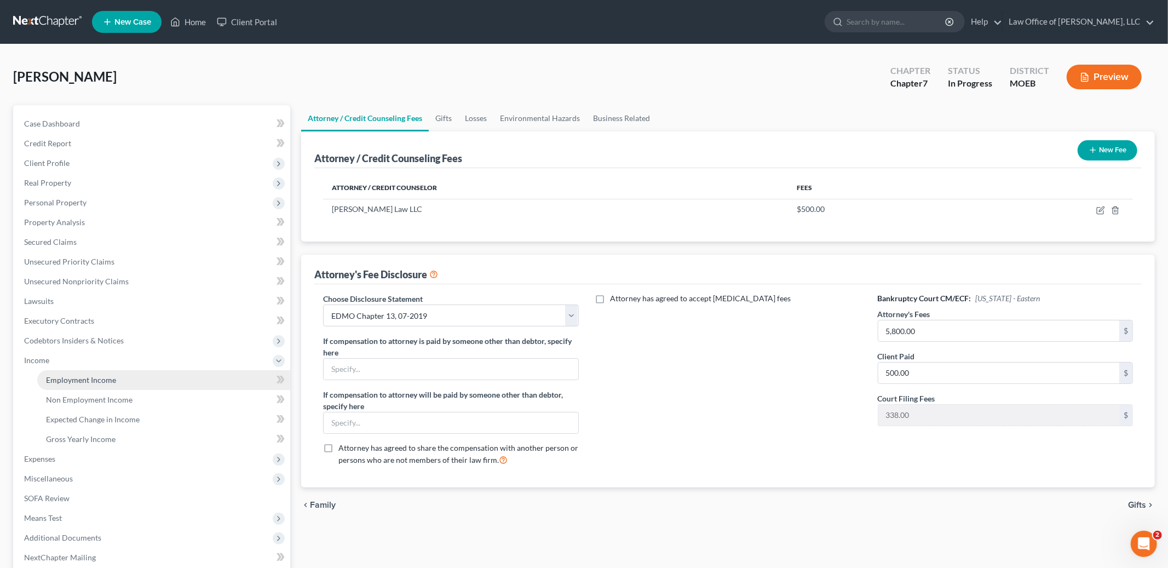
click at [96, 377] on span "Employment Income" at bounding box center [81, 379] width 70 height 9
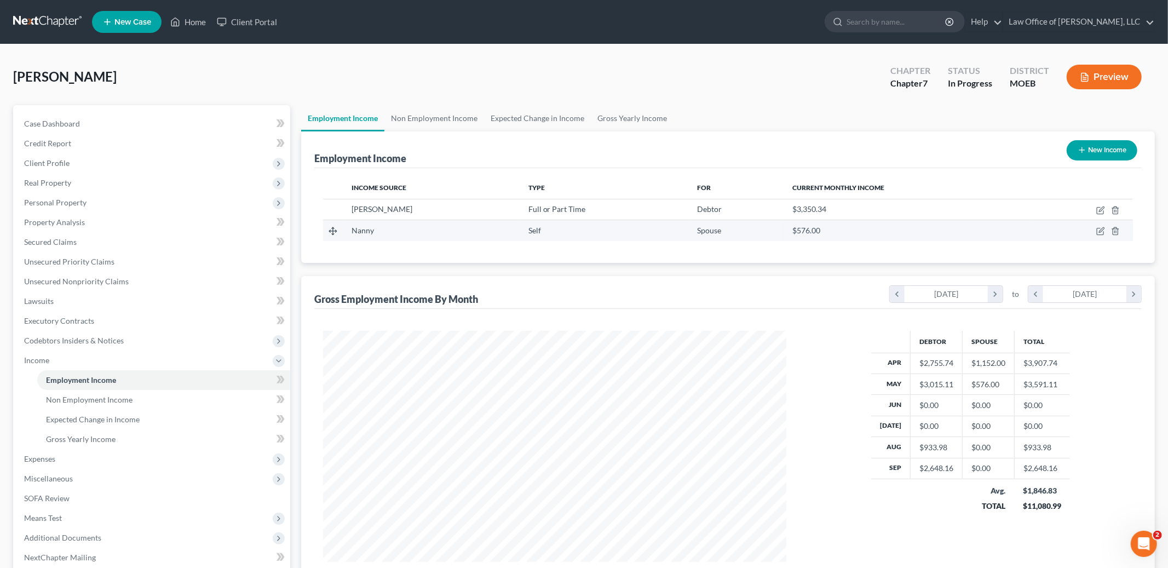
scroll to position [231, 485]
click at [1099, 210] on icon "button" at bounding box center [1101, 210] width 9 height 9
select select "0"
select select "26"
select select "2"
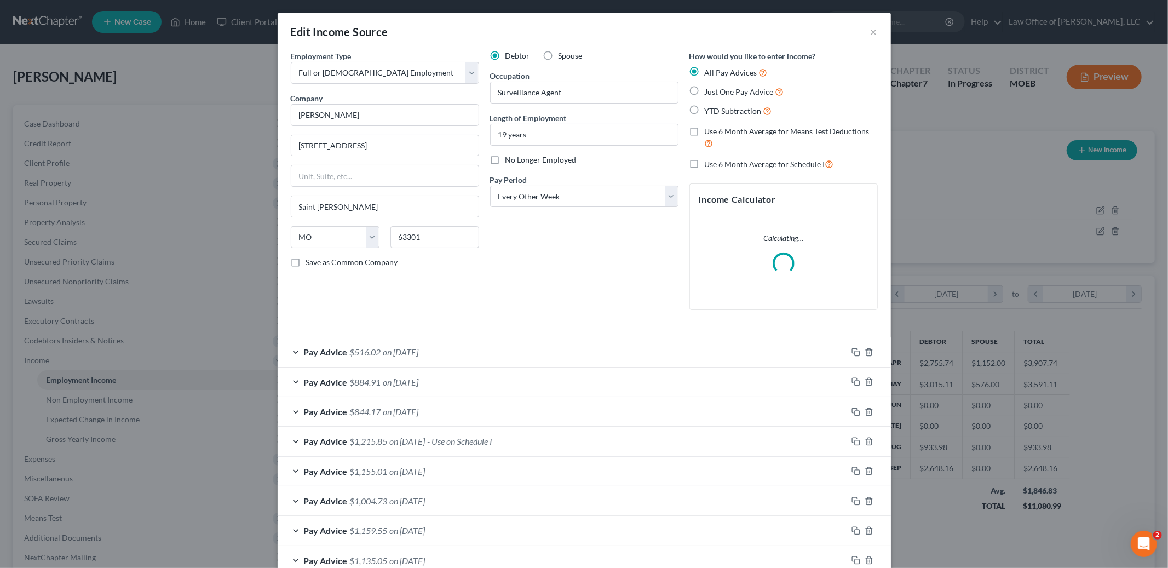
click at [483, 441] on span "- Use on Schedule I" at bounding box center [460, 441] width 65 height 10
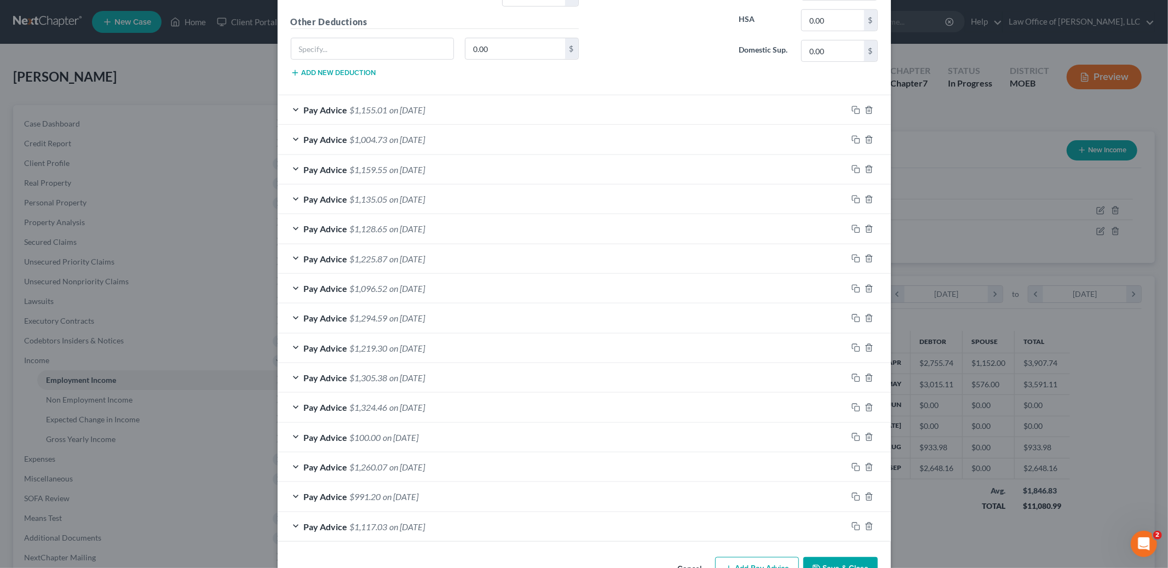
scroll to position [761, 0]
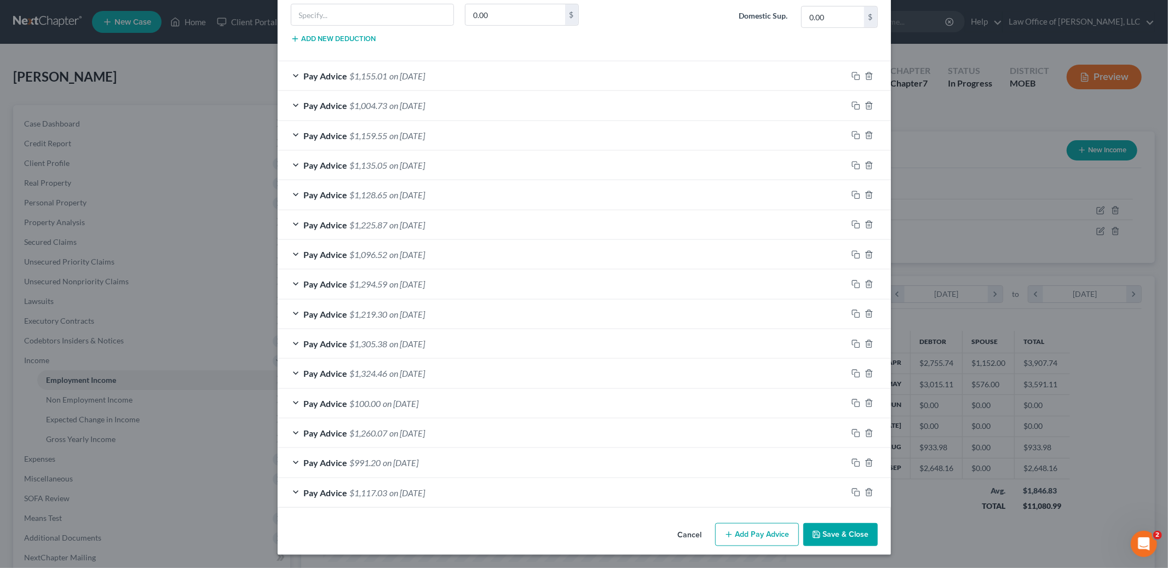
click at [841, 533] on button "Save & Close" at bounding box center [841, 534] width 74 height 23
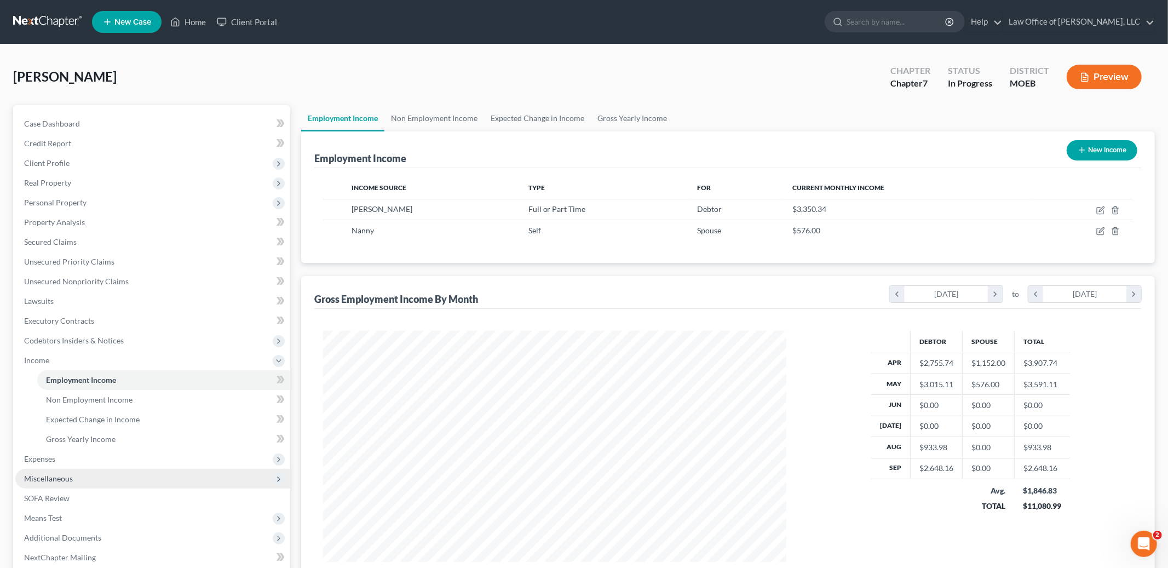
click at [98, 480] on span "Miscellaneous" at bounding box center [152, 479] width 275 height 20
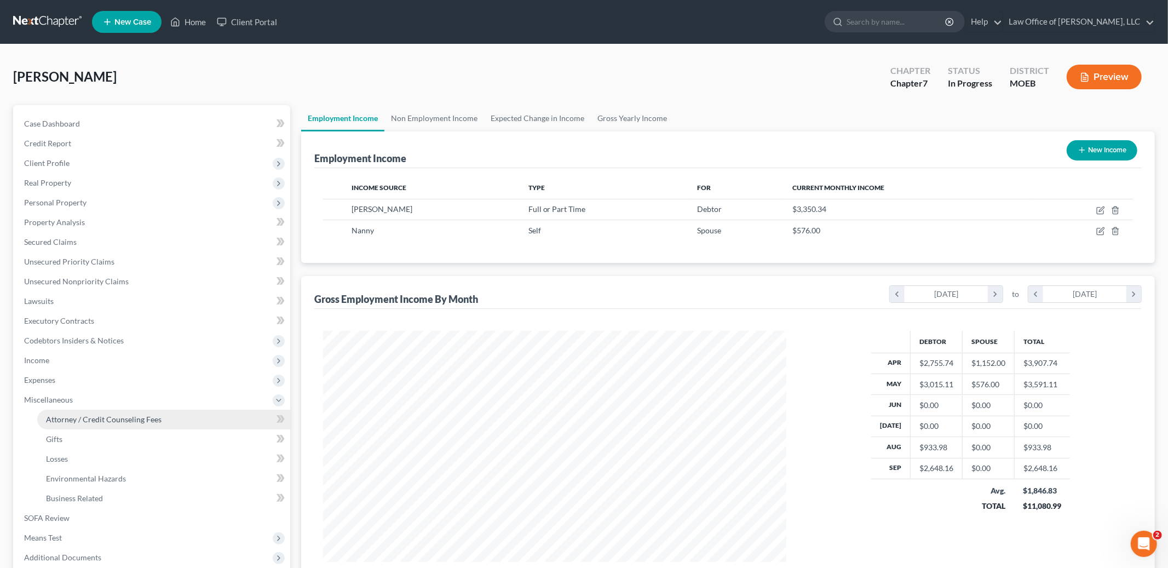
click at [127, 417] on span "Attorney / Credit Counseling Fees" at bounding box center [104, 419] width 116 height 9
select select "0"
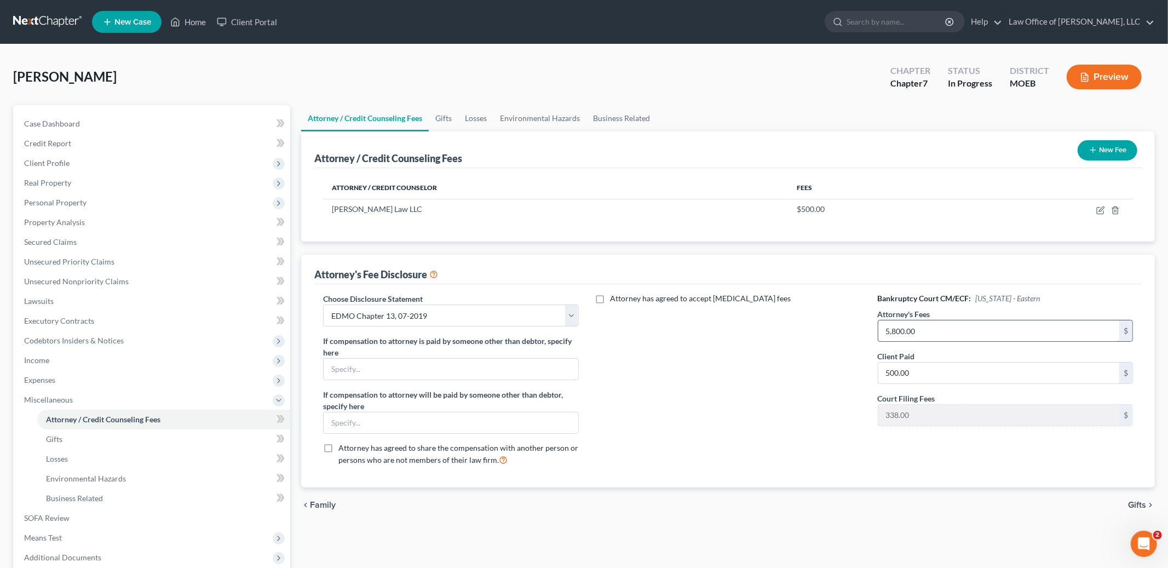
click at [936, 337] on input "5,800.00" at bounding box center [999, 330] width 241 height 21
click at [1098, 209] on icon "button" at bounding box center [1101, 210] width 9 height 9
select select "26"
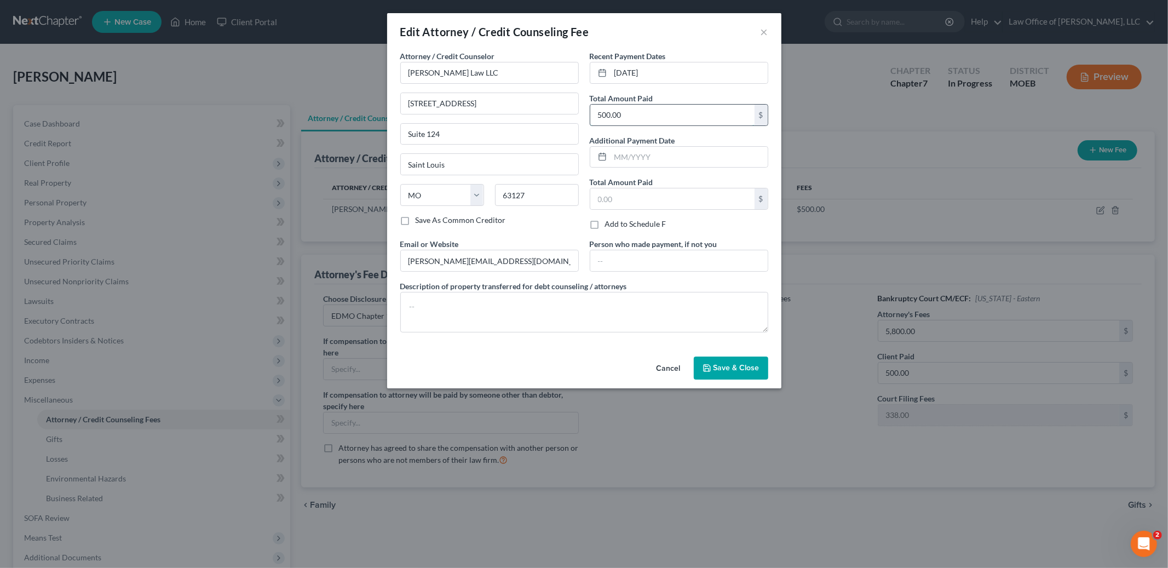
click at [646, 117] on input "500.00" at bounding box center [672, 115] width 164 height 21
type input "1,125.00"
drag, startPoint x: 668, startPoint y: 73, endPoint x: 564, endPoint y: 25, distance: 115.4
click at [564, 25] on div "Edit Attorney / Credit Counseling Fee × Attorney / Credit Counselor * [PERSON_N…" at bounding box center [584, 200] width 394 height 375
type input "[DATE]"
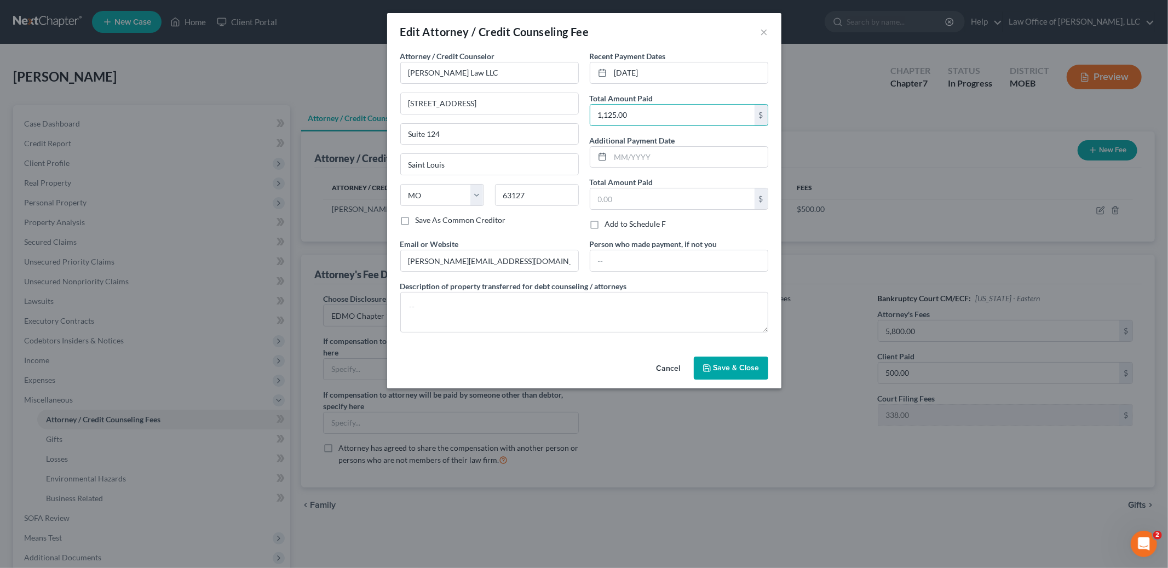
click at [730, 358] on button "Save & Close" at bounding box center [731, 368] width 74 height 23
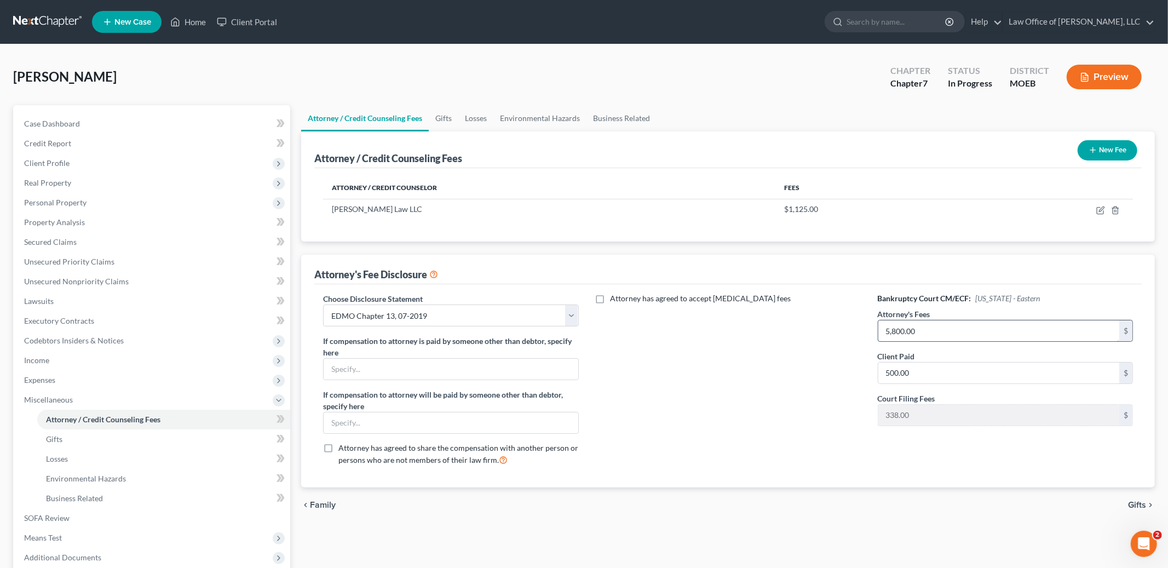
click at [960, 331] on input "5,800.00" at bounding box center [999, 330] width 241 height 21
type input "1"
type input "1,125"
click at [993, 373] on input "1,125" at bounding box center [999, 373] width 241 height 21
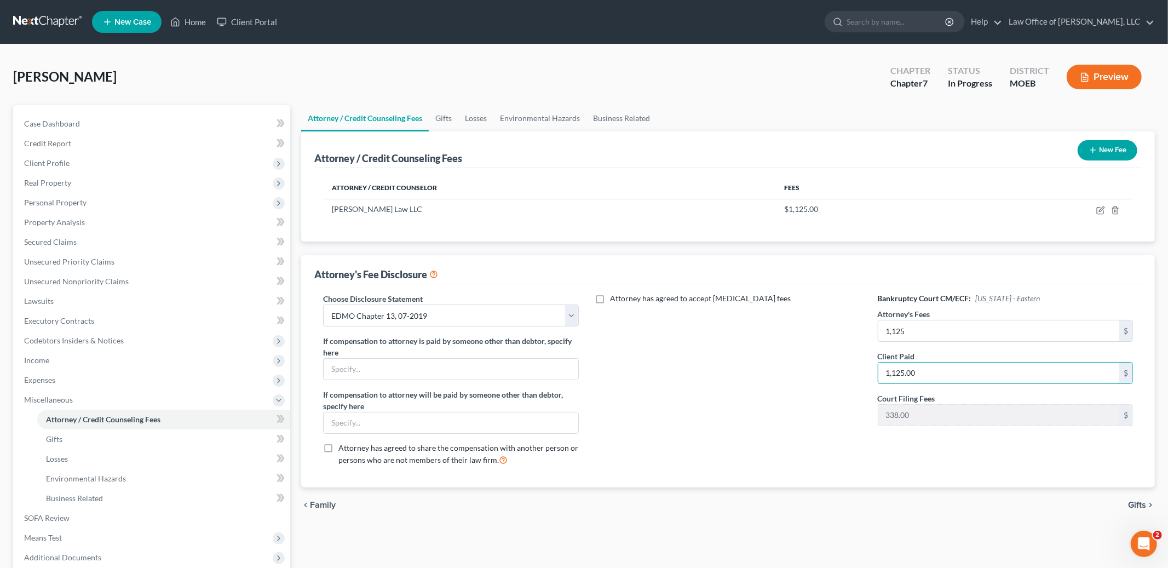
type input "1,125.00"
drag, startPoint x: 1123, startPoint y: 500, endPoint x: 1135, endPoint y: 500, distance: 11.5
click at [1135, 500] on div "chevron_left Family Gifts chevron_right" at bounding box center [728, 505] width 854 height 35
click at [1135, 501] on span "Gifts" at bounding box center [1137, 505] width 18 height 9
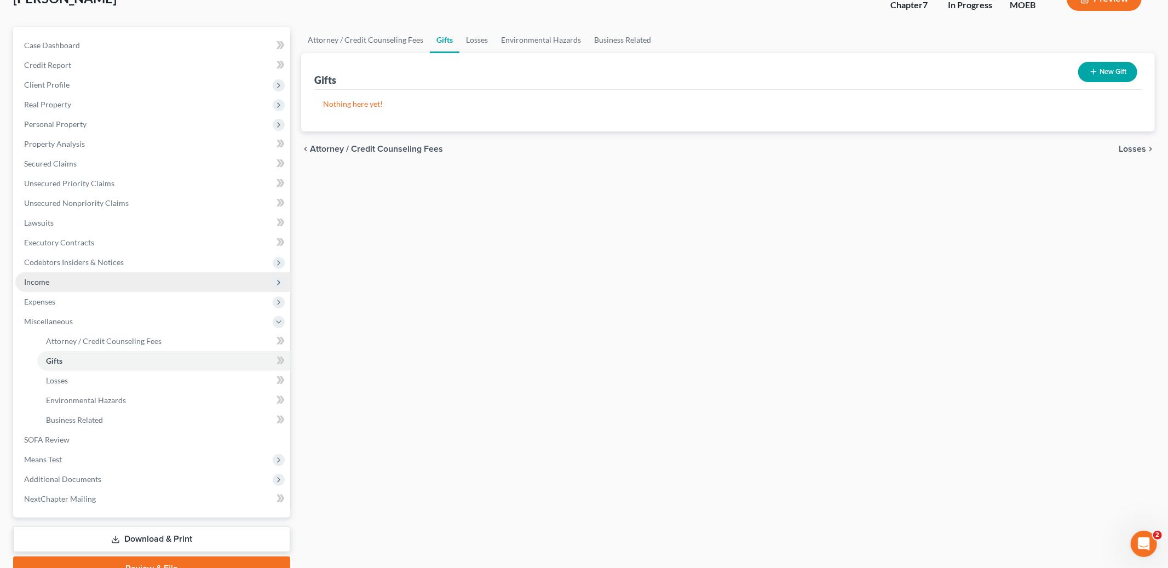
scroll to position [130, 0]
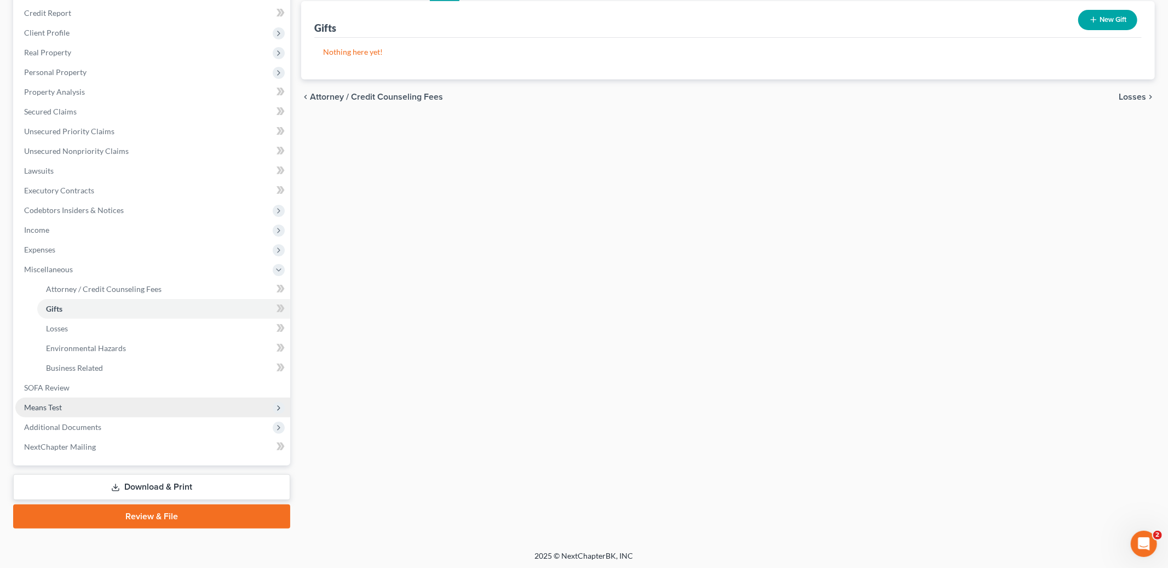
click at [71, 407] on span "Means Test" at bounding box center [152, 408] width 275 height 20
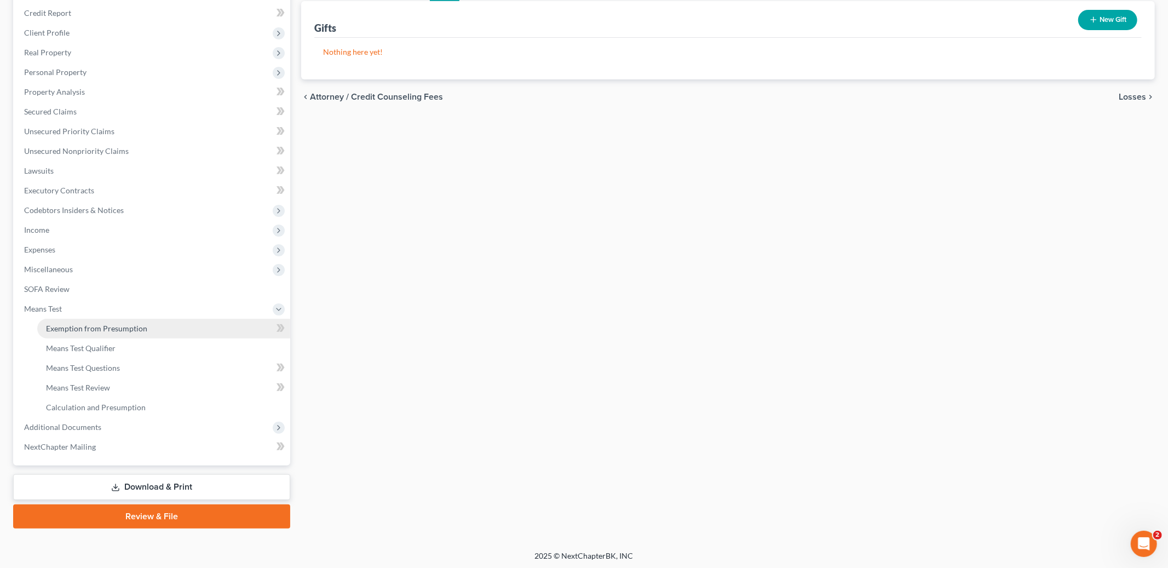
click at [102, 332] on link "Exemption from Presumption" at bounding box center [163, 329] width 253 height 20
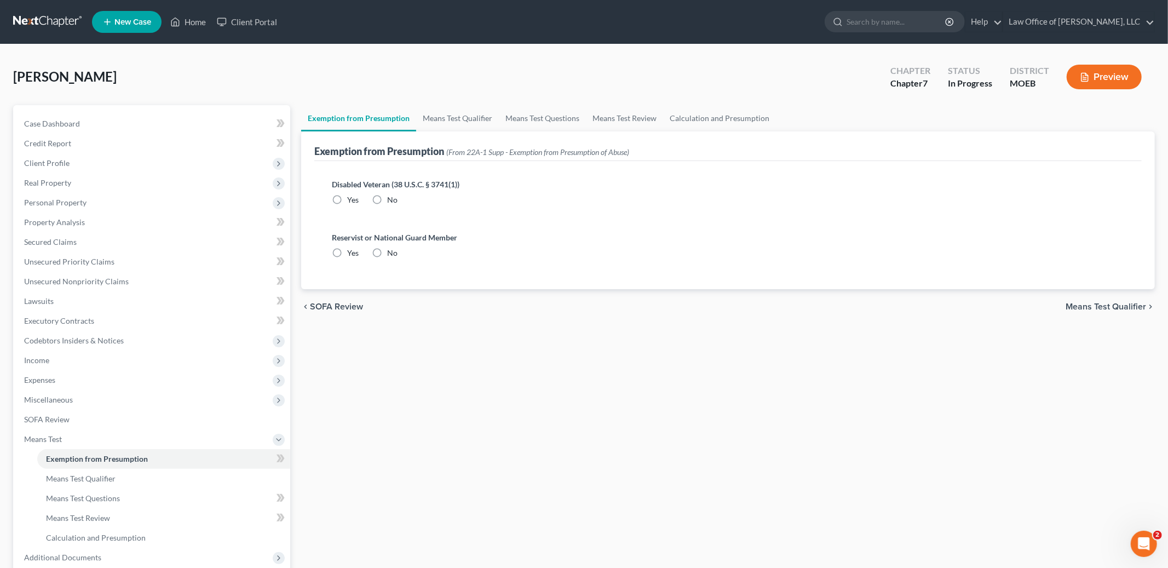
click at [387, 197] on label "No" at bounding box center [392, 199] width 10 height 11
click at [392, 197] on input "No" at bounding box center [395, 197] width 7 height 7
radio input "true"
click at [387, 252] on label "No" at bounding box center [392, 253] width 10 height 11
click at [392, 252] on input "No" at bounding box center [395, 251] width 7 height 7
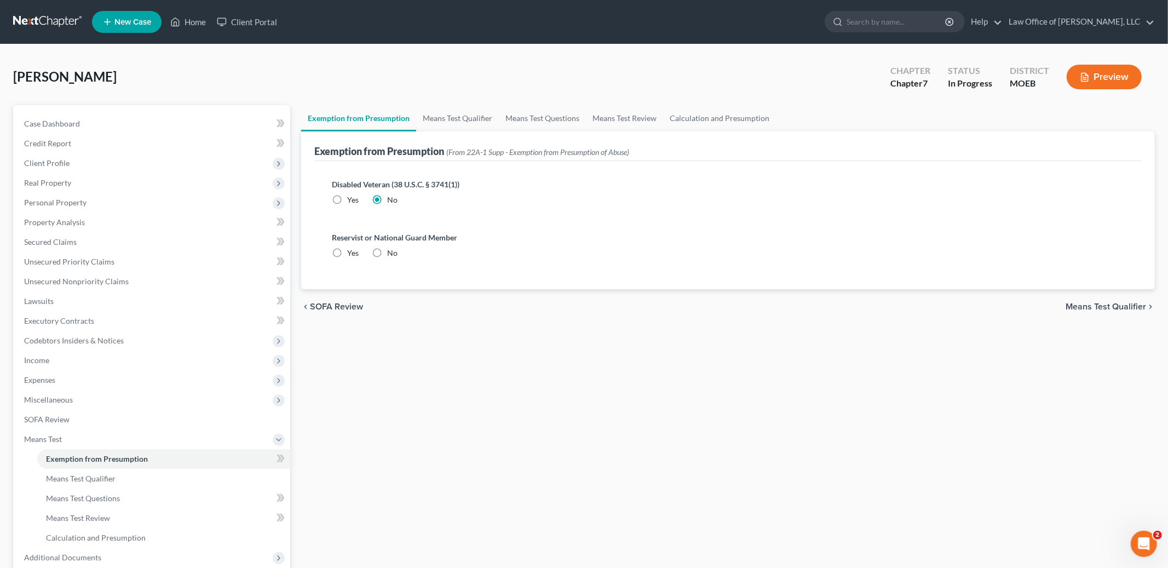
radio input "true"
click at [1099, 307] on span "Means Test Qualifier" at bounding box center [1106, 306] width 81 height 9
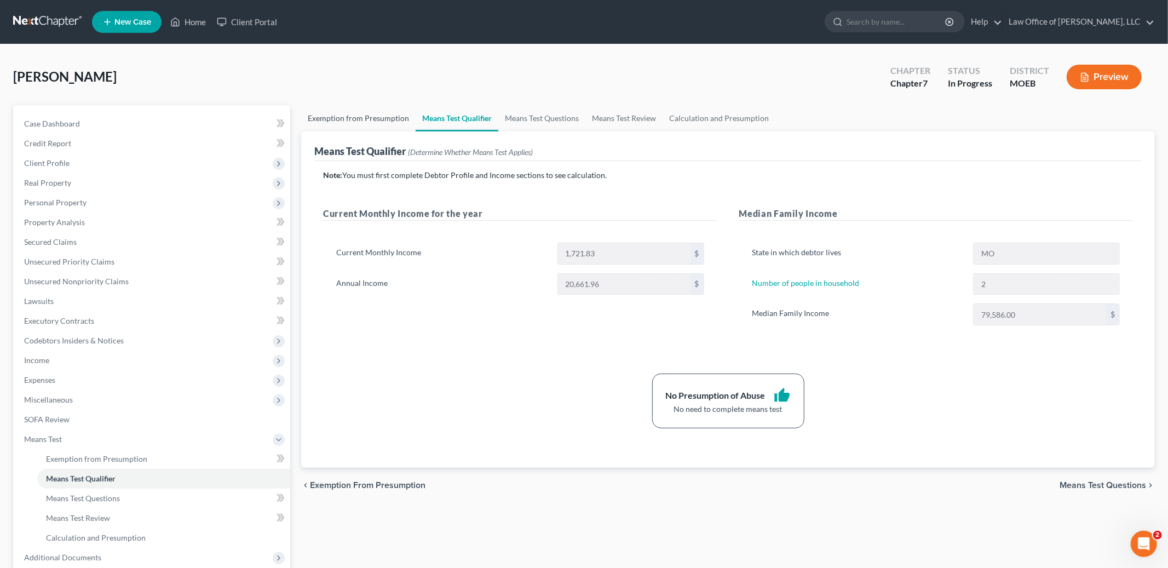
click at [366, 119] on link "Exemption from Presumption" at bounding box center [358, 118] width 114 height 26
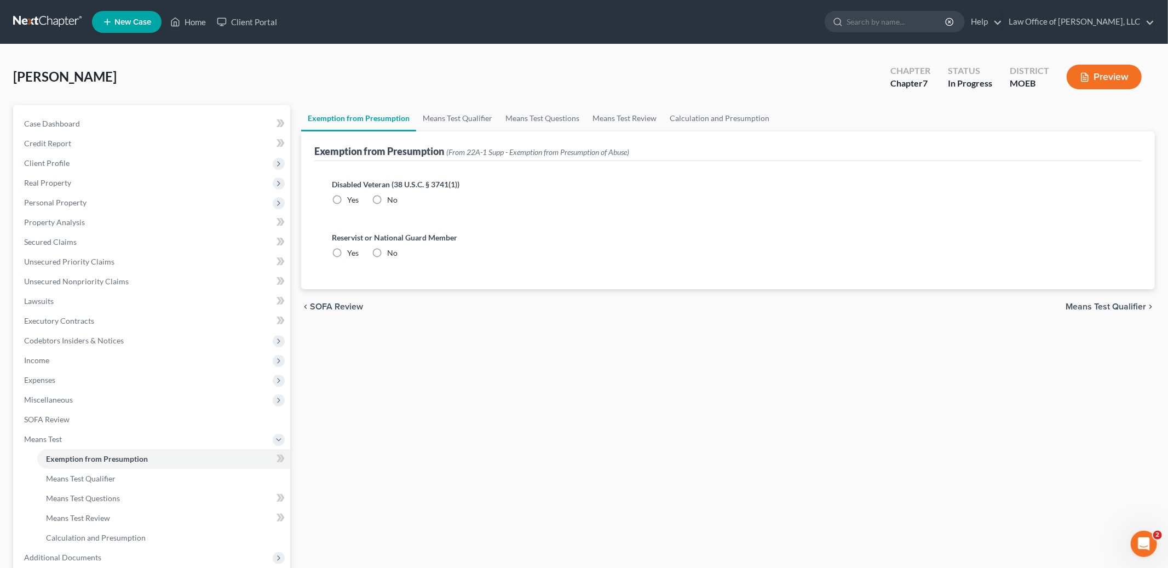
radio input "true"
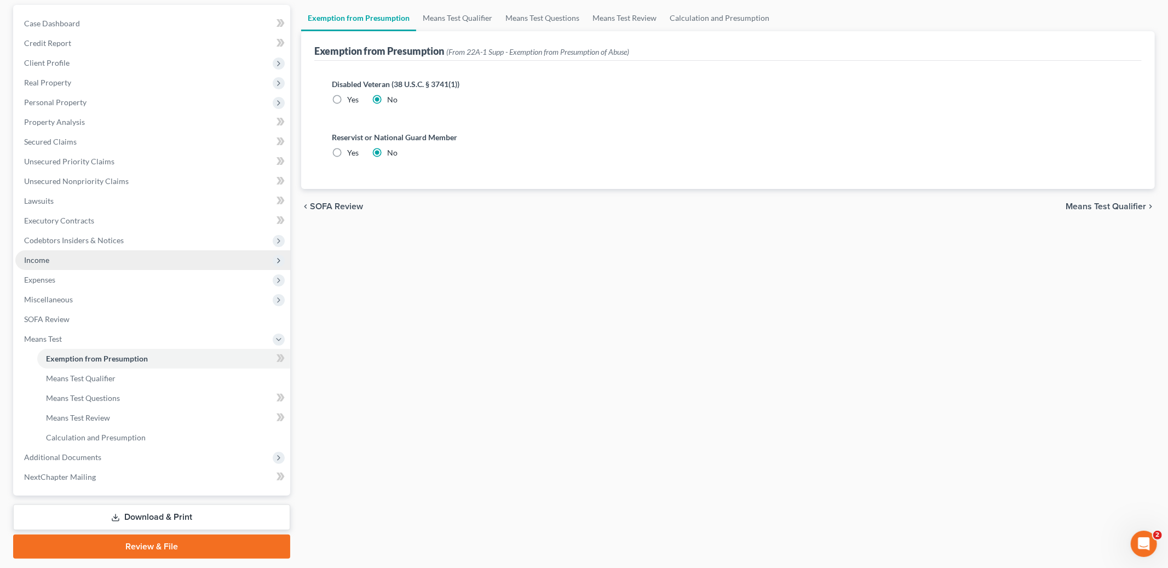
scroll to position [130, 0]
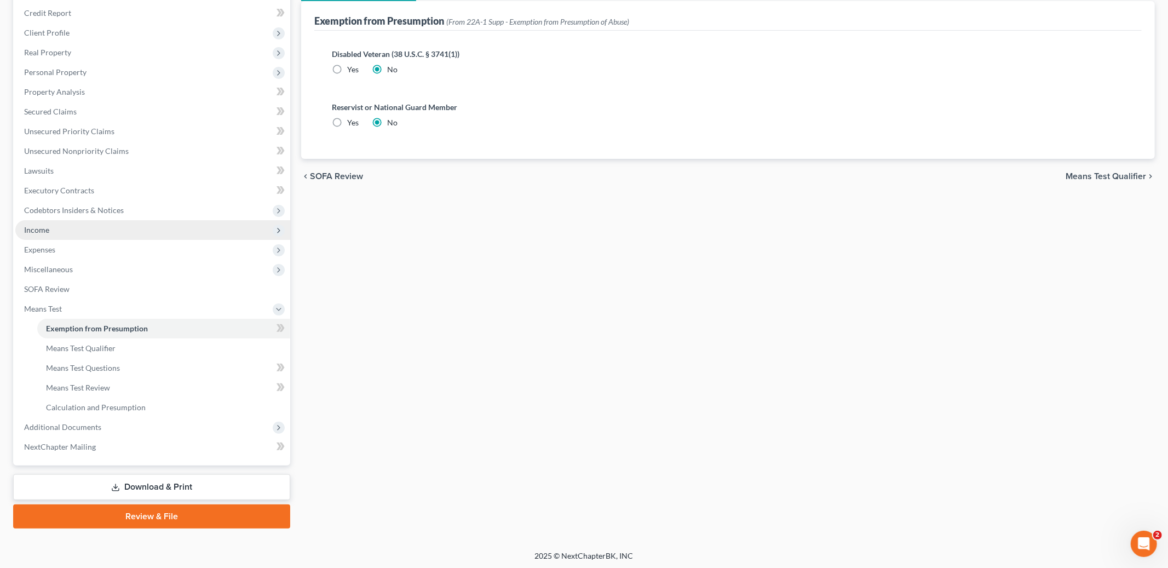
click at [43, 231] on span "Income" at bounding box center [36, 229] width 25 height 9
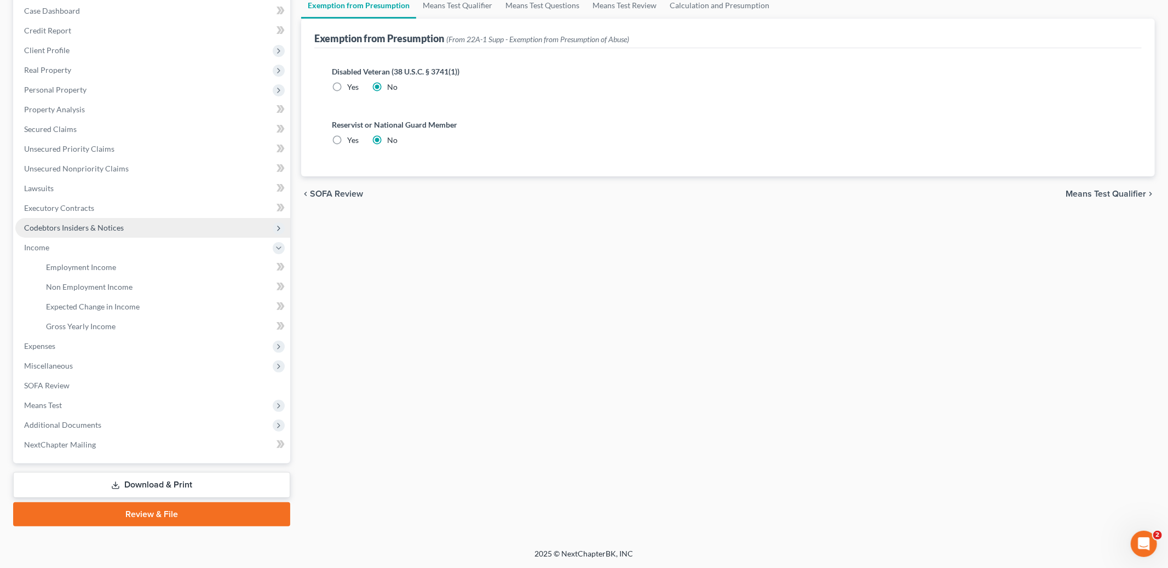
scroll to position [111, 0]
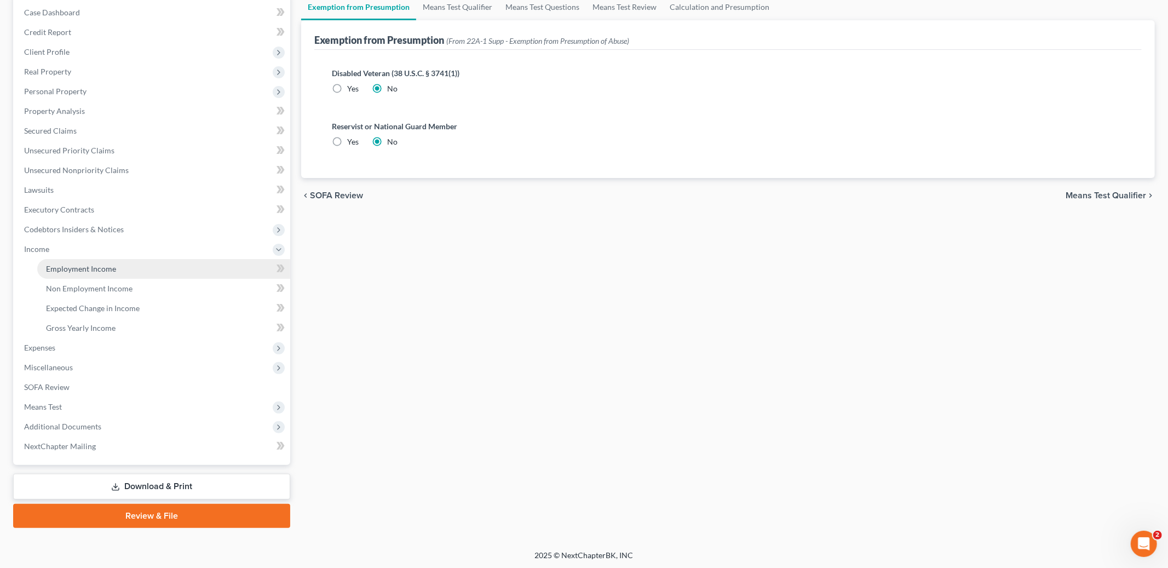
click at [83, 272] on link "Employment Income" at bounding box center [163, 269] width 253 height 20
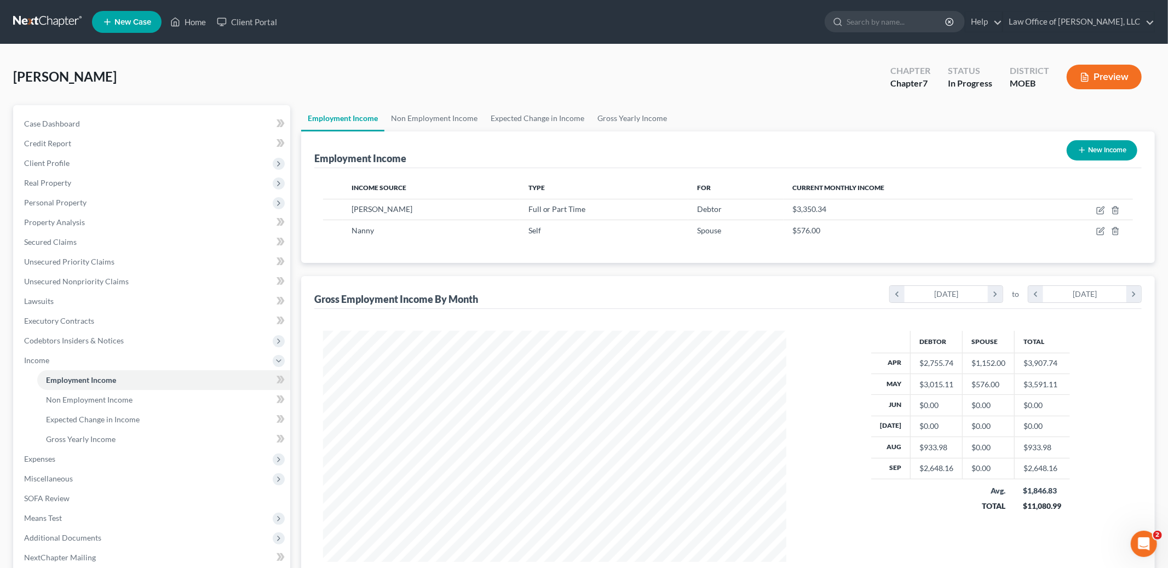
scroll to position [231, 485]
click at [1101, 207] on icon "button" at bounding box center [1101, 210] width 9 height 9
select select "0"
select select "26"
select select "2"
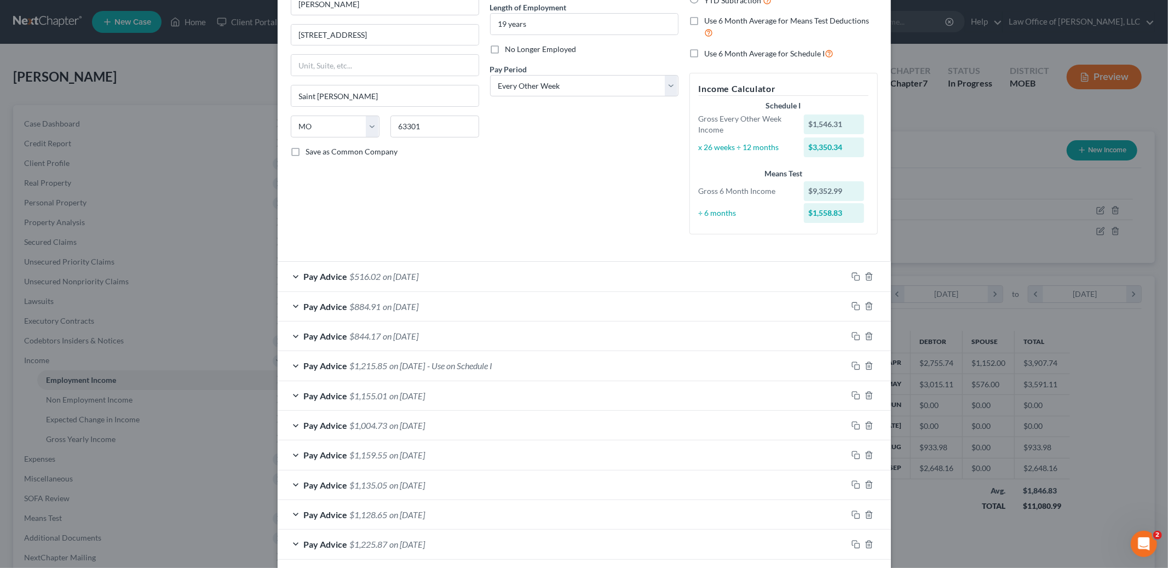
scroll to position [431, 0]
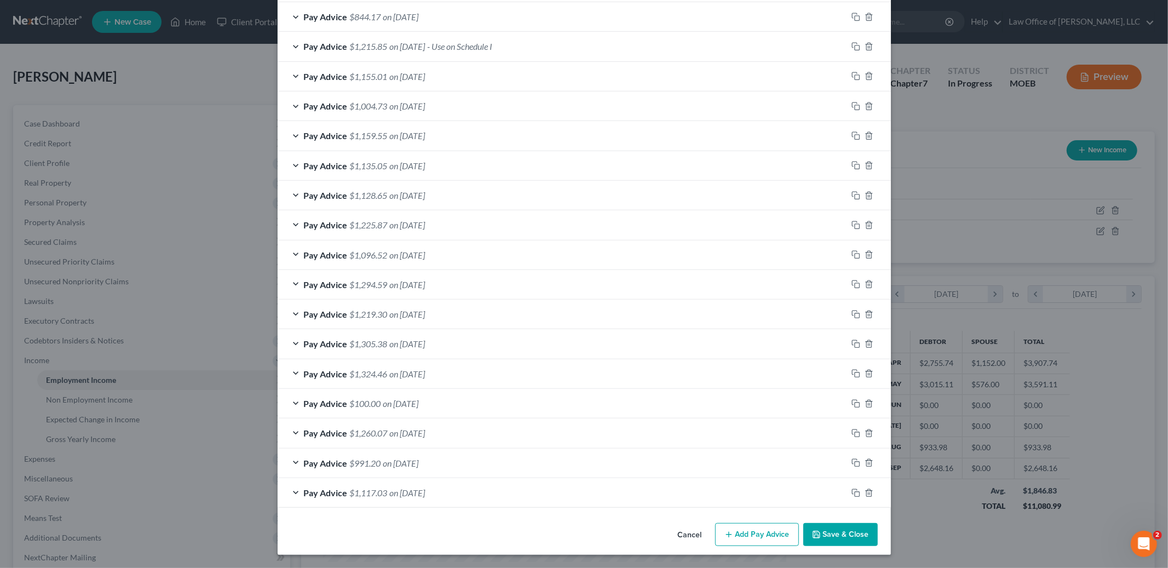
click at [849, 538] on button "Save & Close" at bounding box center [841, 534] width 74 height 23
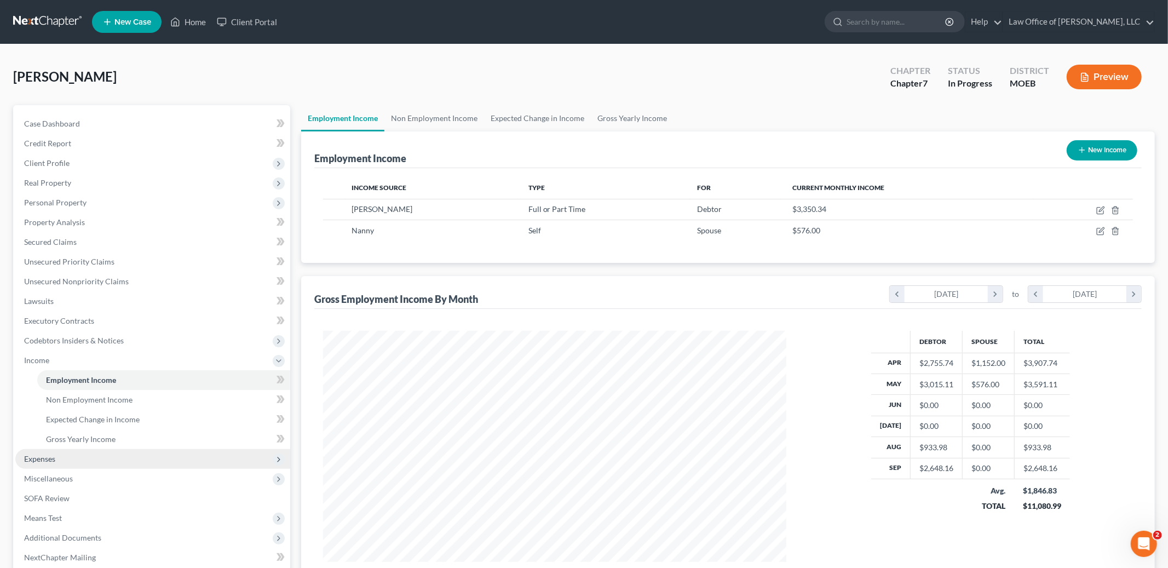
scroll to position [111, 0]
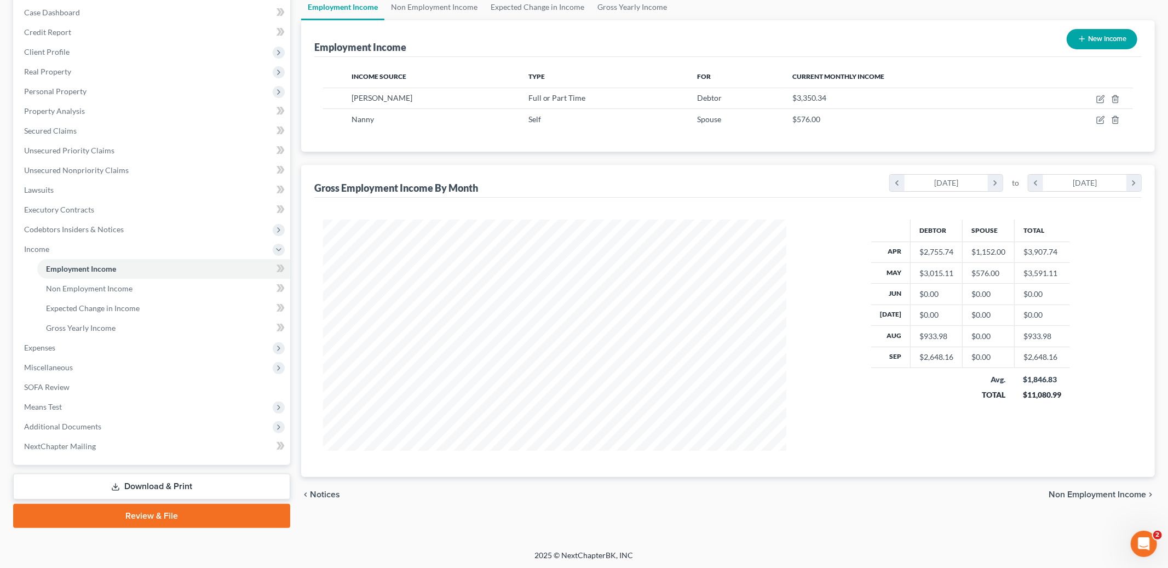
click at [153, 489] on link "Download & Print" at bounding box center [151, 487] width 277 height 26
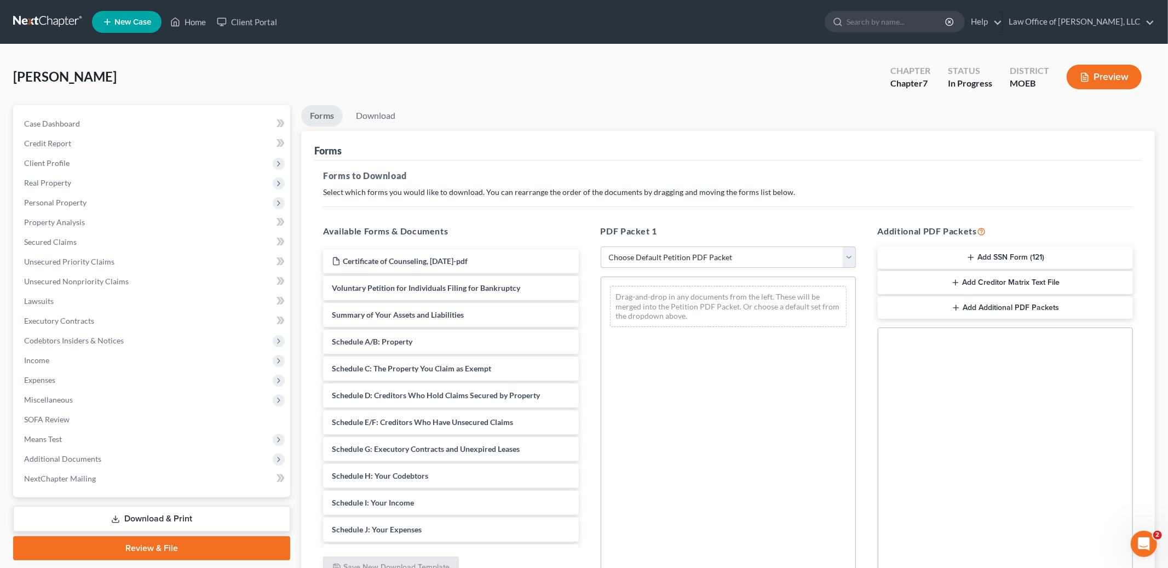
click at [696, 256] on select "Choose Default Petition PDF Packet Complete Bankruptcy Petition (all forms and …" at bounding box center [728, 257] width 255 height 22
select select "0"
click at [601, 246] on select "Choose Default Petition PDF Packet Complete Bankruptcy Petition (all forms and …" at bounding box center [728, 257] width 255 height 22
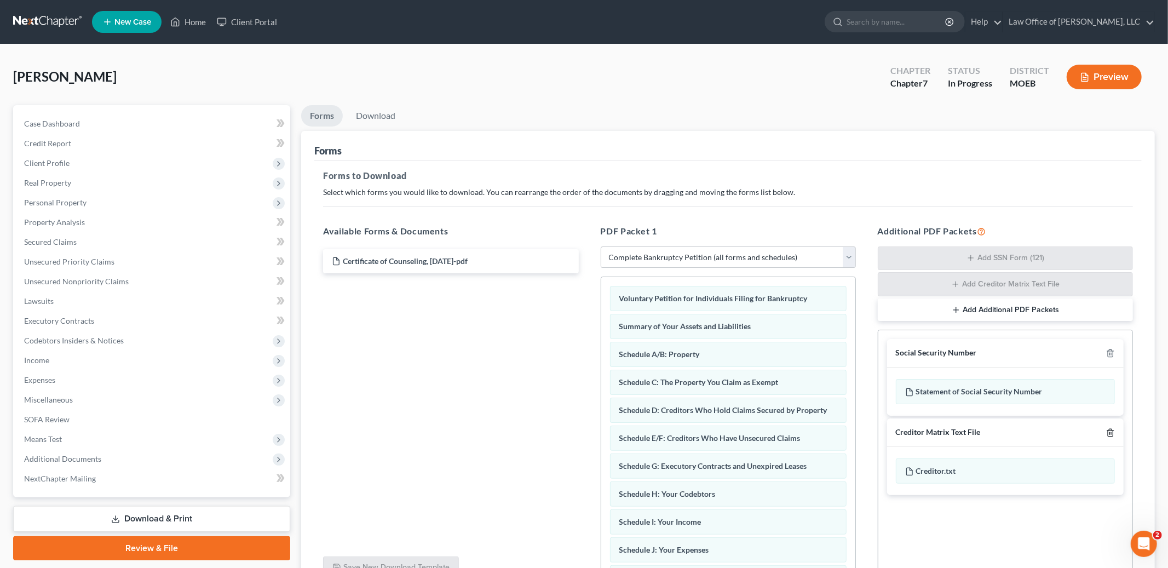
click at [1114, 435] on icon "button" at bounding box center [1110, 432] width 9 height 9
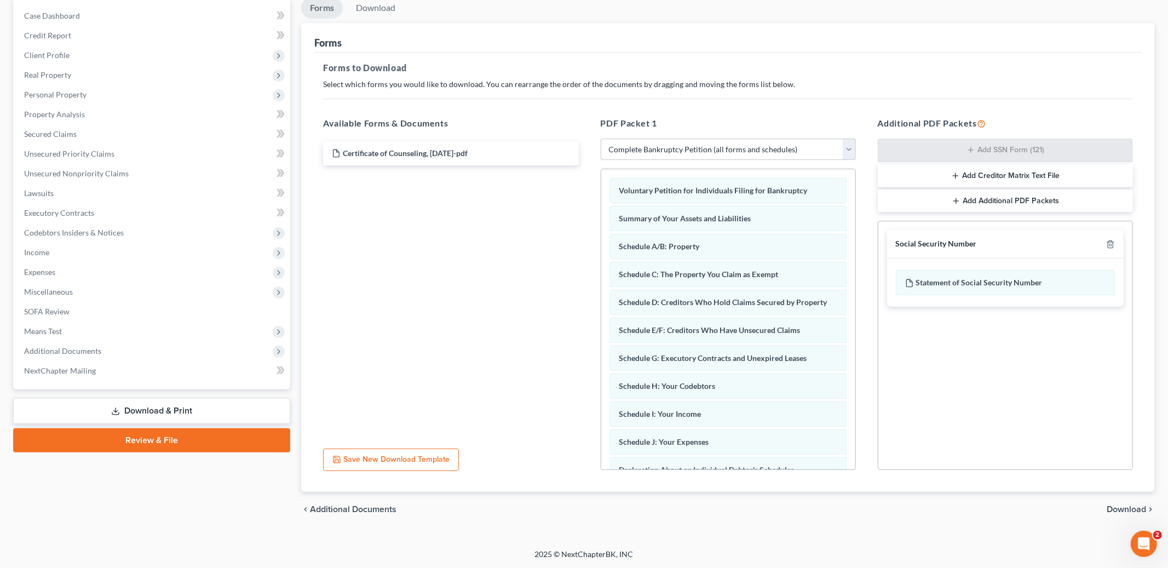
click at [1117, 505] on span "Download" at bounding box center [1126, 509] width 39 height 9
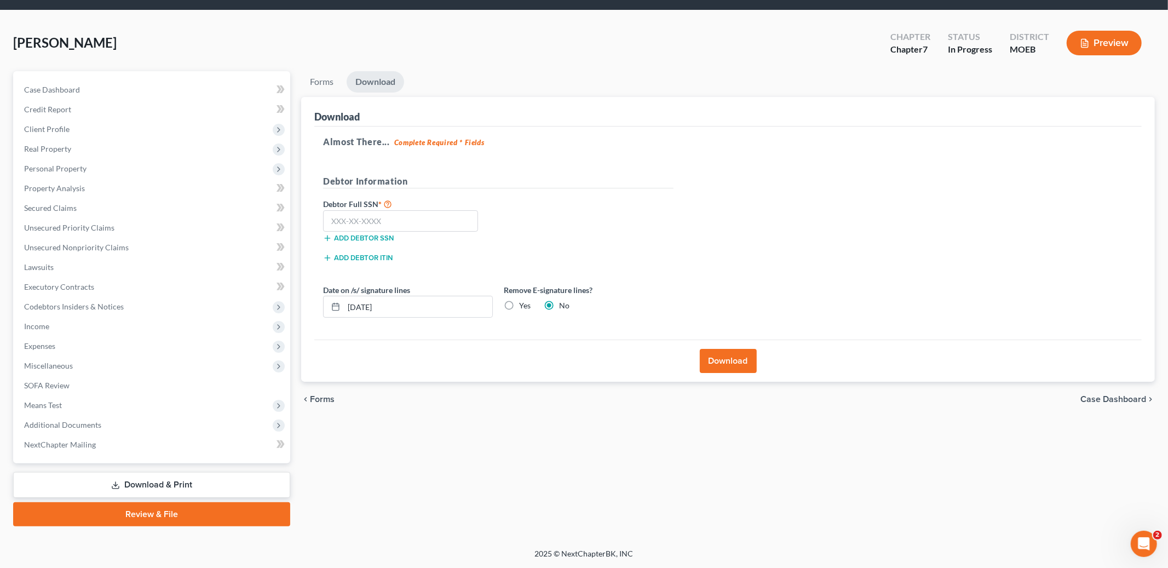
scroll to position [32, 0]
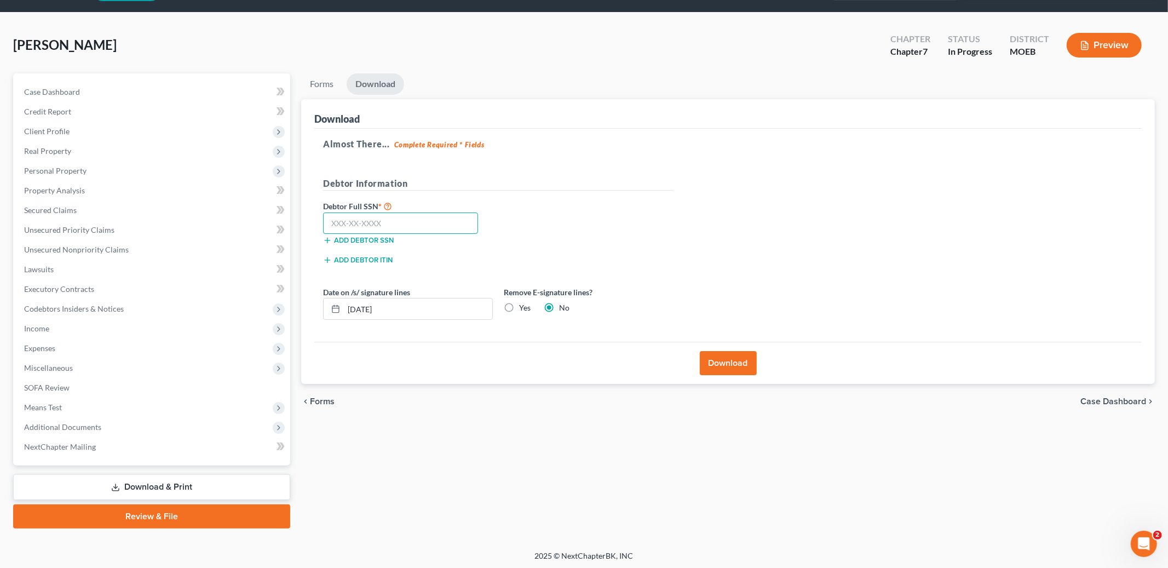
click at [379, 224] on input "text" at bounding box center [400, 224] width 155 height 22
type input "510-62-1938"
click at [715, 357] on button "Download" at bounding box center [728, 363] width 57 height 24
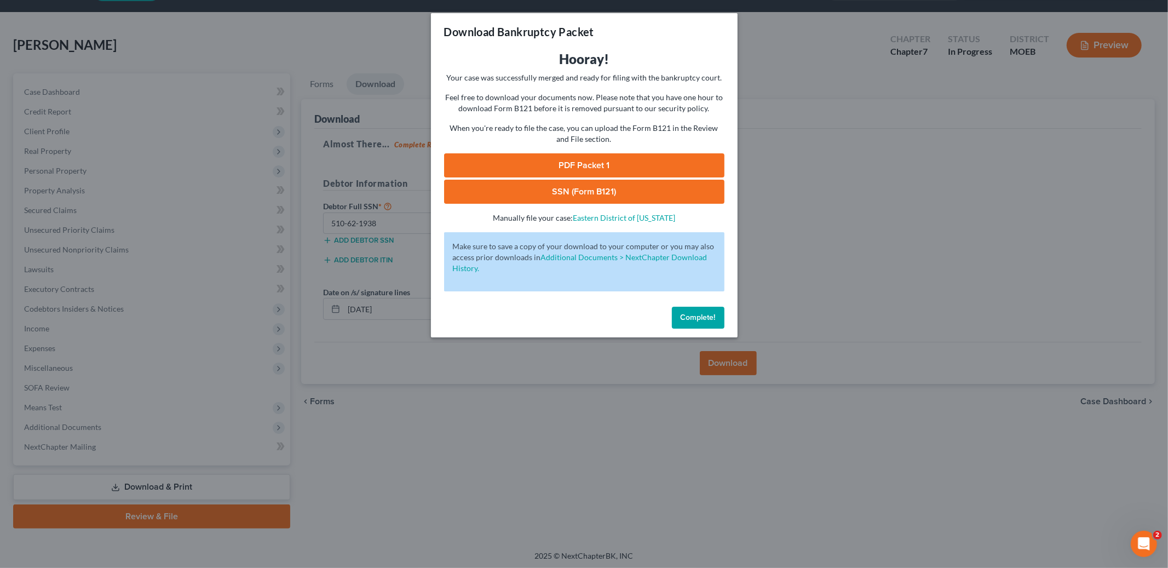
click at [561, 155] on link "PDF Packet 1" at bounding box center [584, 165] width 280 height 24
click at [554, 197] on link "SSN (Form B121)" at bounding box center [584, 192] width 280 height 24
click at [687, 320] on span "Complete!" at bounding box center [698, 317] width 35 height 9
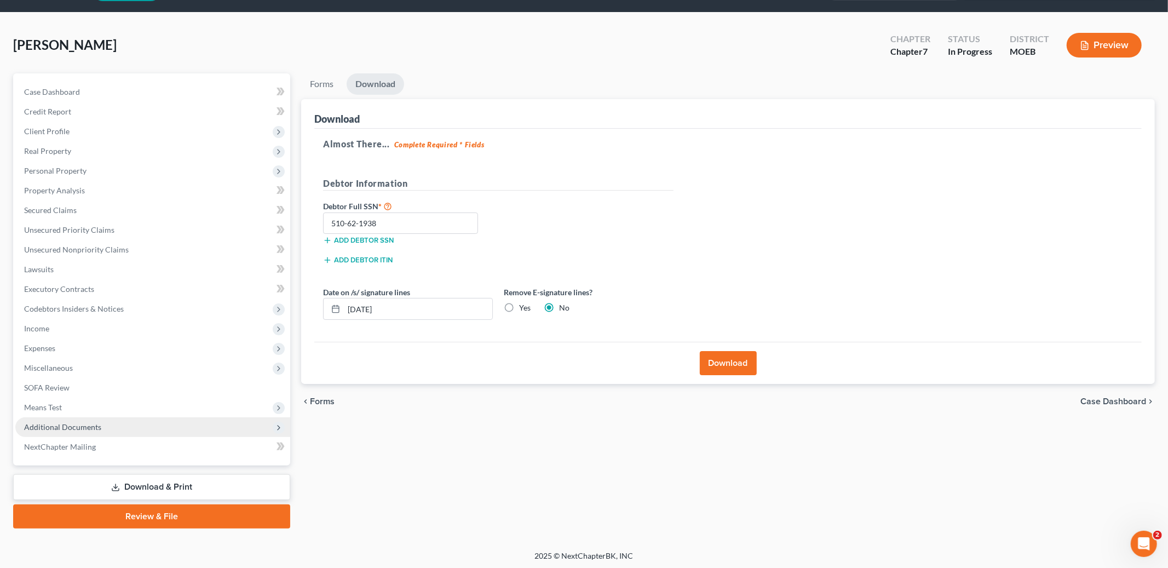
click at [76, 427] on span "Additional Documents" at bounding box center [62, 426] width 77 height 9
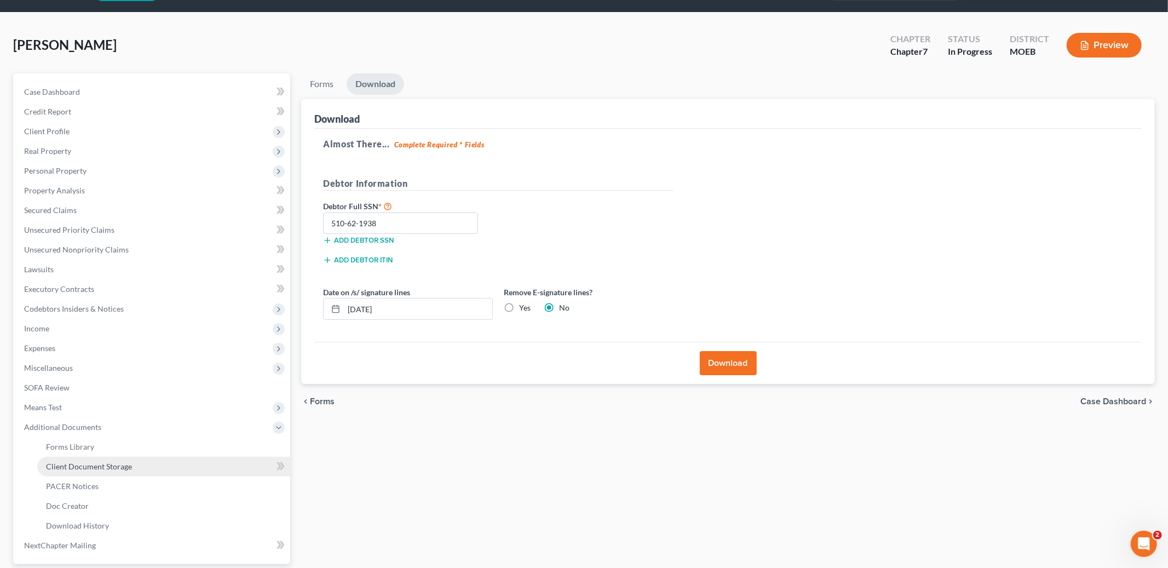
click at [96, 460] on link "Client Document Storage" at bounding box center [163, 467] width 253 height 20
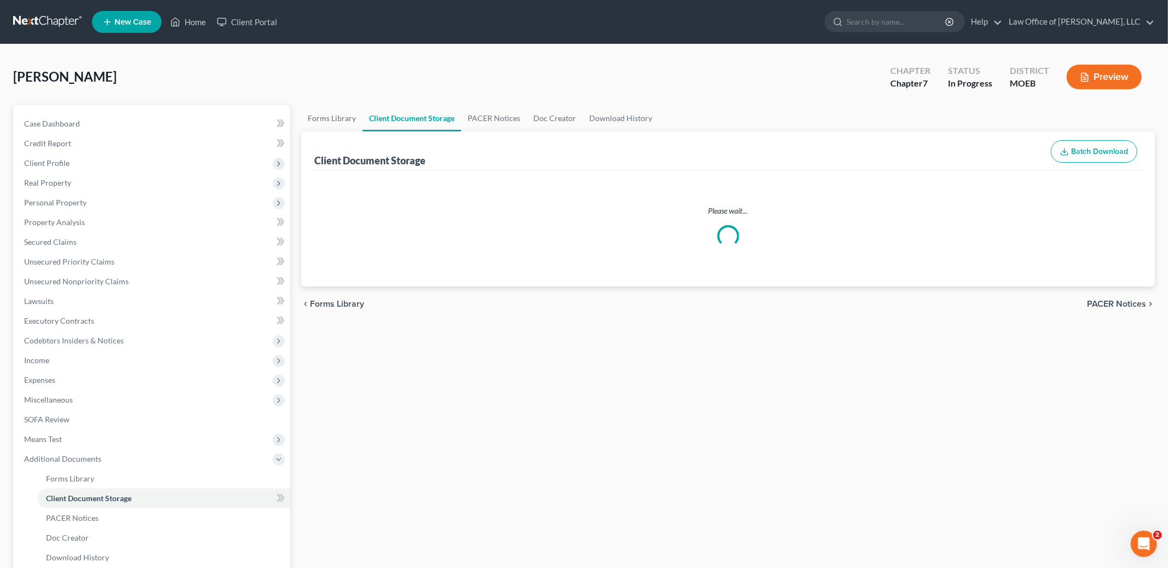
select select "9"
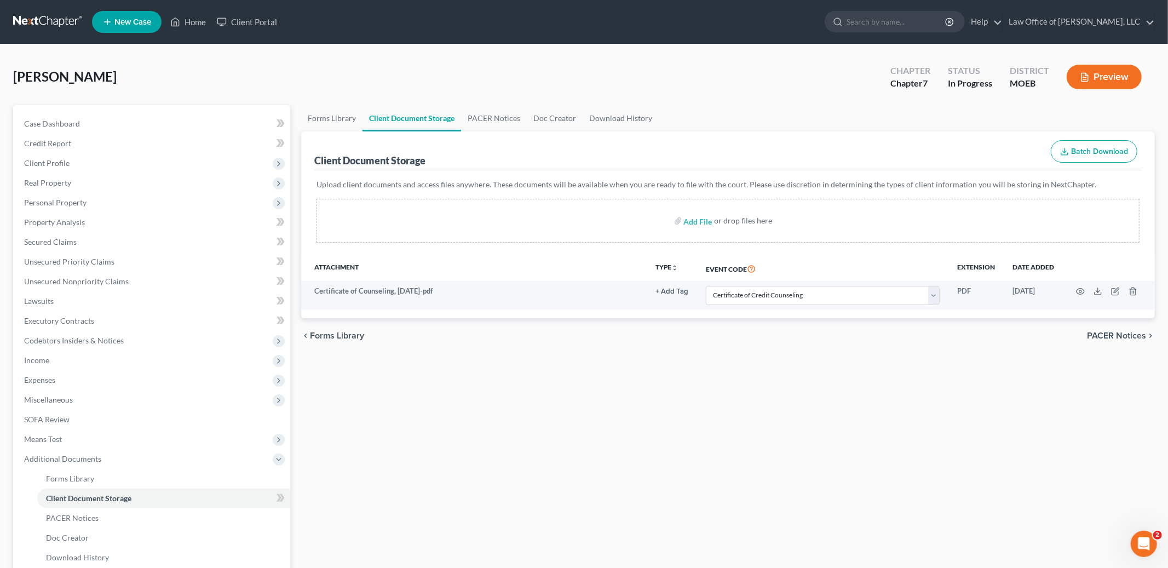
click at [1110, 335] on span "PACER Notices" at bounding box center [1116, 335] width 59 height 9
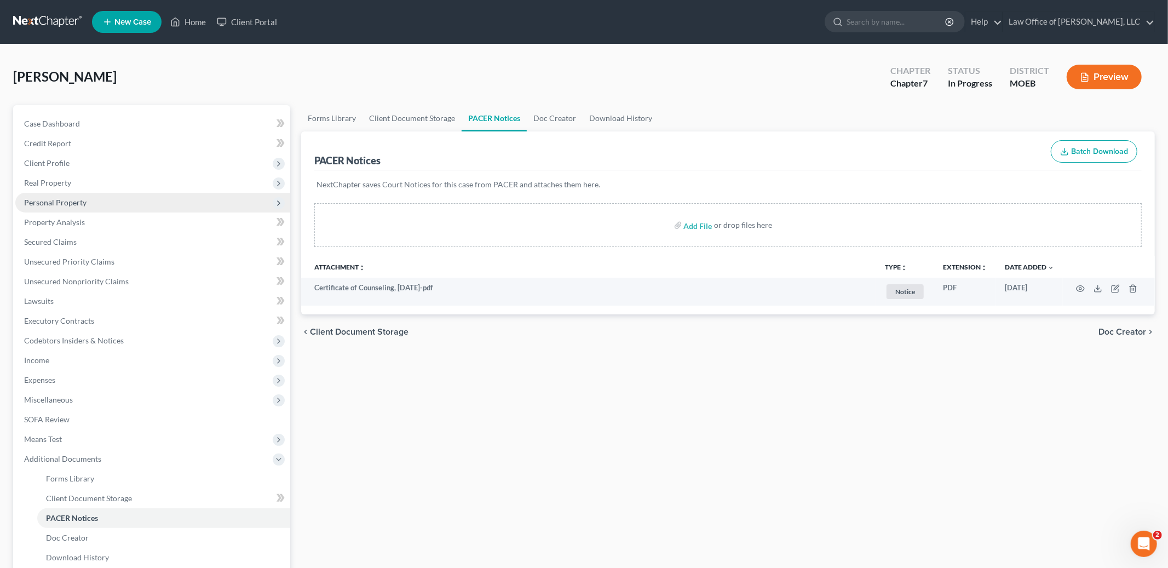
scroll to position [130, 0]
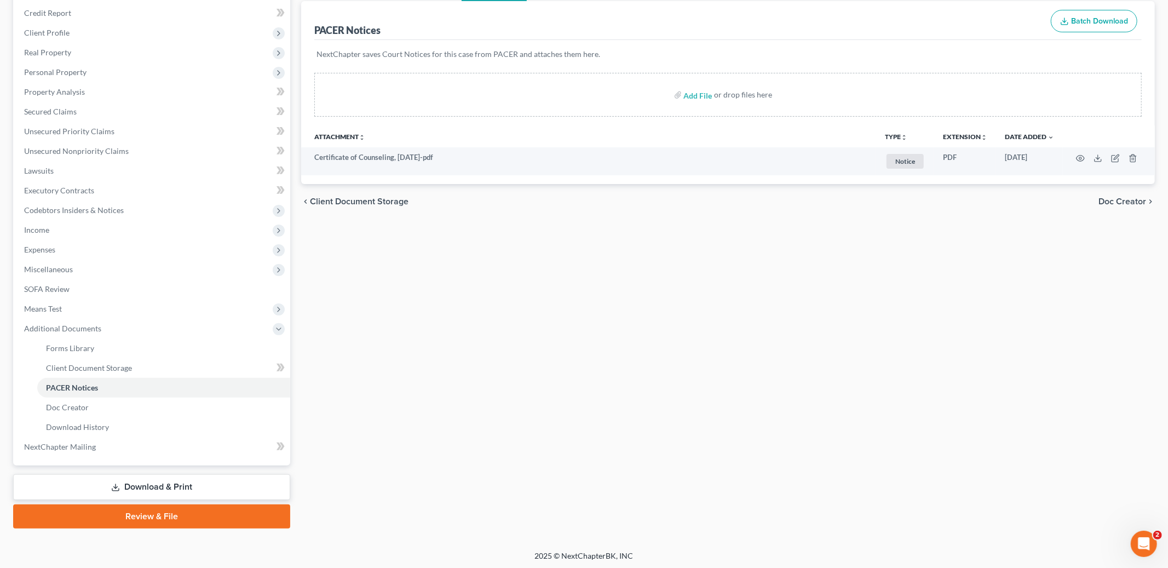
click at [179, 518] on link "Review & File" at bounding box center [151, 516] width 277 height 24
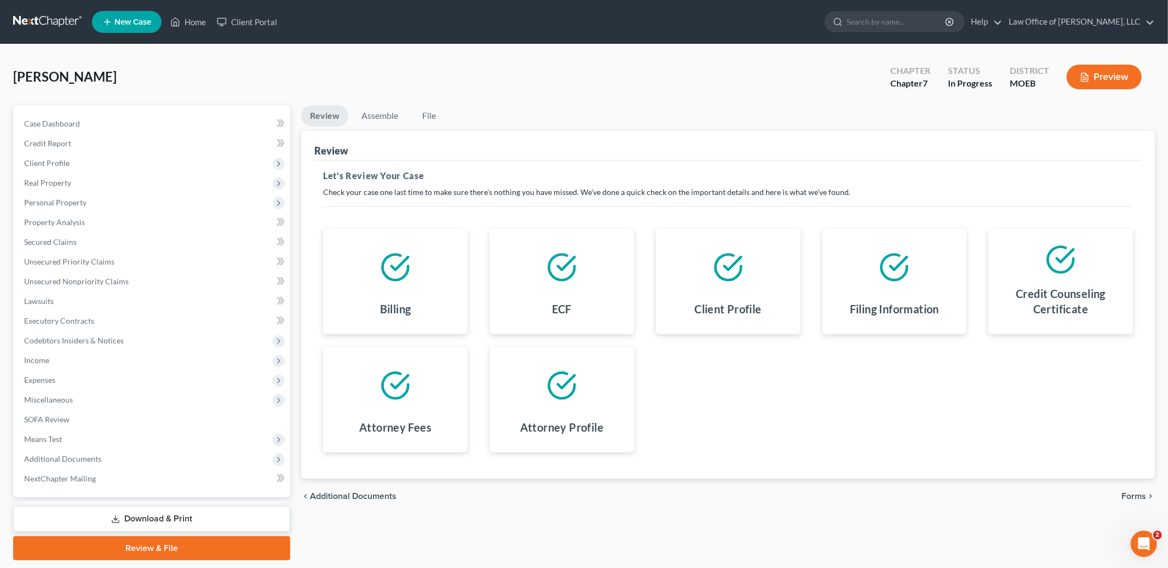
click at [1140, 499] on span "Forms" at bounding box center [1134, 496] width 25 height 9
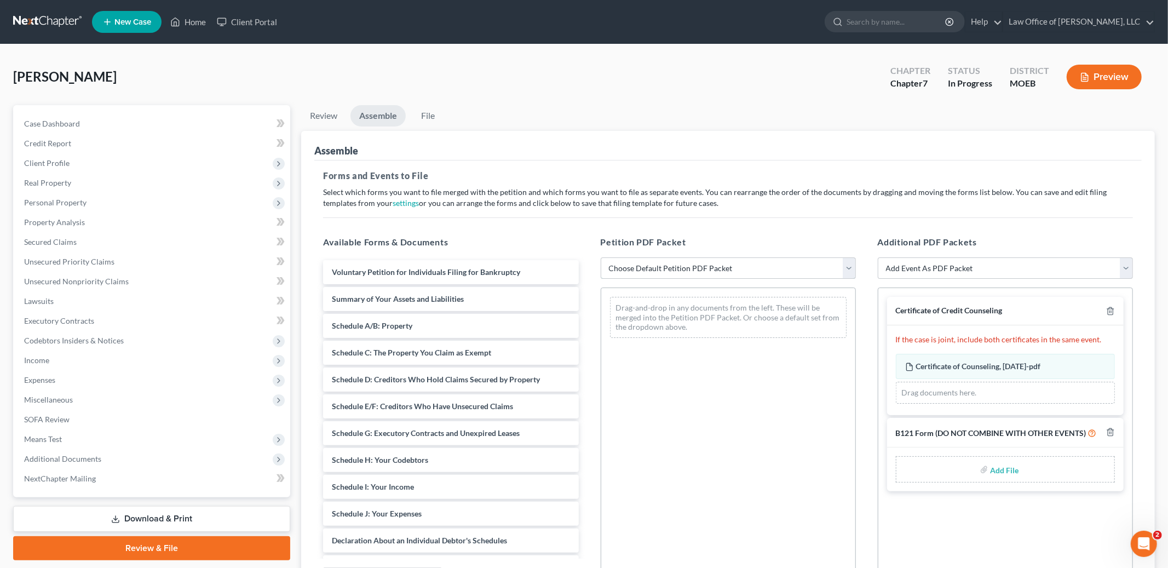
click at [795, 270] on select "Choose Default Petition PDF Packet Complete Bankruptcy Petition (all forms and …" at bounding box center [728, 268] width 255 height 22
select select "0"
click at [601, 257] on select "Choose Default Petition PDF Packet Complete Bankruptcy Petition (all forms and …" at bounding box center [728, 268] width 255 height 22
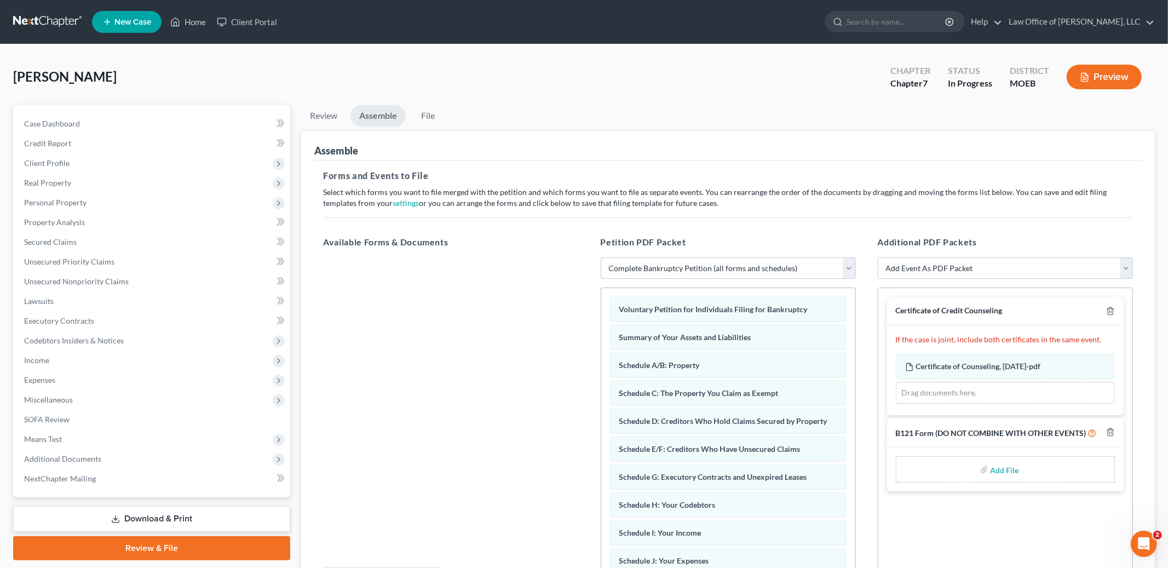
click at [996, 471] on input "file" at bounding box center [1003, 470] width 26 height 20
type input "C:\fakepath\B121.pdf"
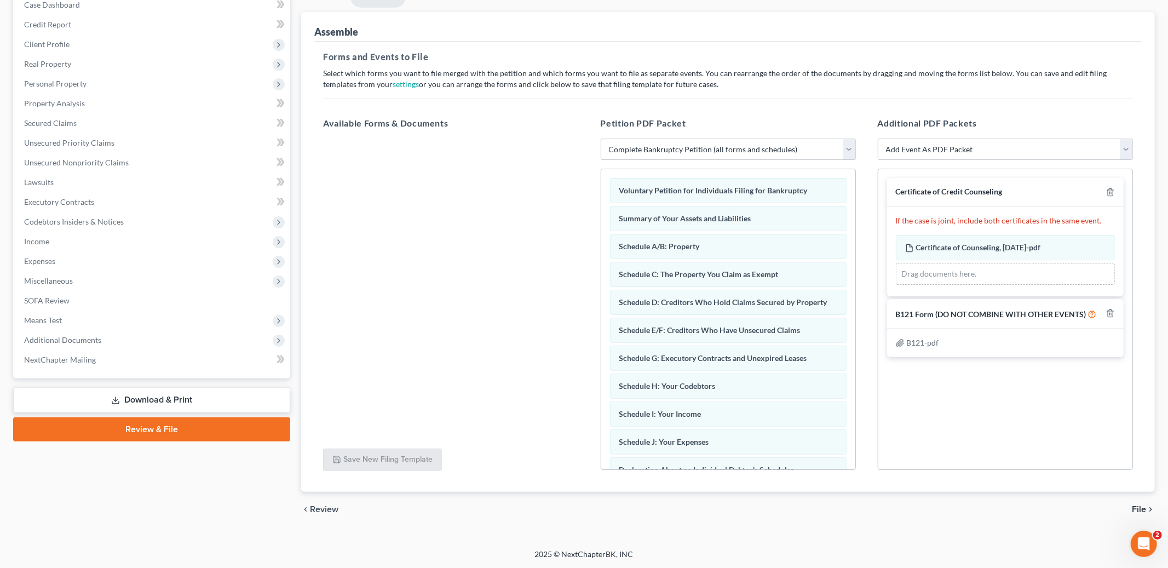
click at [1140, 509] on span "File" at bounding box center [1139, 509] width 14 height 9
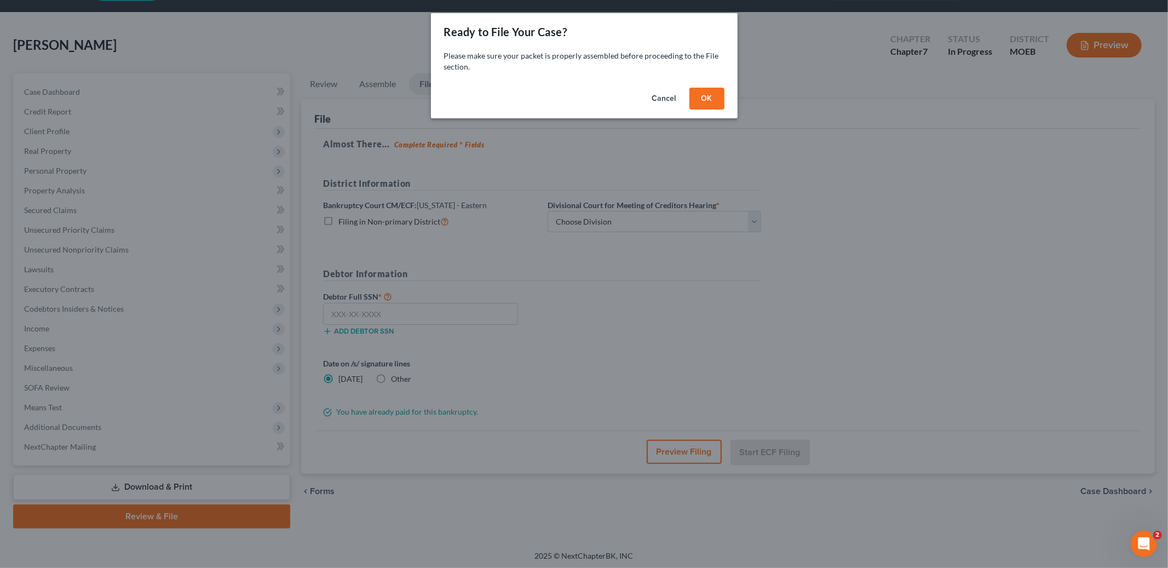
click at [710, 91] on button "OK" at bounding box center [707, 99] width 35 height 22
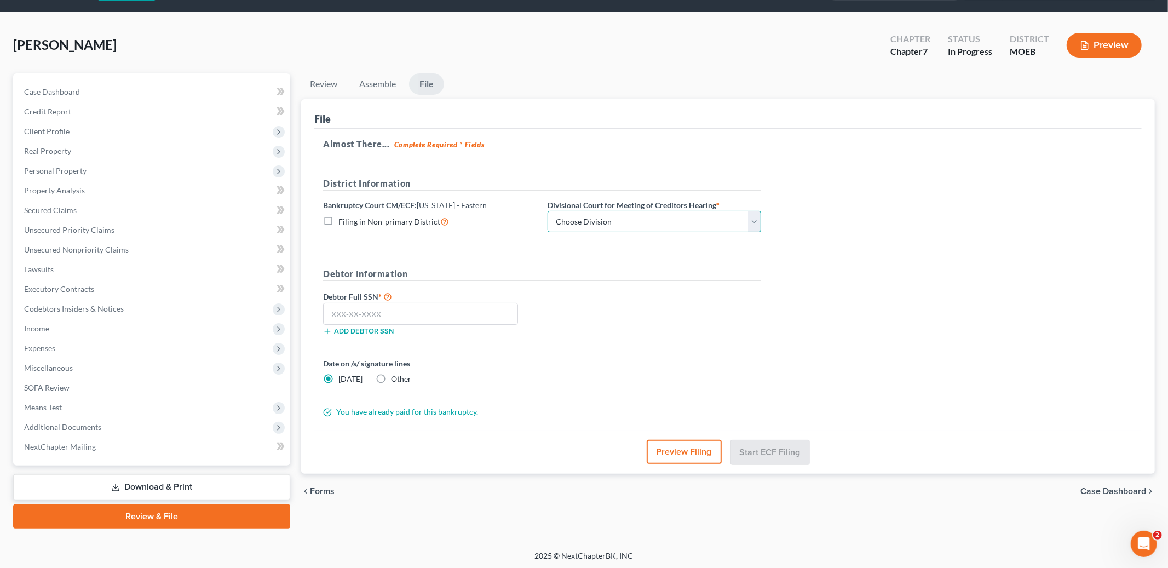
click at [667, 223] on select "Choose Division Cape Girardeau Hannibal [GEOGRAPHIC_DATA][PERSON_NAME]" at bounding box center [655, 222] width 214 height 22
select select "2"
click at [548, 211] on select "Choose Division Cape Girardeau Hannibal [GEOGRAPHIC_DATA][PERSON_NAME]" at bounding box center [655, 222] width 214 height 22
click at [401, 308] on input "text" at bounding box center [420, 314] width 195 height 22
click at [397, 311] on input "text" at bounding box center [420, 314] width 195 height 22
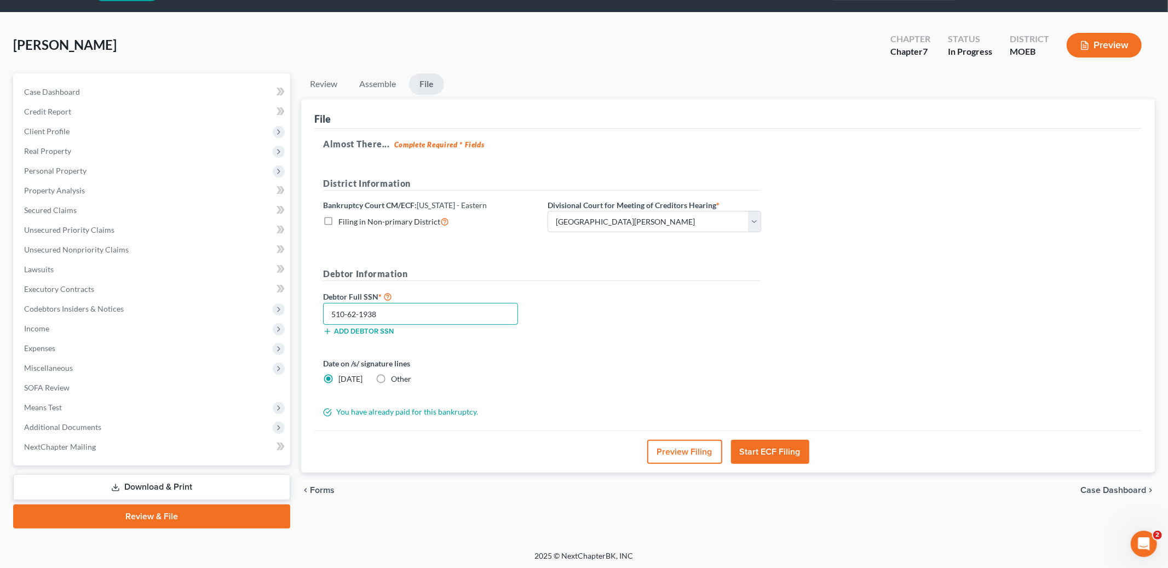
type input "510-62-1938"
click at [795, 452] on button "Start ECF Filing" at bounding box center [770, 452] width 78 height 24
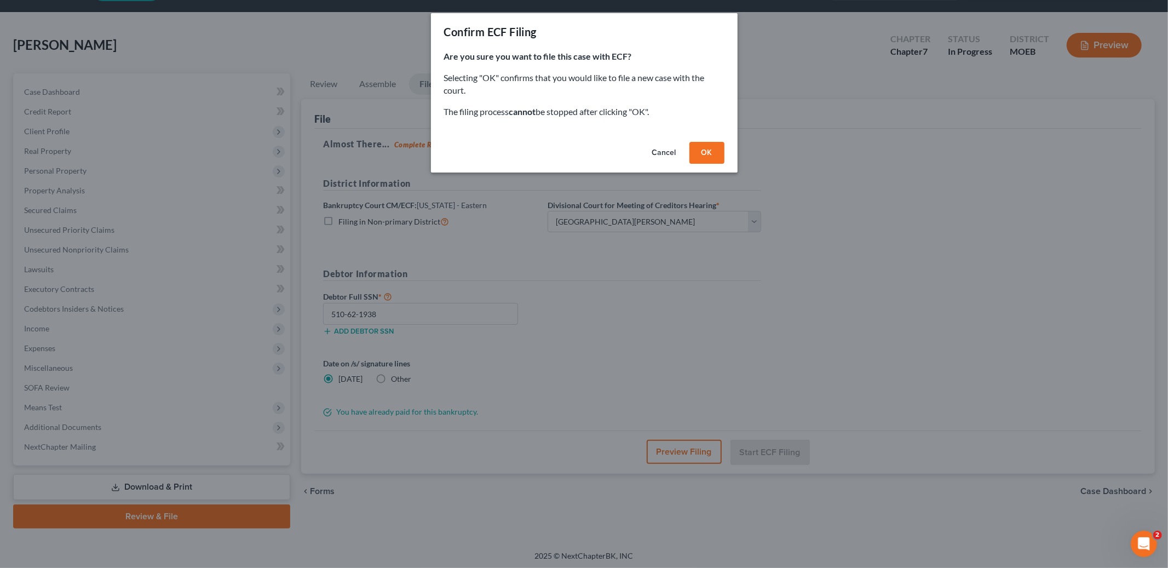
click at [694, 139] on div "Cancel OK" at bounding box center [584, 154] width 307 height 35
click at [699, 150] on button "OK" at bounding box center [707, 153] width 35 height 22
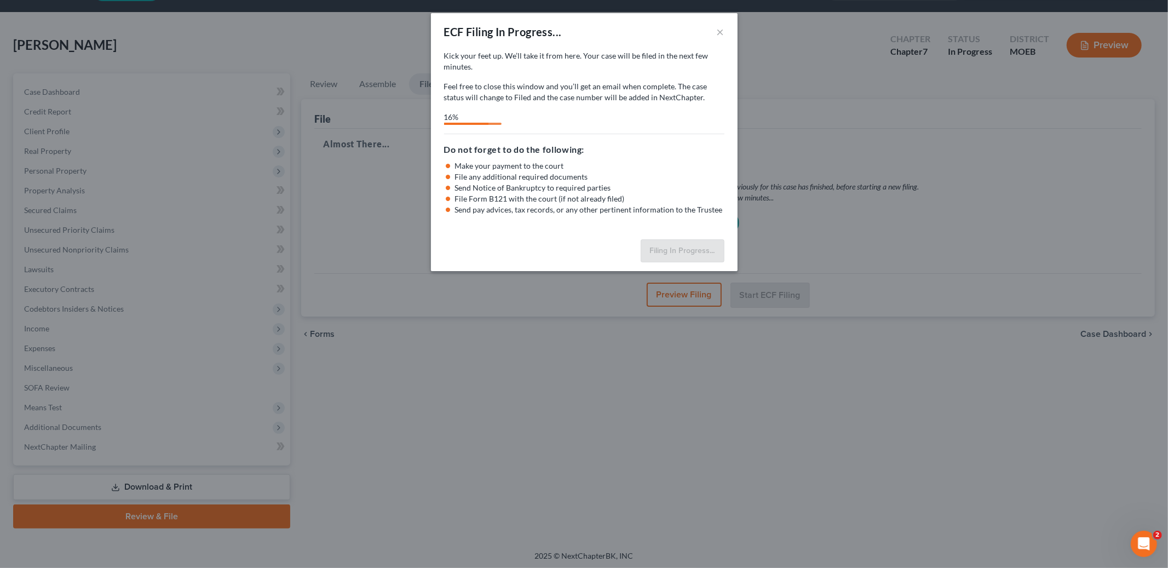
select select "2"
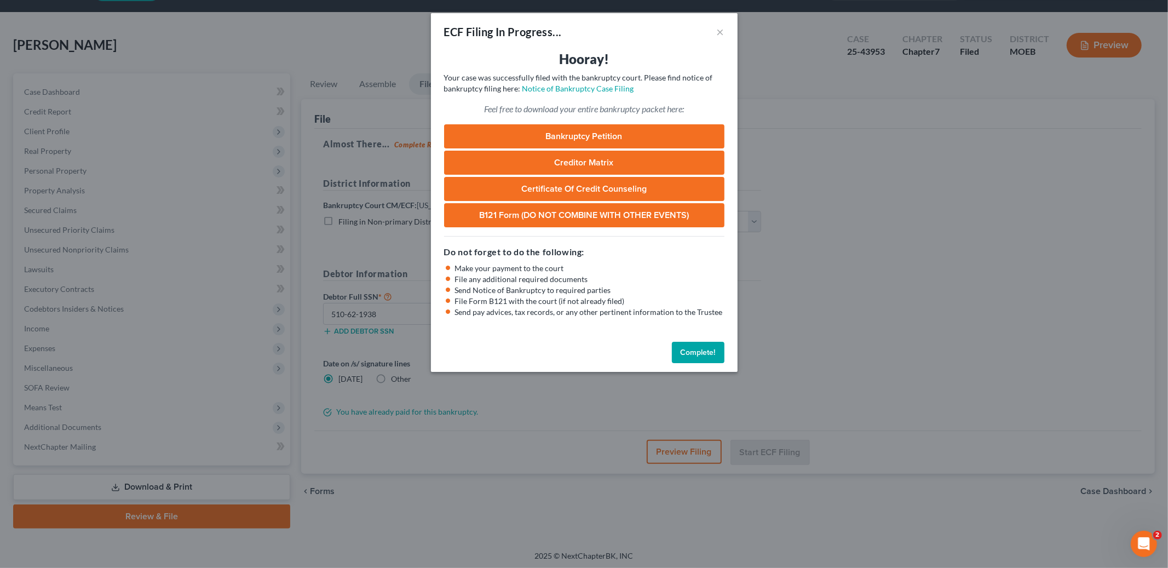
click at [687, 346] on button "Complete!" at bounding box center [698, 353] width 53 height 22
